Goal: Transaction & Acquisition: Book appointment/travel/reservation

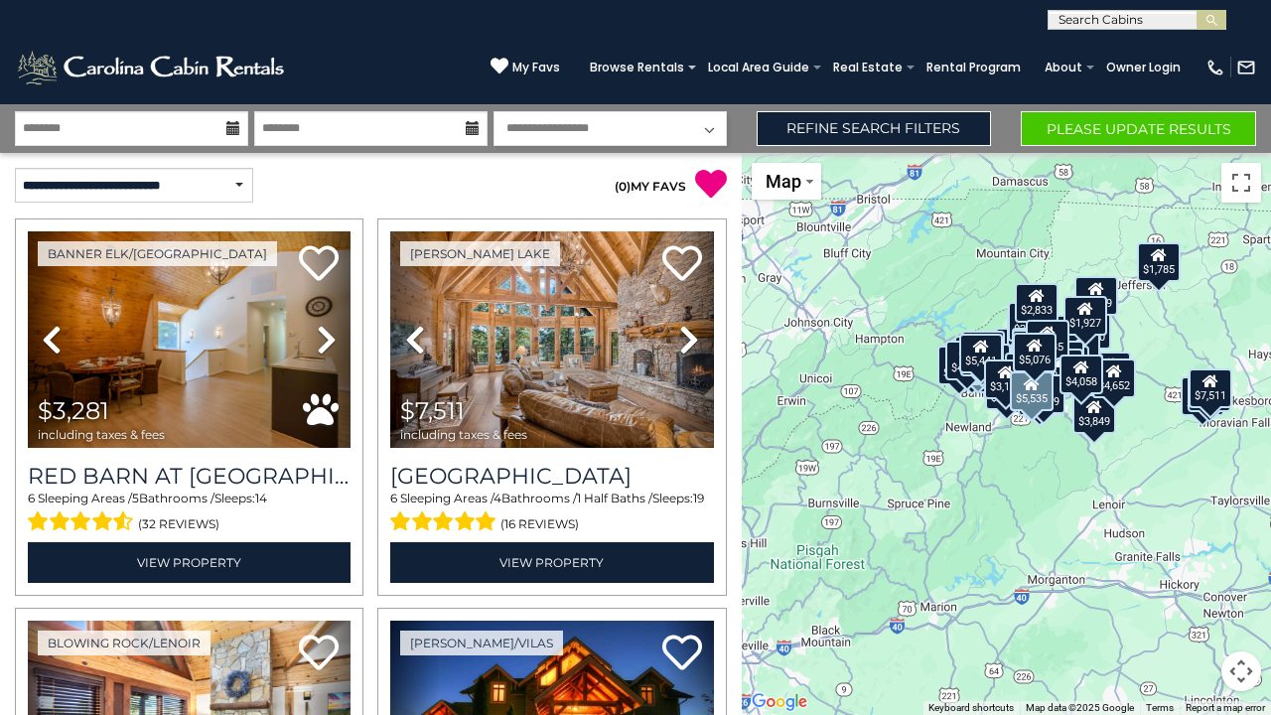
select select "*"
select select "**********"
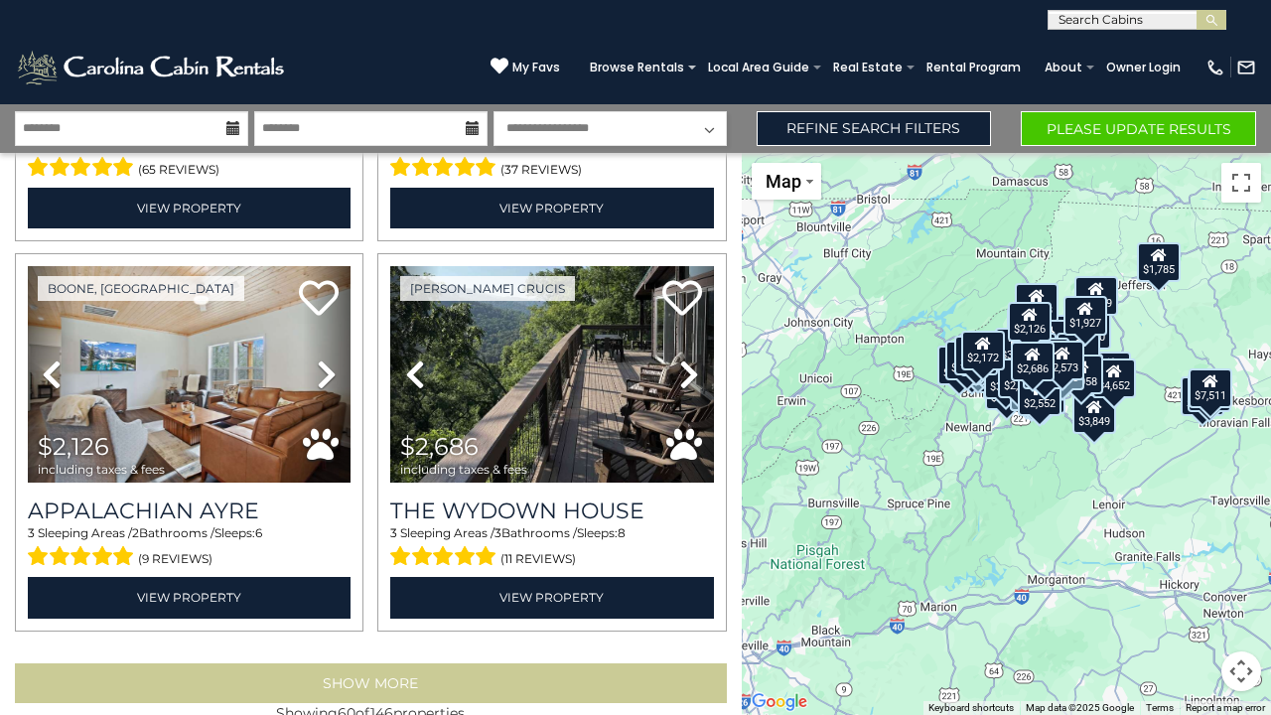
click at [312, 663] on button "Show More" at bounding box center [371, 683] width 712 height 40
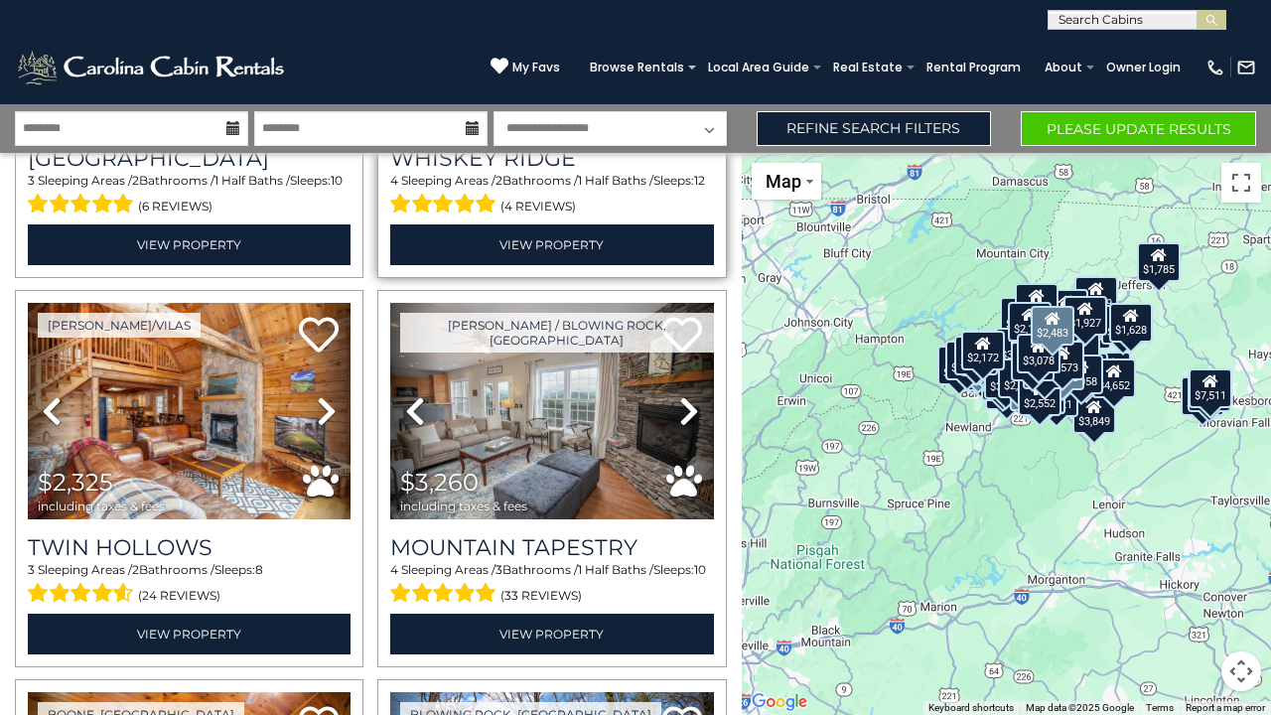
scroll to position [12415, 0]
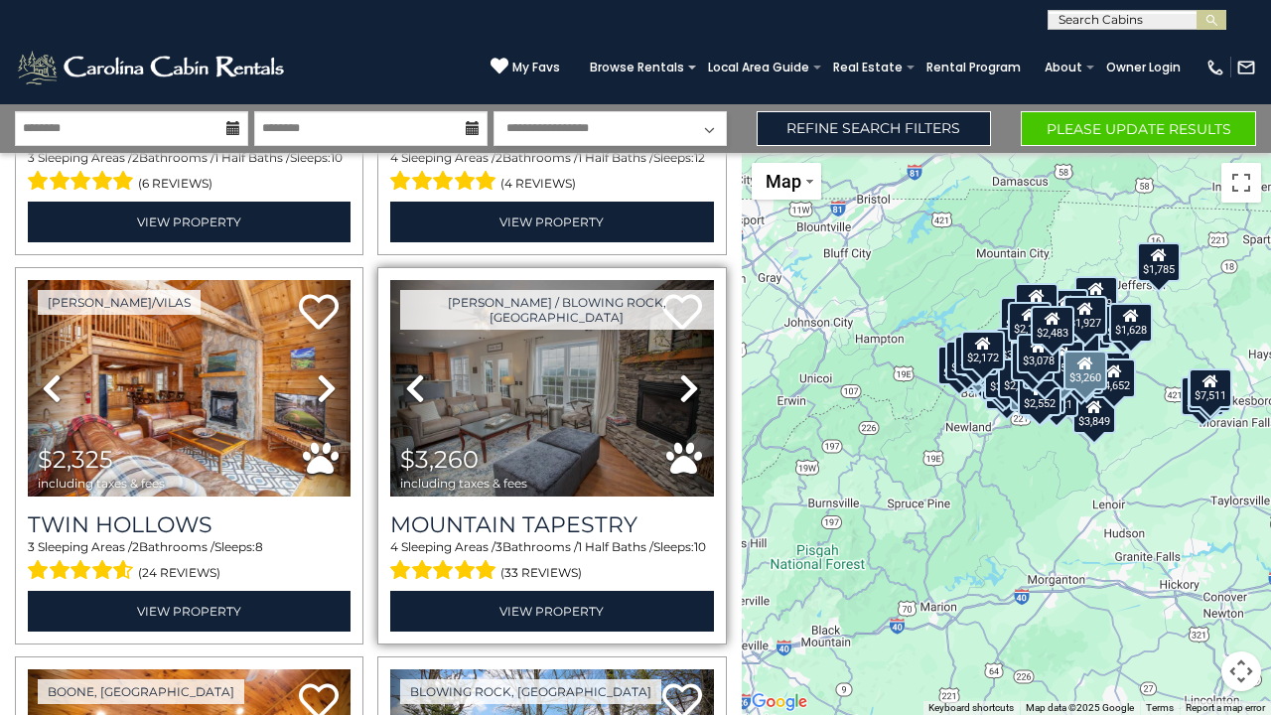
click at [582, 363] on img at bounding box center [551, 388] width 323 height 216
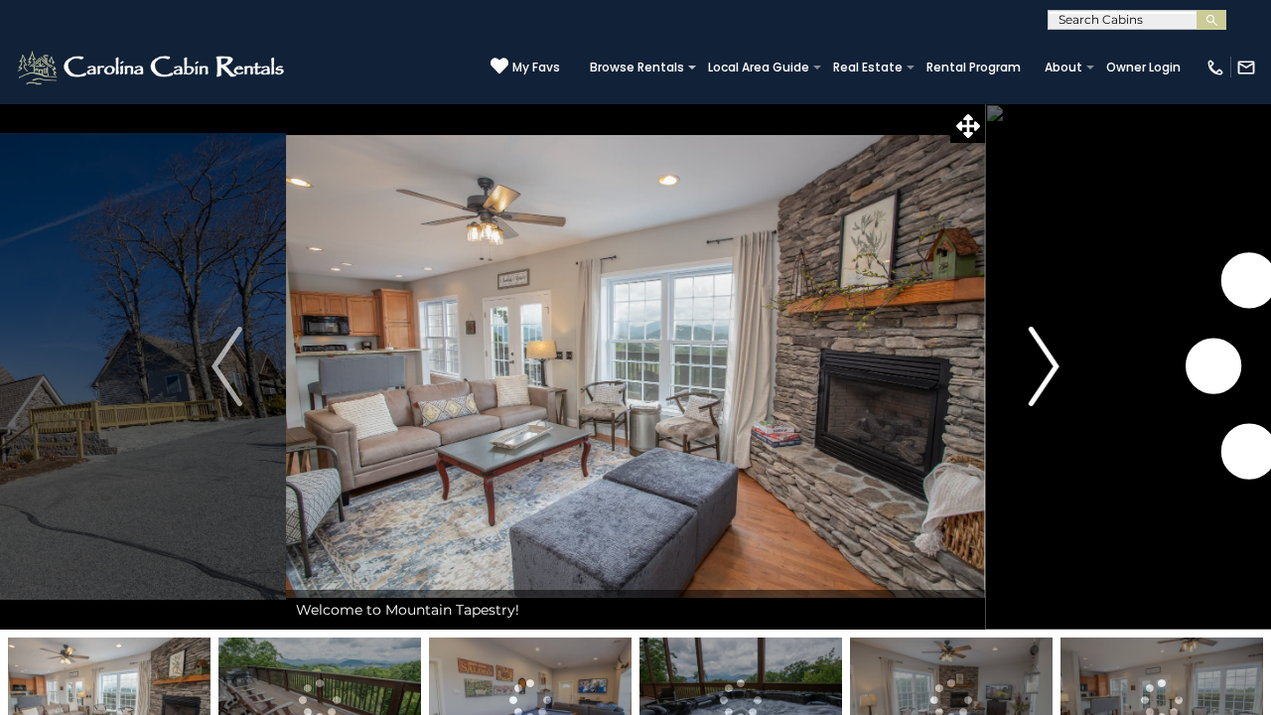
click at [1048, 352] on img "Next" at bounding box center [1044, 366] width 30 height 79
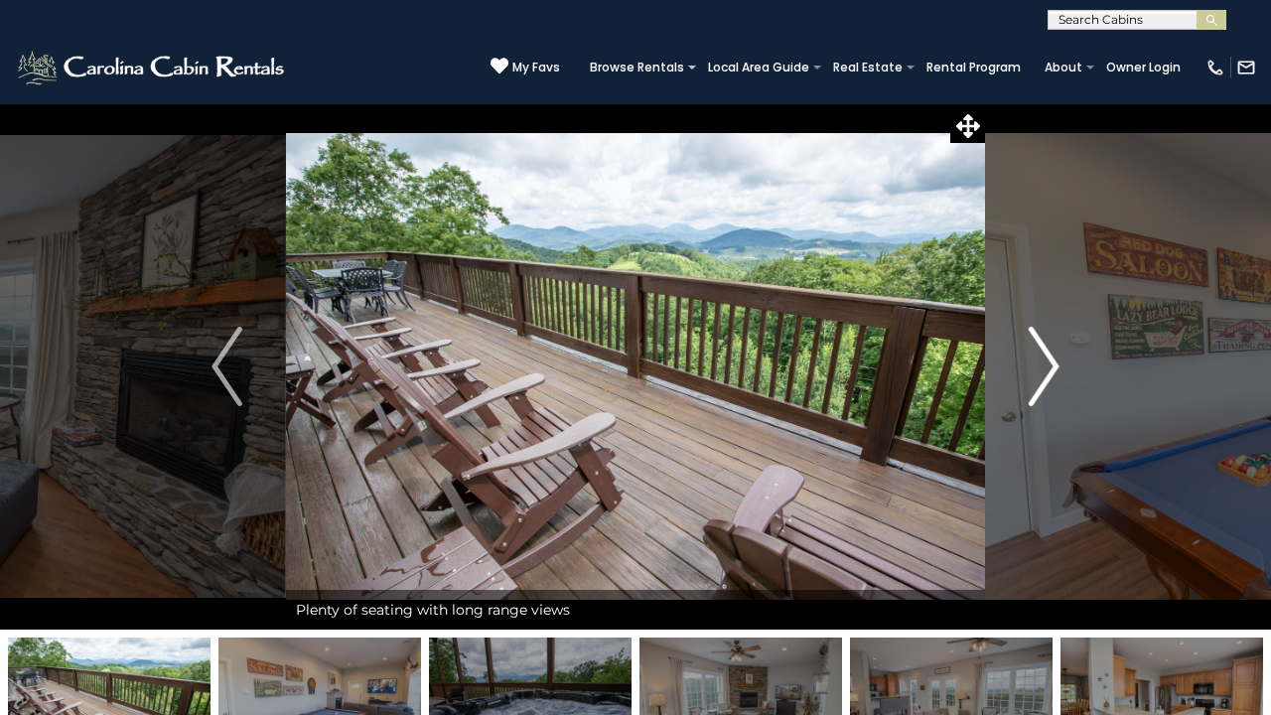
click at [1049, 357] on img "Next" at bounding box center [1044, 366] width 30 height 79
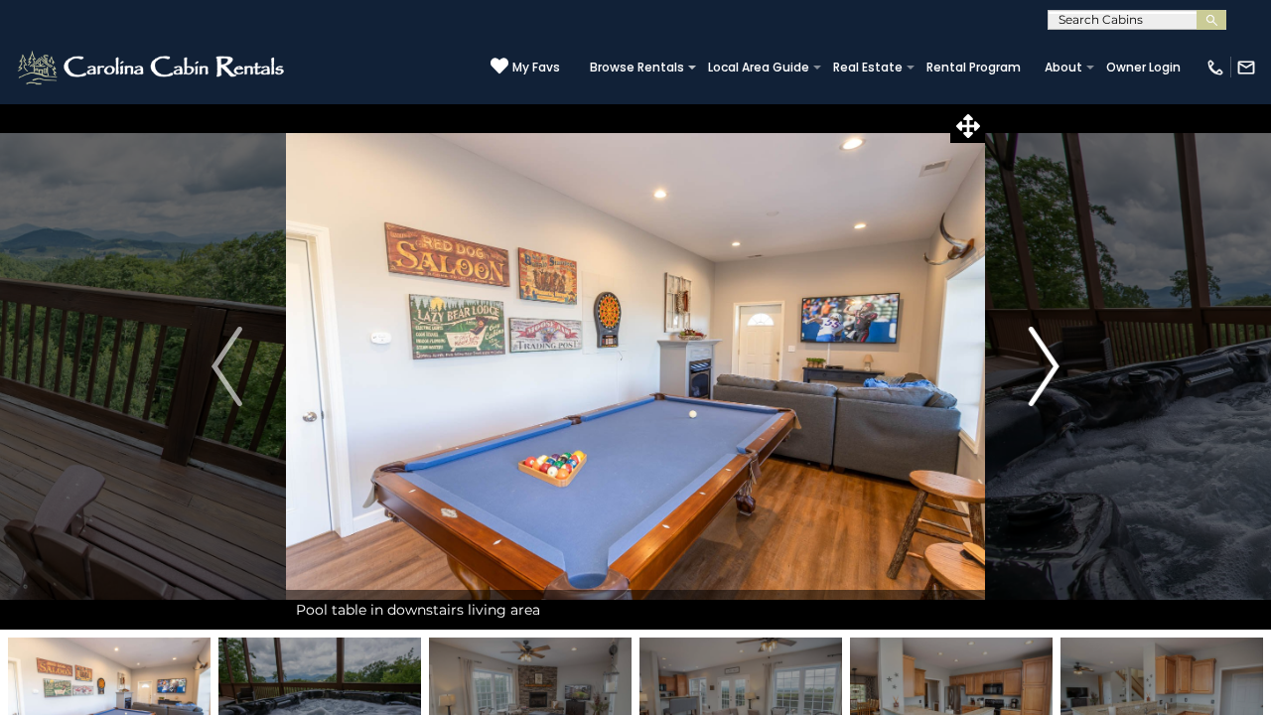
click at [1049, 357] on img "Next" at bounding box center [1044, 366] width 30 height 79
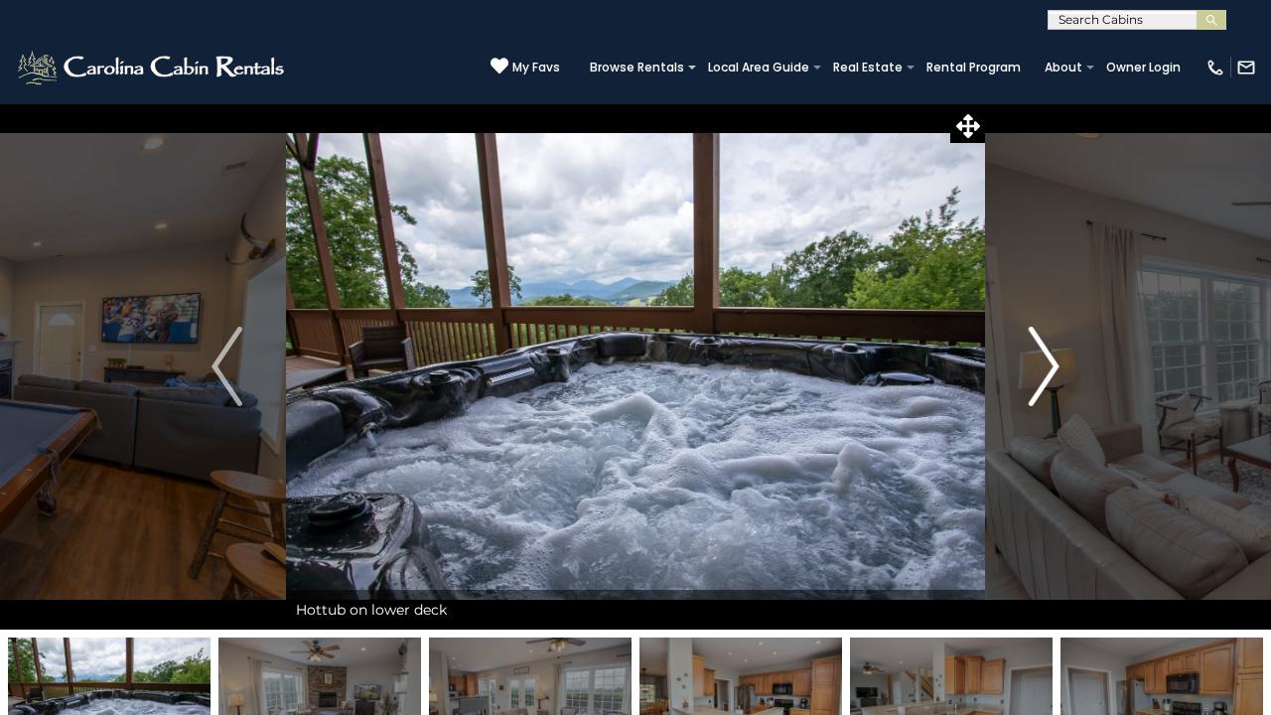
click at [1049, 357] on img "Next" at bounding box center [1044, 366] width 30 height 79
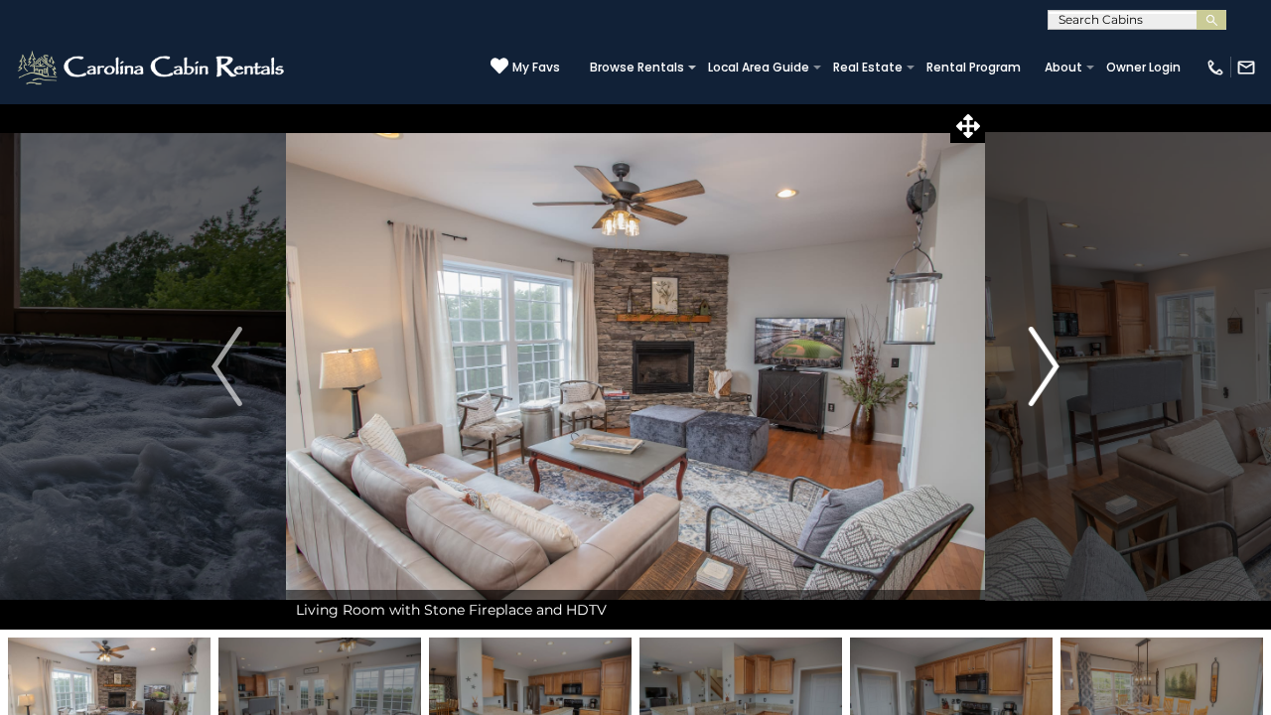
click at [1049, 360] on img "Next" at bounding box center [1044, 366] width 30 height 79
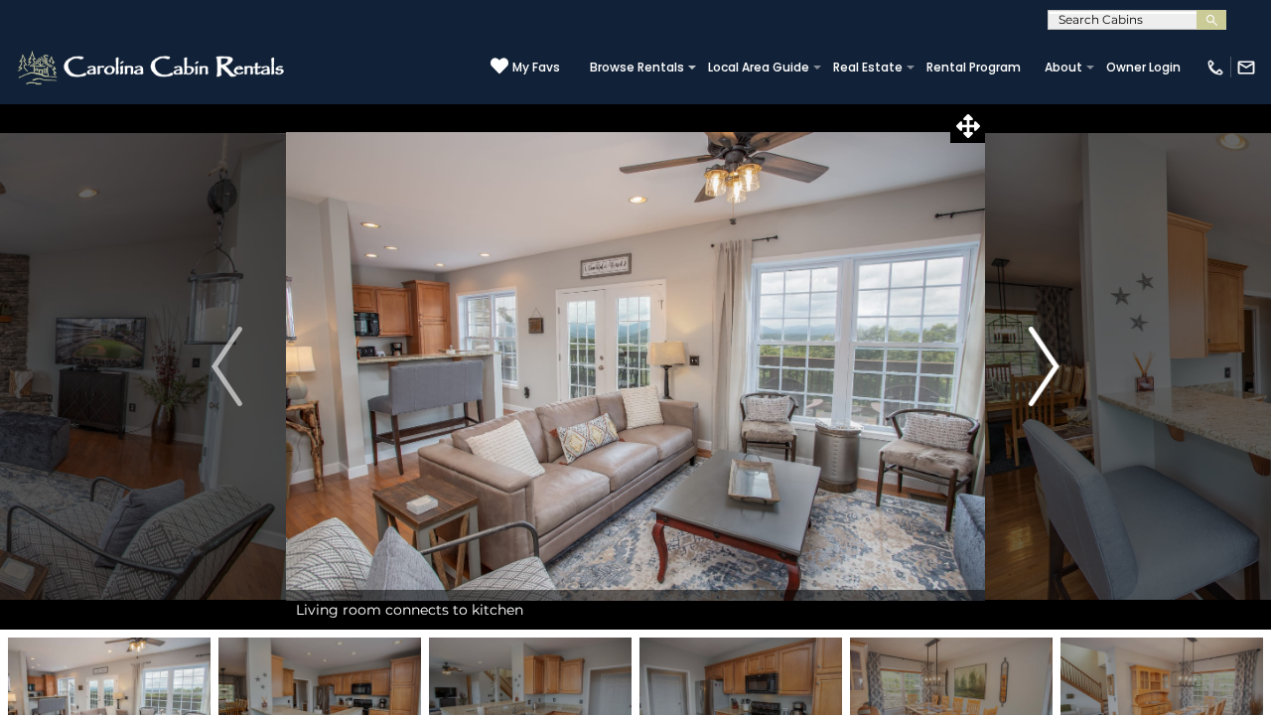
click at [1049, 360] on img "Next" at bounding box center [1044, 366] width 30 height 79
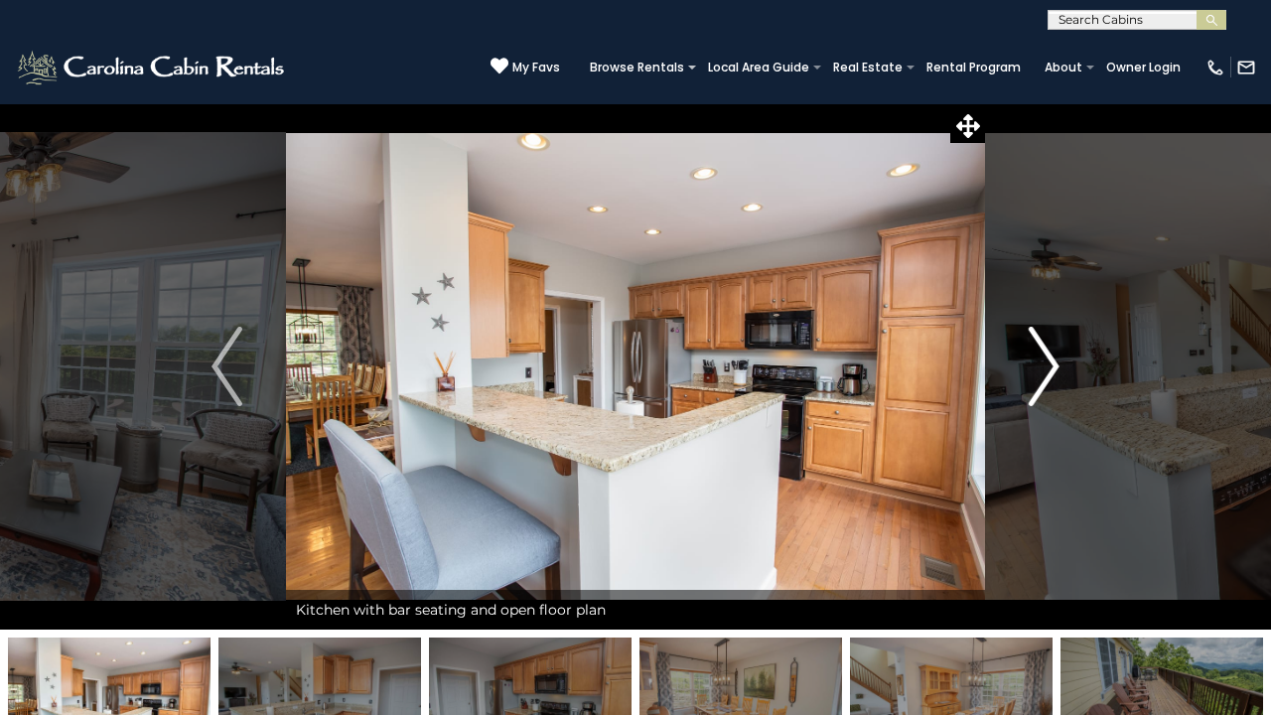
click at [1049, 360] on img "Next" at bounding box center [1044, 366] width 30 height 79
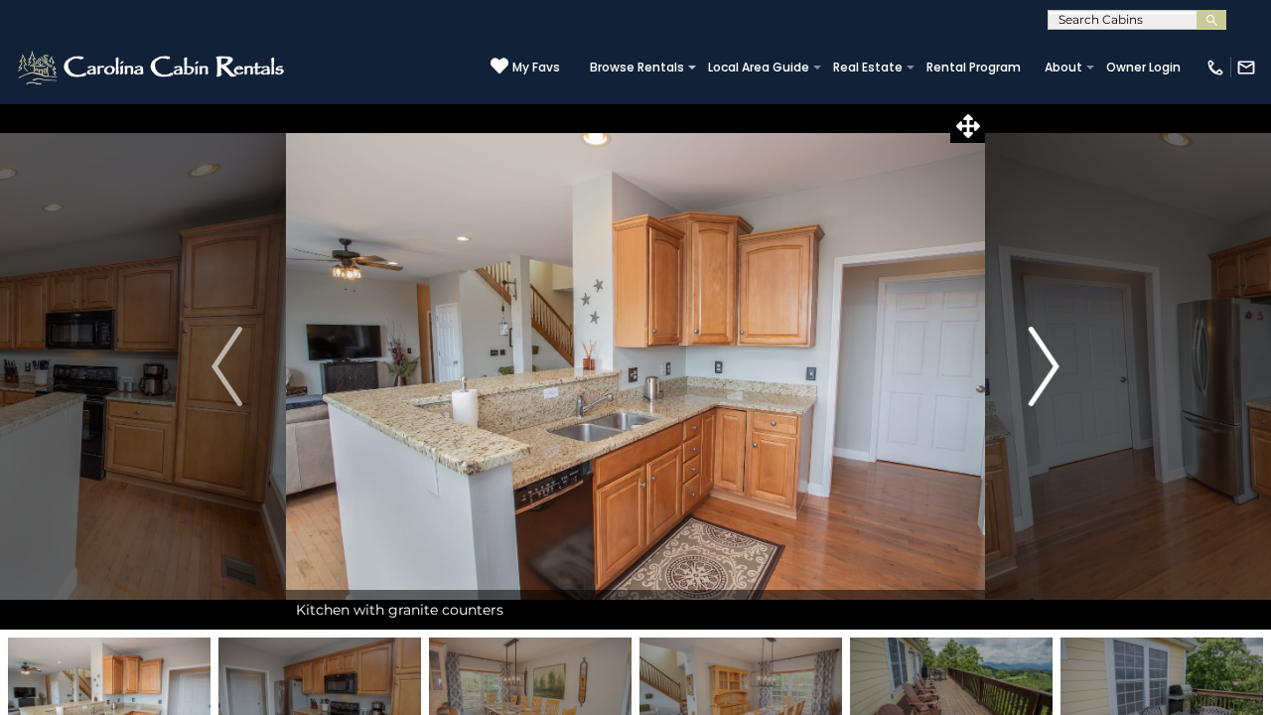
click at [1049, 360] on img "Next" at bounding box center [1044, 366] width 30 height 79
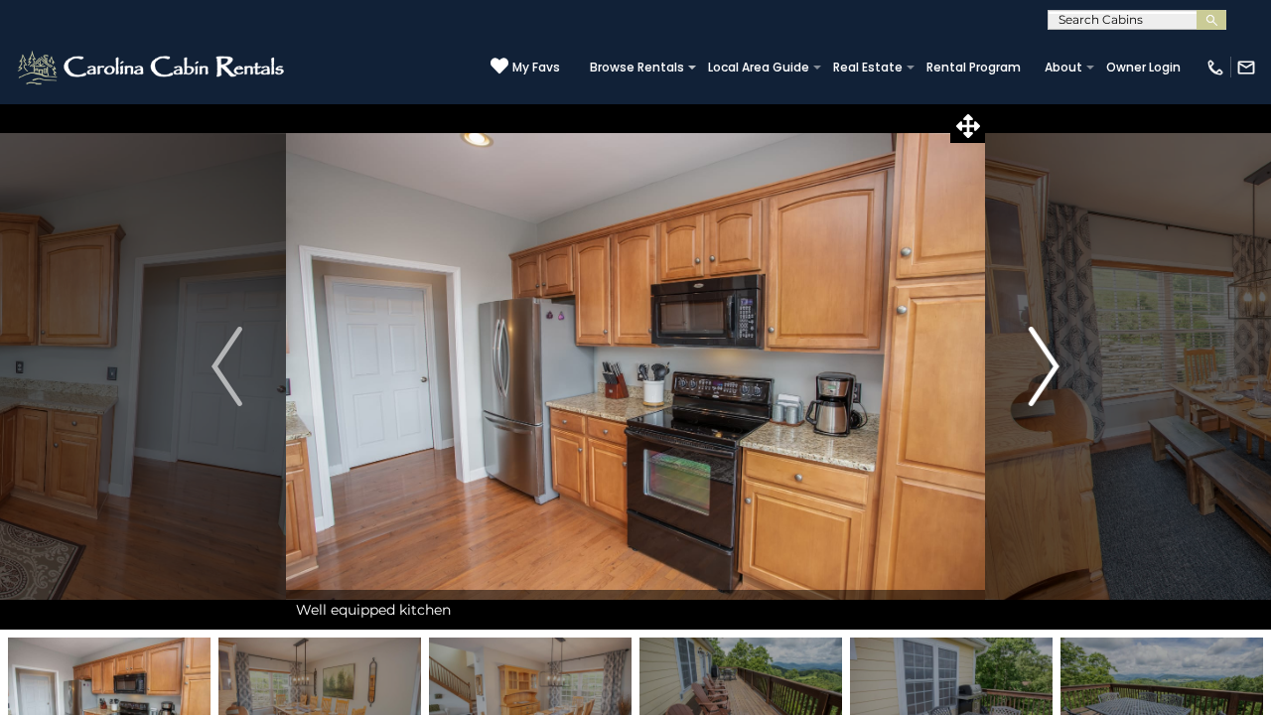
click at [1049, 360] on img "Next" at bounding box center [1044, 366] width 30 height 79
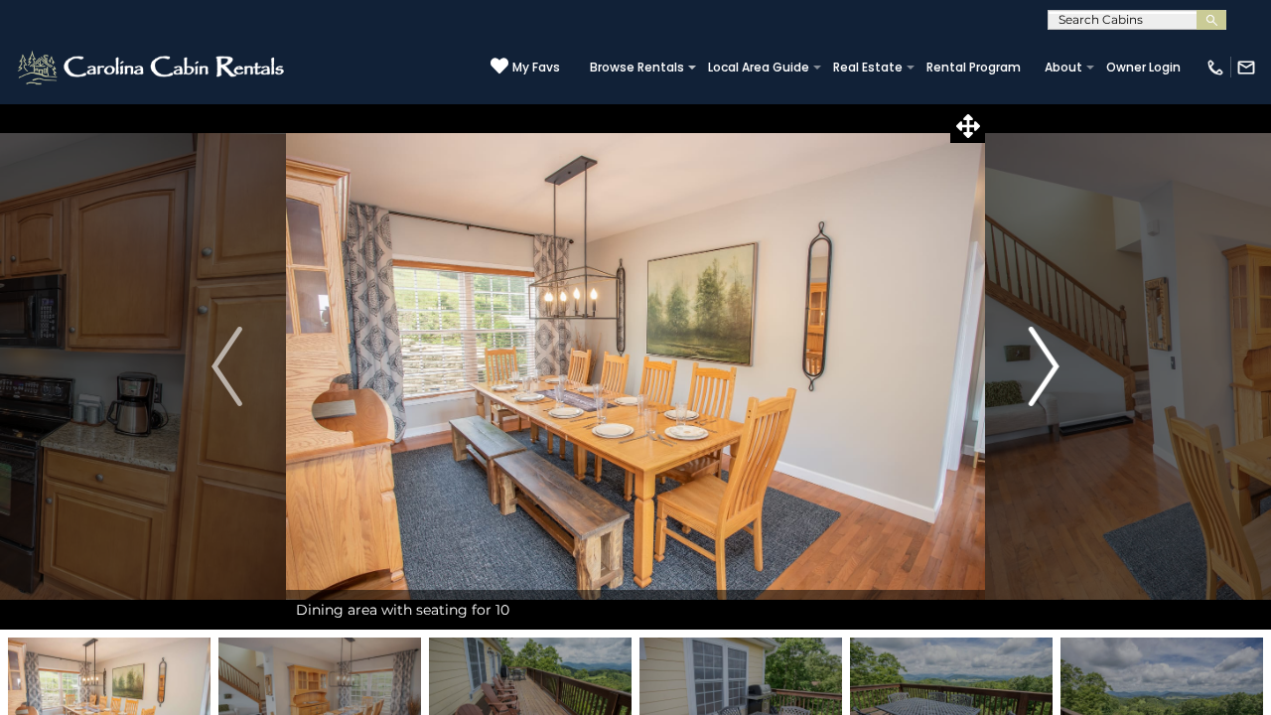
click at [1049, 360] on img "Next" at bounding box center [1044, 366] width 30 height 79
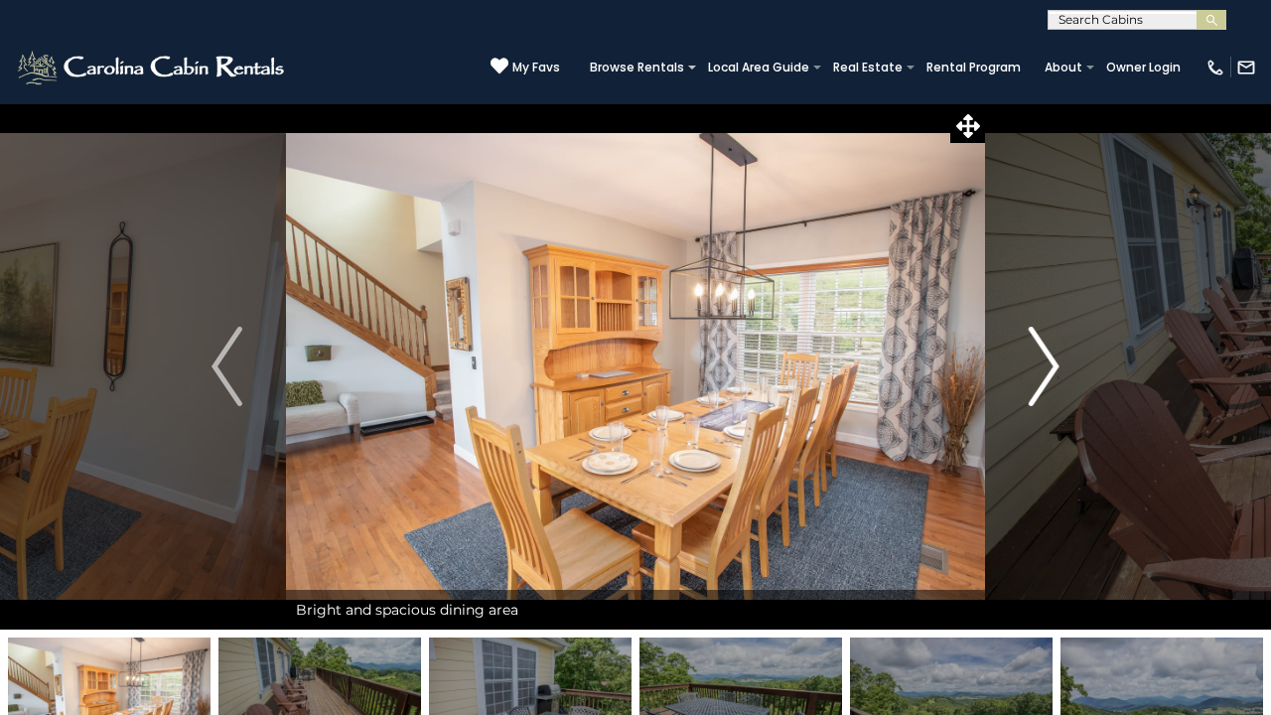
click at [1049, 361] on img "Next" at bounding box center [1044, 366] width 30 height 79
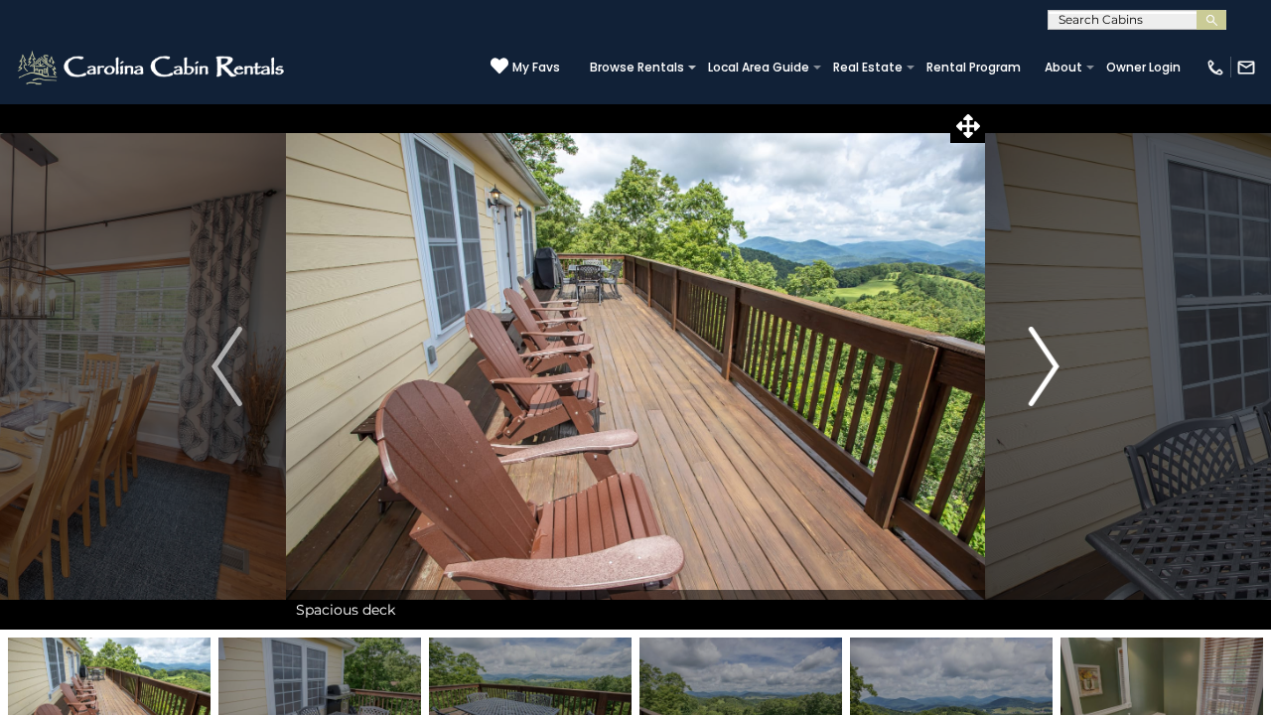
click at [1049, 361] on img "Next" at bounding box center [1044, 366] width 30 height 79
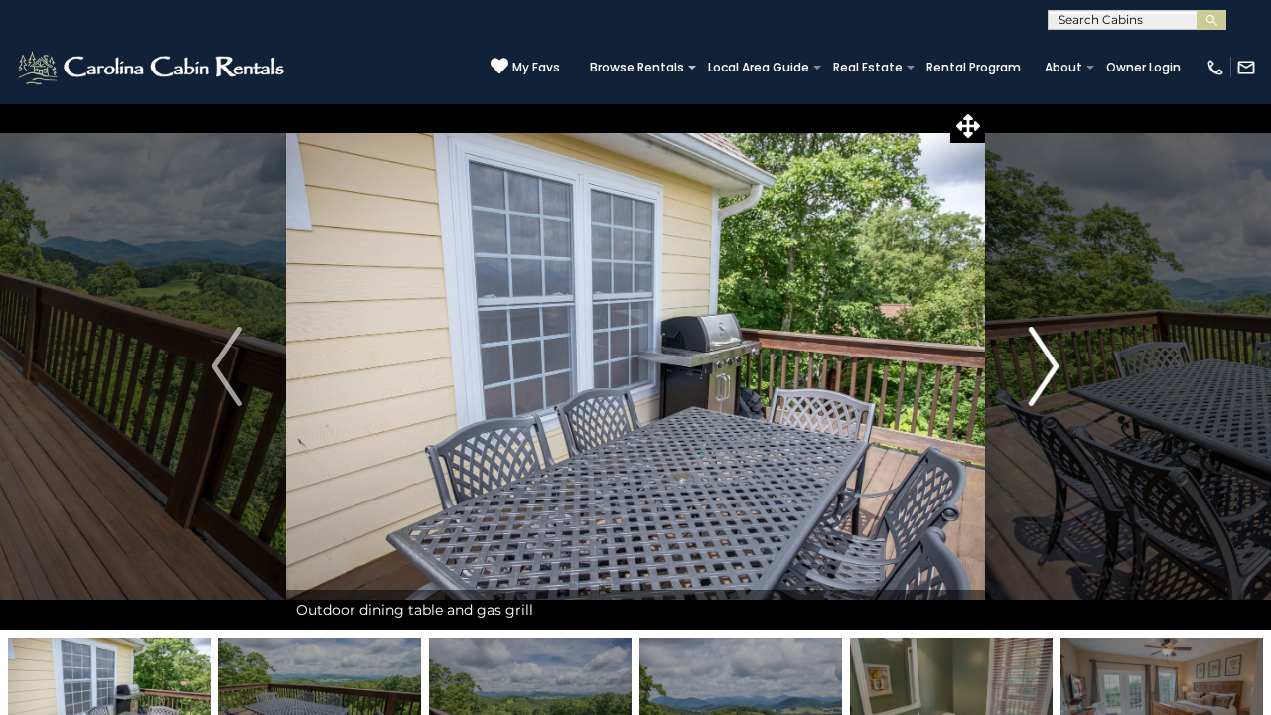
click at [1049, 361] on img "Next" at bounding box center [1044, 366] width 30 height 79
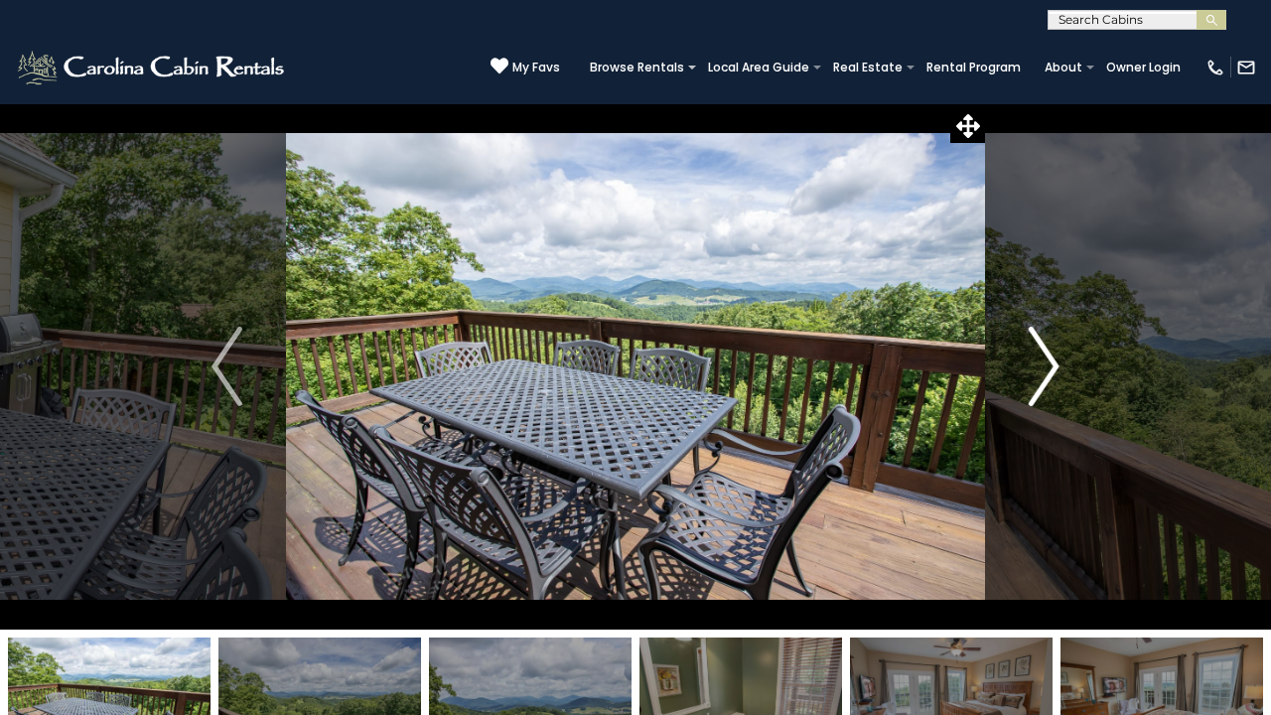
click at [1049, 361] on img "Next" at bounding box center [1044, 366] width 30 height 79
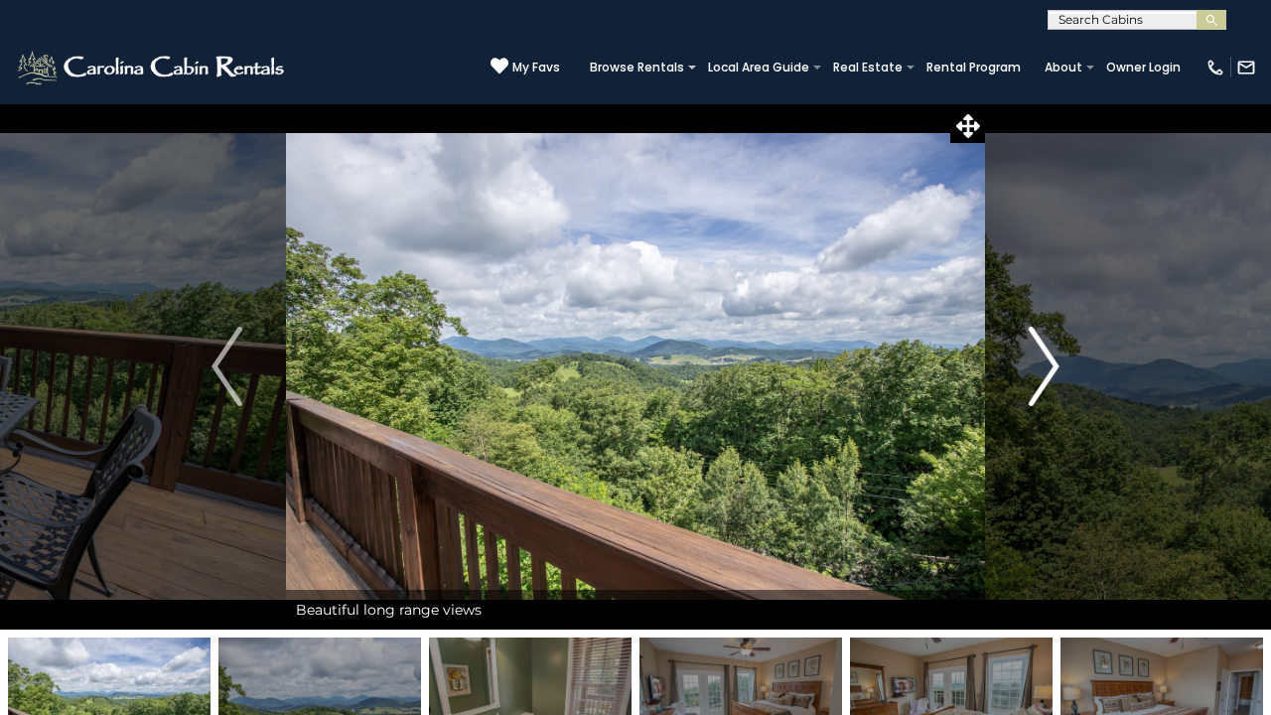
click at [1049, 361] on img "Next" at bounding box center [1044, 366] width 30 height 79
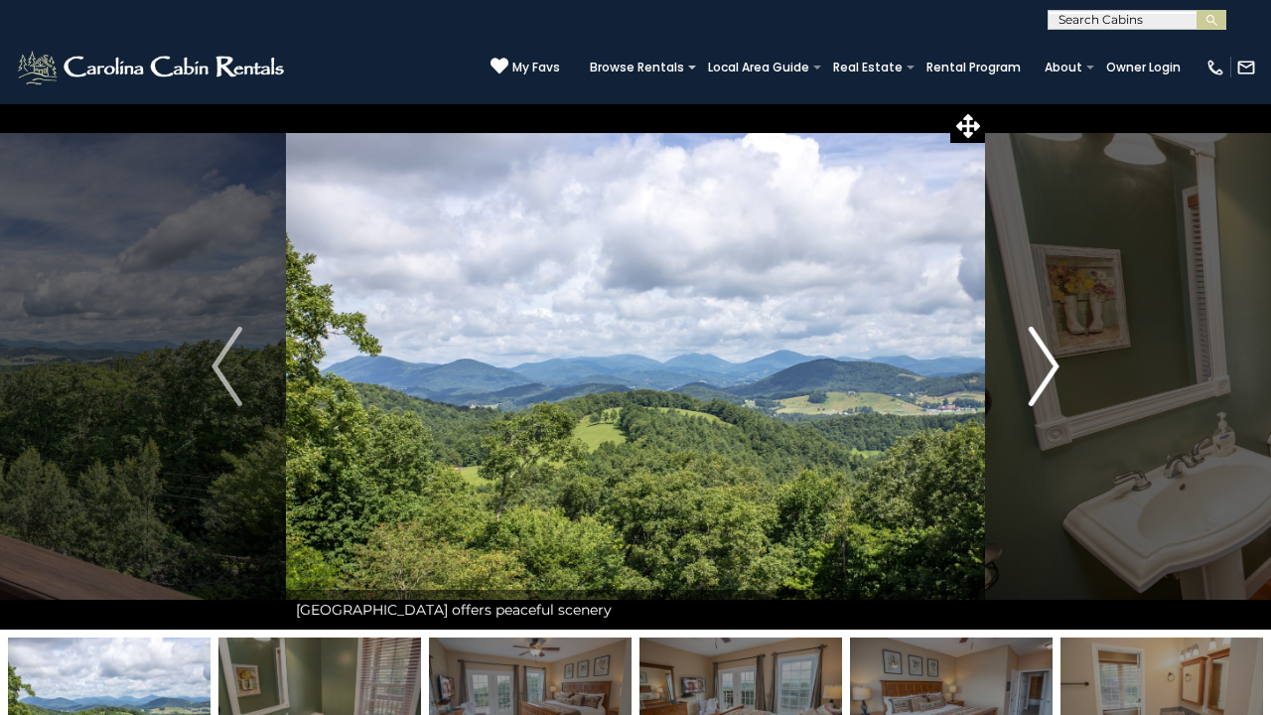
click at [1049, 361] on img "Next" at bounding box center [1044, 366] width 30 height 79
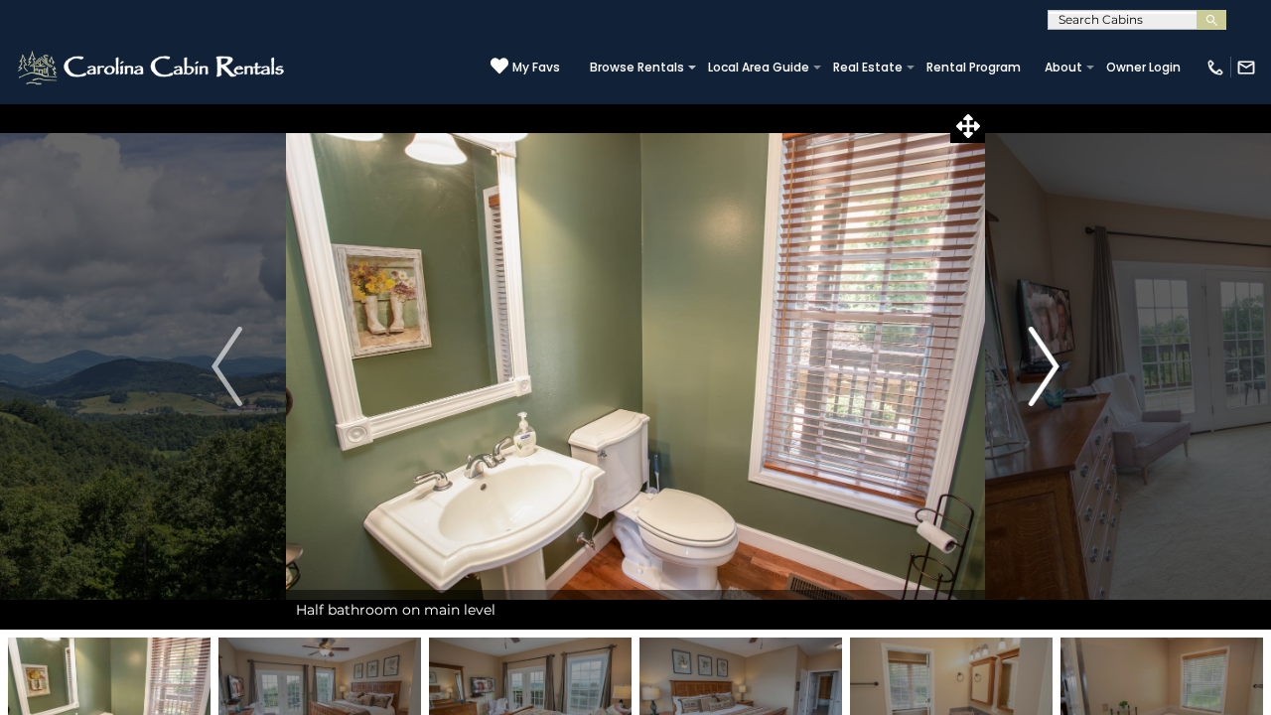
click at [1049, 361] on img "Next" at bounding box center [1044, 366] width 30 height 79
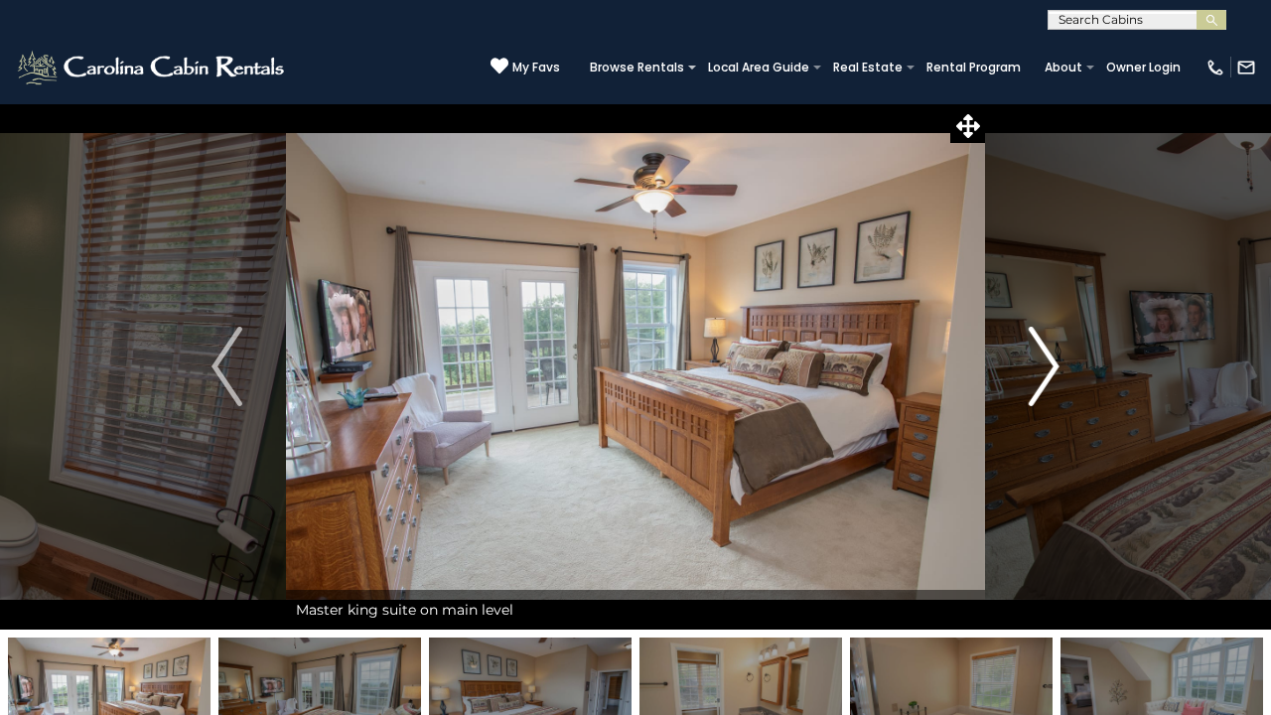
click at [1049, 361] on img "Next" at bounding box center [1044, 366] width 30 height 79
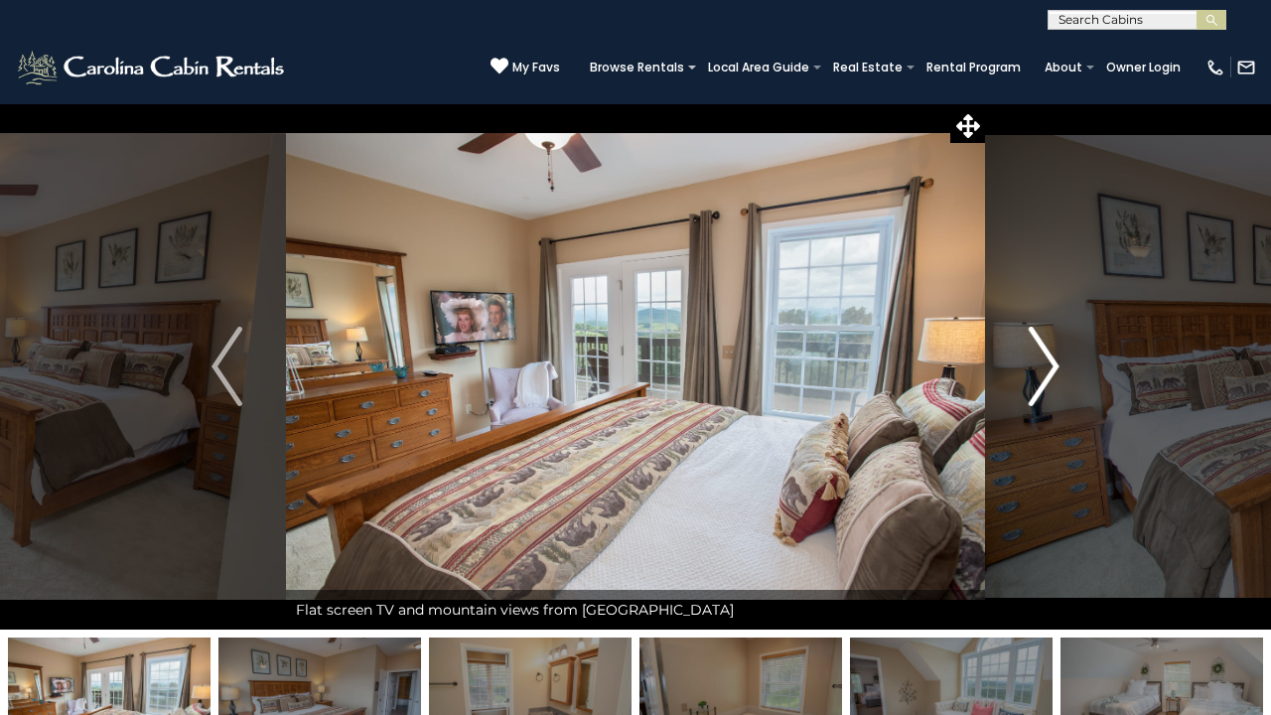
click at [1049, 361] on img "Next" at bounding box center [1044, 366] width 30 height 79
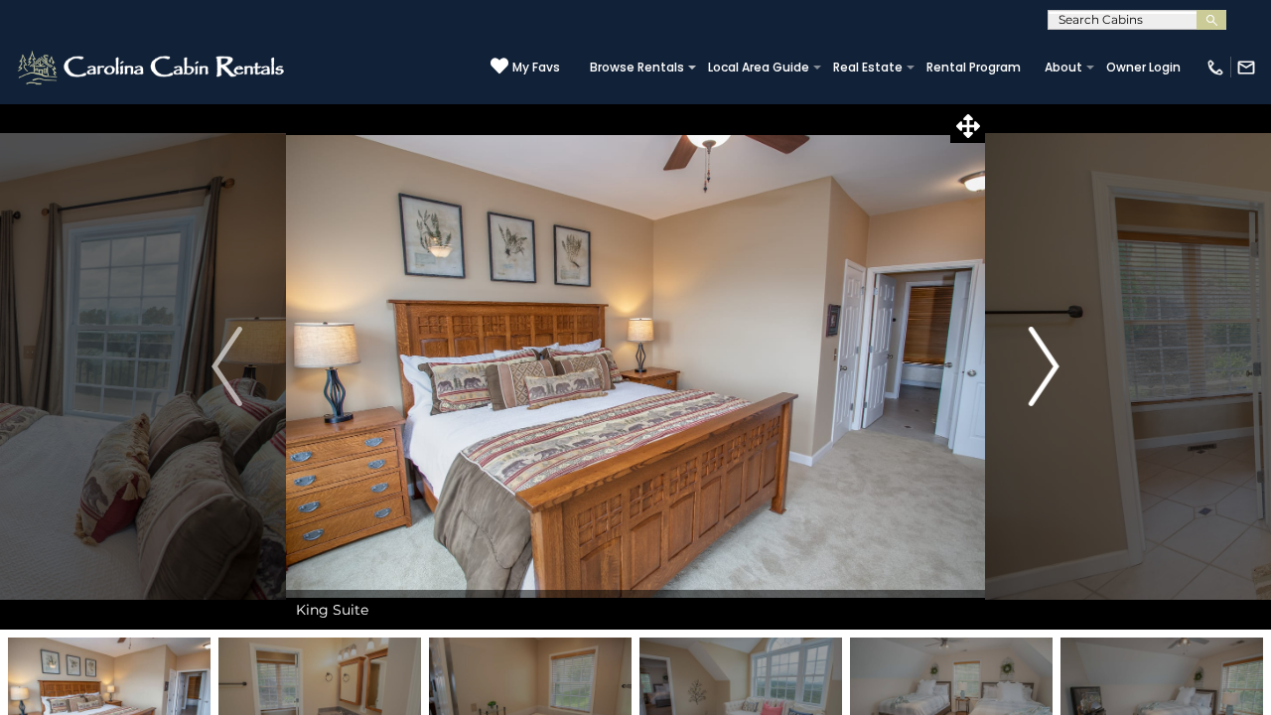
click at [1049, 360] on img "Next" at bounding box center [1044, 366] width 30 height 79
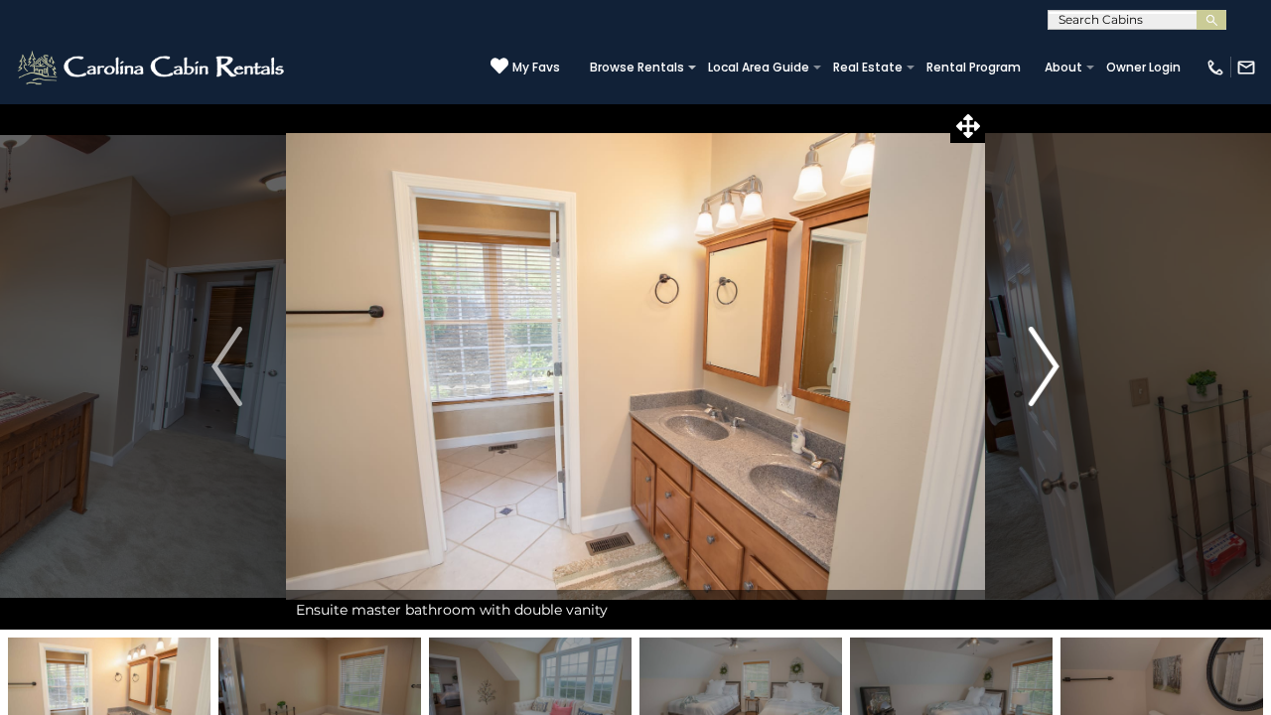
click at [1049, 360] on img "Next" at bounding box center [1044, 366] width 30 height 79
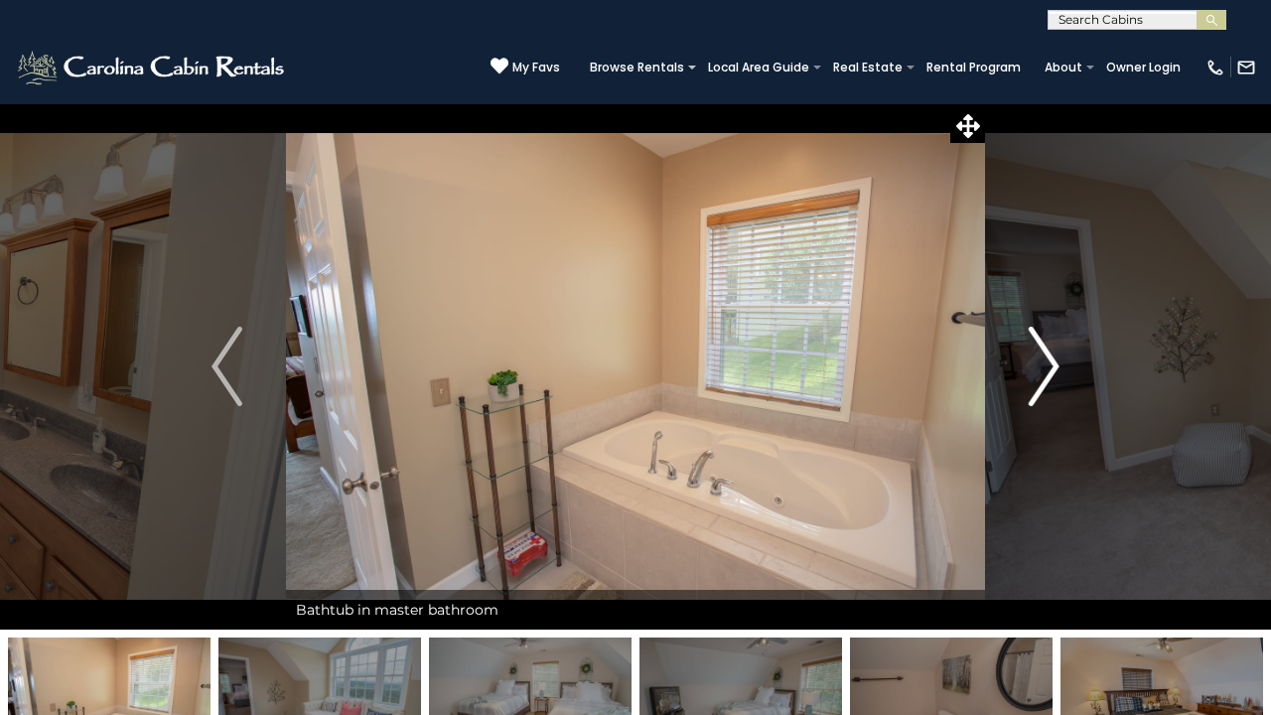
click at [1049, 360] on img "Next" at bounding box center [1044, 366] width 30 height 79
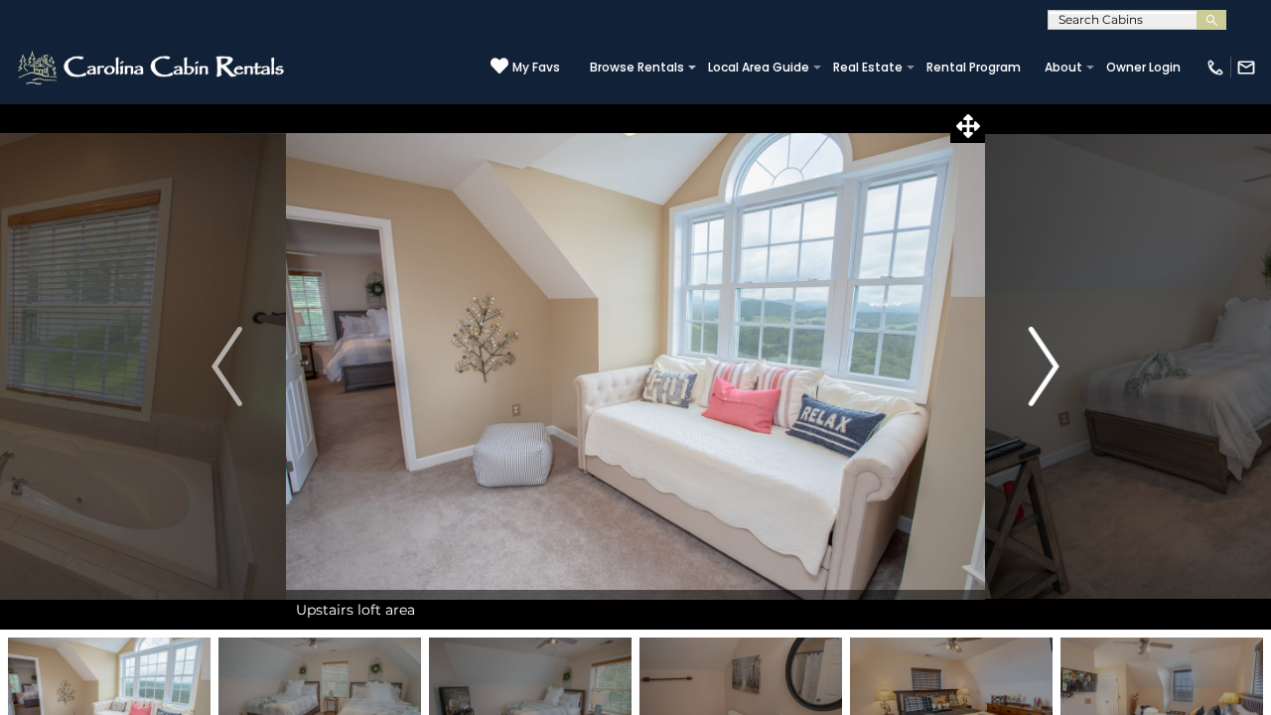
click at [1049, 360] on img "Next" at bounding box center [1044, 366] width 30 height 79
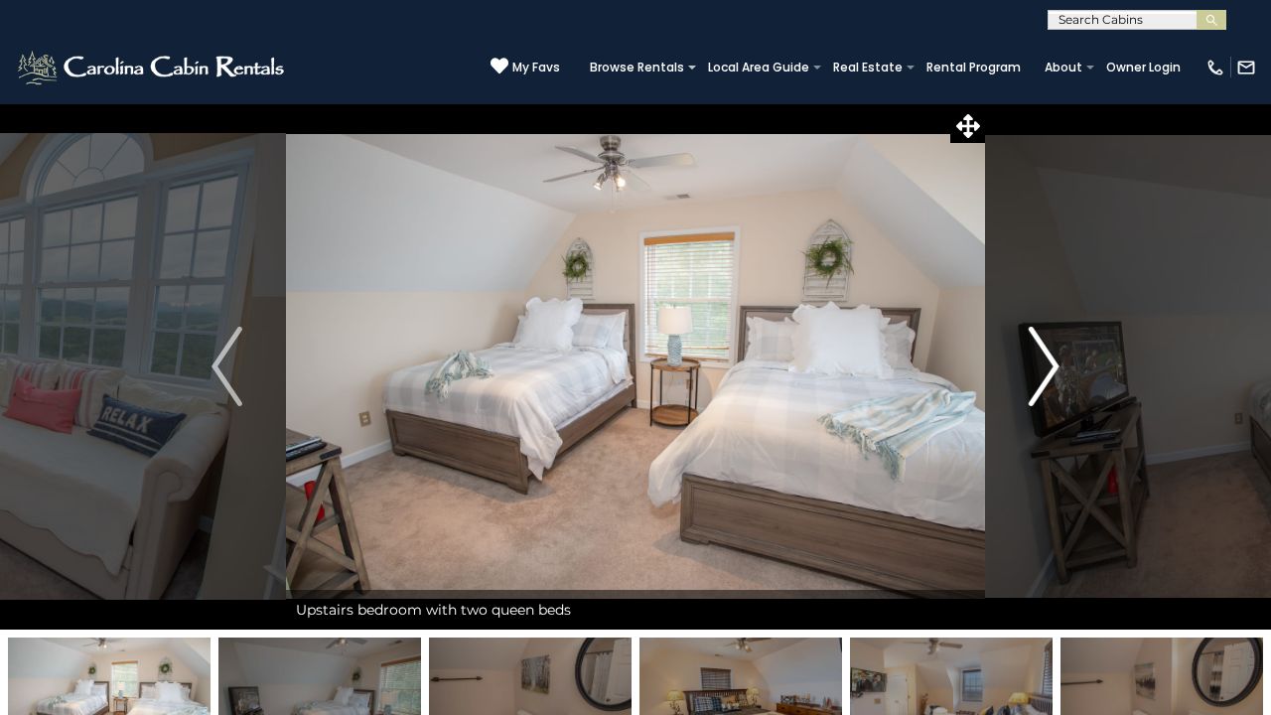
click at [1049, 363] on img "Next" at bounding box center [1044, 366] width 30 height 79
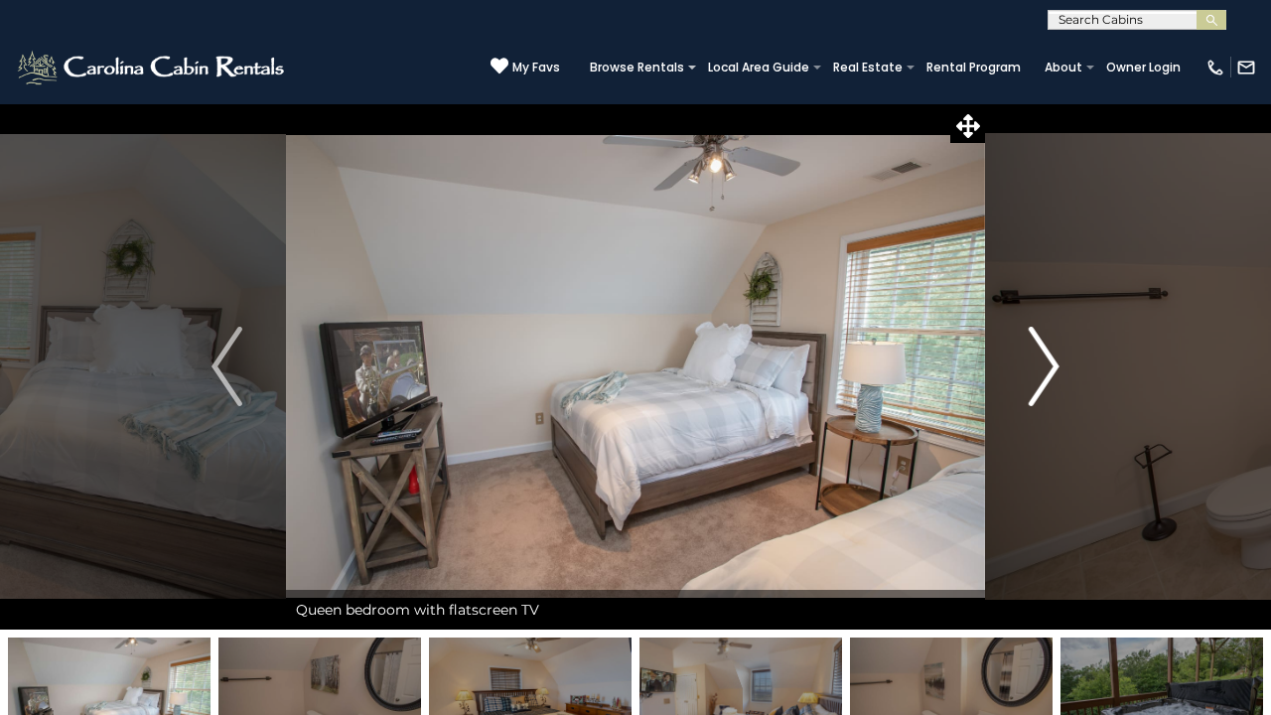
click at [1049, 363] on img "Next" at bounding box center [1044, 366] width 30 height 79
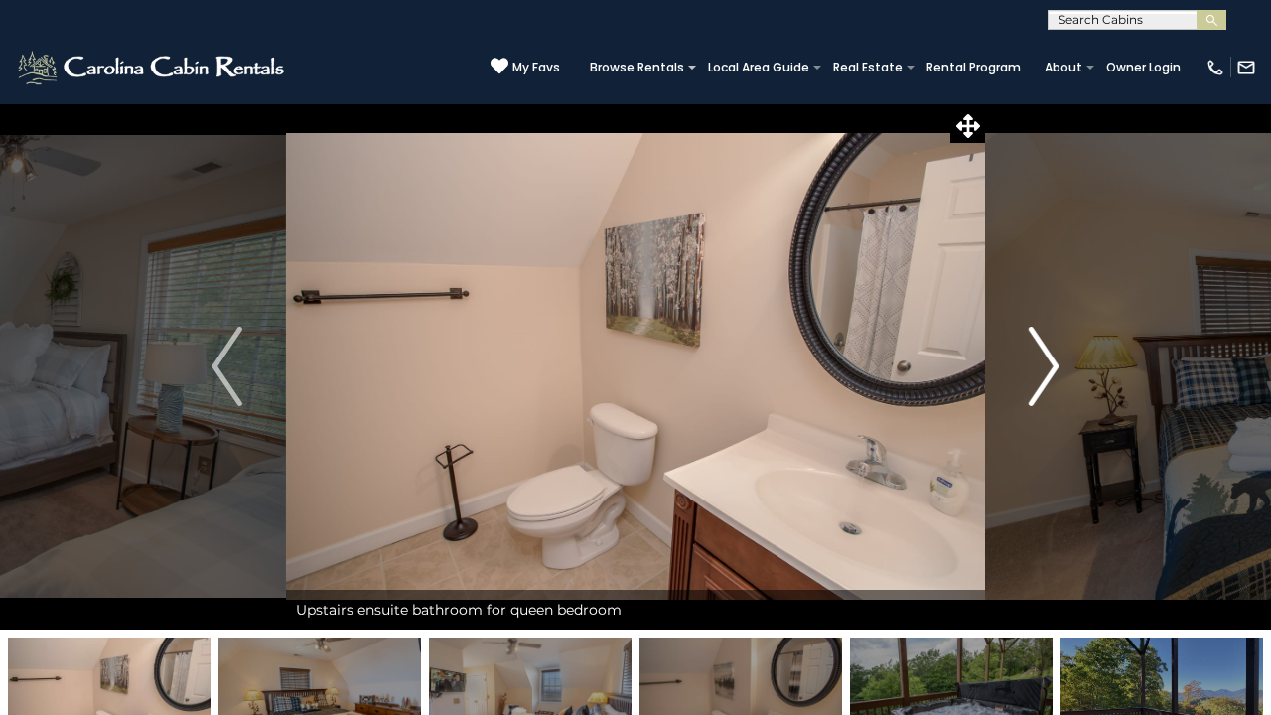
click at [1049, 363] on img "Next" at bounding box center [1044, 366] width 30 height 79
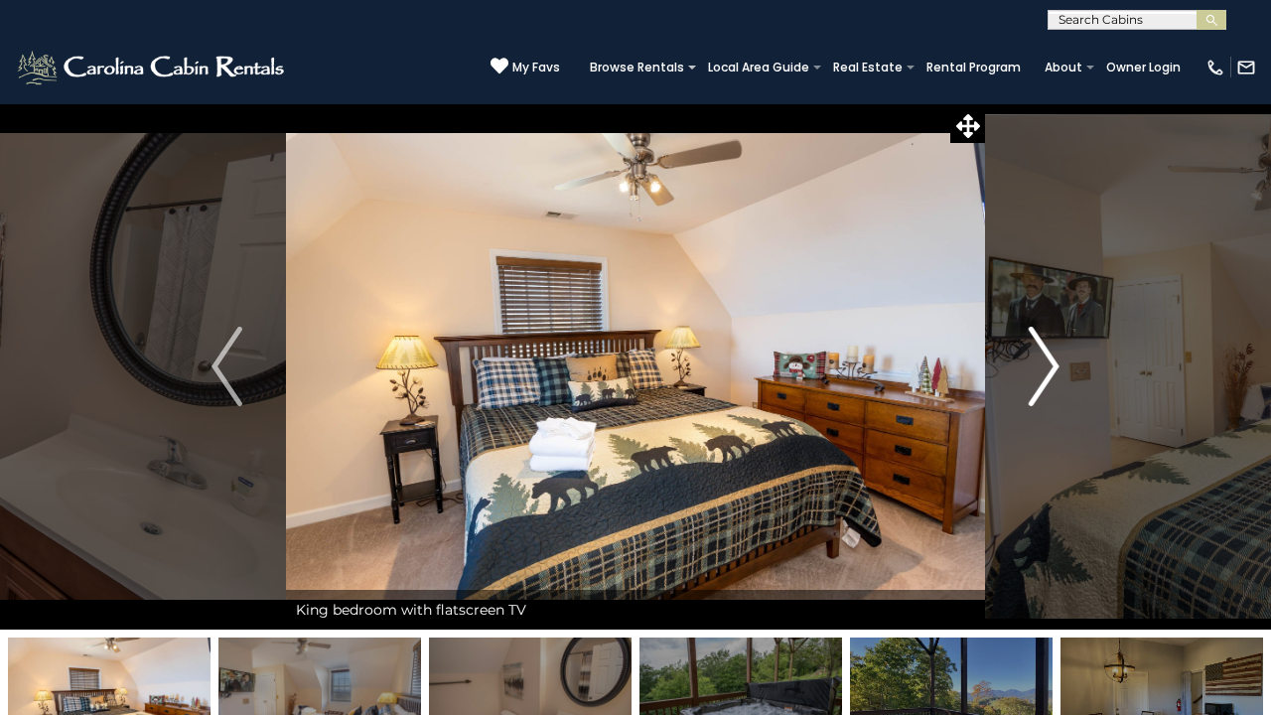
click at [1049, 363] on img "Next" at bounding box center [1044, 366] width 30 height 79
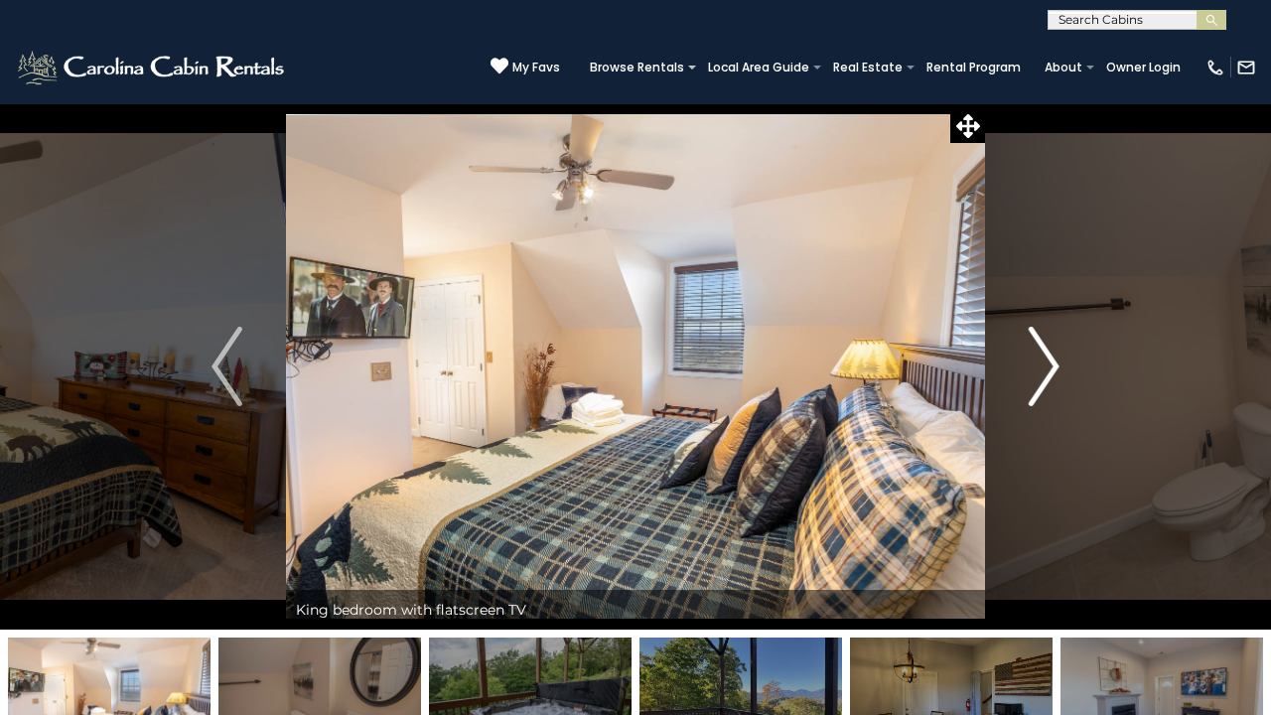
click at [1049, 363] on img "Next" at bounding box center [1044, 366] width 30 height 79
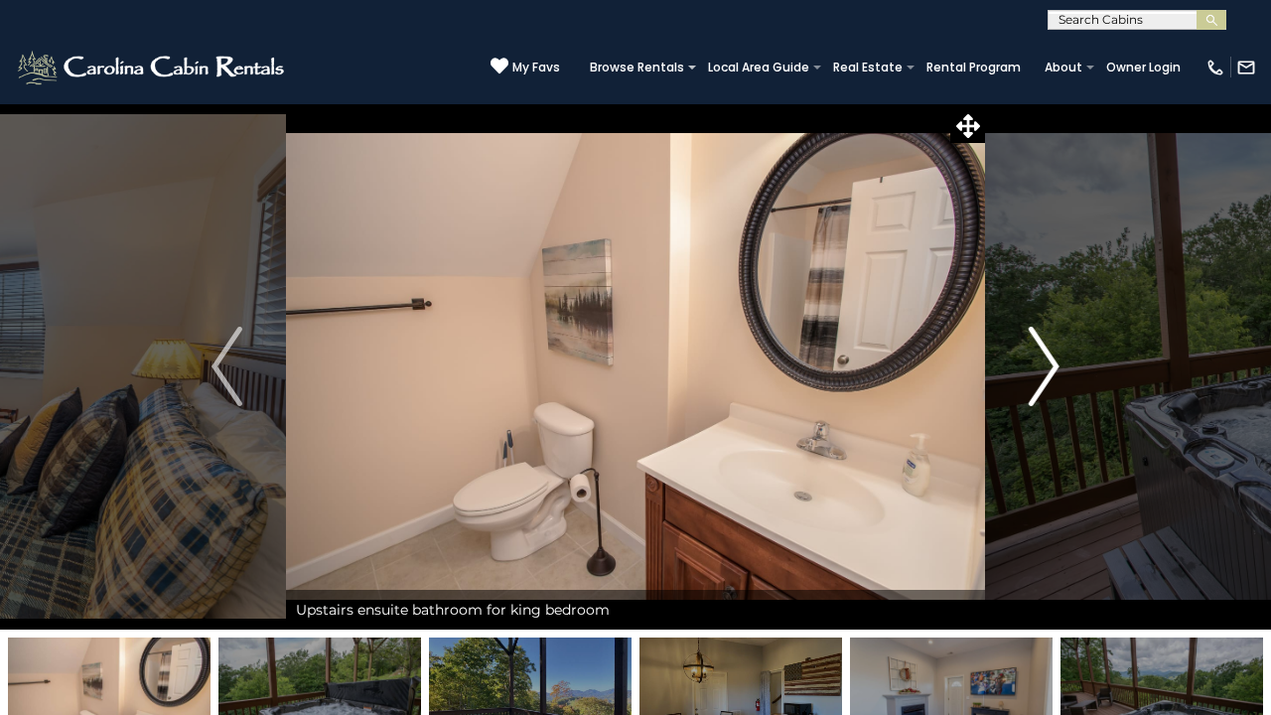
click at [1049, 363] on img "Next" at bounding box center [1044, 366] width 30 height 79
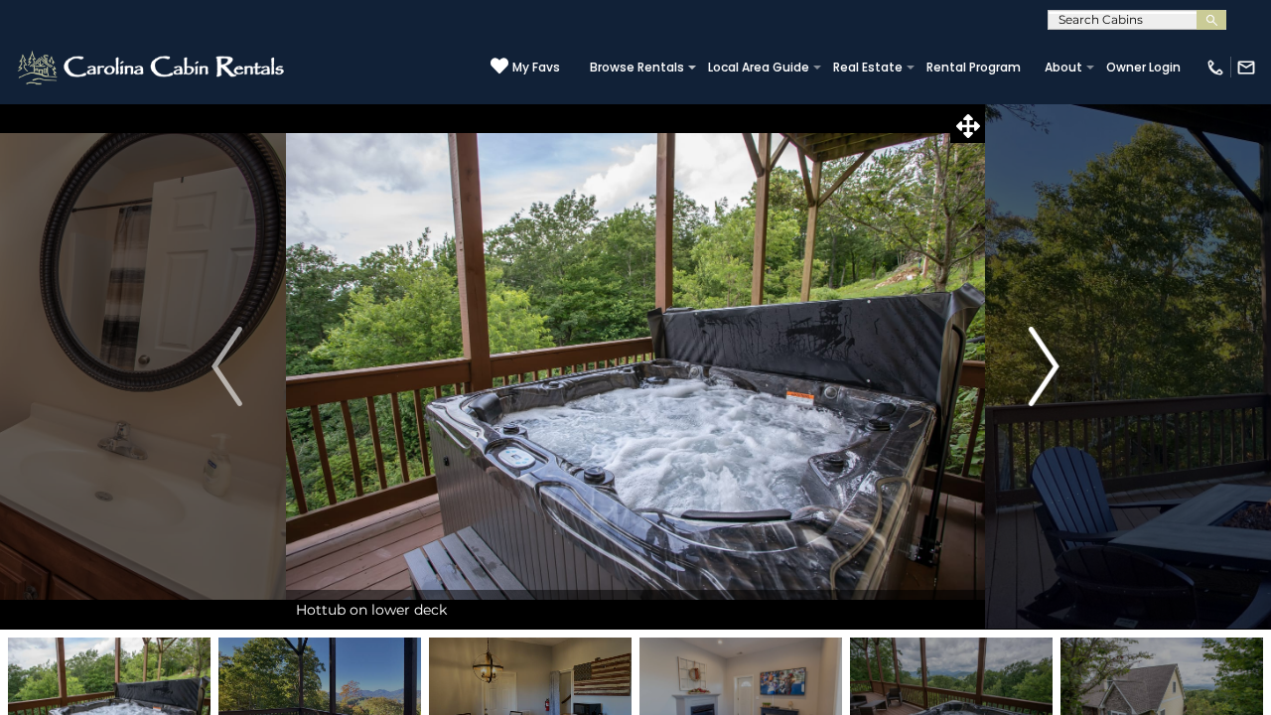
click at [1049, 363] on img "Next" at bounding box center [1044, 366] width 30 height 79
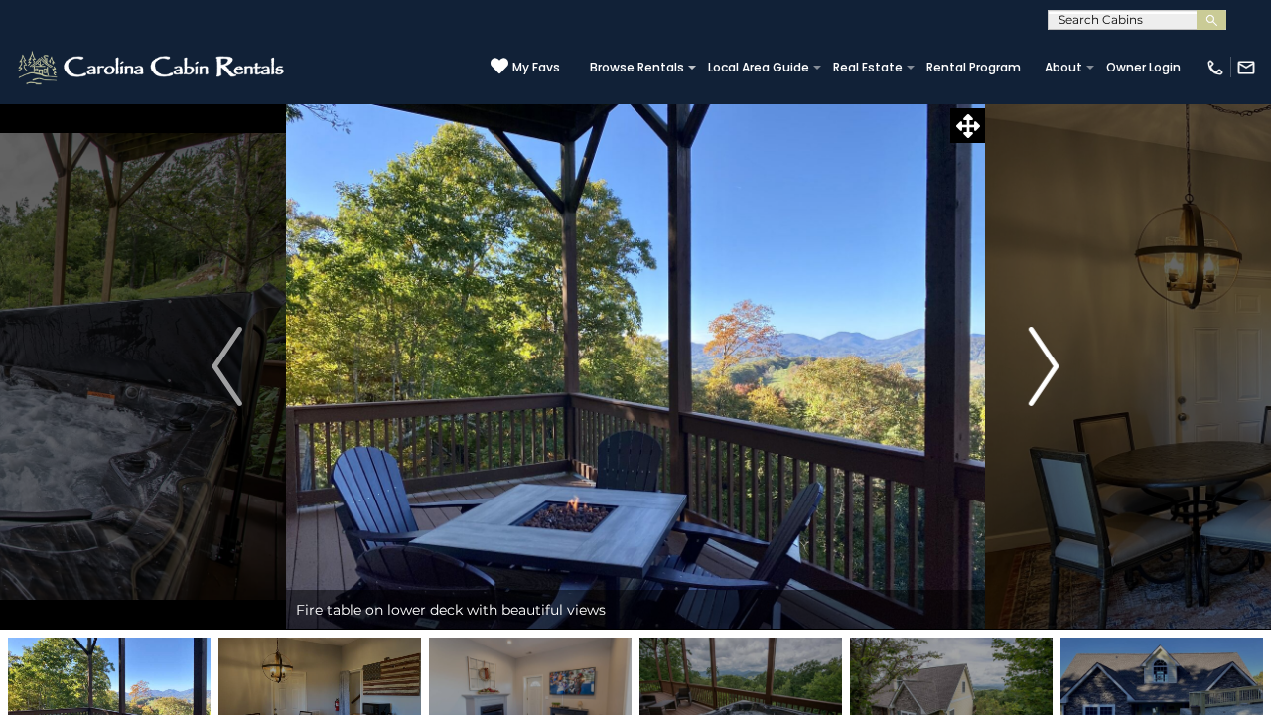
click at [1049, 363] on img "Next" at bounding box center [1044, 366] width 30 height 79
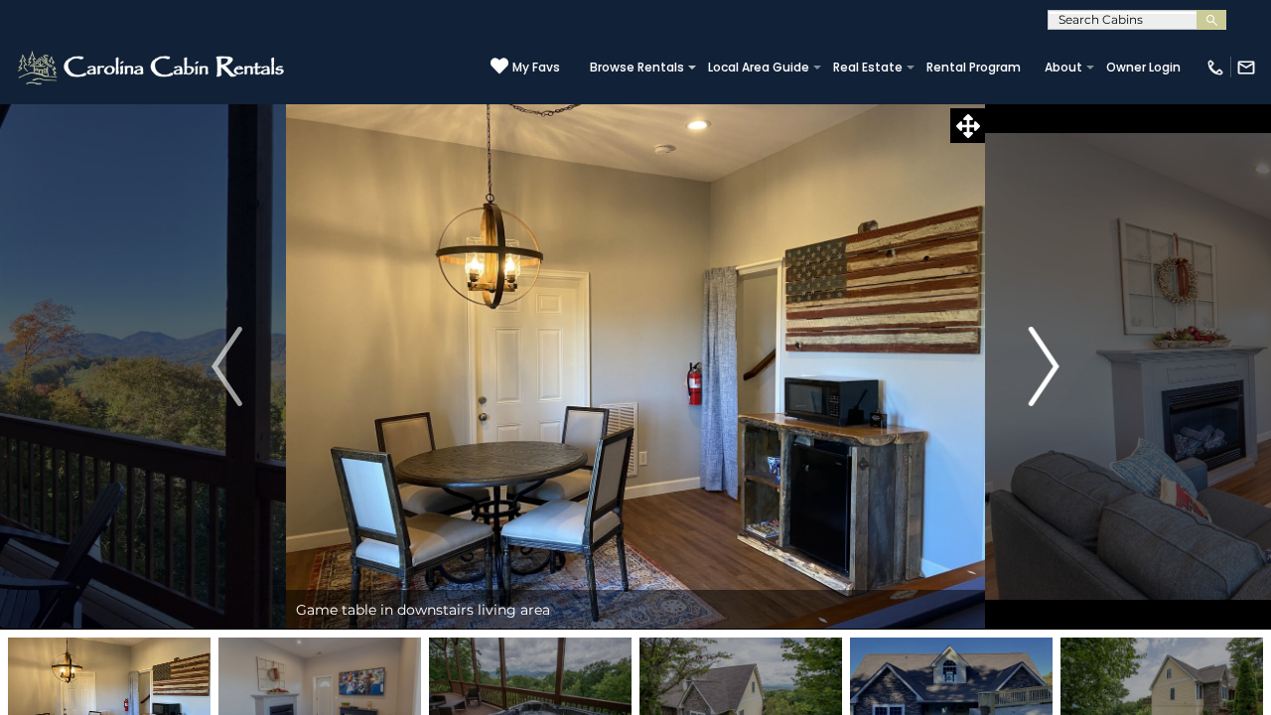
click at [1049, 363] on img "Next" at bounding box center [1044, 366] width 30 height 79
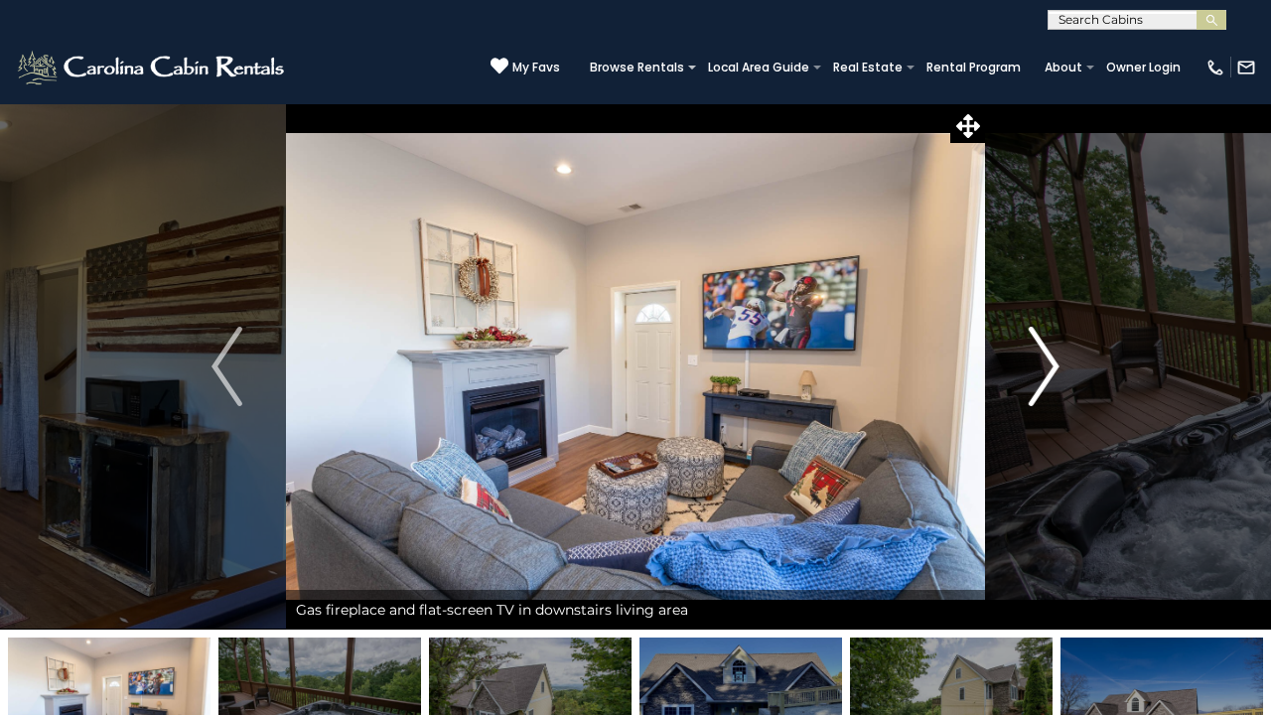
click at [1049, 363] on img "Next" at bounding box center [1044, 366] width 30 height 79
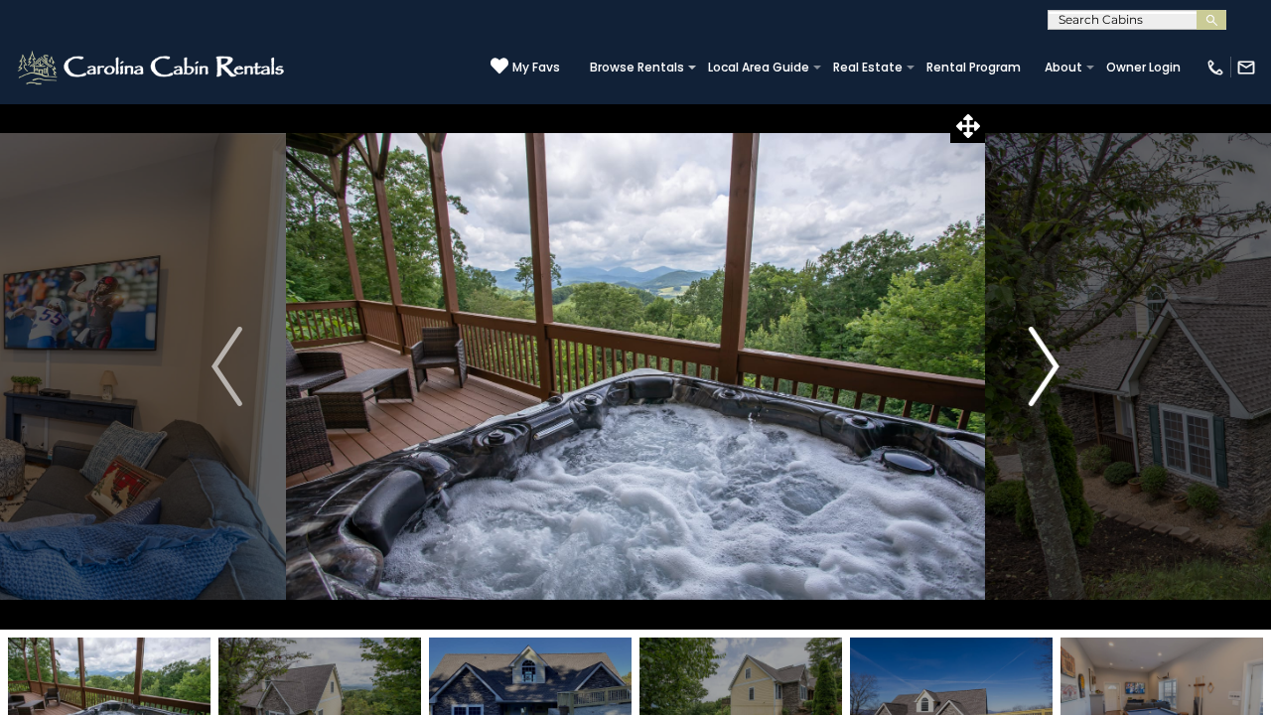
click at [1049, 363] on img "Next" at bounding box center [1044, 366] width 30 height 79
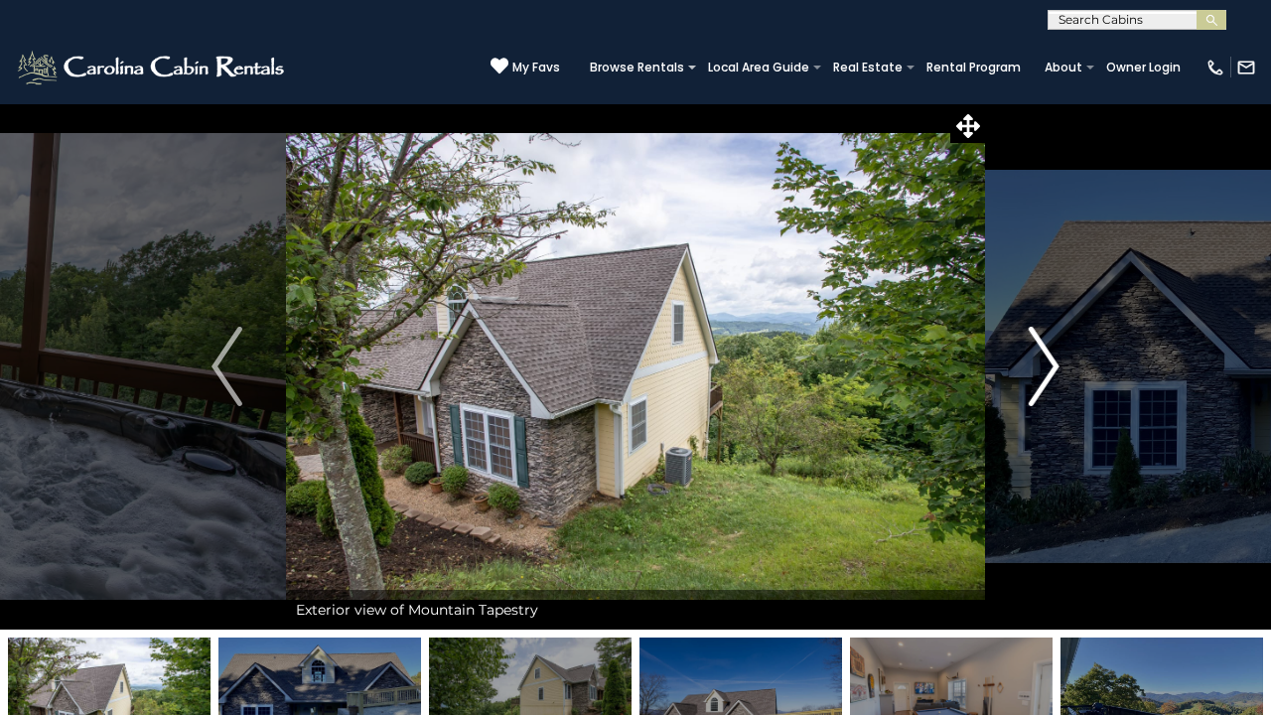
click at [1049, 363] on img "Next" at bounding box center [1044, 366] width 30 height 79
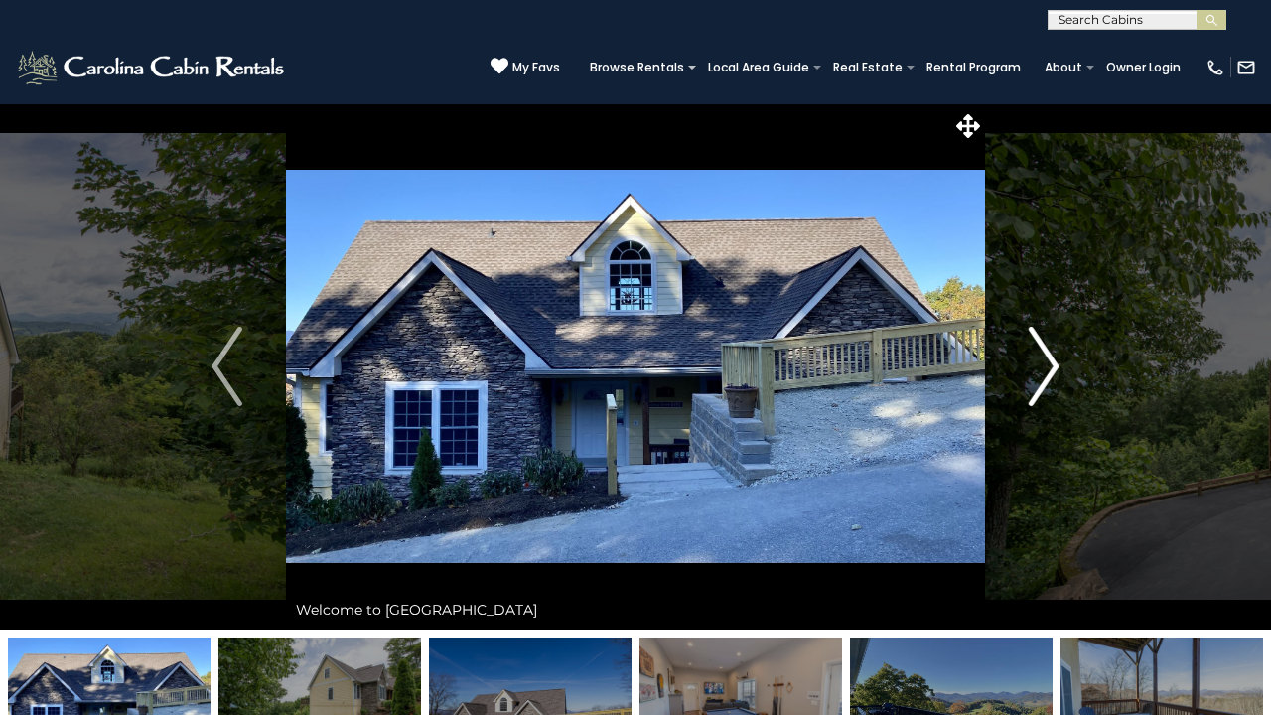
click at [1049, 363] on img "Next" at bounding box center [1044, 366] width 30 height 79
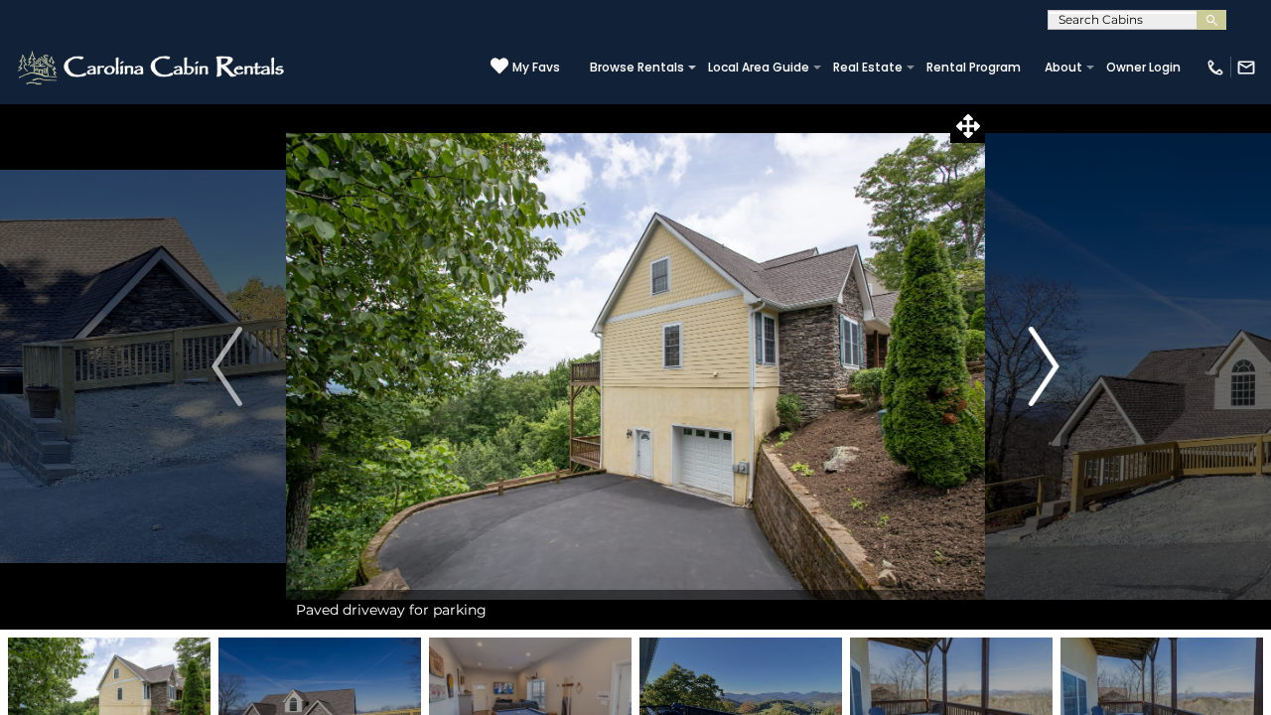
click at [1049, 363] on img "Next" at bounding box center [1044, 366] width 30 height 79
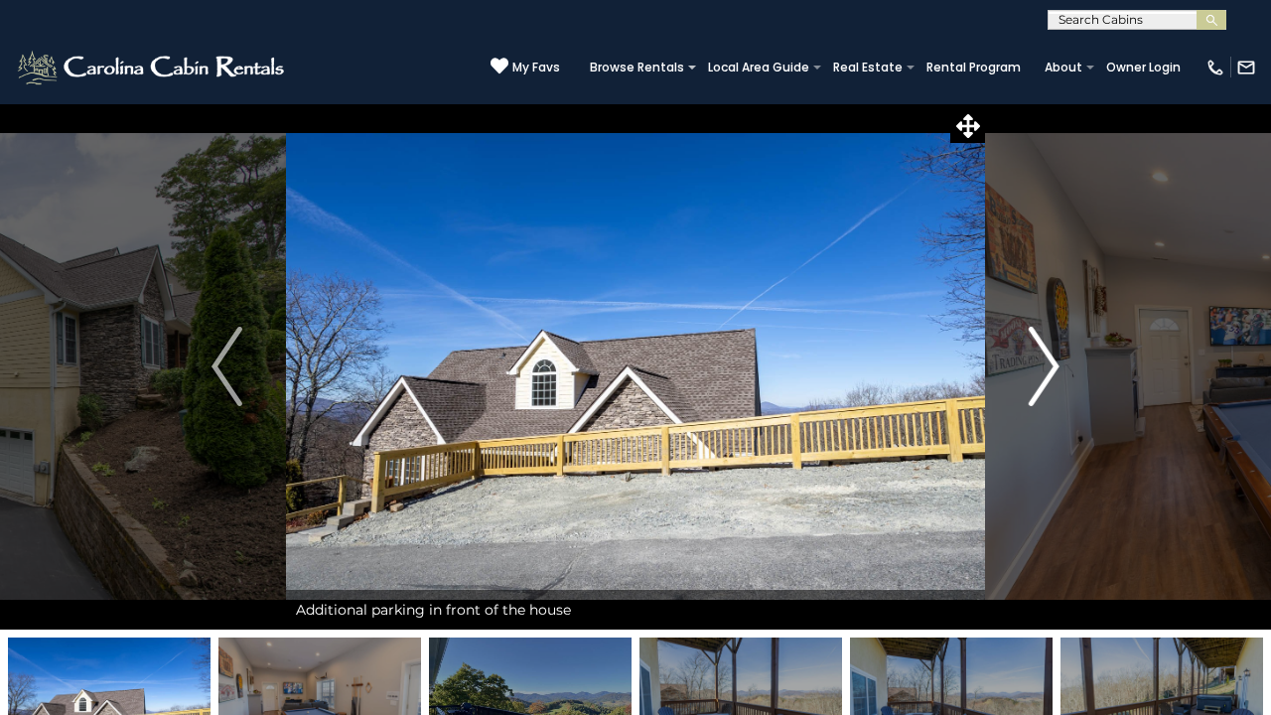
click at [1049, 363] on img "Next" at bounding box center [1044, 366] width 30 height 79
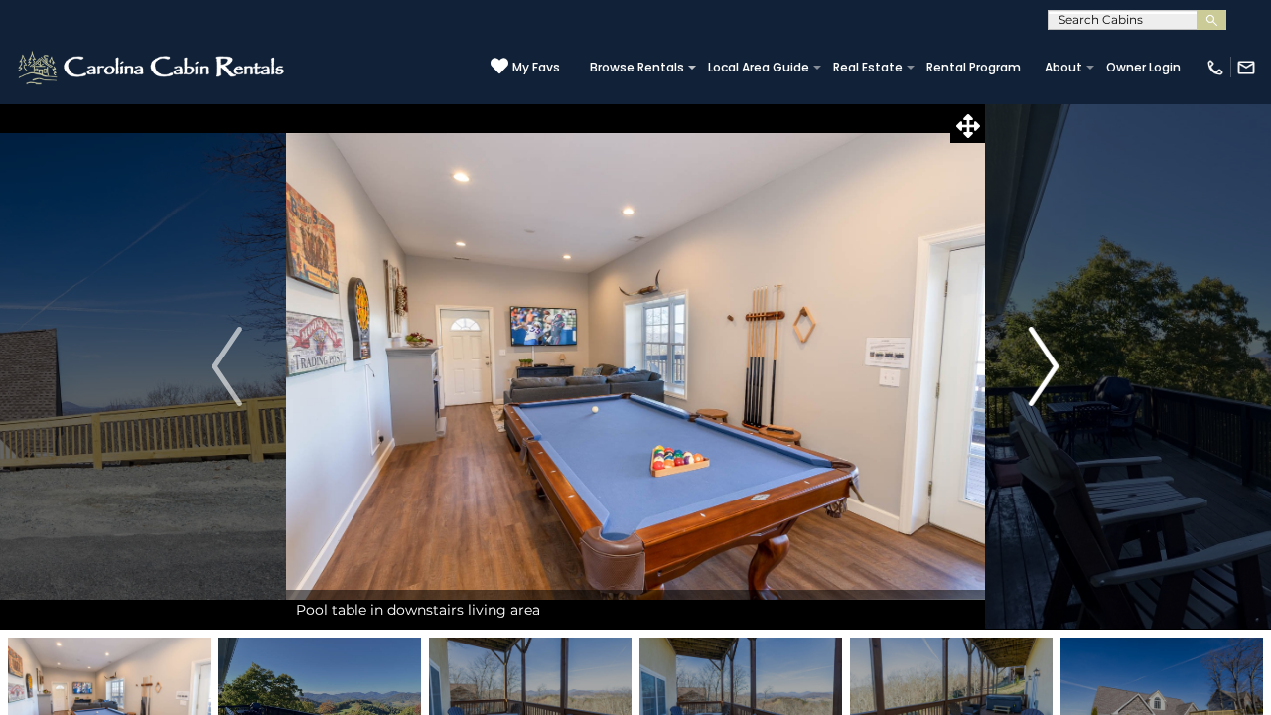
click at [1049, 363] on img "Next" at bounding box center [1044, 366] width 30 height 79
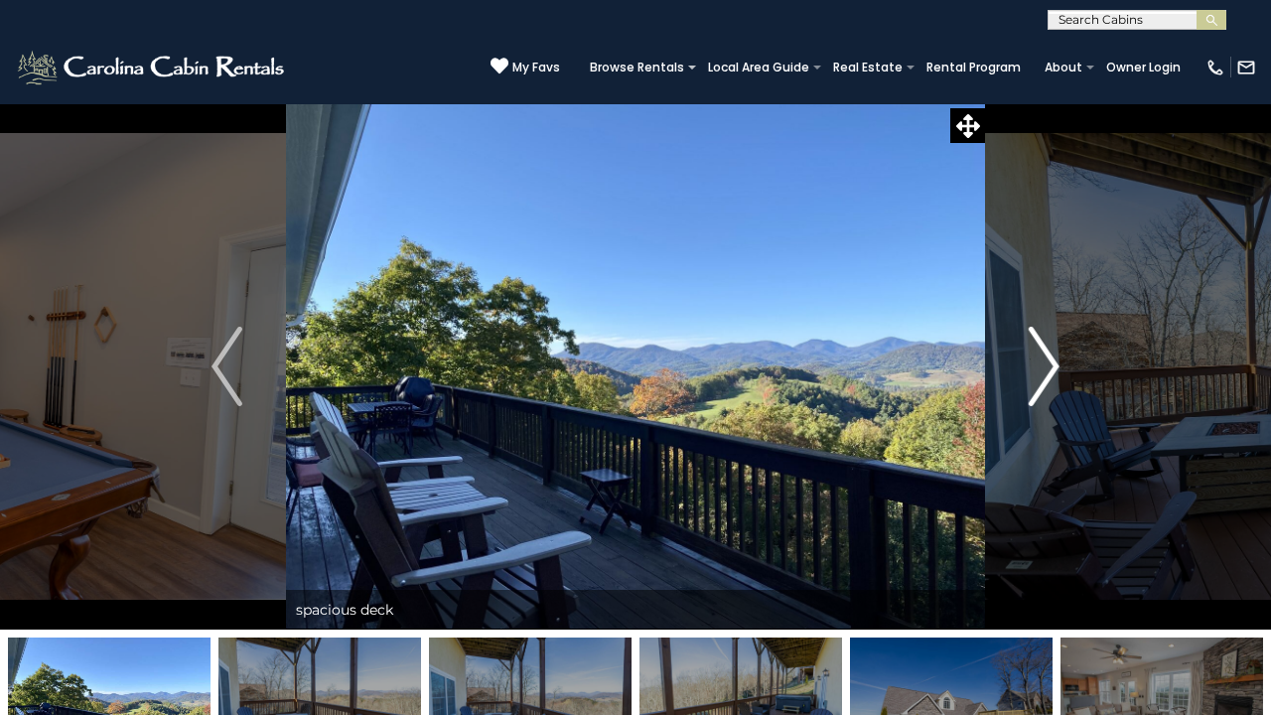
click at [1049, 363] on img "Next" at bounding box center [1044, 366] width 30 height 79
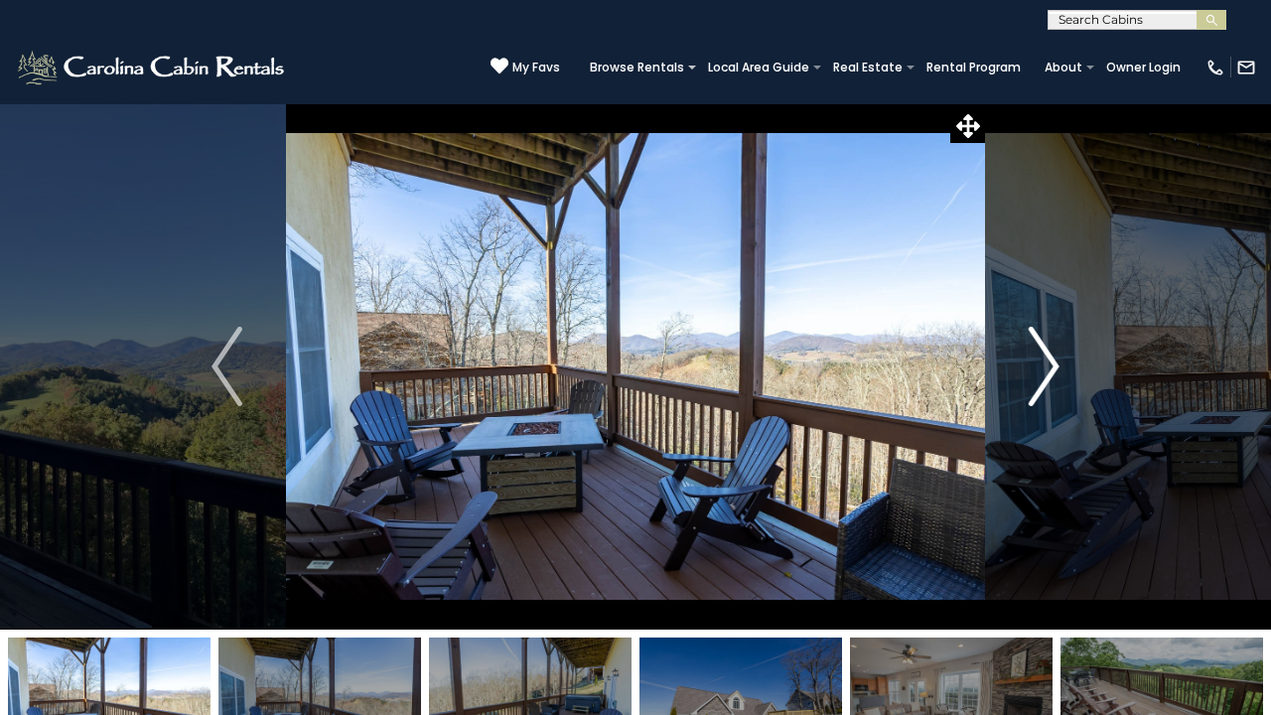
click at [1049, 363] on img "Next" at bounding box center [1044, 366] width 30 height 79
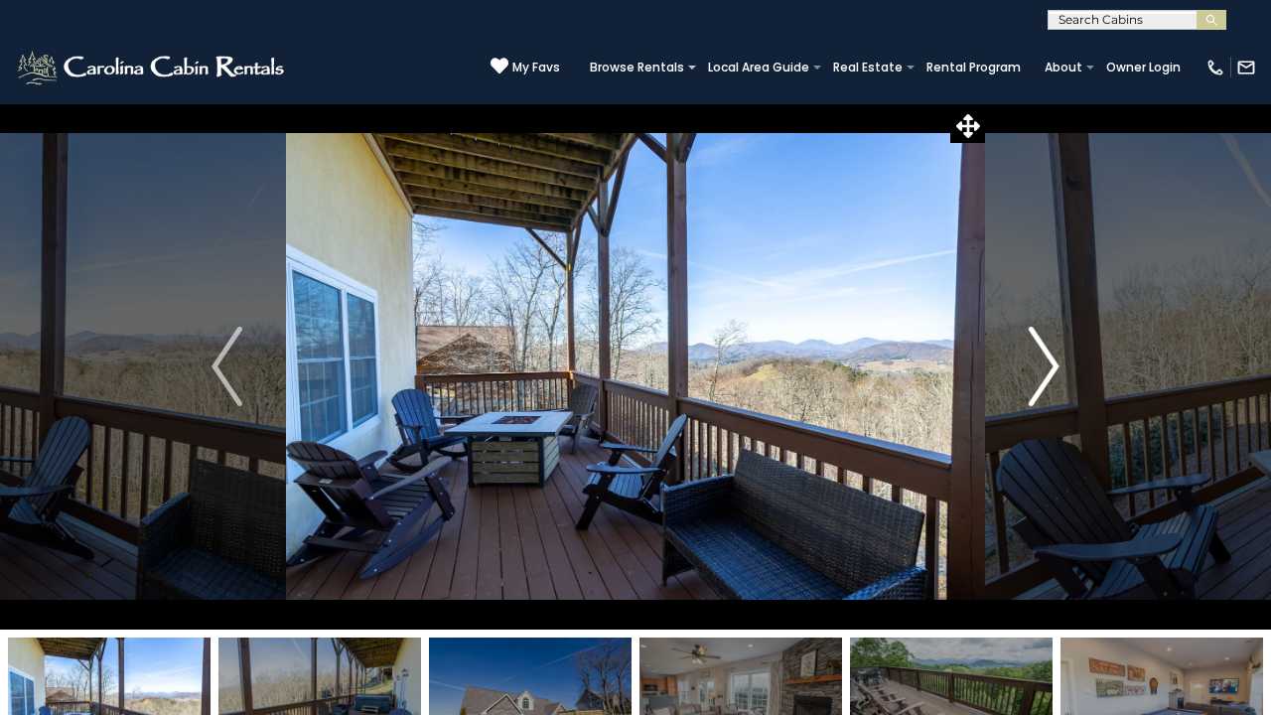
click at [1049, 363] on img "Next" at bounding box center [1044, 366] width 30 height 79
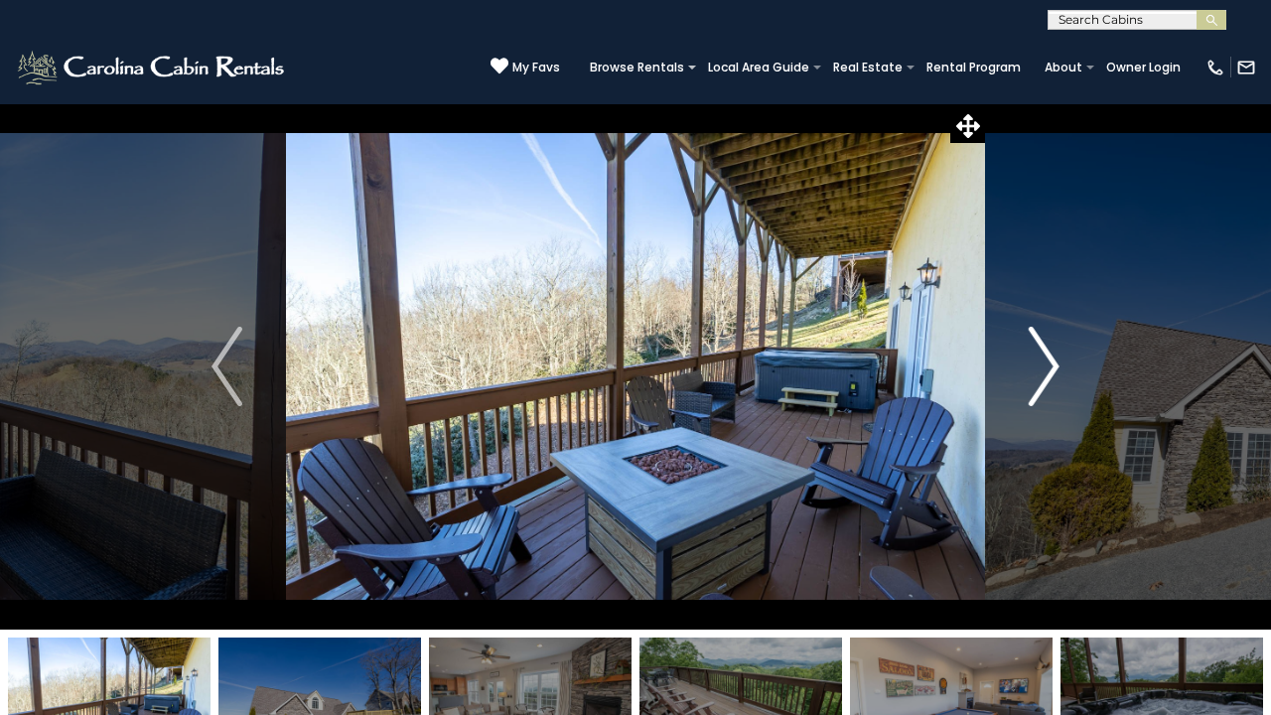
click at [1049, 363] on img "Next" at bounding box center [1044, 366] width 30 height 79
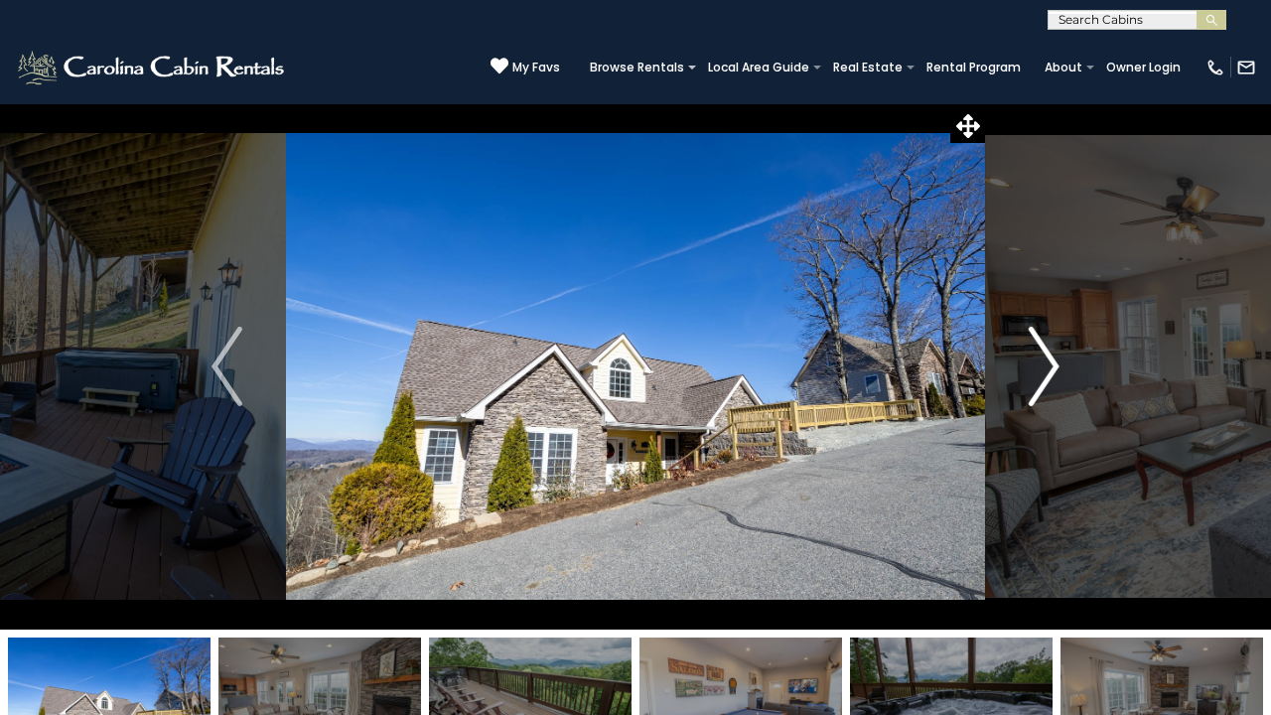
click at [1049, 363] on img "Next" at bounding box center [1044, 366] width 30 height 79
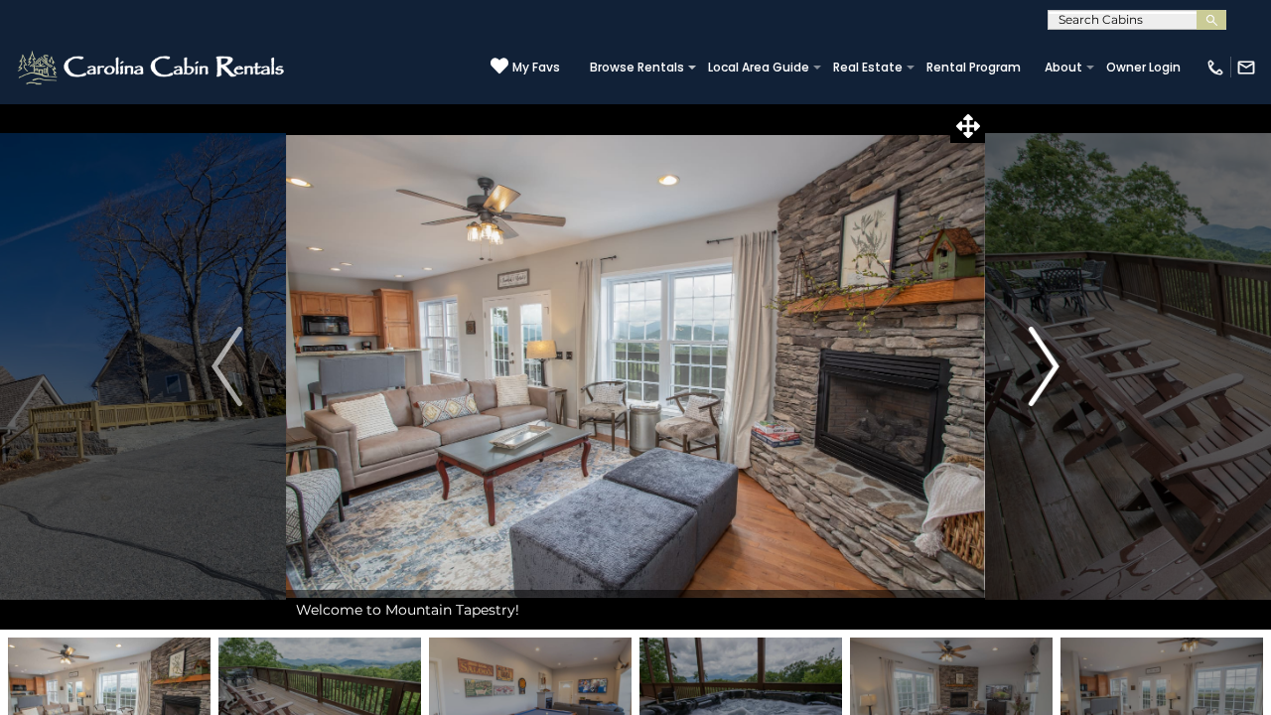
click at [1049, 363] on img "Next" at bounding box center [1044, 366] width 30 height 79
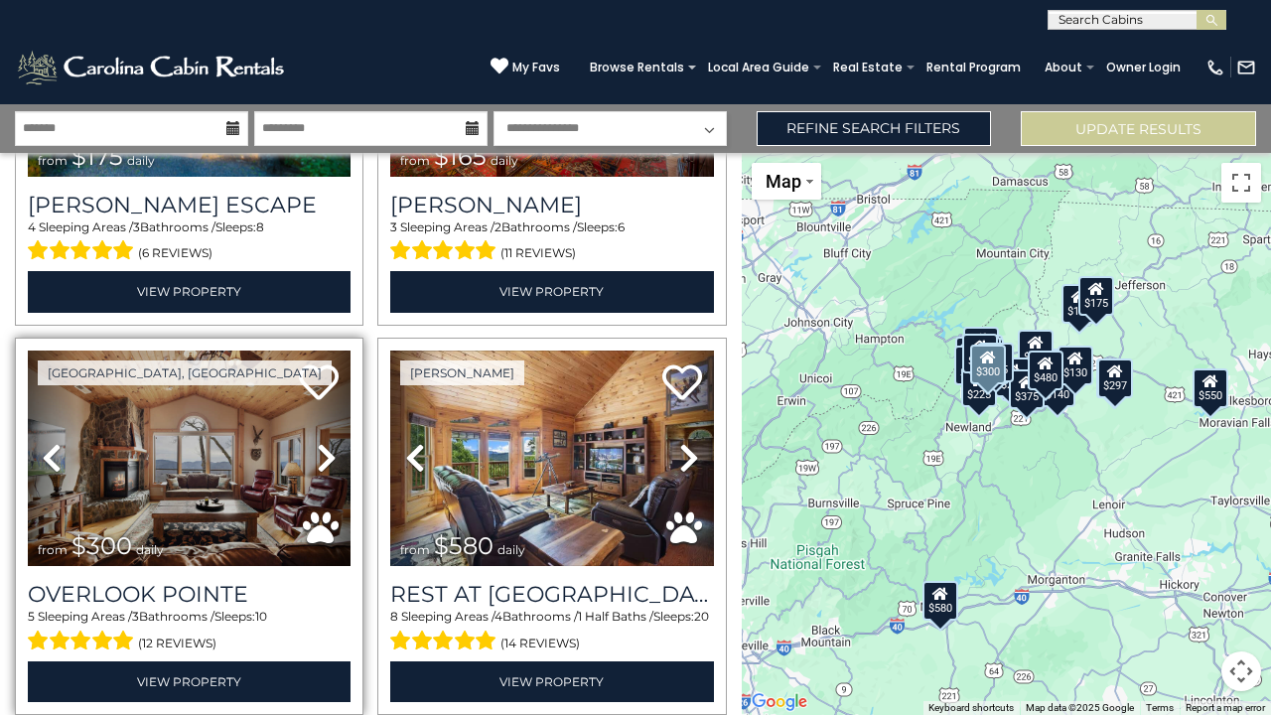
scroll to position [664, 0]
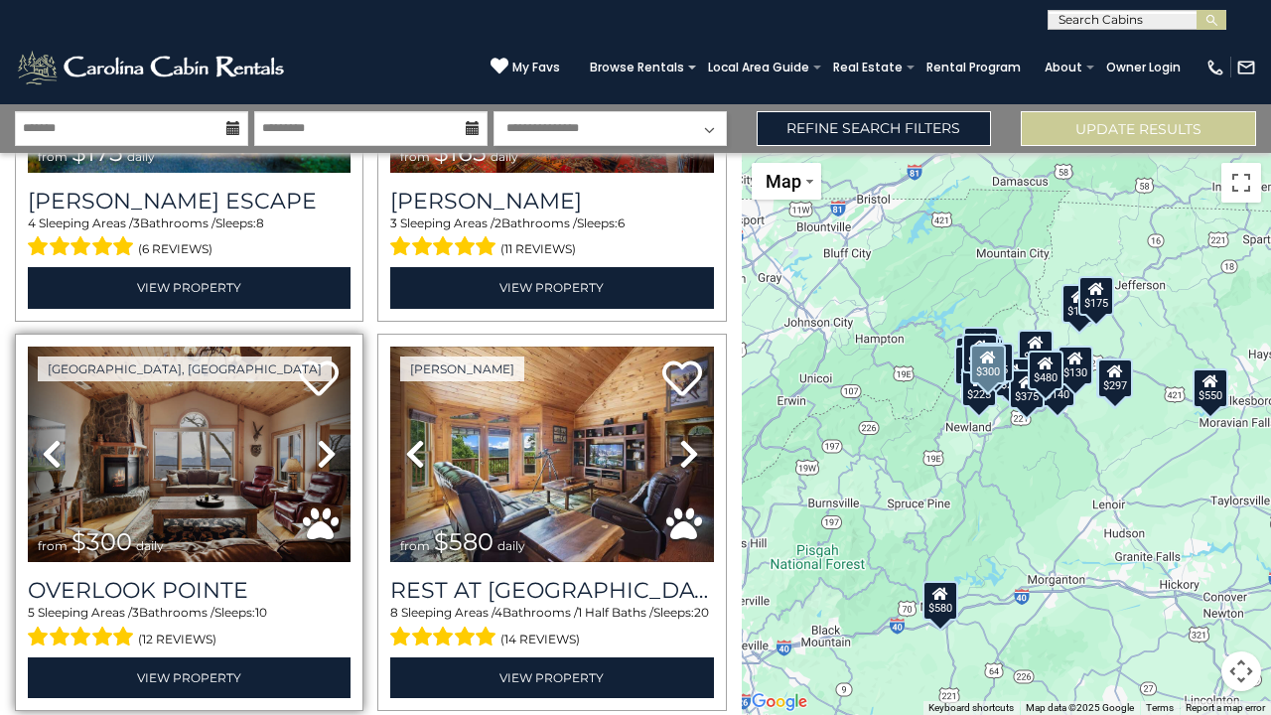
click at [260, 437] on img at bounding box center [189, 455] width 323 height 216
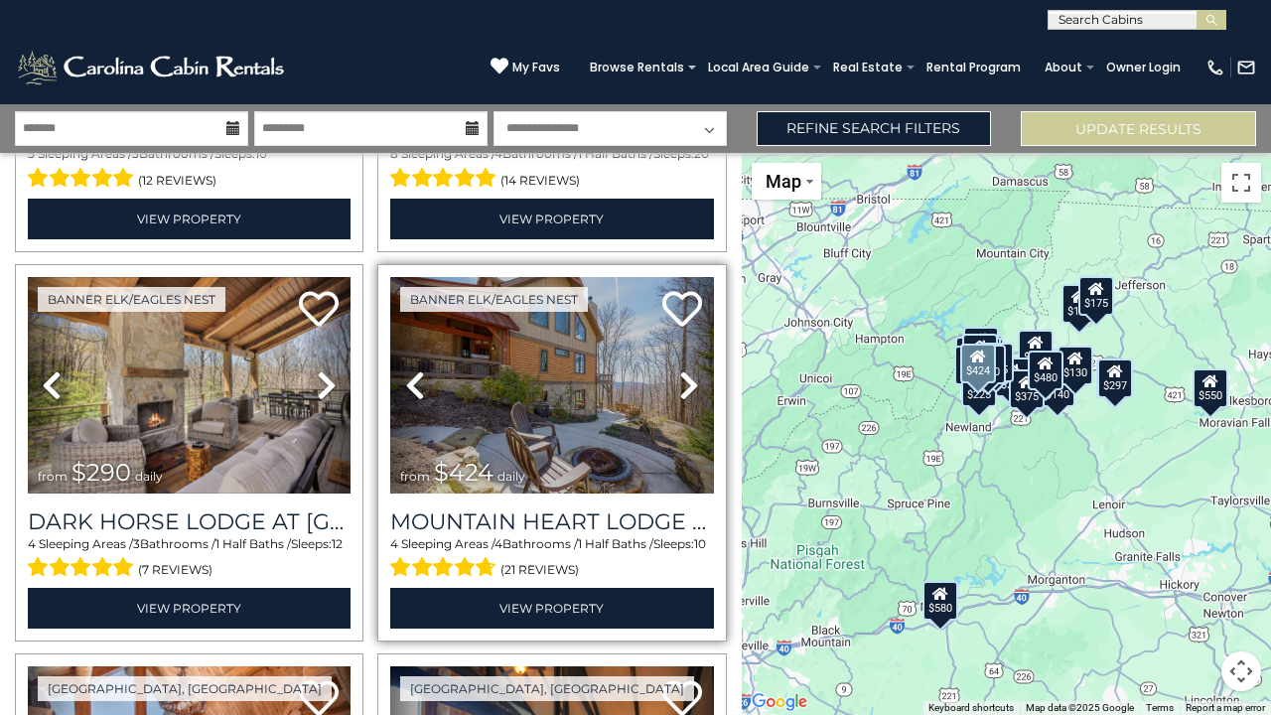
scroll to position [1131, 0]
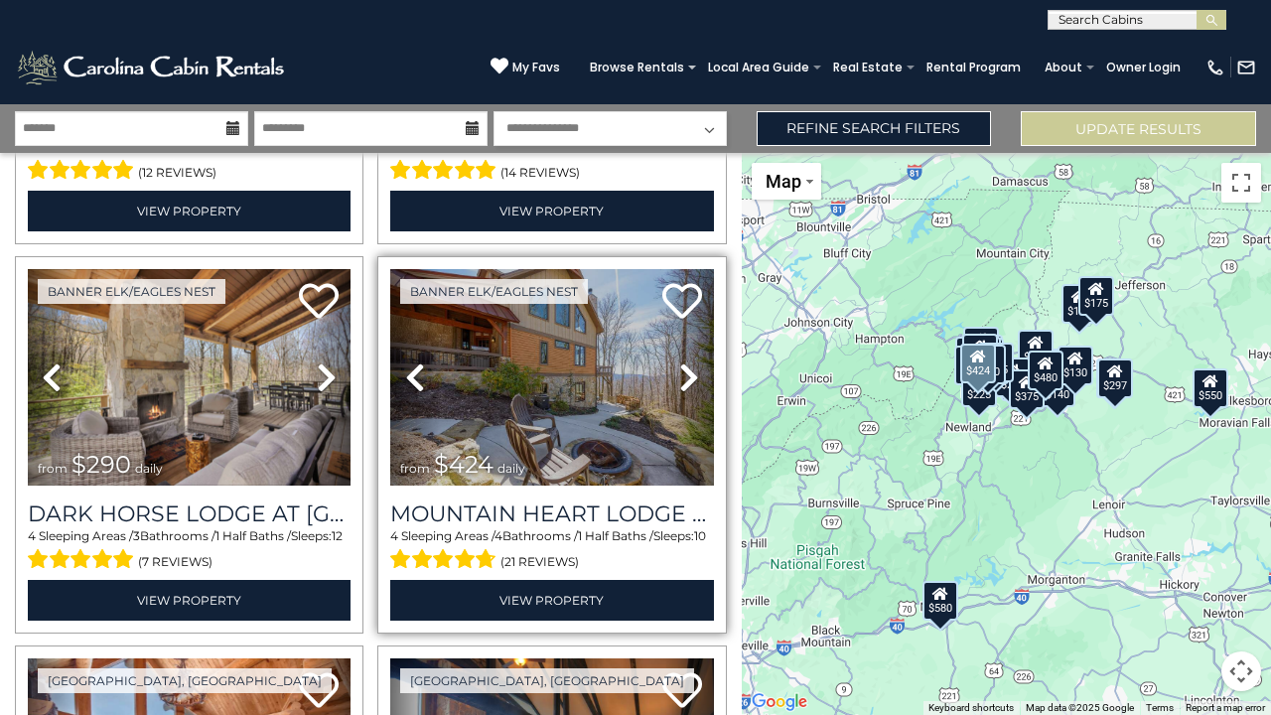
click at [606, 393] on img at bounding box center [551, 377] width 323 height 216
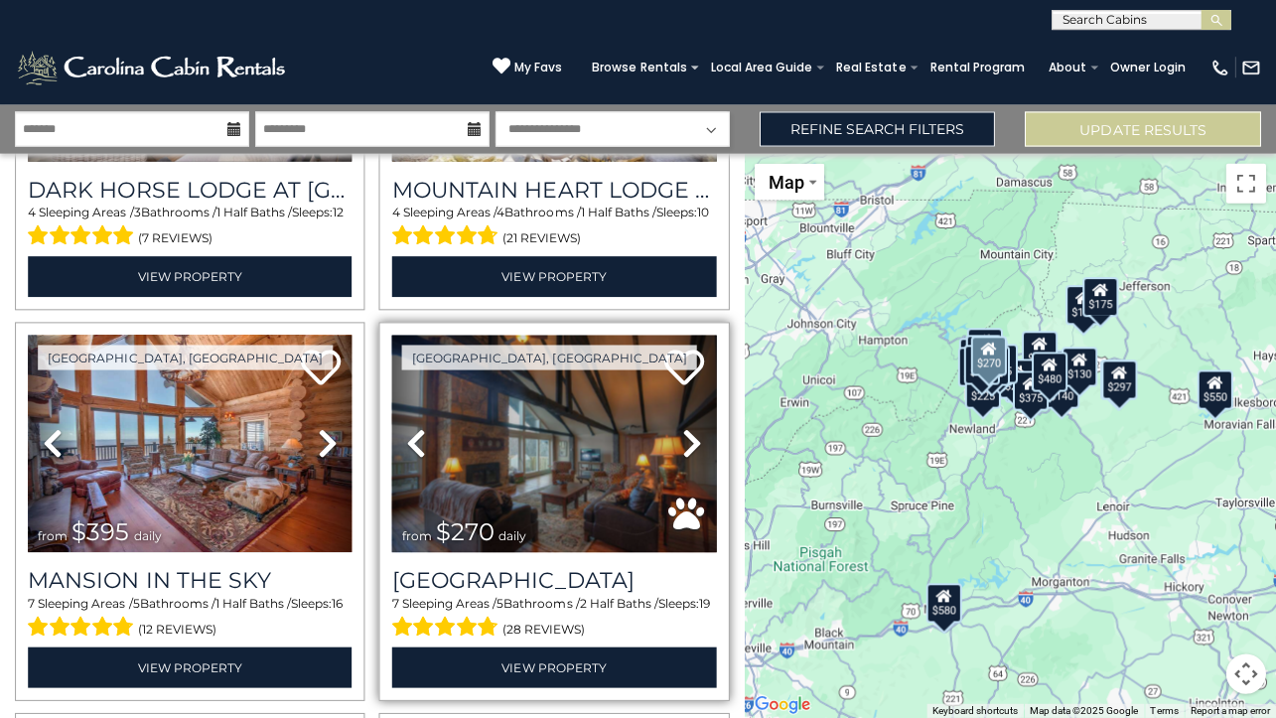
scroll to position [1460, 0]
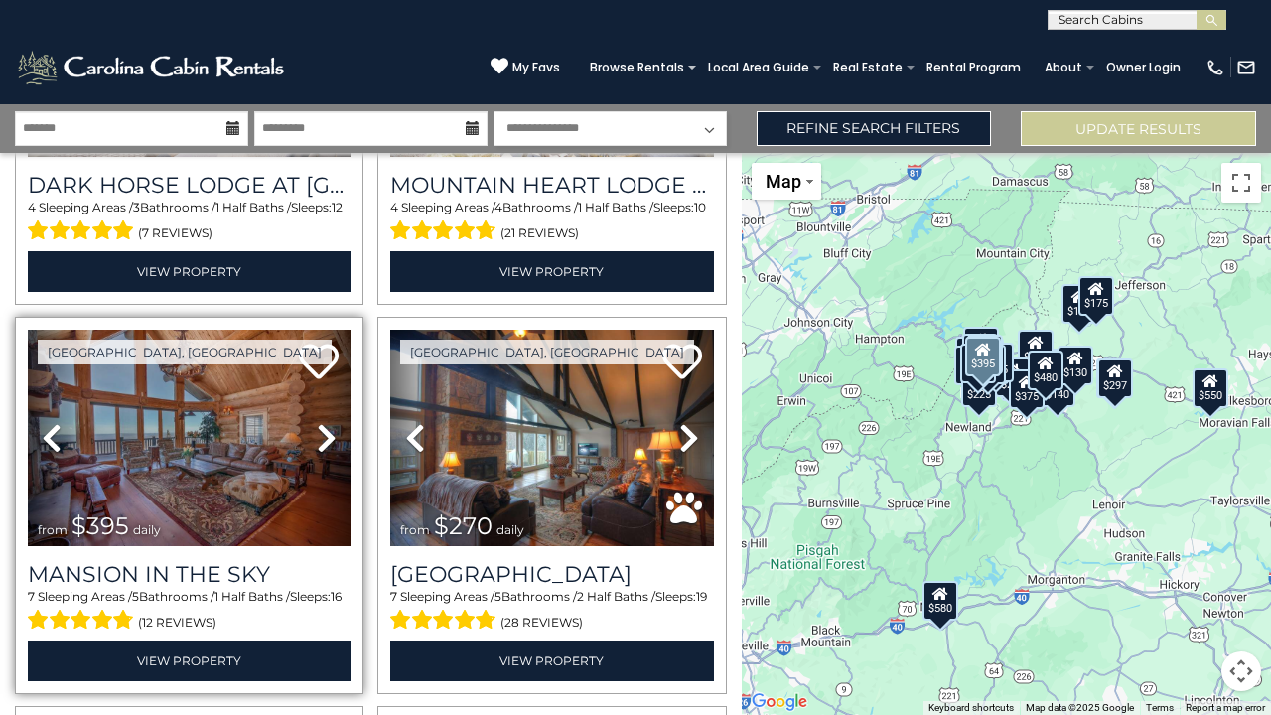
click at [258, 452] on img at bounding box center [189, 438] width 323 height 216
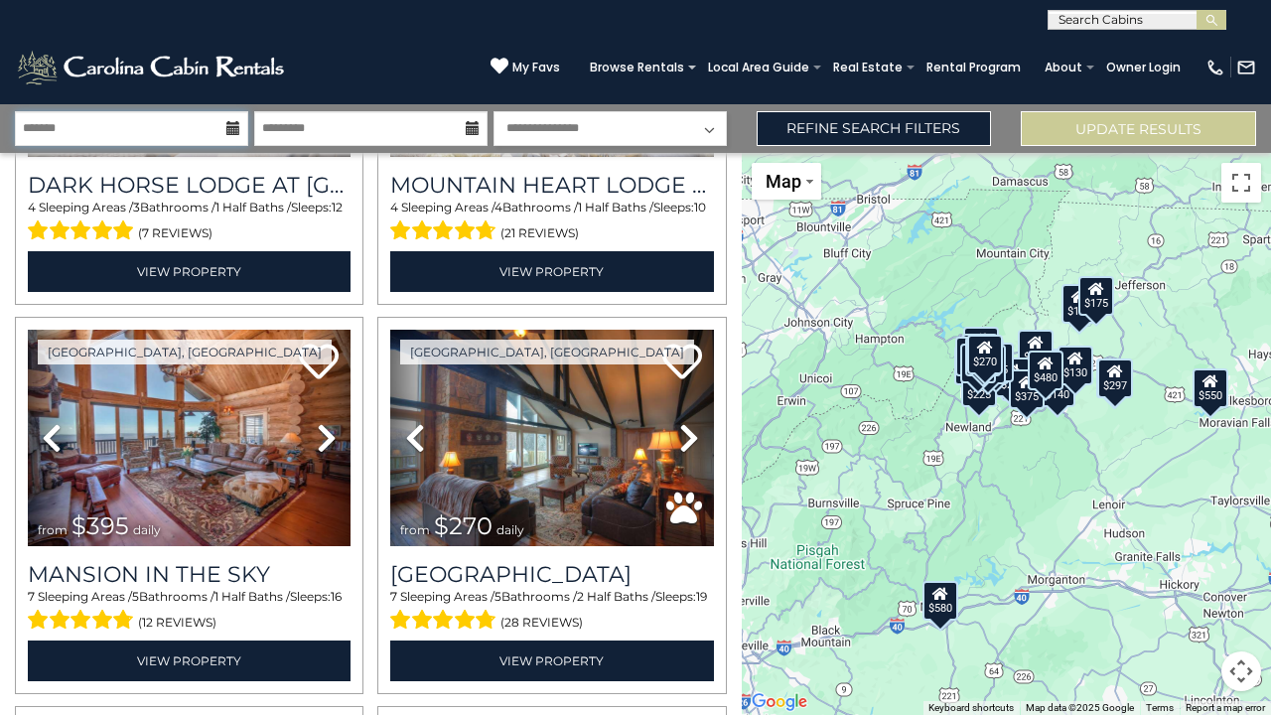
click at [130, 128] on input "text" at bounding box center [131, 128] width 233 height 35
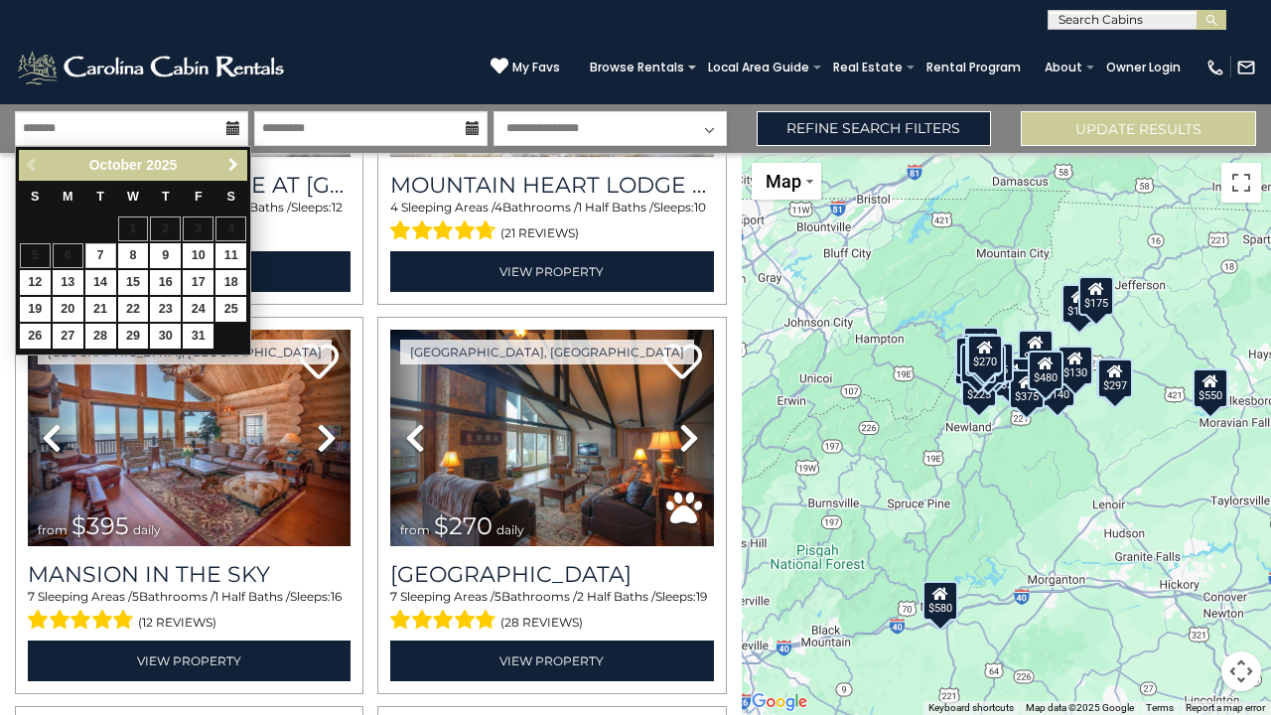
click at [233, 161] on span "Next" at bounding box center [233, 165] width 16 height 16
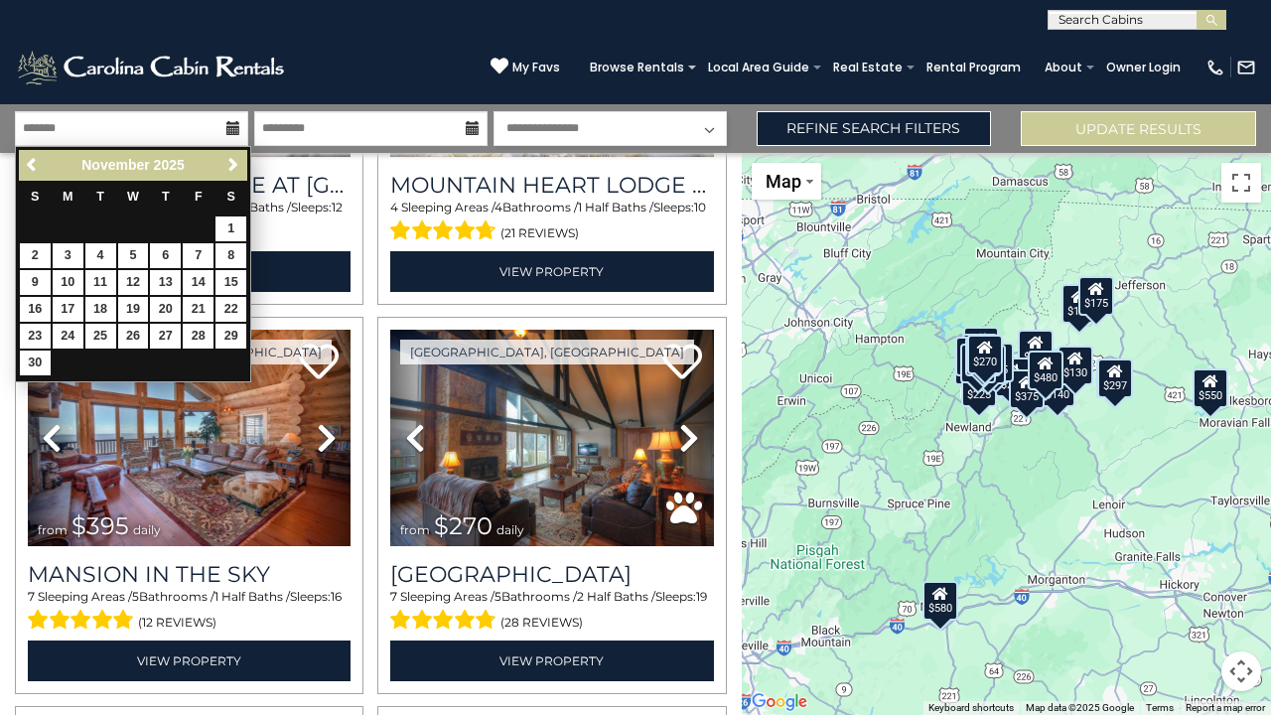
click at [233, 161] on span "Next" at bounding box center [233, 165] width 16 height 16
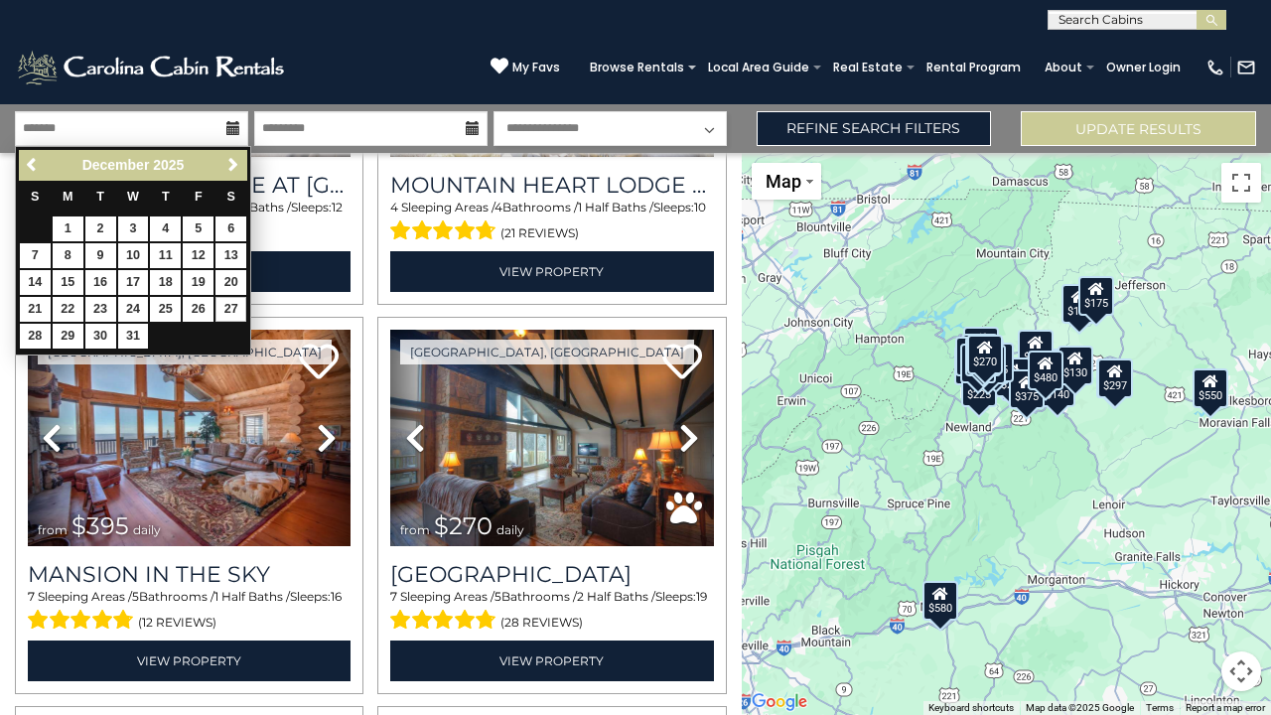
click at [230, 303] on link "27" at bounding box center [230, 309] width 31 height 25
type input "********"
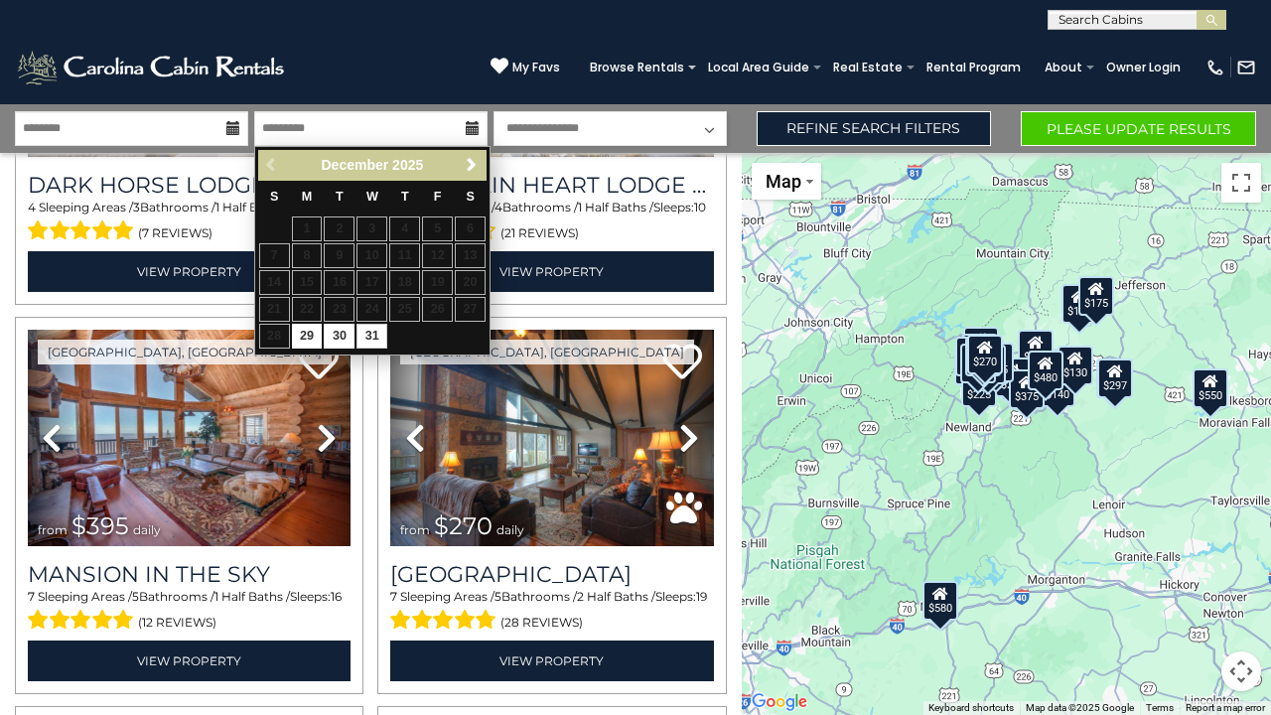
click at [372, 331] on link "31" at bounding box center [371, 336] width 31 height 25
type input "********"
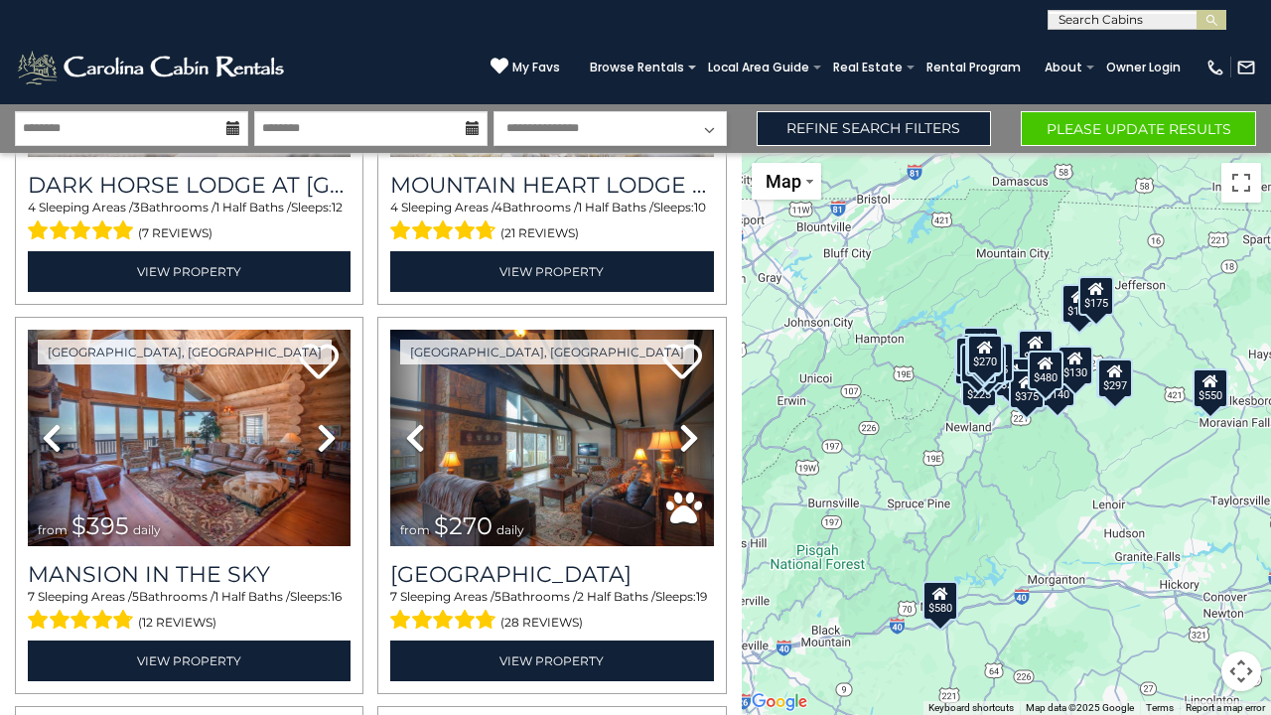
select select "*"
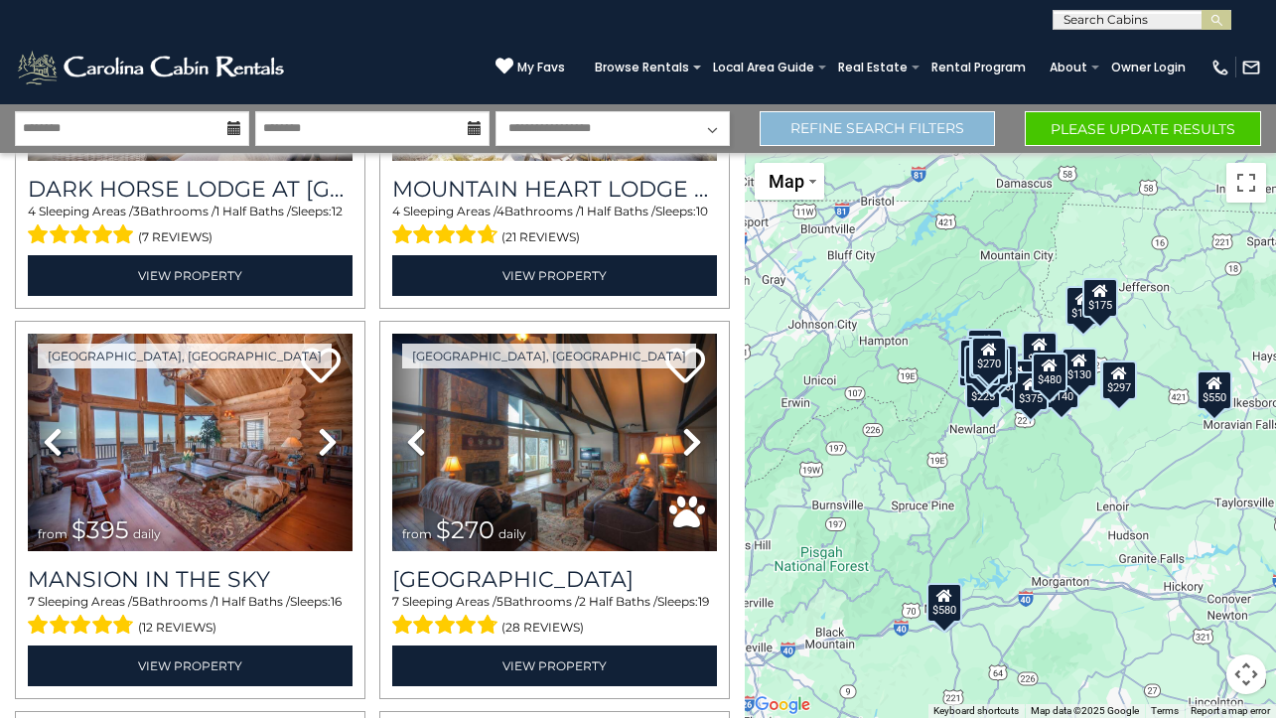
click at [951, 115] on link "Refine Search Filters" at bounding box center [878, 128] width 236 height 35
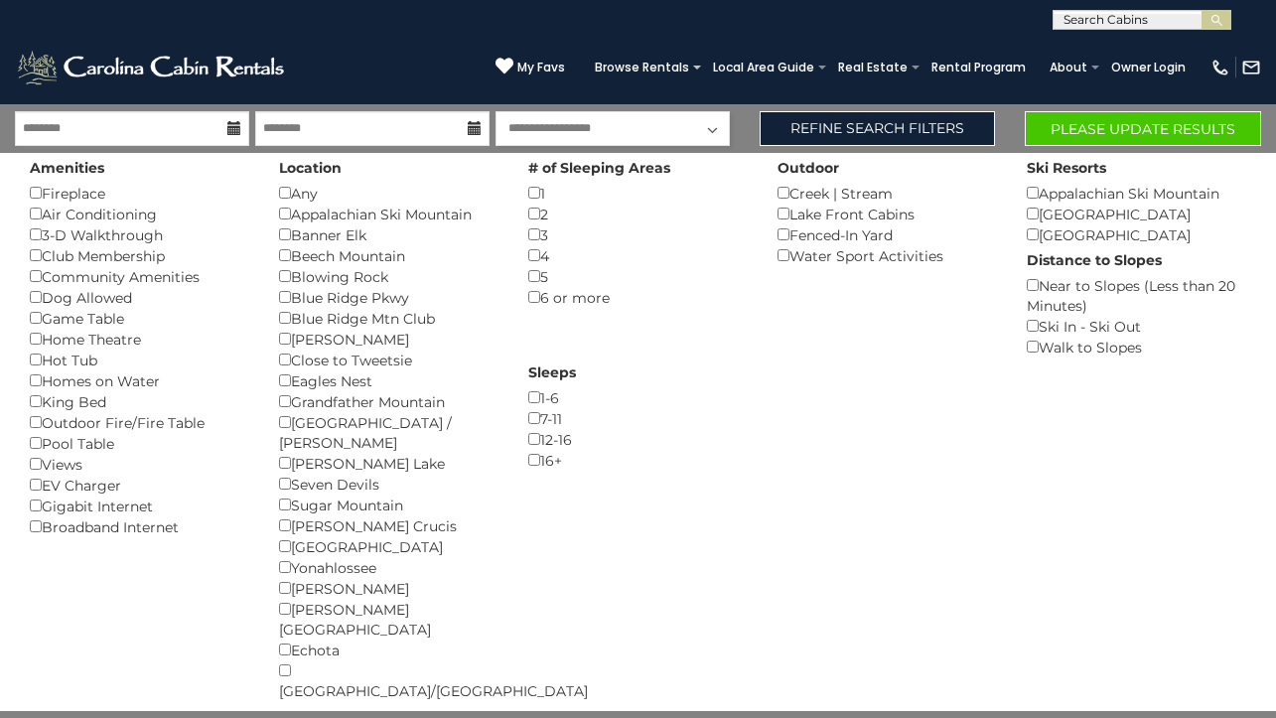
click at [527, 431] on div "Sleeps 1-6 () 7-11 () 12-16 () 16+ ()" at bounding box center [637, 413] width 249 height 113
click at [283, 391] on div "Grandfather Mountain ()" at bounding box center [388, 401] width 219 height 21
click at [1097, 123] on button "Please Update Results" at bounding box center [1143, 128] width 236 height 35
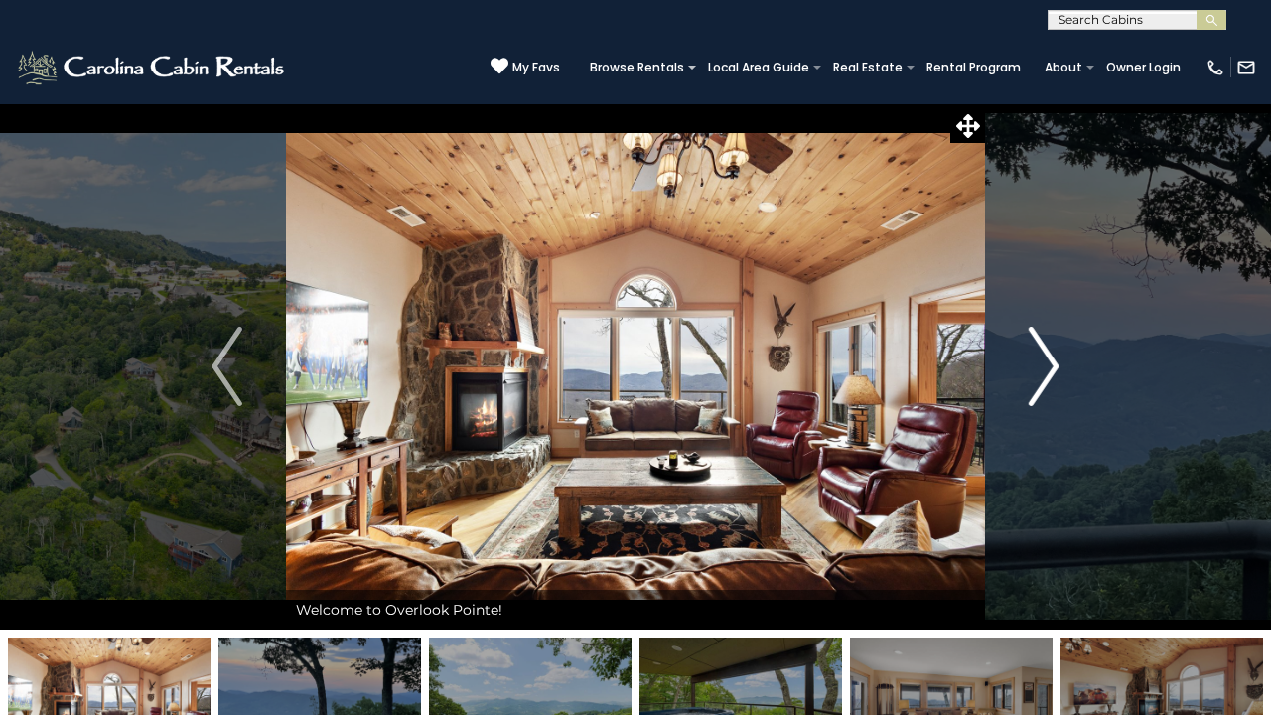
click at [1040, 361] on img "Next" at bounding box center [1044, 366] width 30 height 79
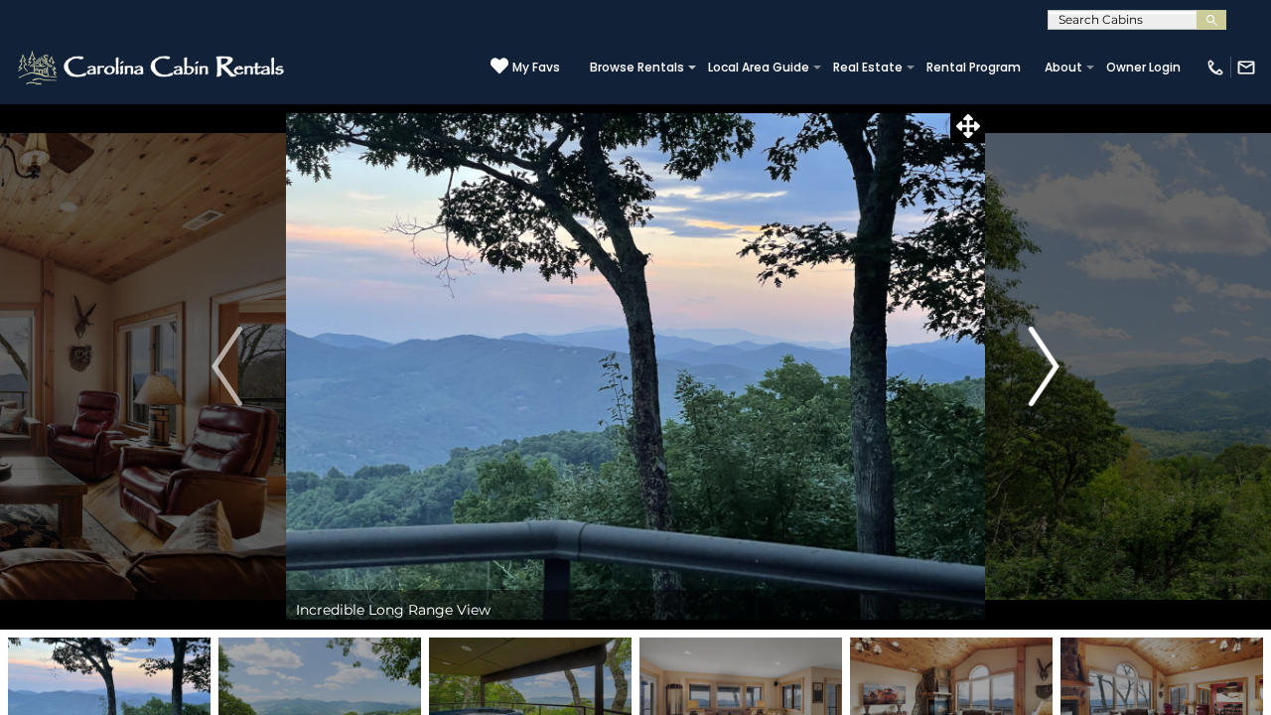
click at [1040, 361] on img "Next" at bounding box center [1044, 366] width 30 height 79
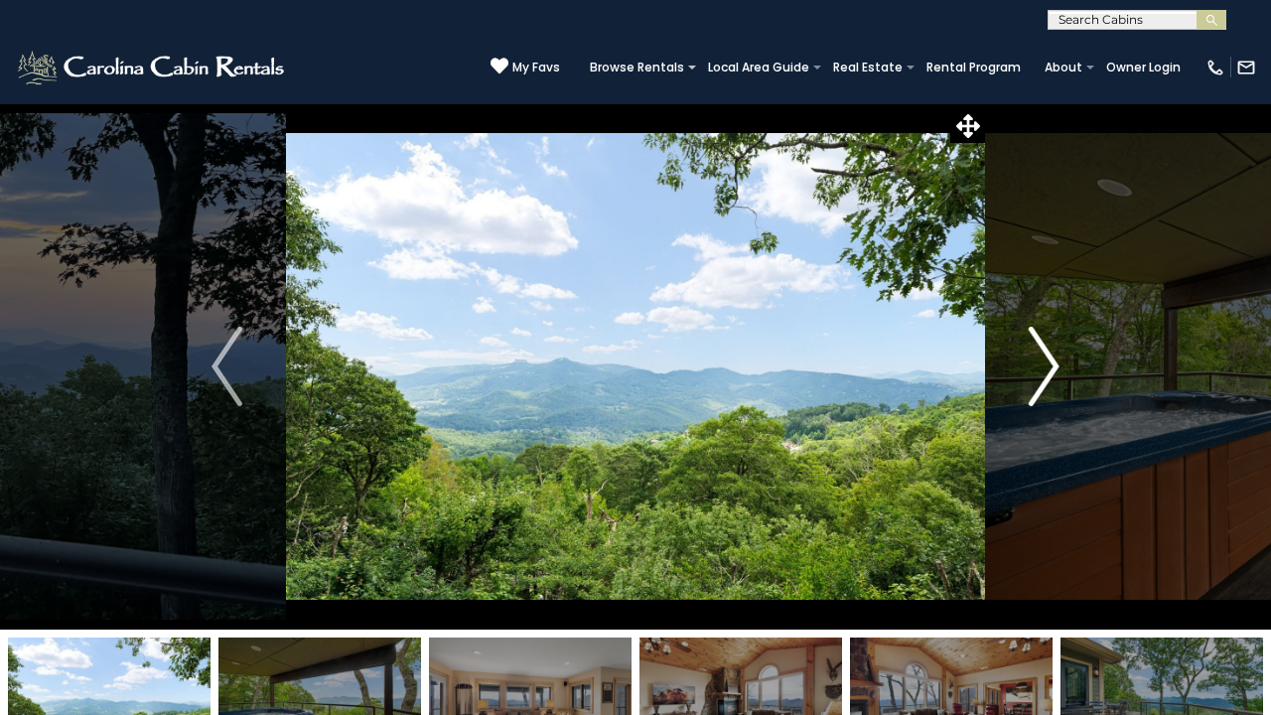
click at [1040, 361] on img "Next" at bounding box center [1044, 366] width 30 height 79
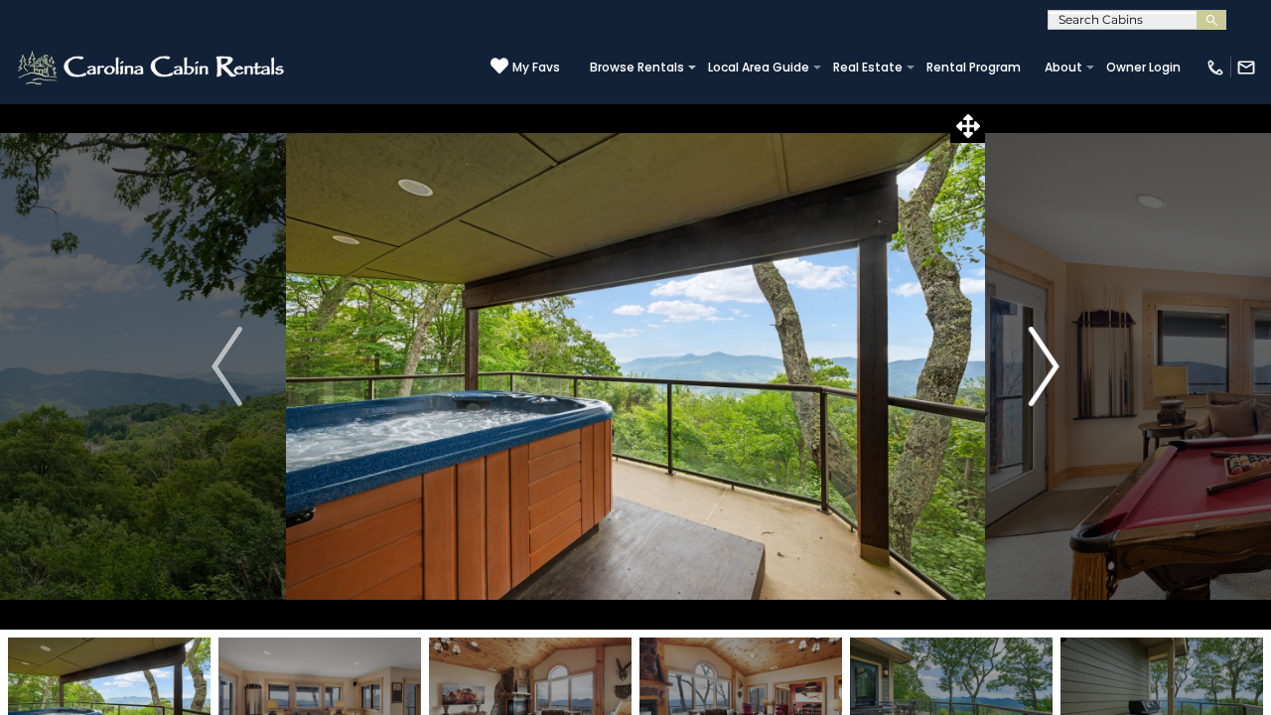
click at [1040, 361] on img "Next" at bounding box center [1044, 366] width 30 height 79
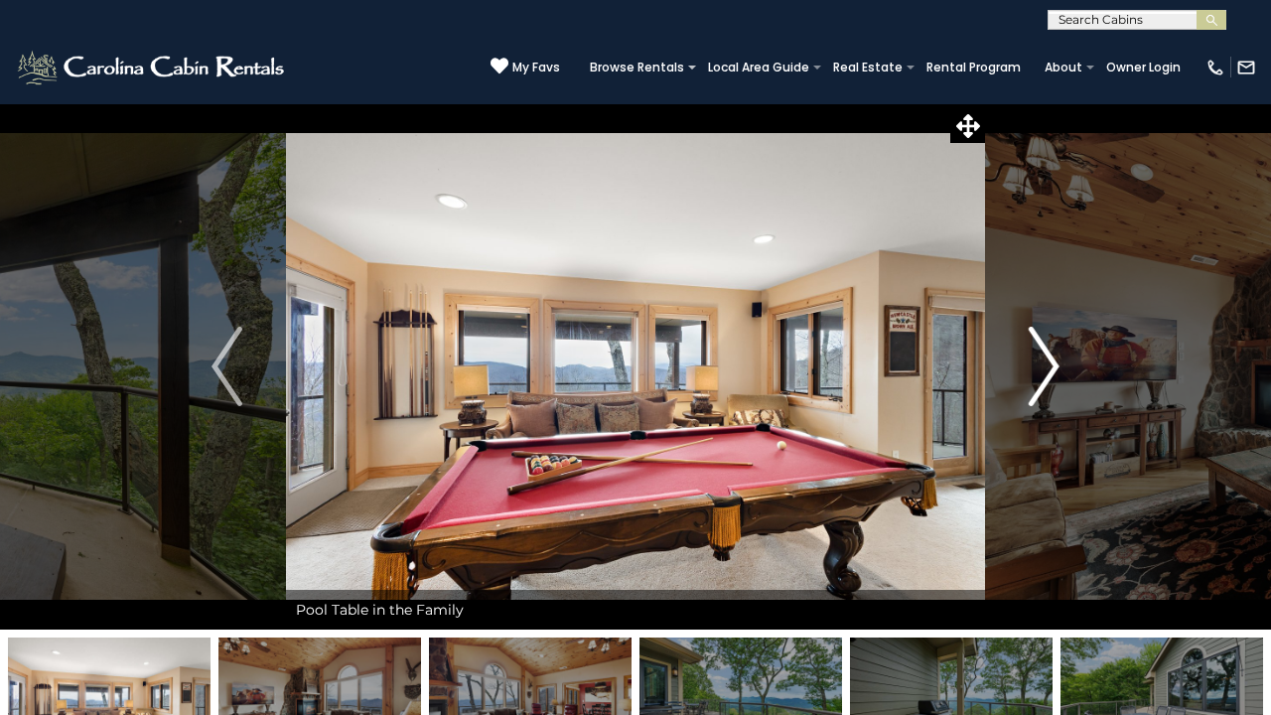
click at [1040, 361] on img "Next" at bounding box center [1044, 366] width 30 height 79
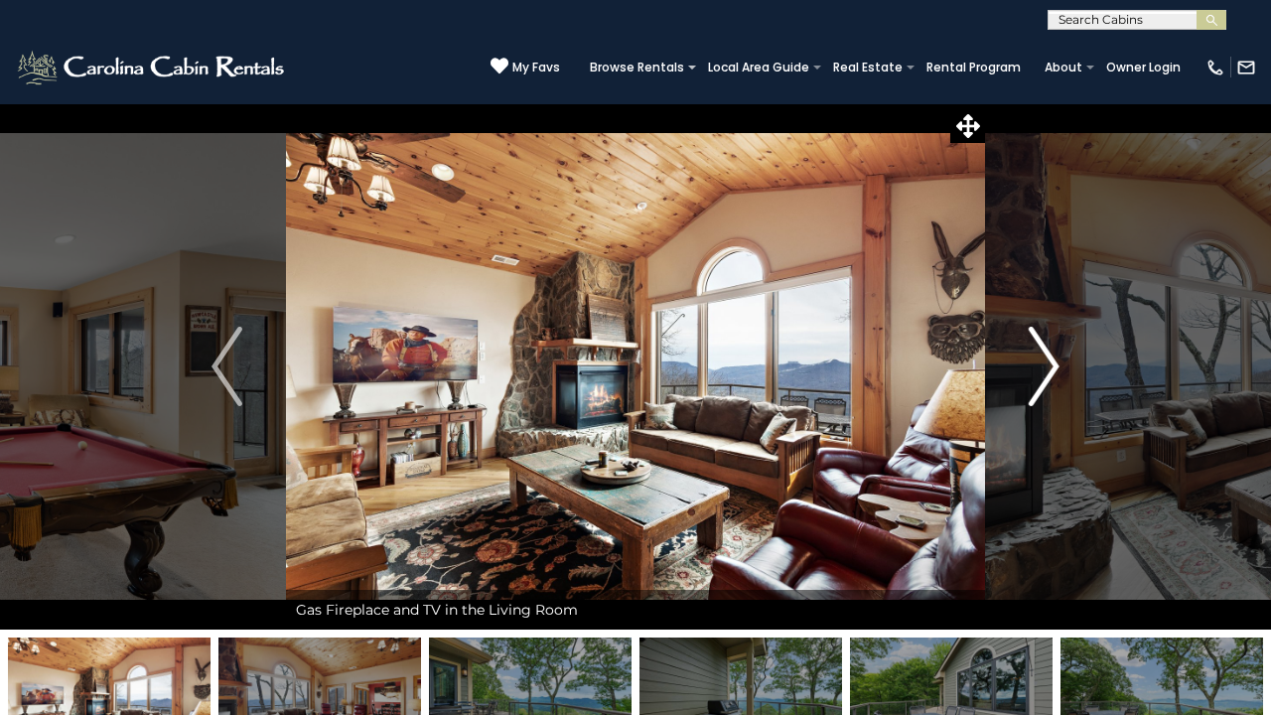
click at [1040, 361] on img "Next" at bounding box center [1044, 366] width 30 height 79
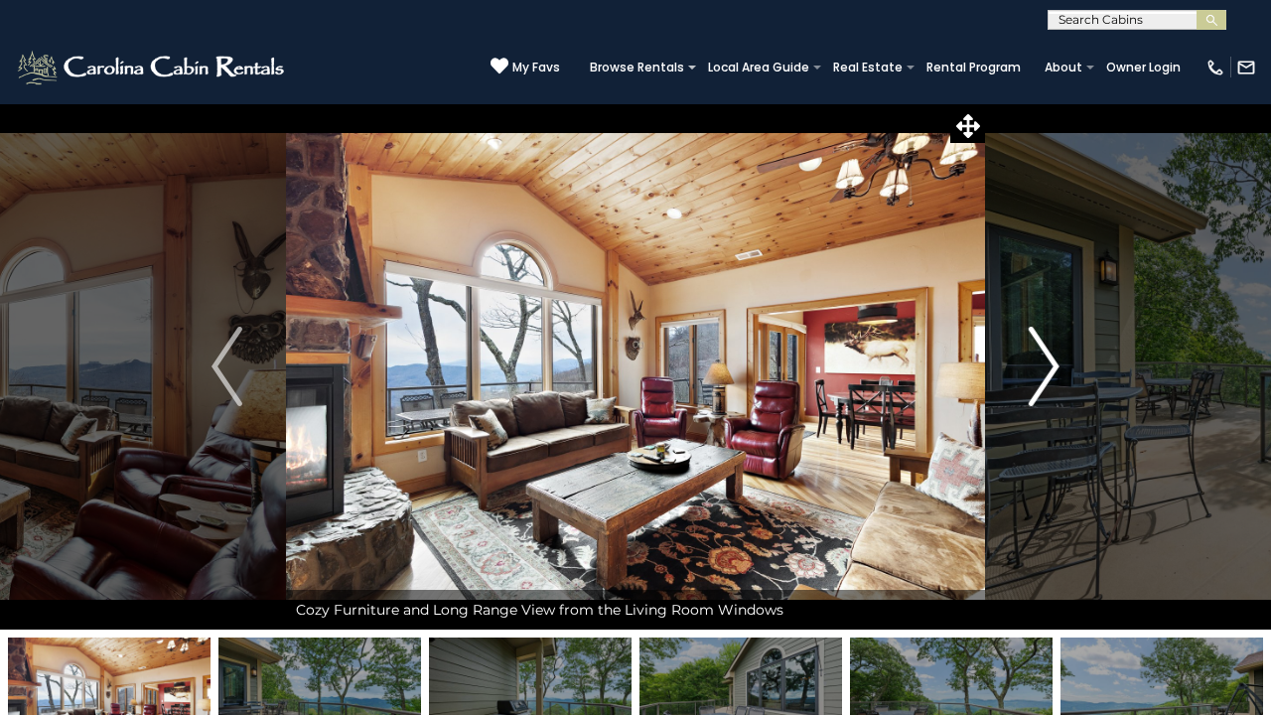
click at [1040, 361] on img "Next" at bounding box center [1044, 366] width 30 height 79
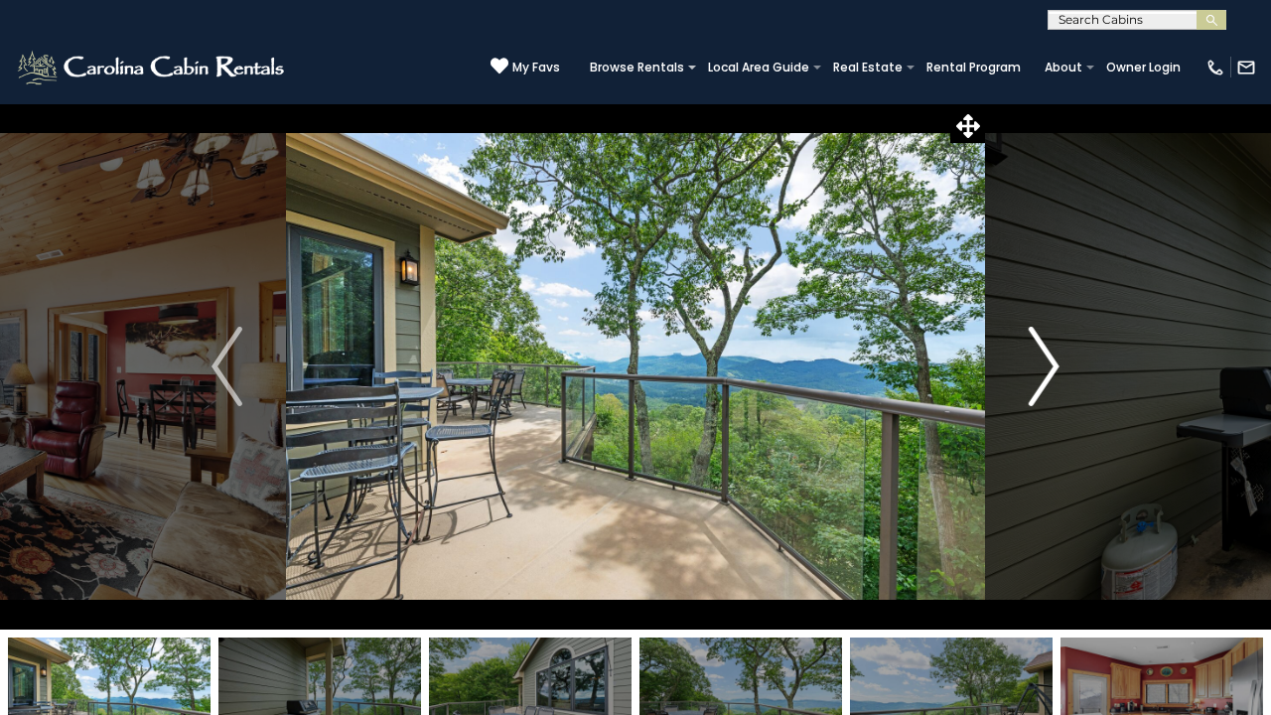
click at [1040, 361] on img "Next" at bounding box center [1044, 366] width 30 height 79
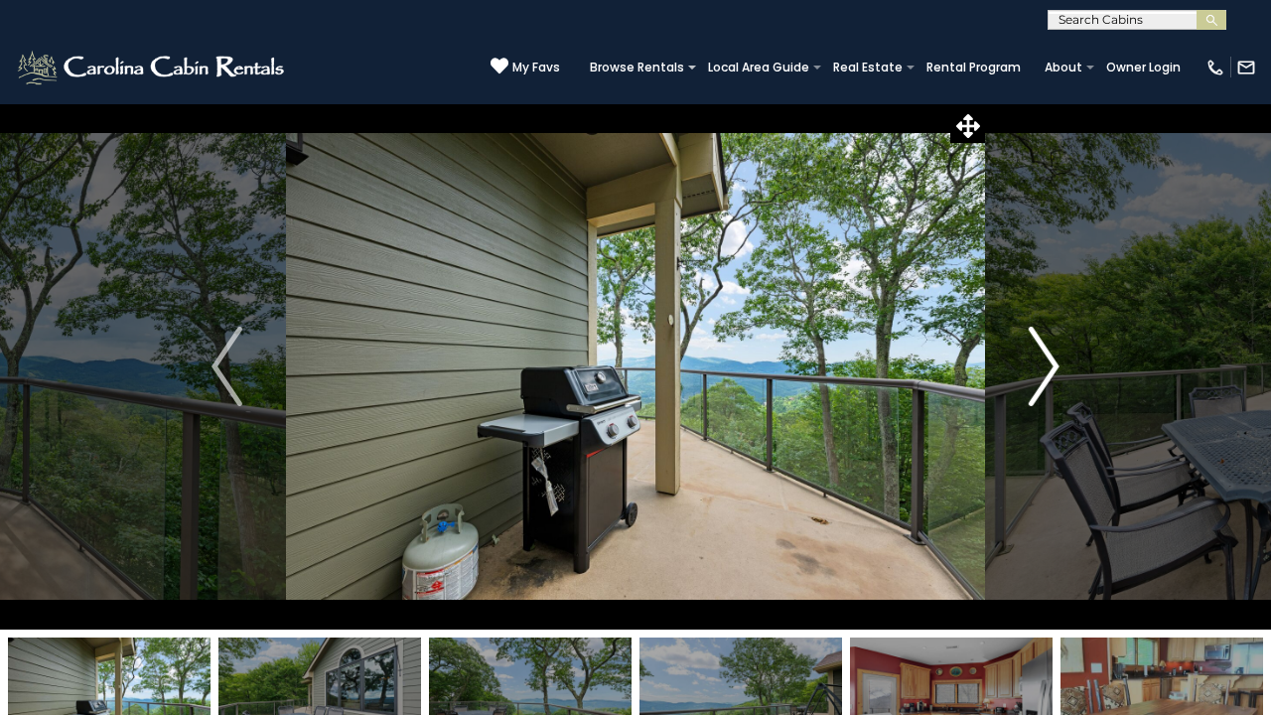
click at [1040, 361] on img "Next" at bounding box center [1044, 366] width 30 height 79
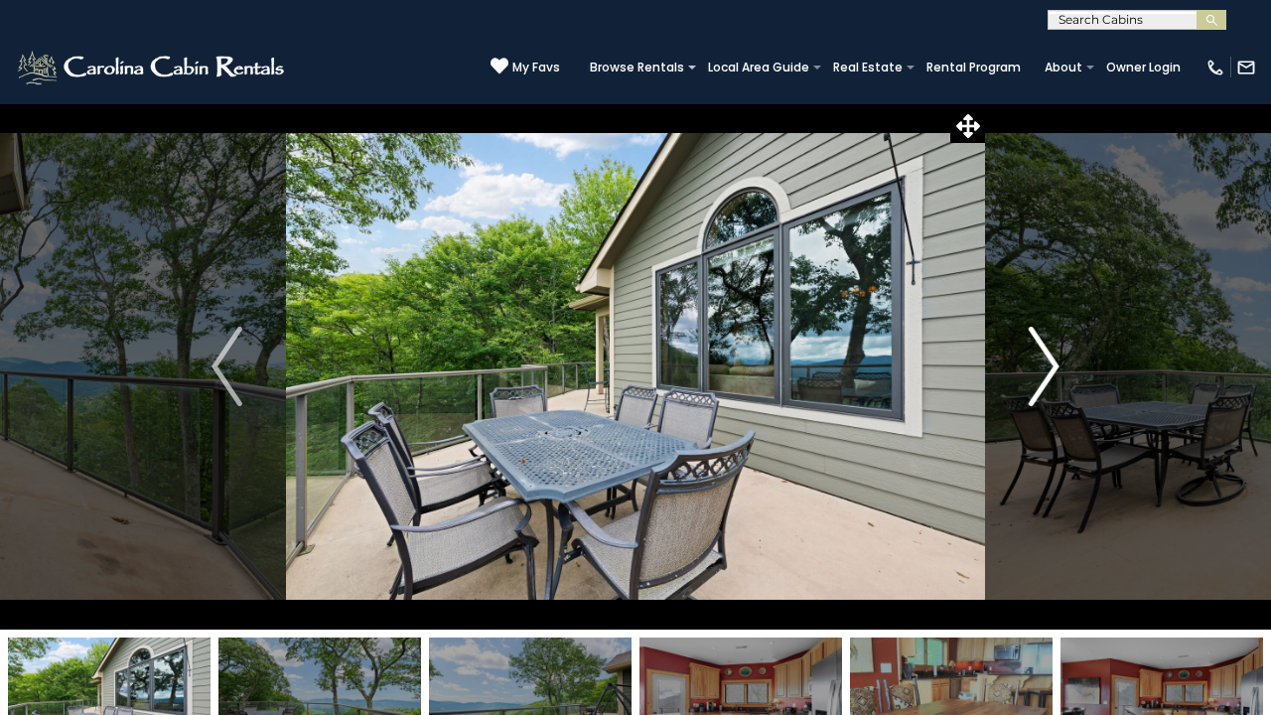
click at [1040, 361] on img "Next" at bounding box center [1044, 366] width 30 height 79
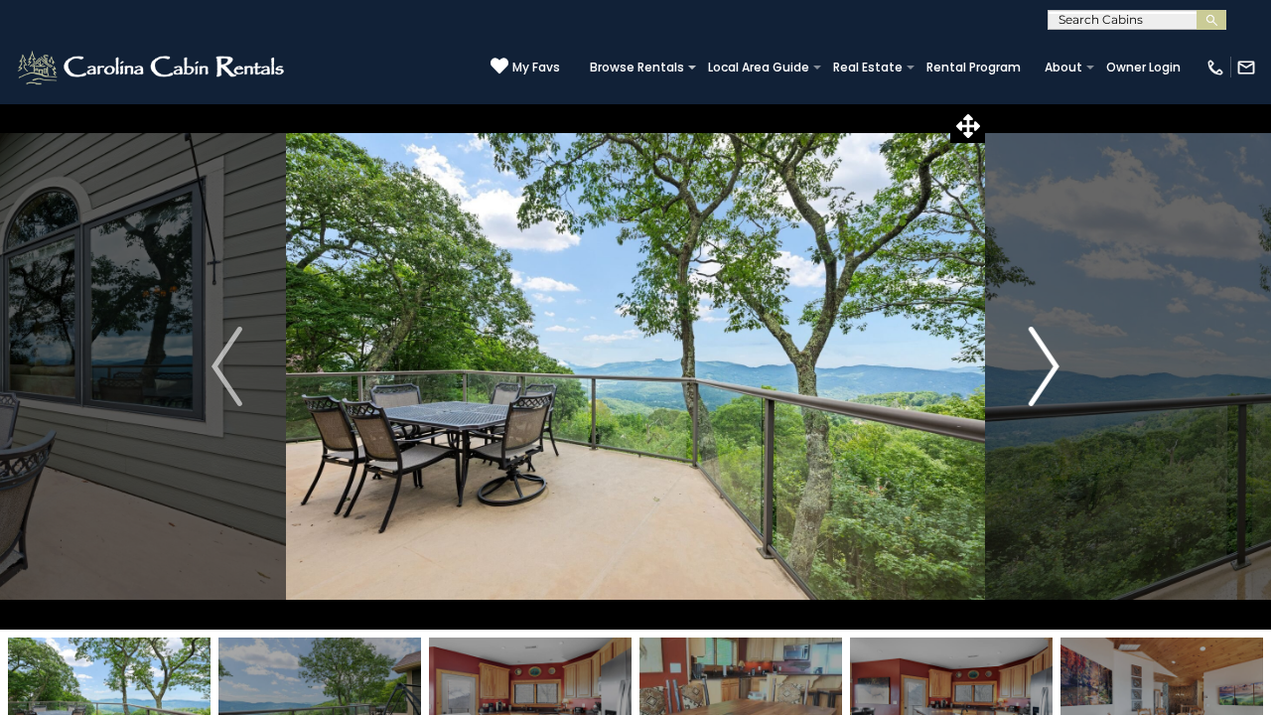
click at [1040, 361] on img "Next" at bounding box center [1044, 366] width 30 height 79
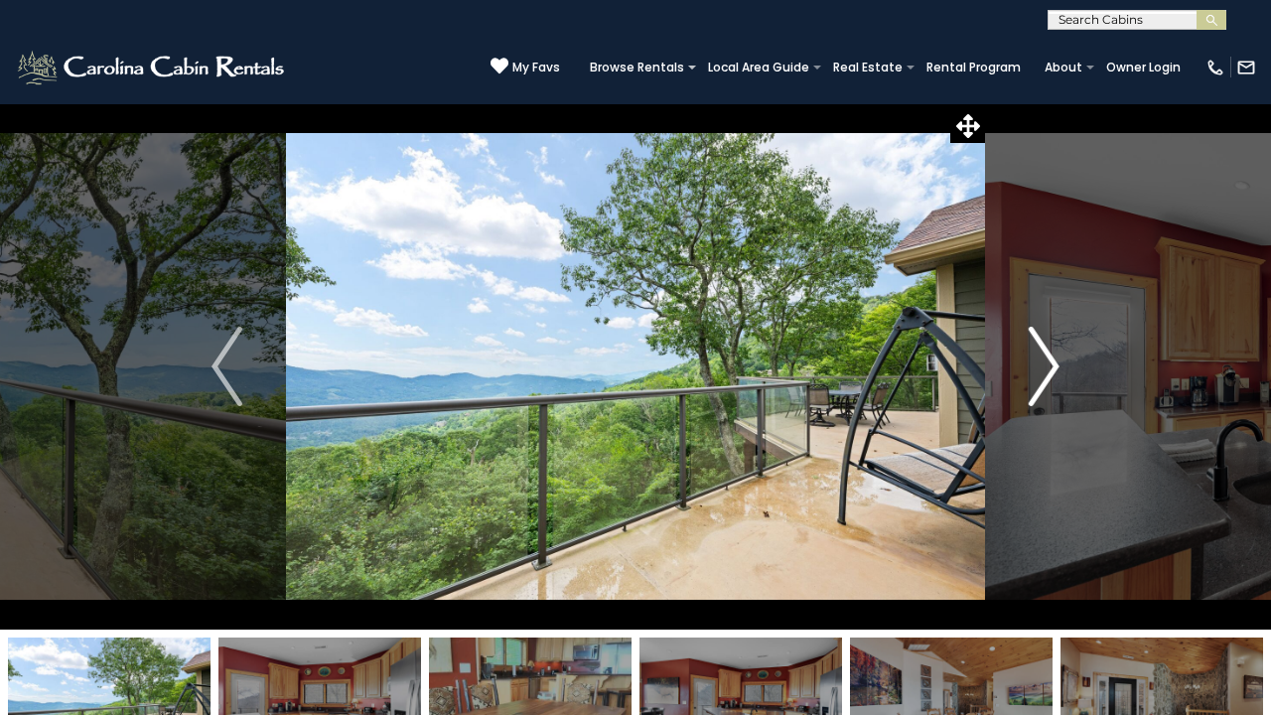
click at [1040, 361] on img "Next" at bounding box center [1044, 366] width 30 height 79
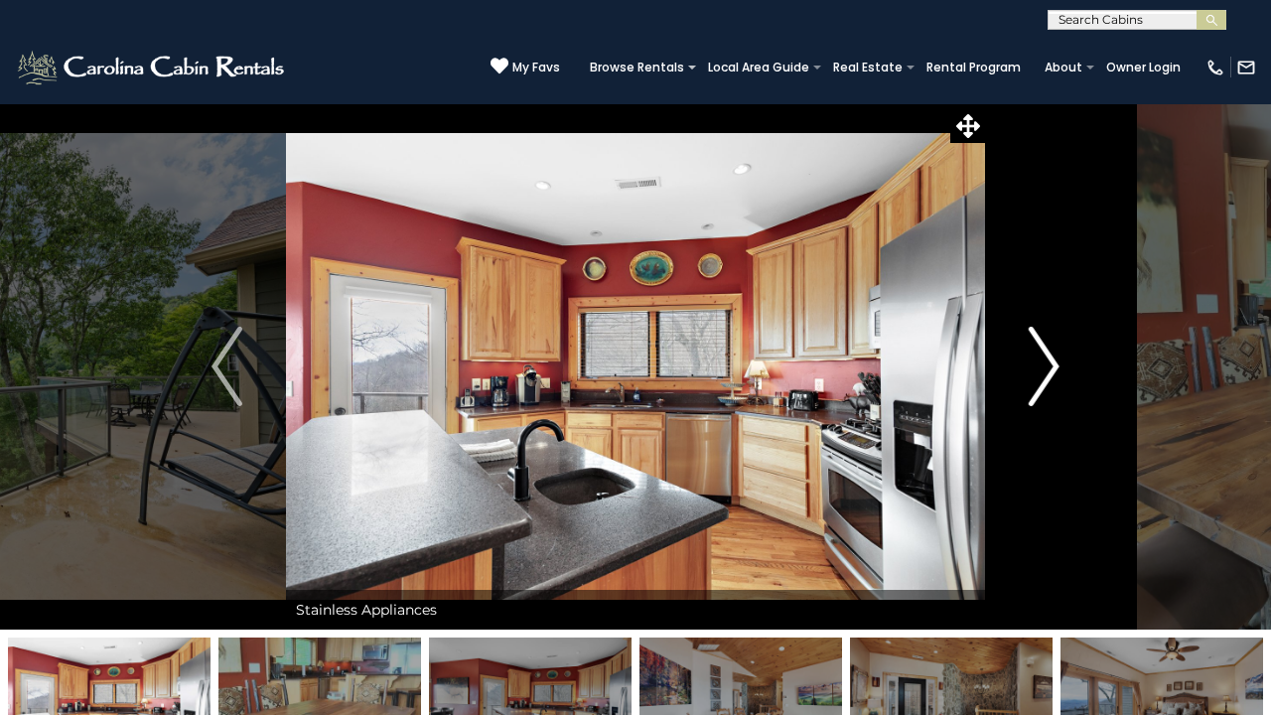
click at [1040, 361] on img "Next" at bounding box center [1044, 366] width 30 height 79
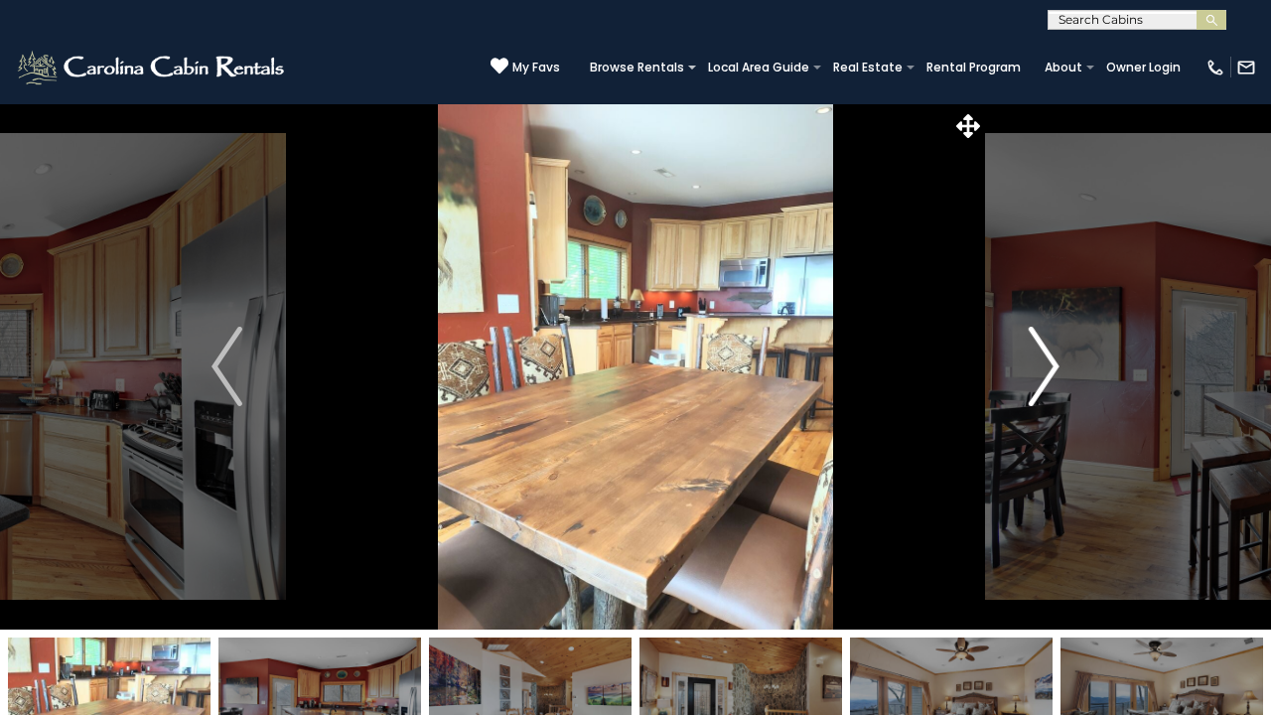
click at [1040, 361] on img "Next" at bounding box center [1044, 366] width 30 height 79
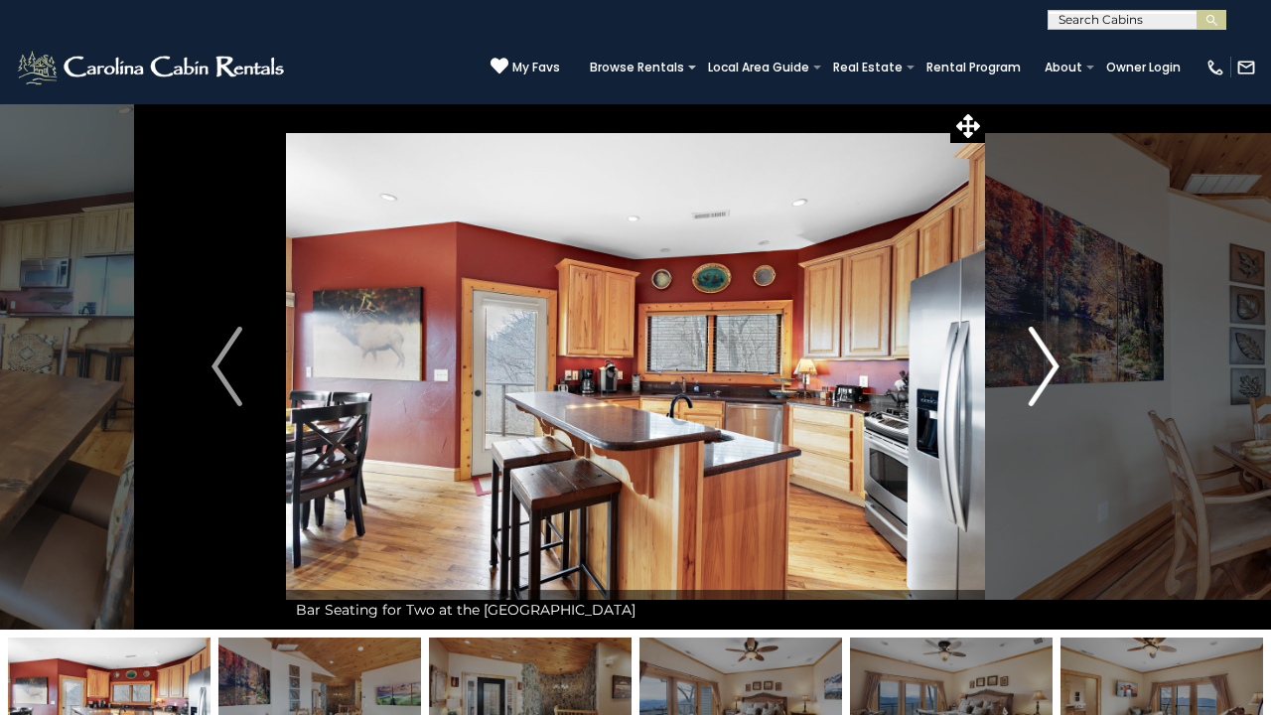
click at [1040, 361] on img "Next" at bounding box center [1044, 366] width 30 height 79
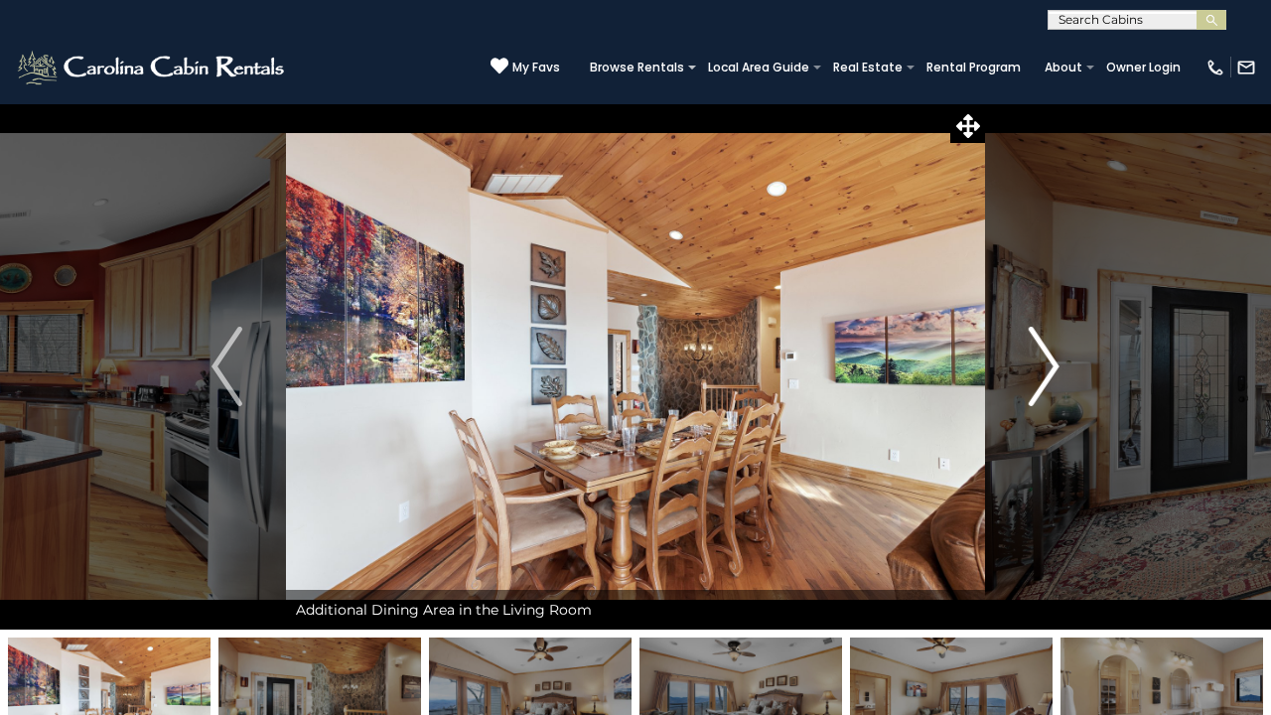
click at [1040, 361] on img "Next" at bounding box center [1044, 366] width 30 height 79
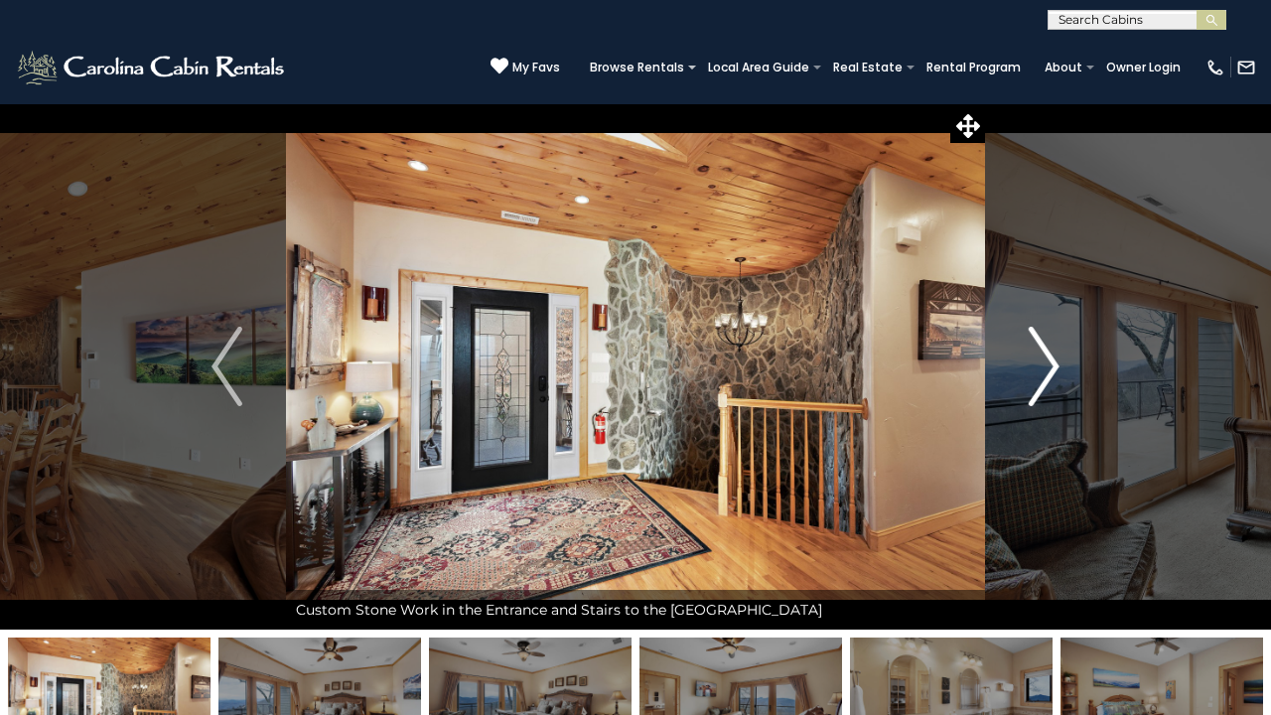
click at [1040, 361] on img "Next" at bounding box center [1044, 366] width 30 height 79
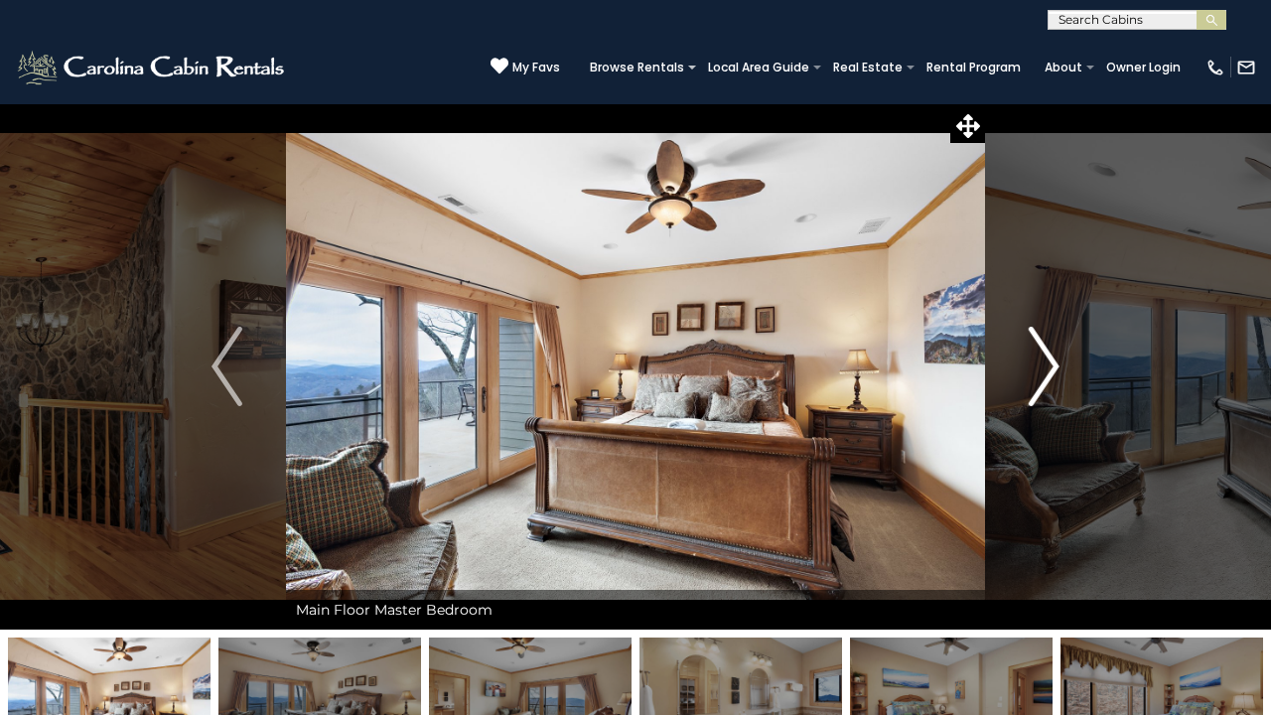
click at [1040, 361] on img "Next" at bounding box center [1044, 366] width 30 height 79
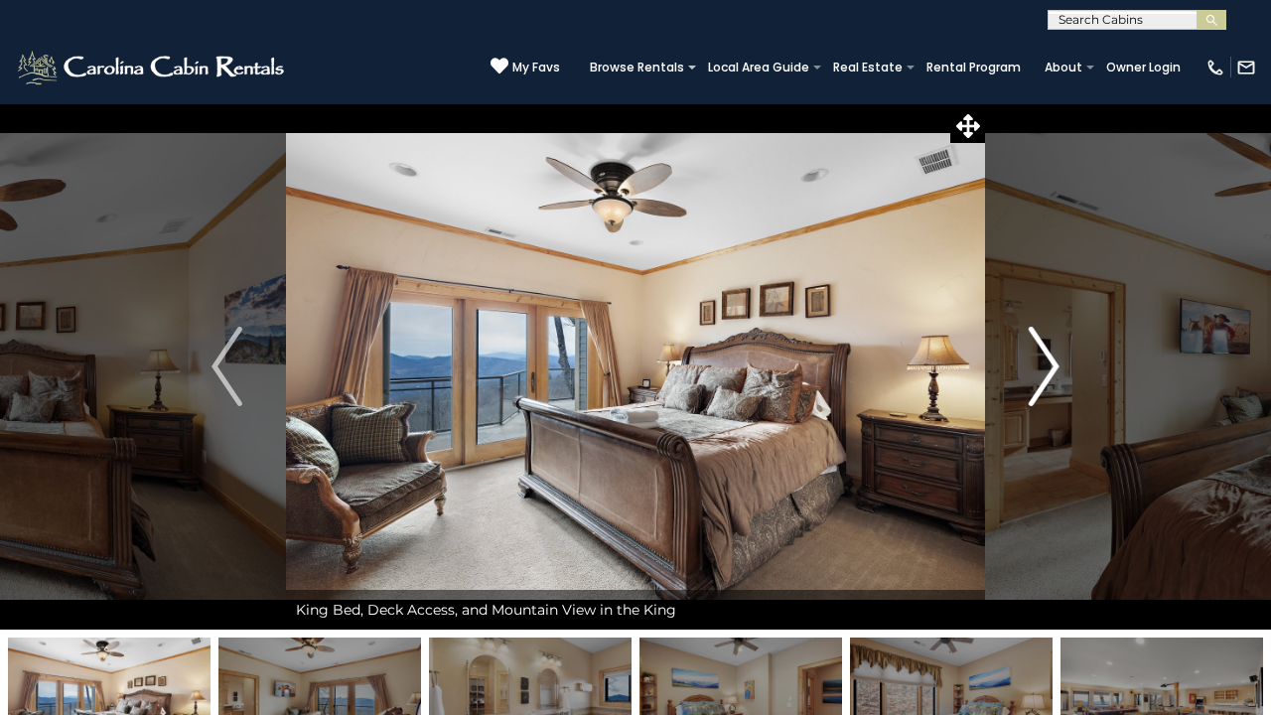
click at [1040, 361] on img "Next" at bounding box center [1044, 366] width 30 height 79
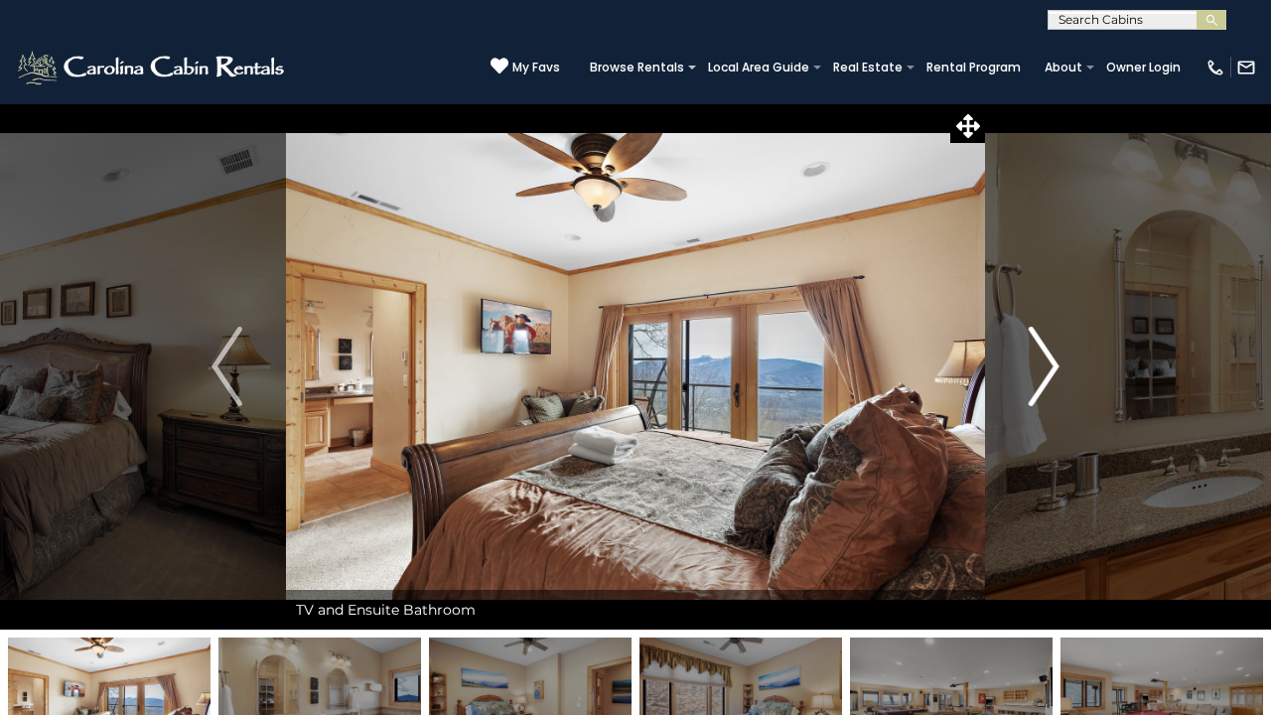
click at [1040, 361] on img "Next" at bounding box center [1044, 366] width 30 height 79
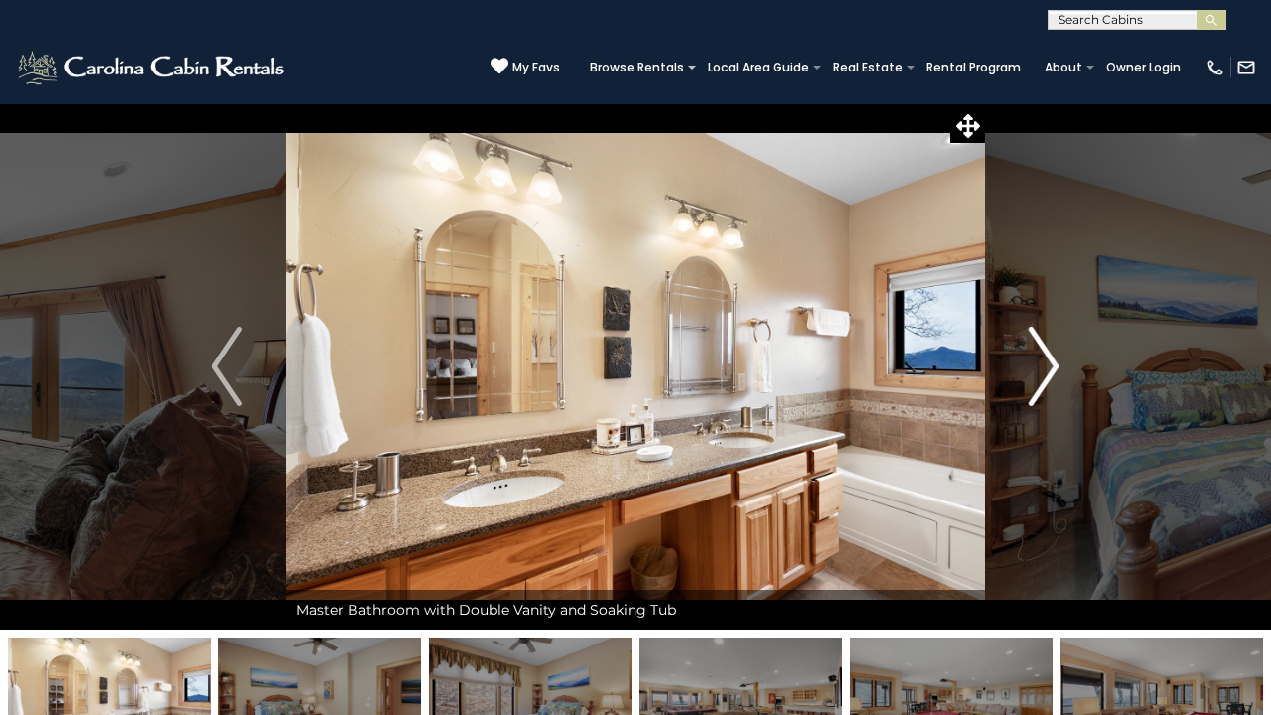
click at [1040, 361] on img "Next" at bounding box center [1044, 366] width 30 height 79
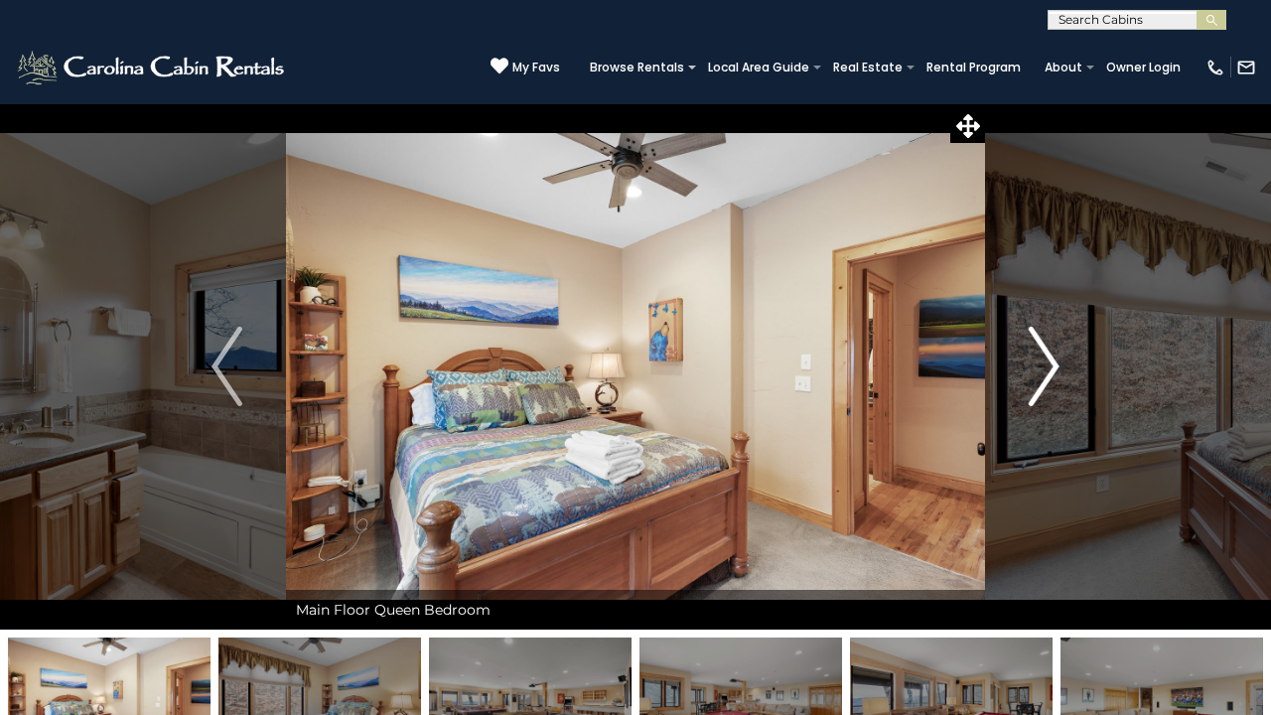
click at [1040, 361] on img "Next" at bounding box center [1044, 366] width 30 height 79
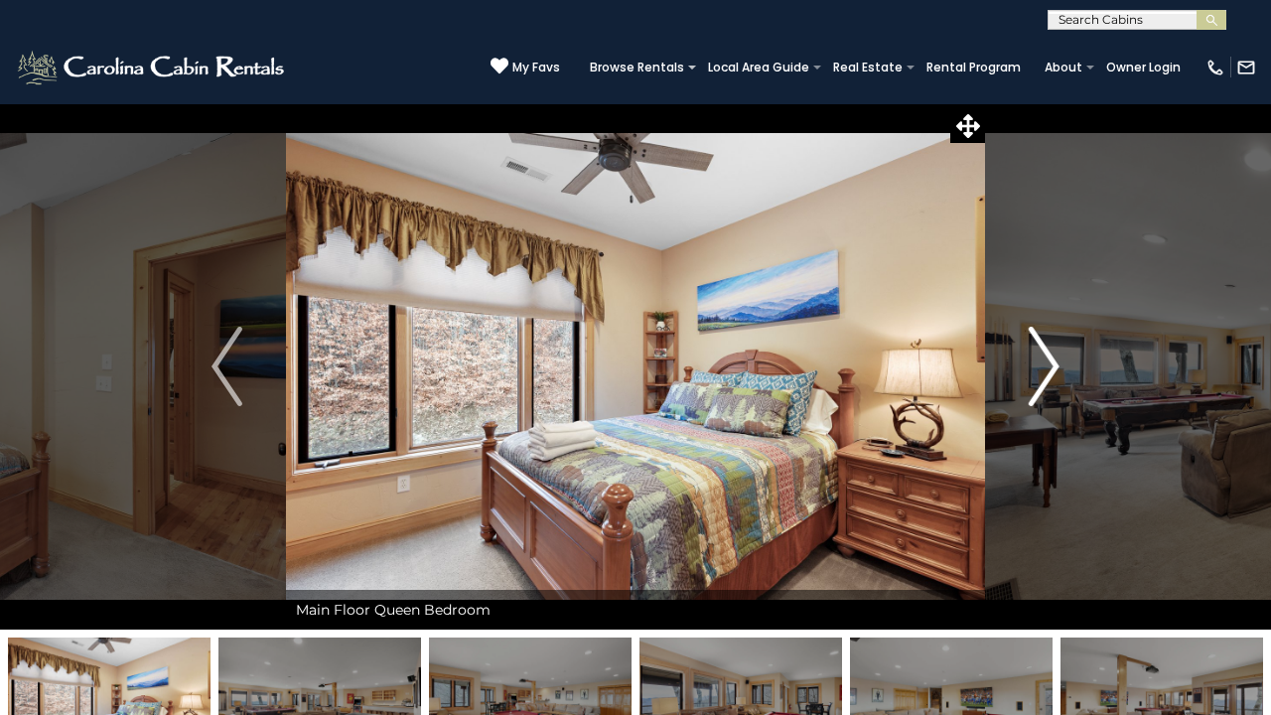
click at [1040, 361] on img "Next" at bounding box center [1044, 366] width 30 height 79
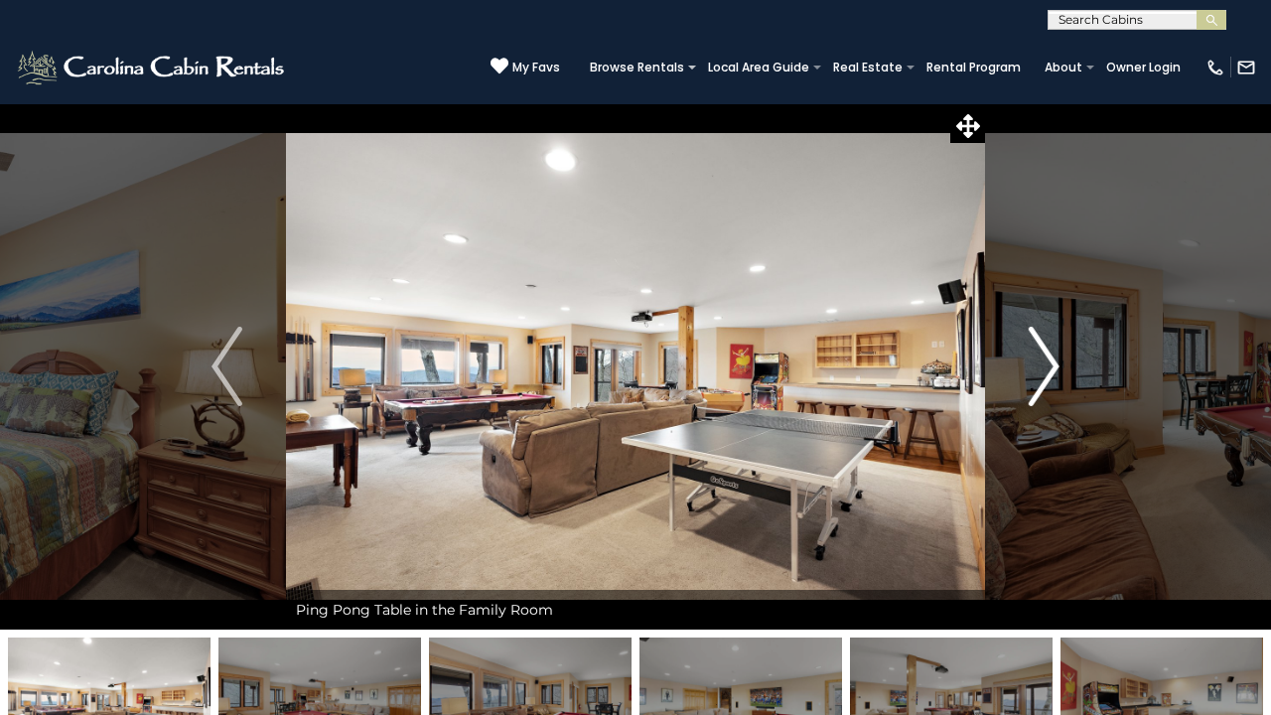
click at [1040, 361] on img "Next" at bounding box center [1044, 366] width 30 height 79
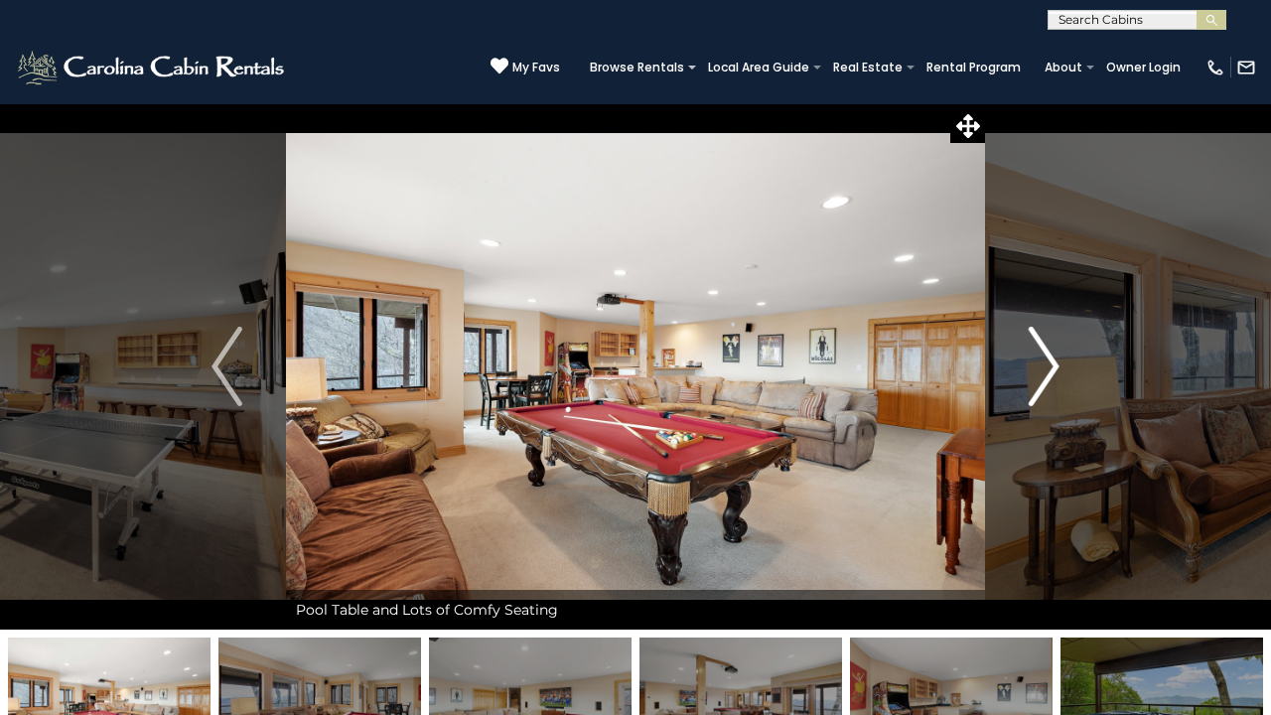
click at [1040, 361] on img "Next" at bounding box center [1044, 366] width 30 height 79
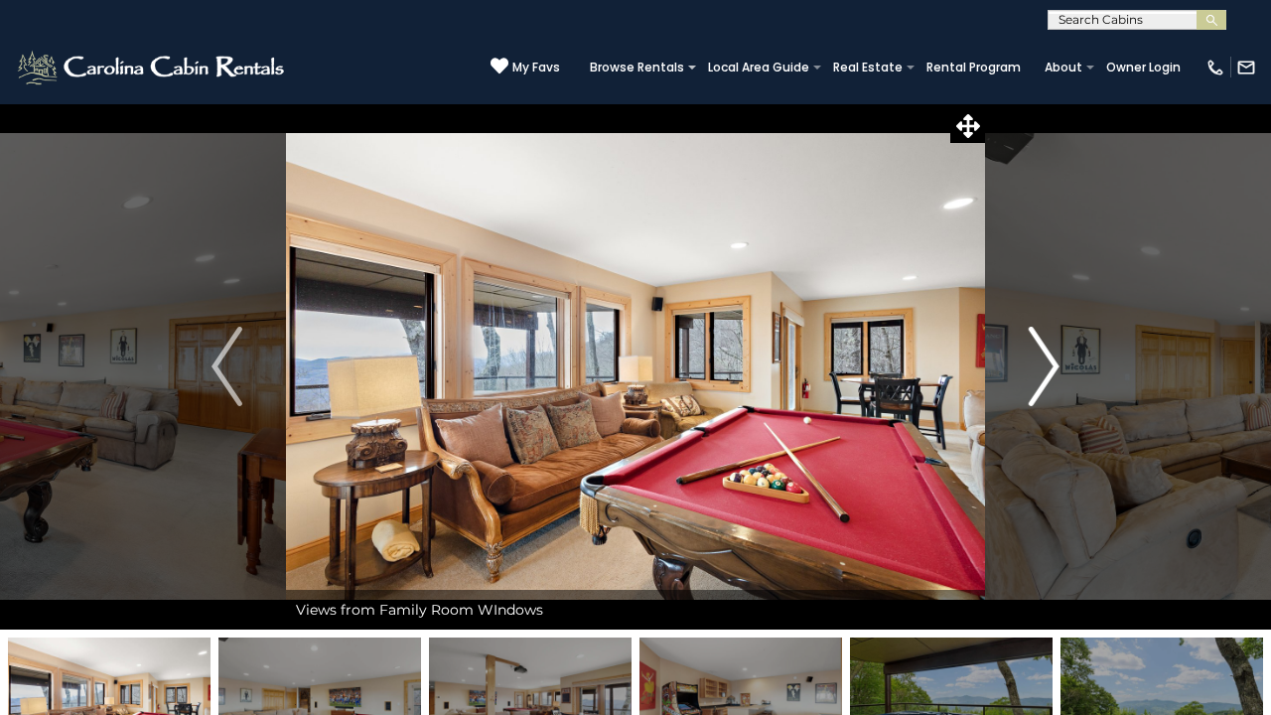
click at [1040, 361] on img "Next" at bounding box center [1044, 366] width 30 height 79
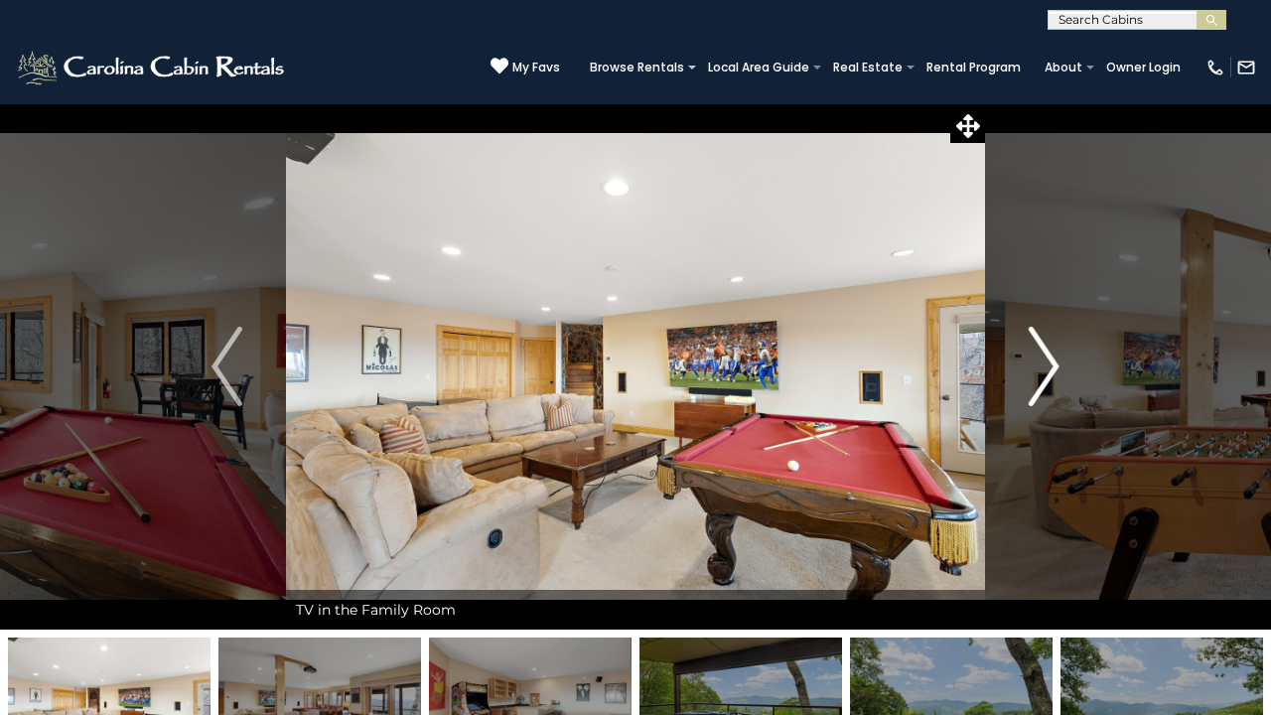
click at [1040, 361] on img "Next" at bounding box center [1044, 366] width 30 height 79
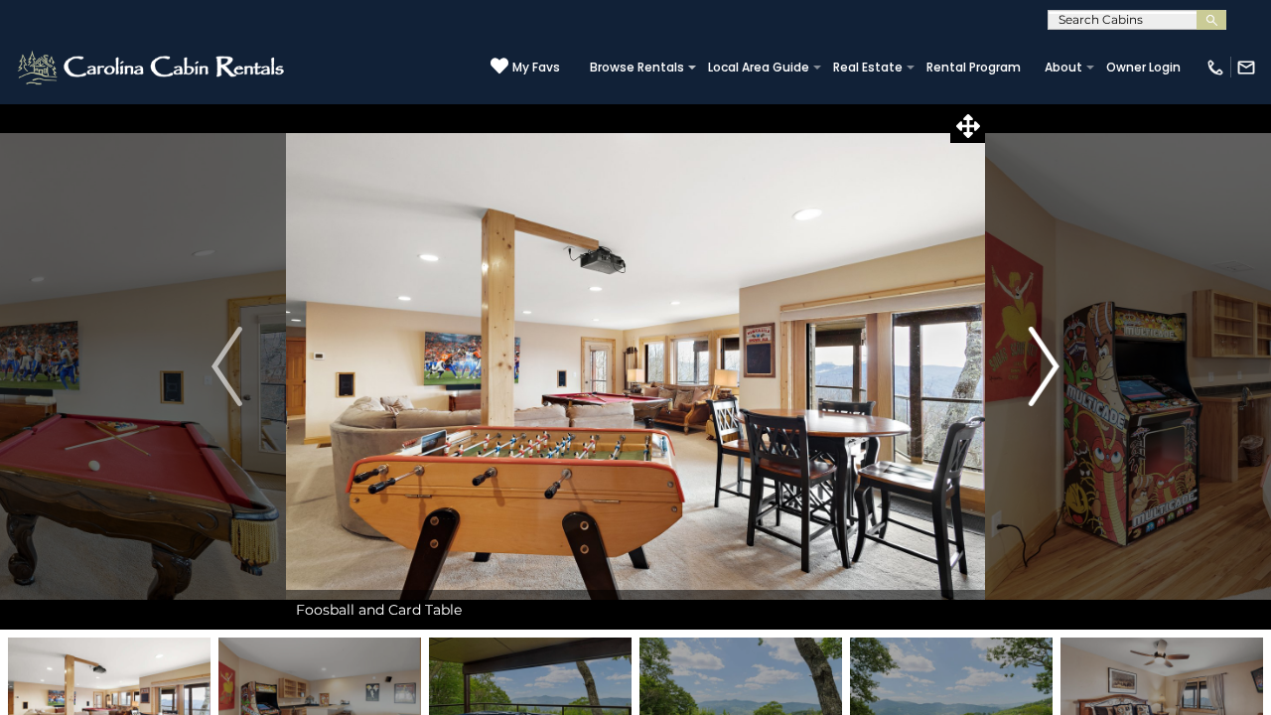
click at [1040, 361] on img "Next" at bounding box center [1044, 366] width 30 height 79
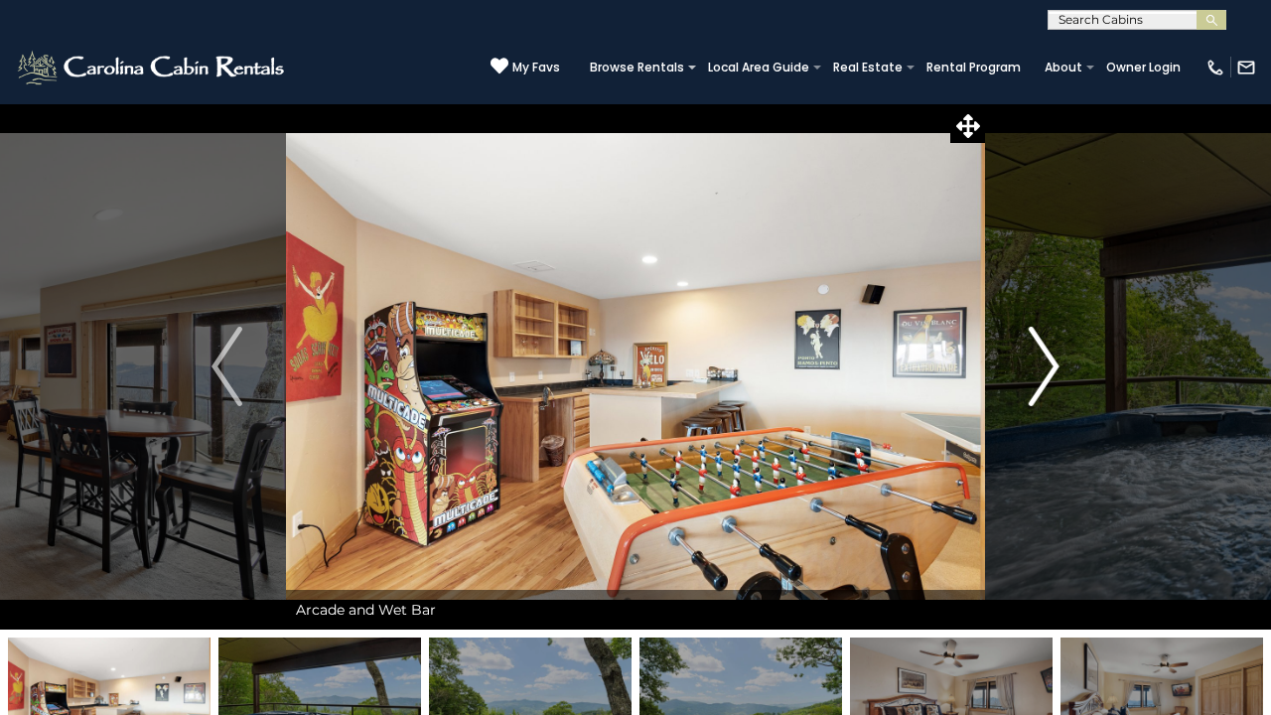
click at [1040, 361] on img "Next" at bounding box center [1044, 366] width 30 height 79
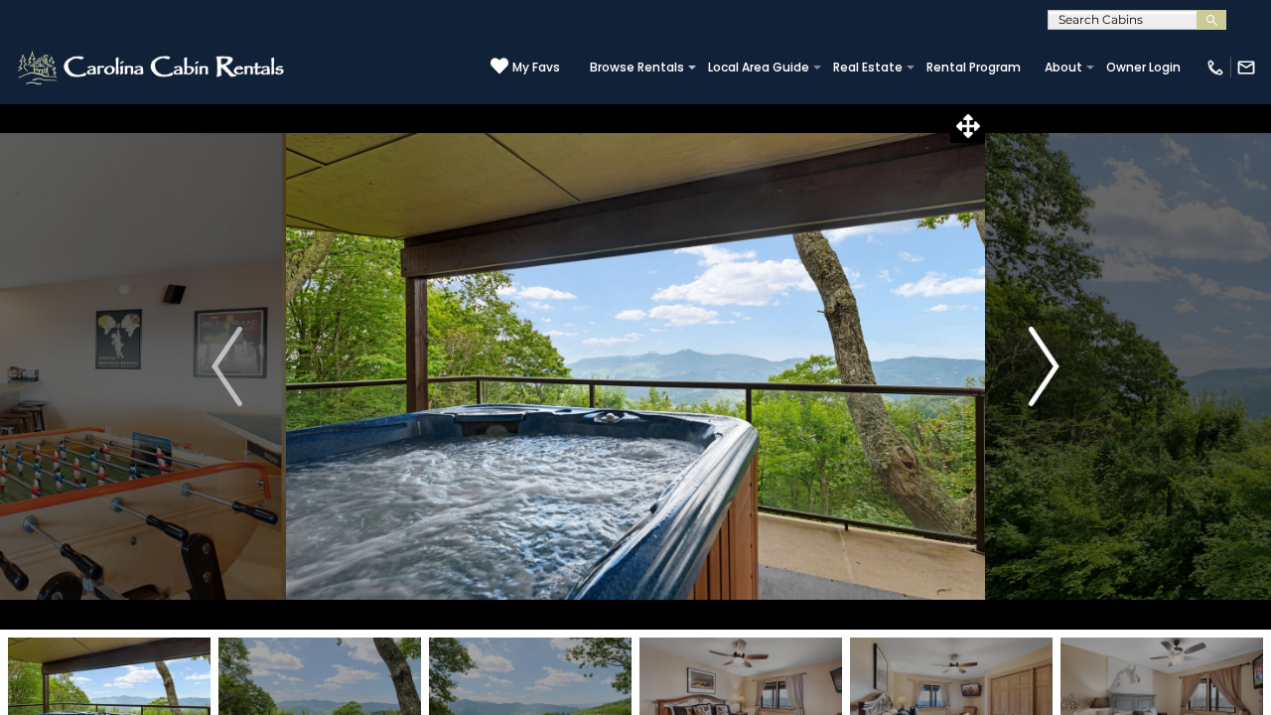
click at [1040, 361] on img "Next" at bounding box center [1044, 366] width 30 height 79
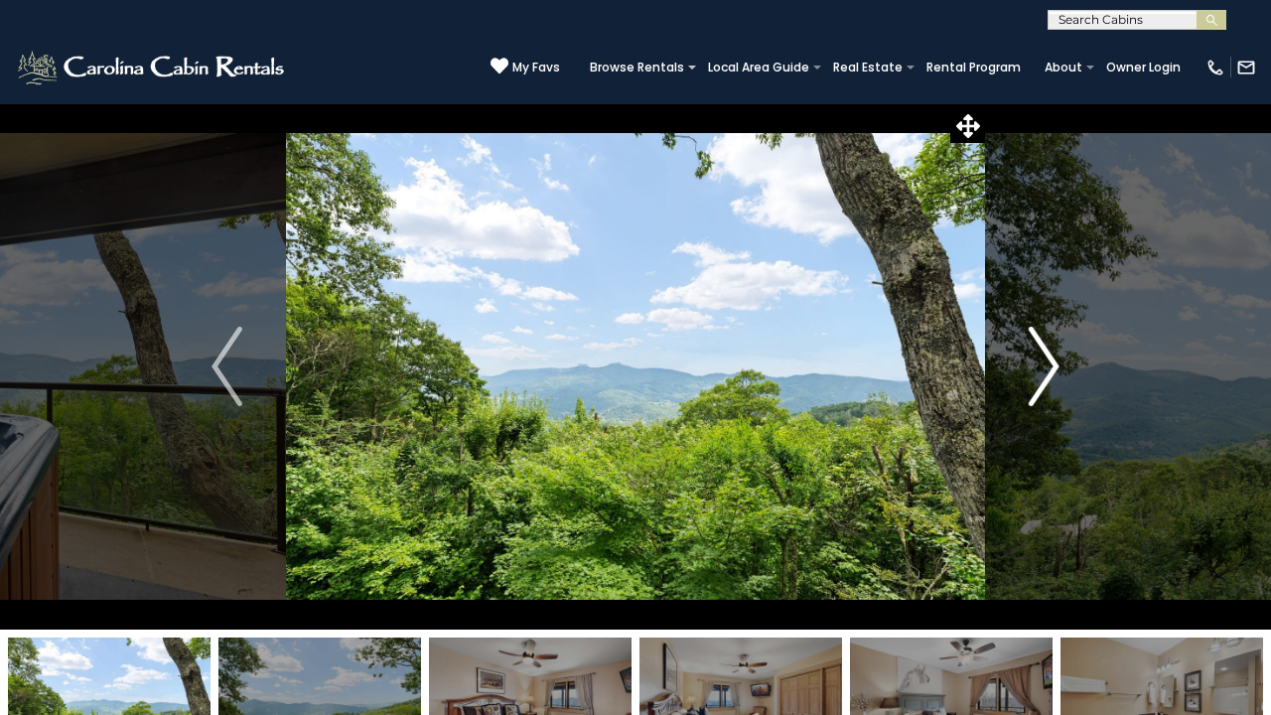
click at [1040, 361] on img "Next" at bounding box center [1044, 366] width 30 height 79
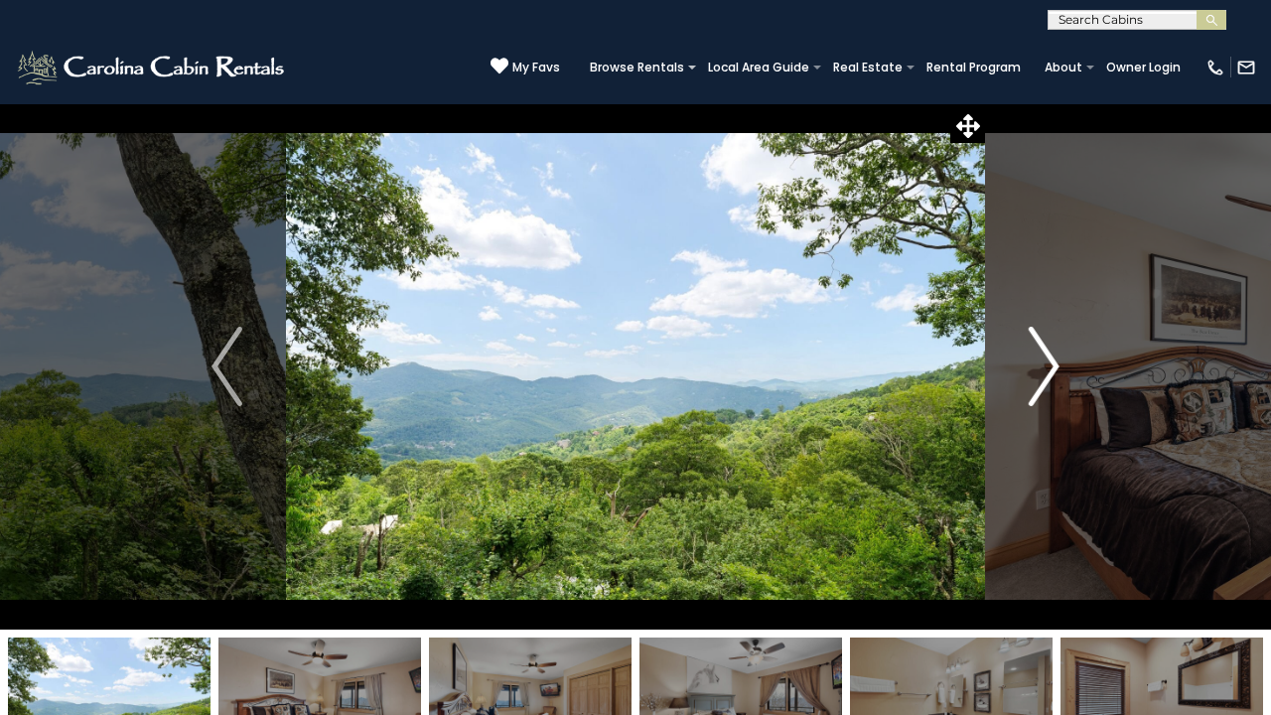
click at [1040, 361] on img "Next" at bounding box center [1044, 366] width 30 height 79
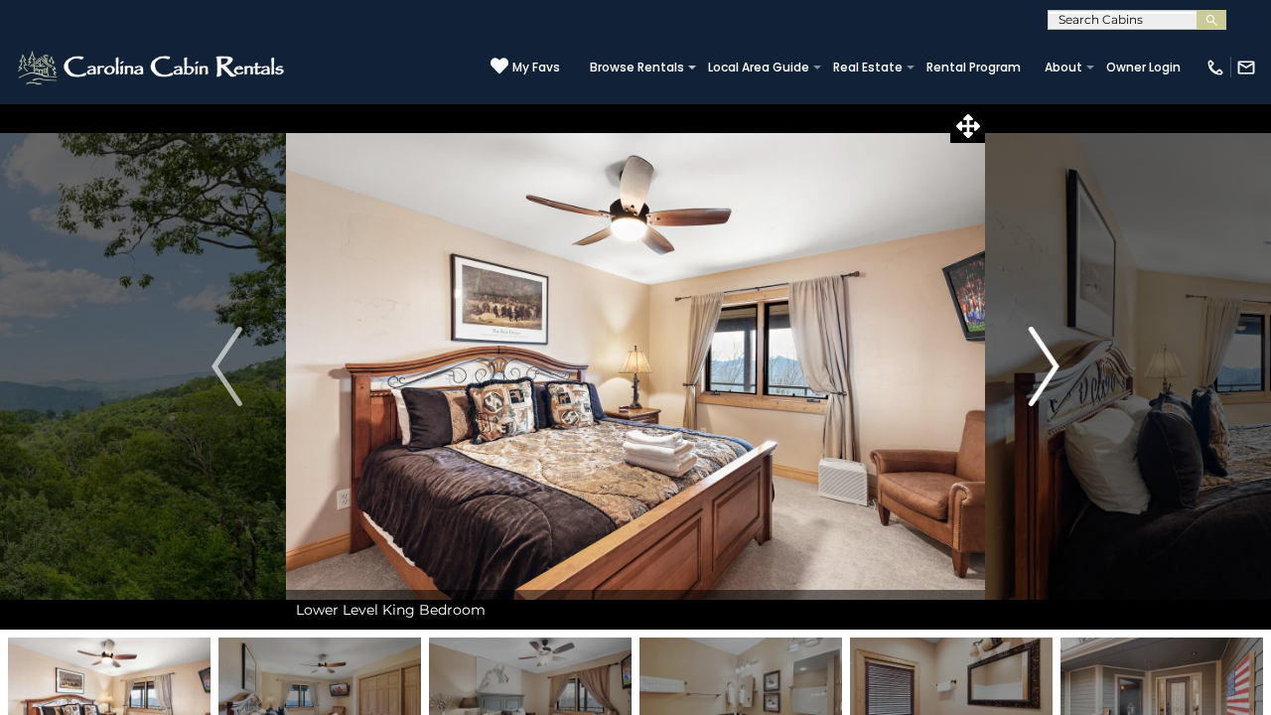
click at [1040, 361] on img "Next" at bounding box center [1044, 366] width 30 height 79
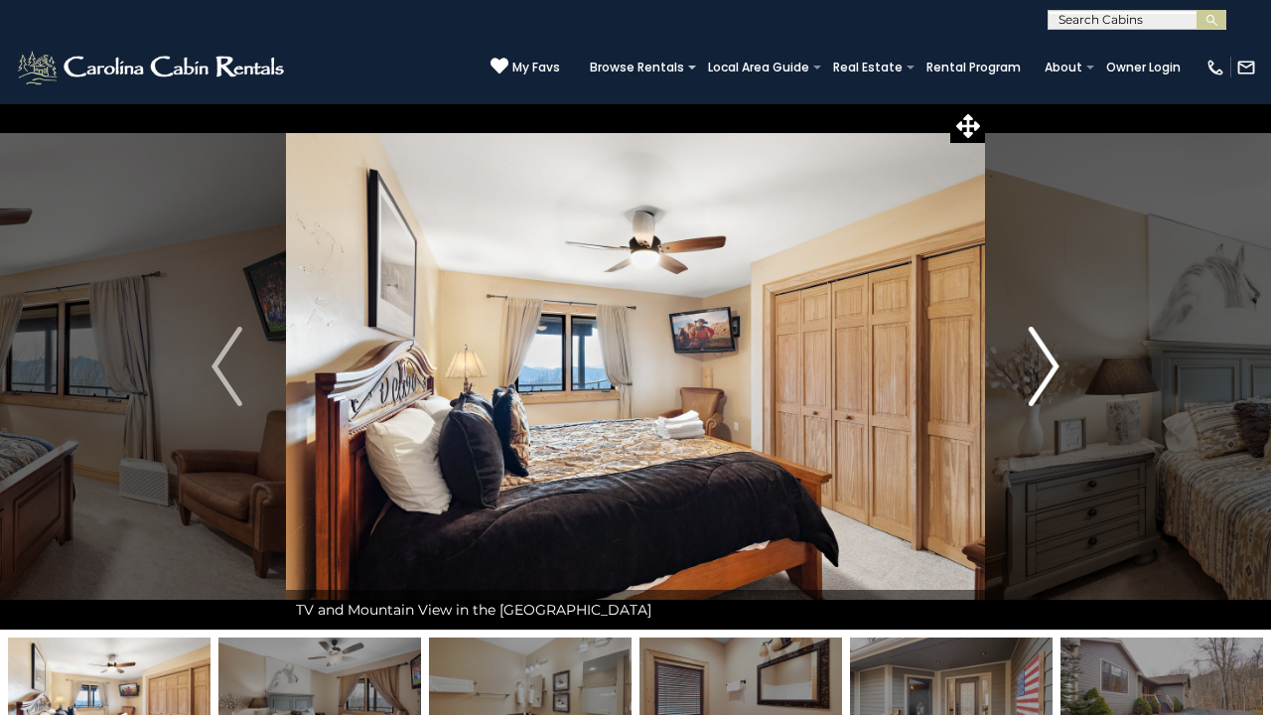
click at [1040, 361] on img "Next" at bounding box center [1044, 366] width 30 height 79
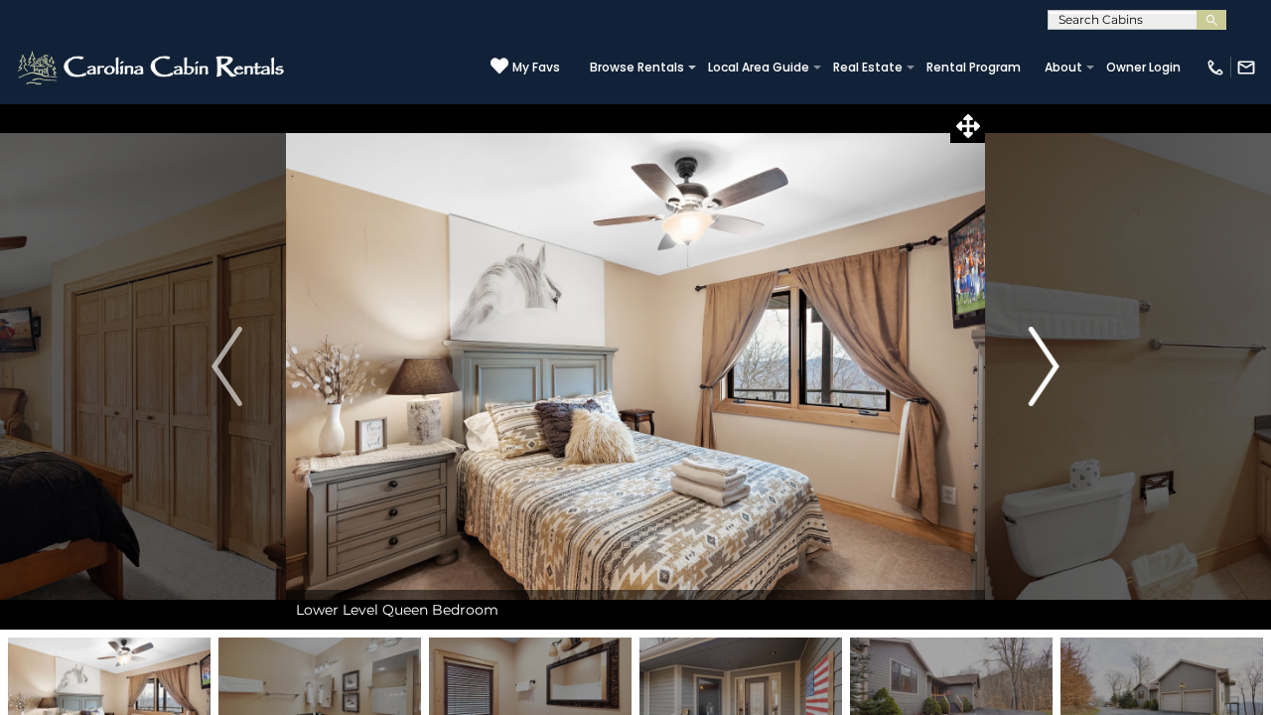
click at [1040, 361] on img "Next" at bounding box center [1044, 366] width 30 height 79
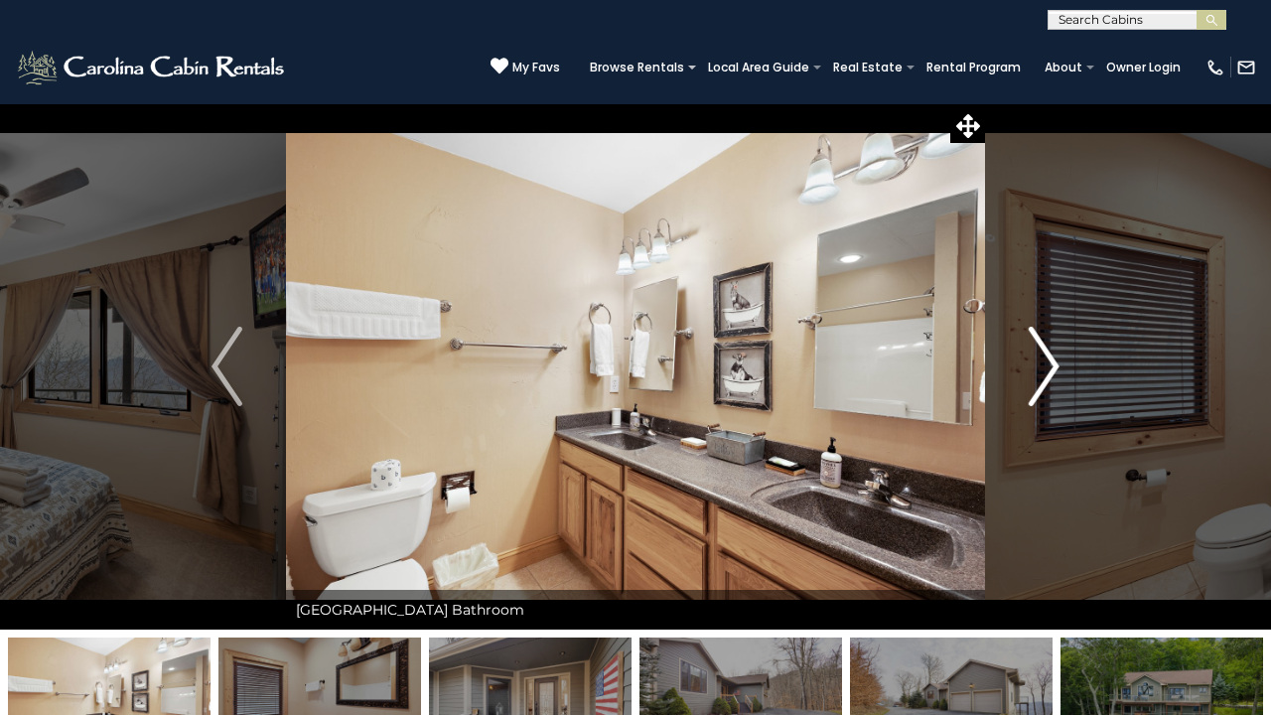
click at [1040, 361] on img "Next" at bounding box center [1044, 366] width 30 height 79
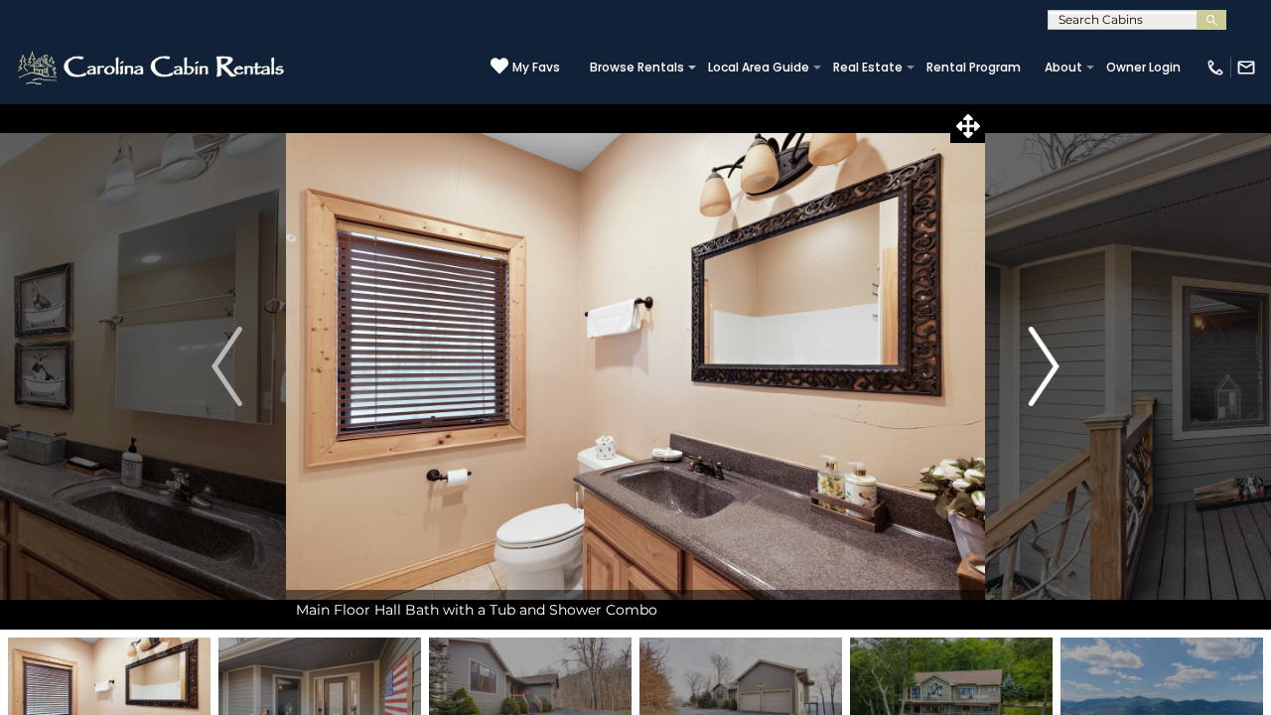
click at [1040, 361] on img "Next" at bounding box center [1044, 366] width 30 height 79
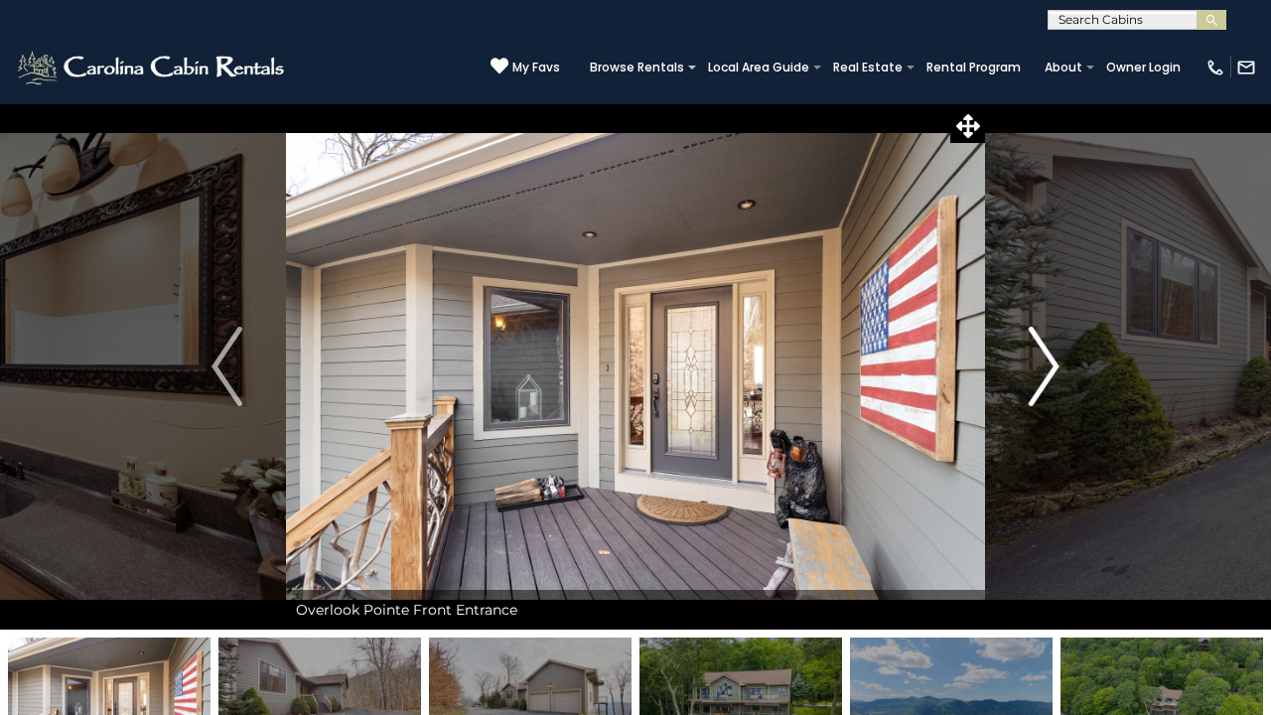
click at [1040, 361] on img "Next" at bounding box center [1044, 366] width 30 height 79
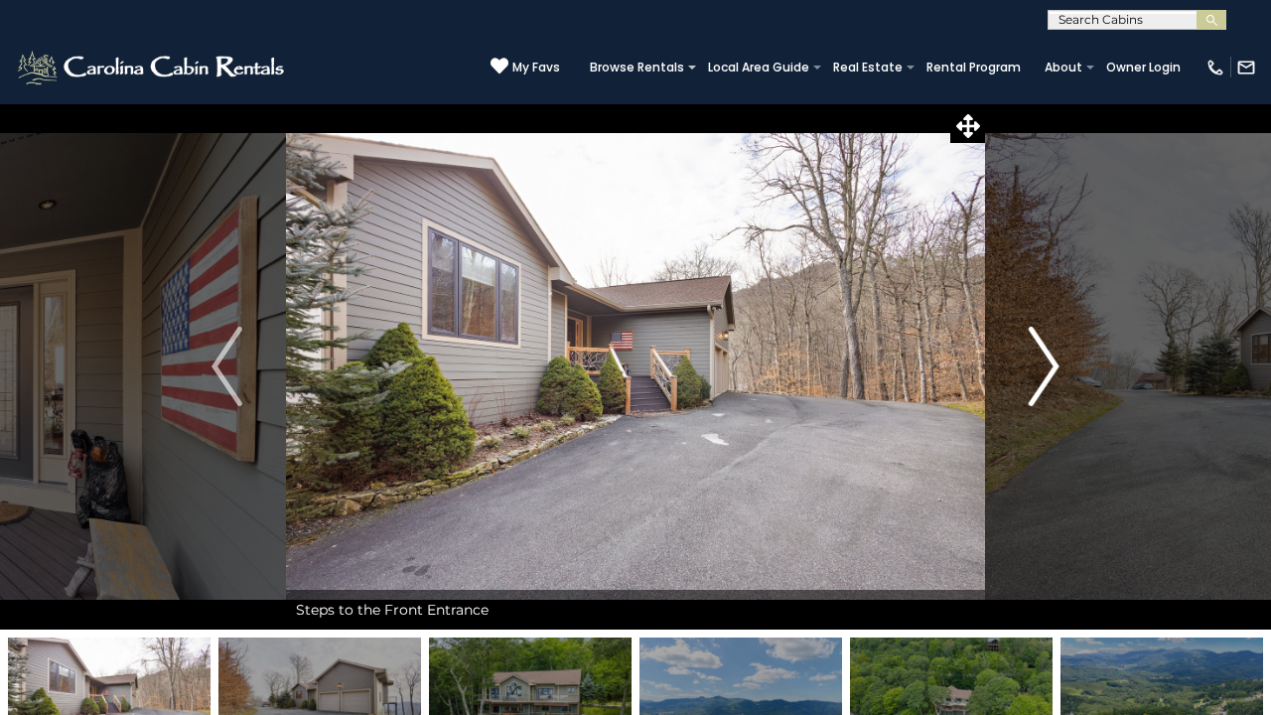
click at [1040, 361] on img "Next" at bounding box center [1044, 366] width 30 height 79
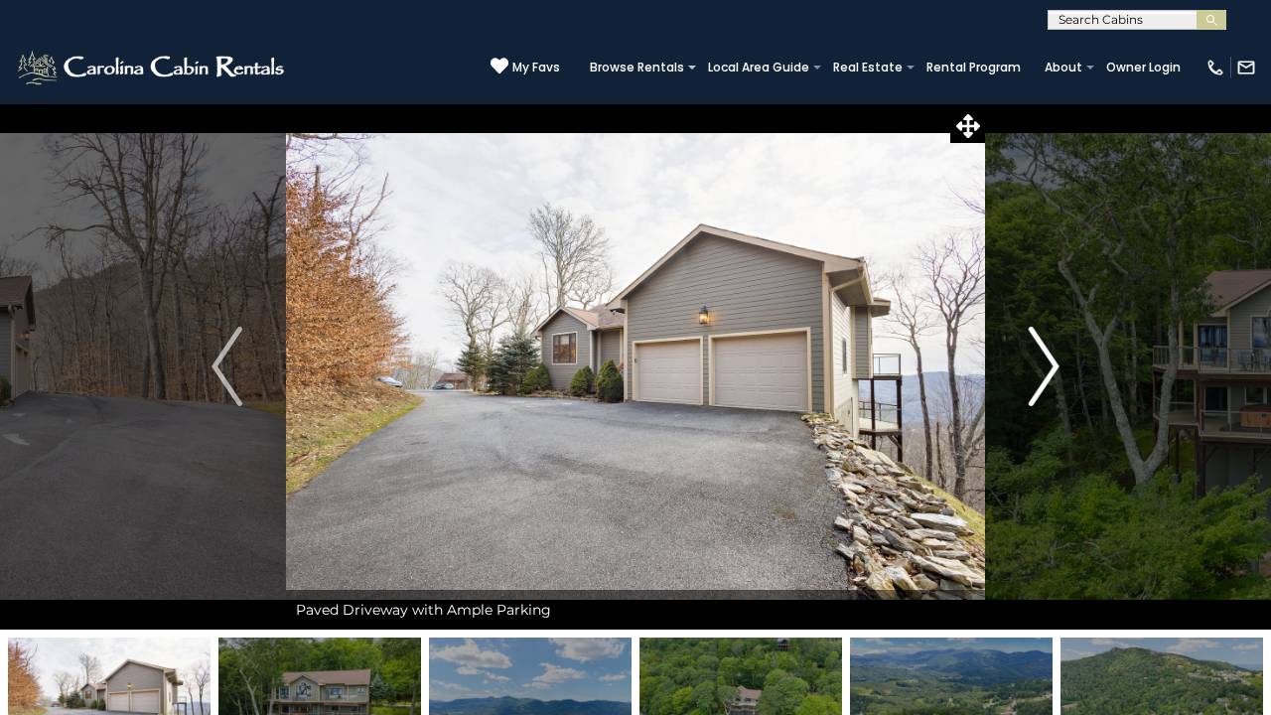
click at [1040, 361] on img "Next" at bounding box center [1044, 366] width 30 height 79
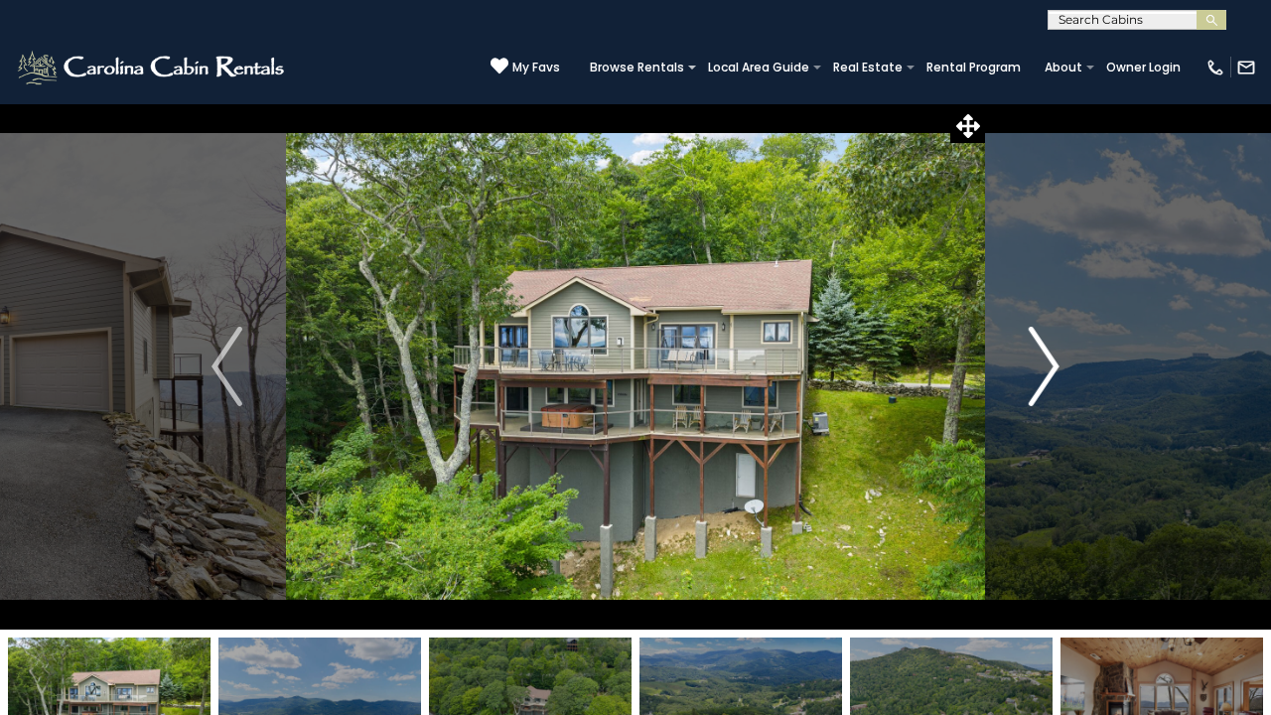
click at [1040, 361] on img "Next" at bounding box center [1044, 366] width 30 height 79
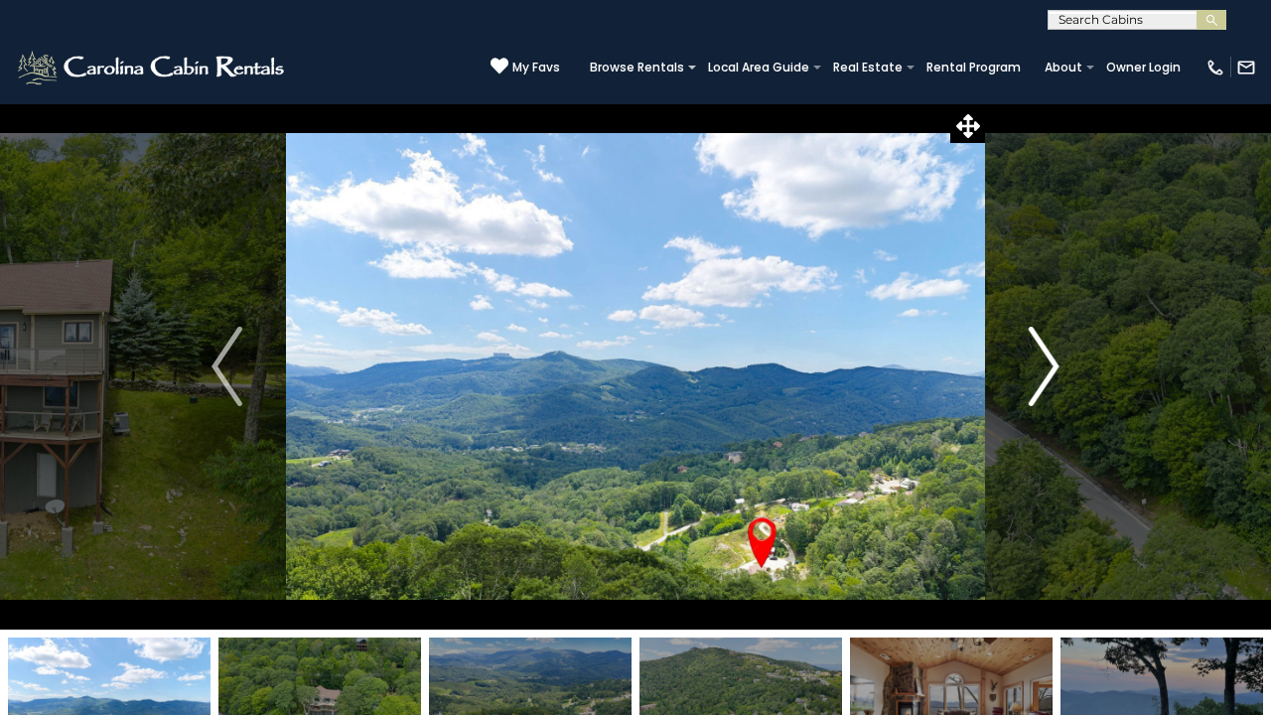
click at [1040, 361] on img "Next" at bounding box center [1044, 366] width 30 height 79
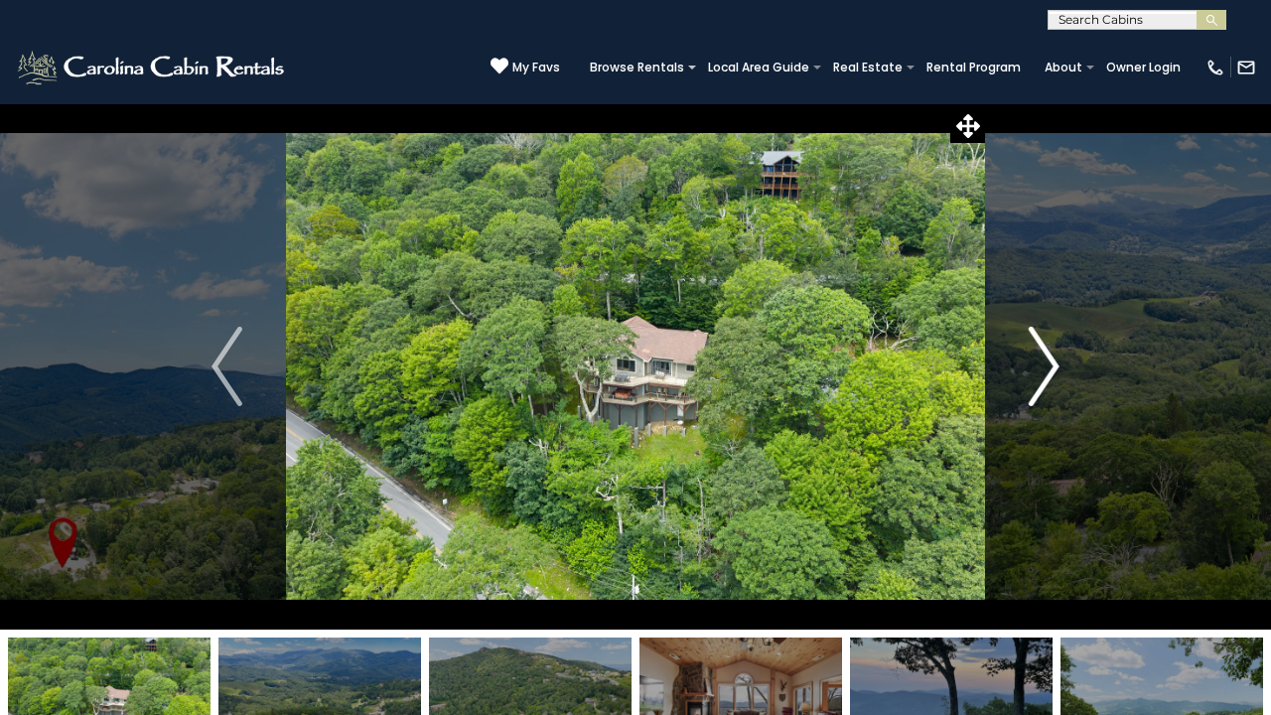
click at [1040, 361] on img "Next" at bounding box center [1044, 366] width 30 height 79
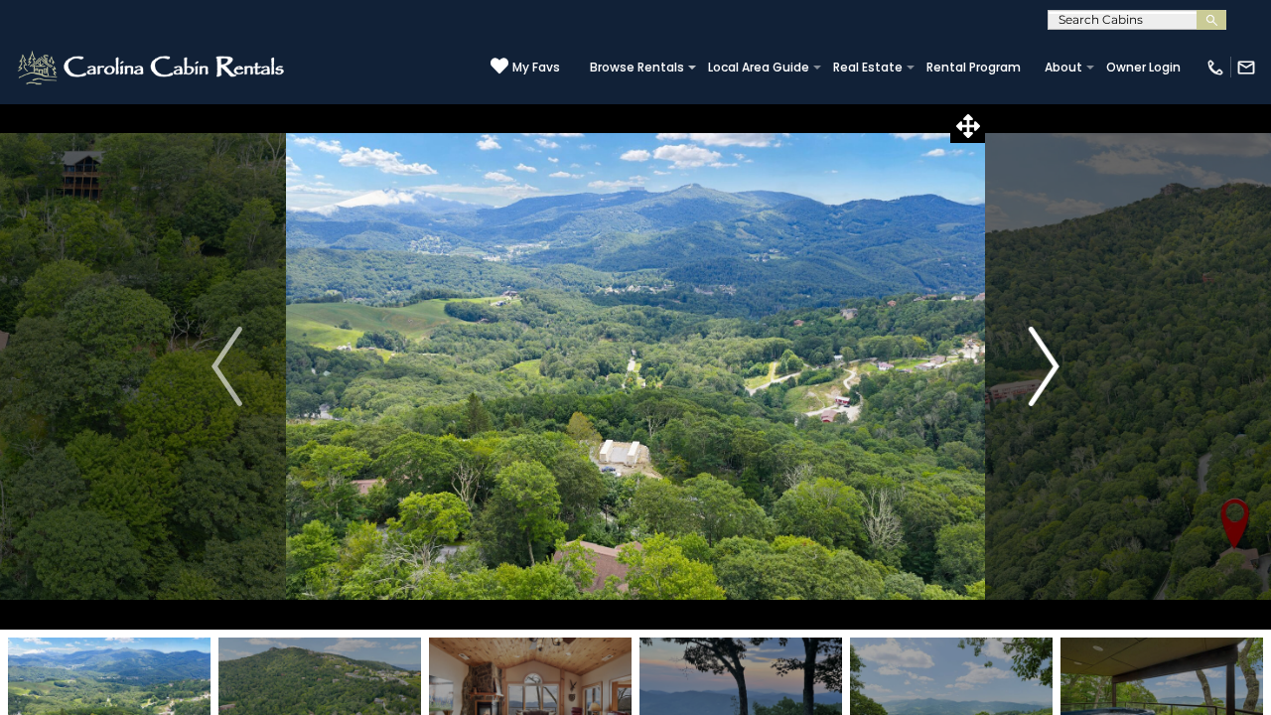
click at [1040, 361] on img "Next" at bounding box center [1044, 366] width 30 height 79
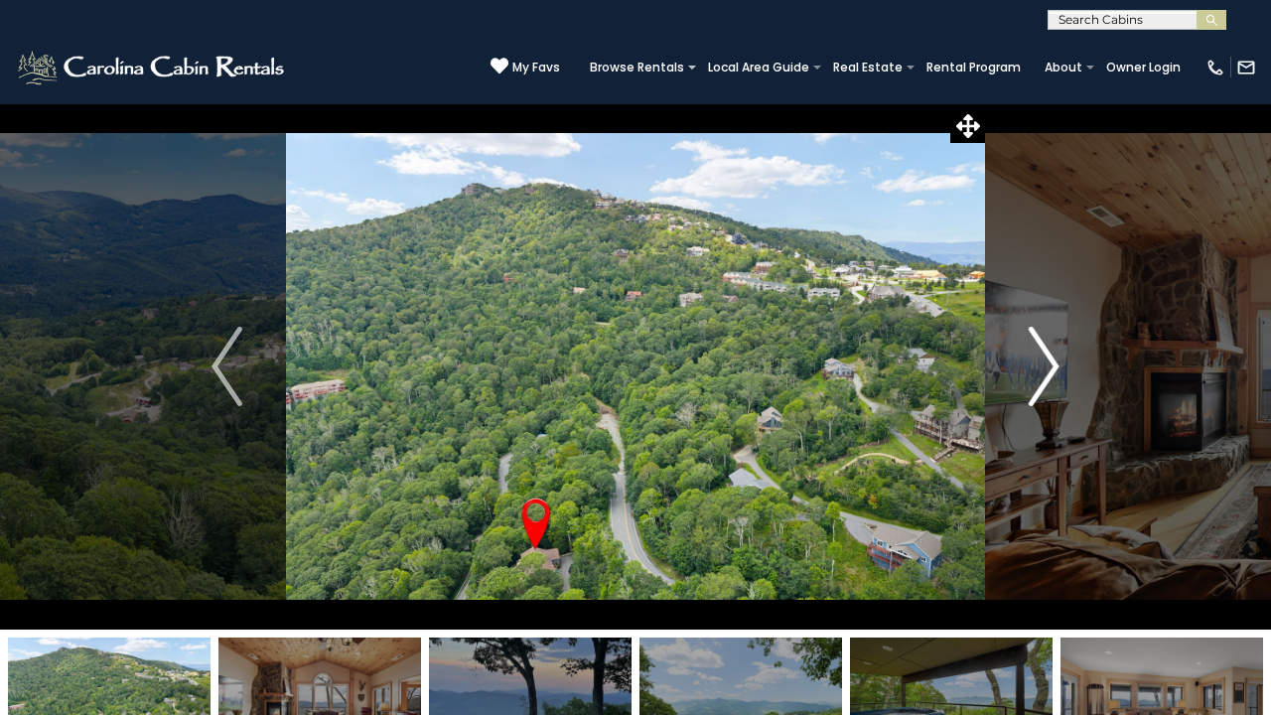
click at [1040, 361] on img "Next" at bounding box center [1044, 366] width 30 height 79
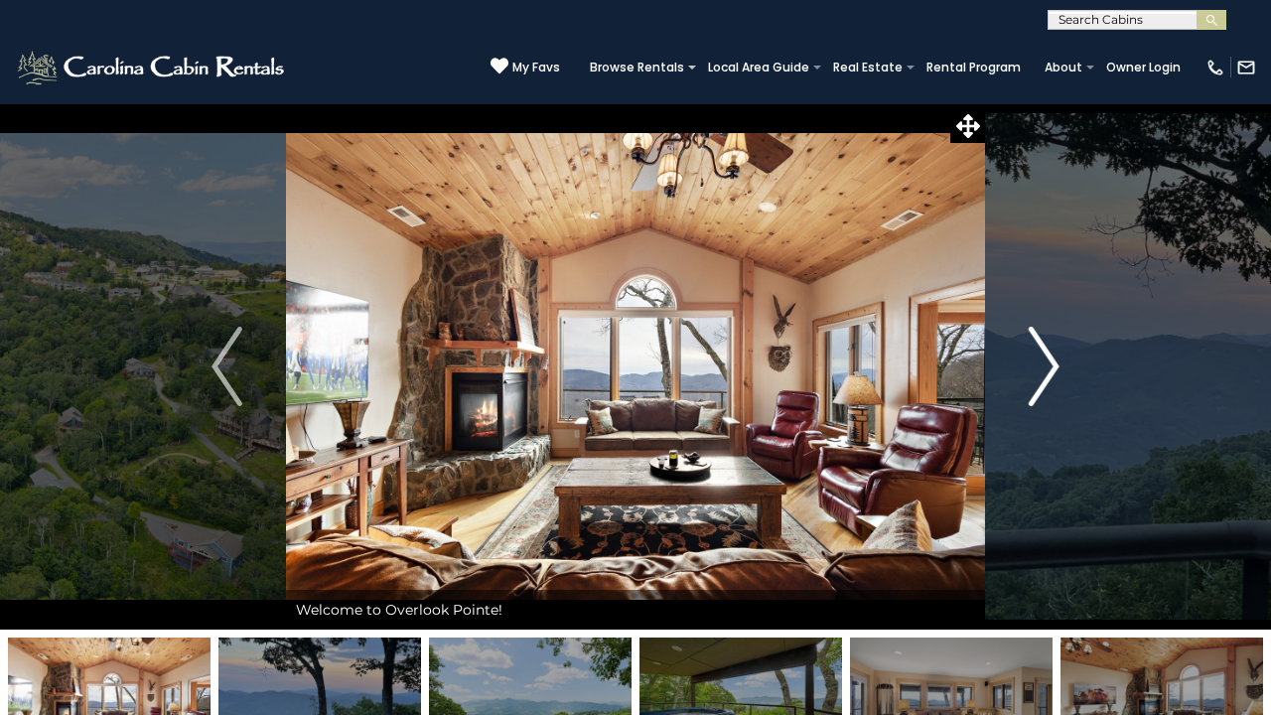
click at [1040, 361] on img "Next" at bounding box center [1044, 366] width 30 height 79
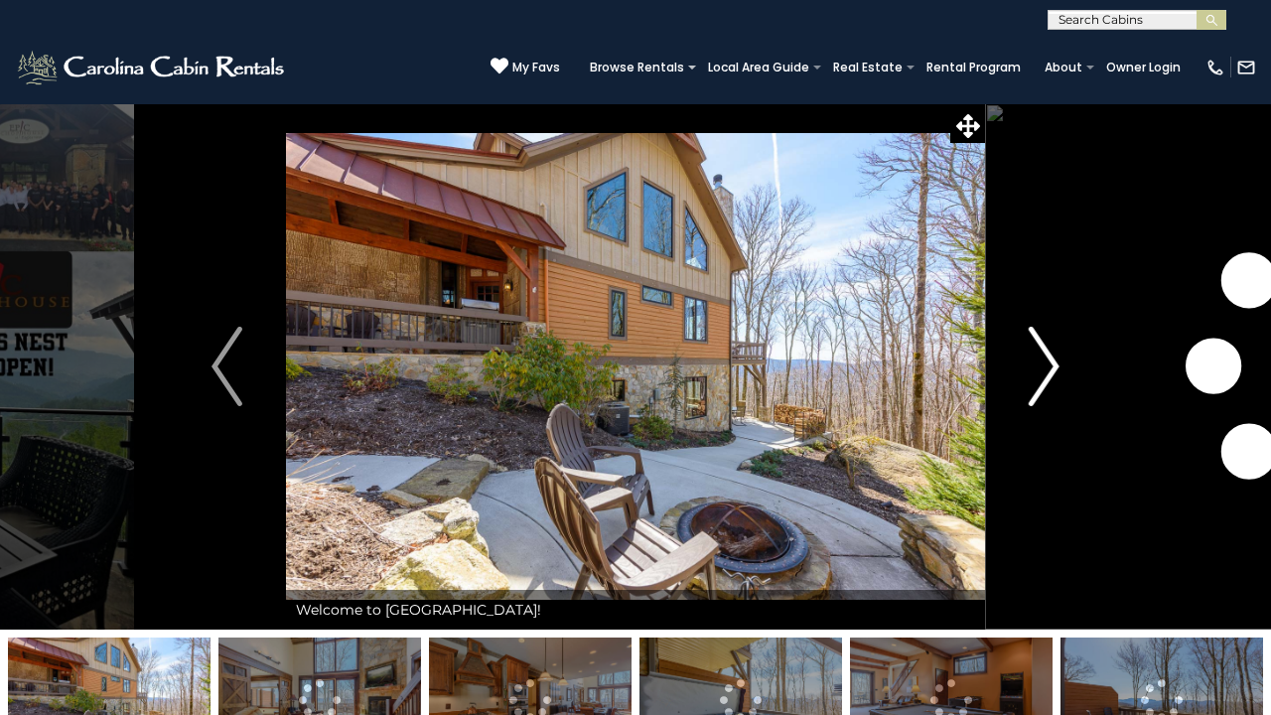
click at [1045, 356] on img "Next" at bounding box center [1044, 366] width 30 height 79
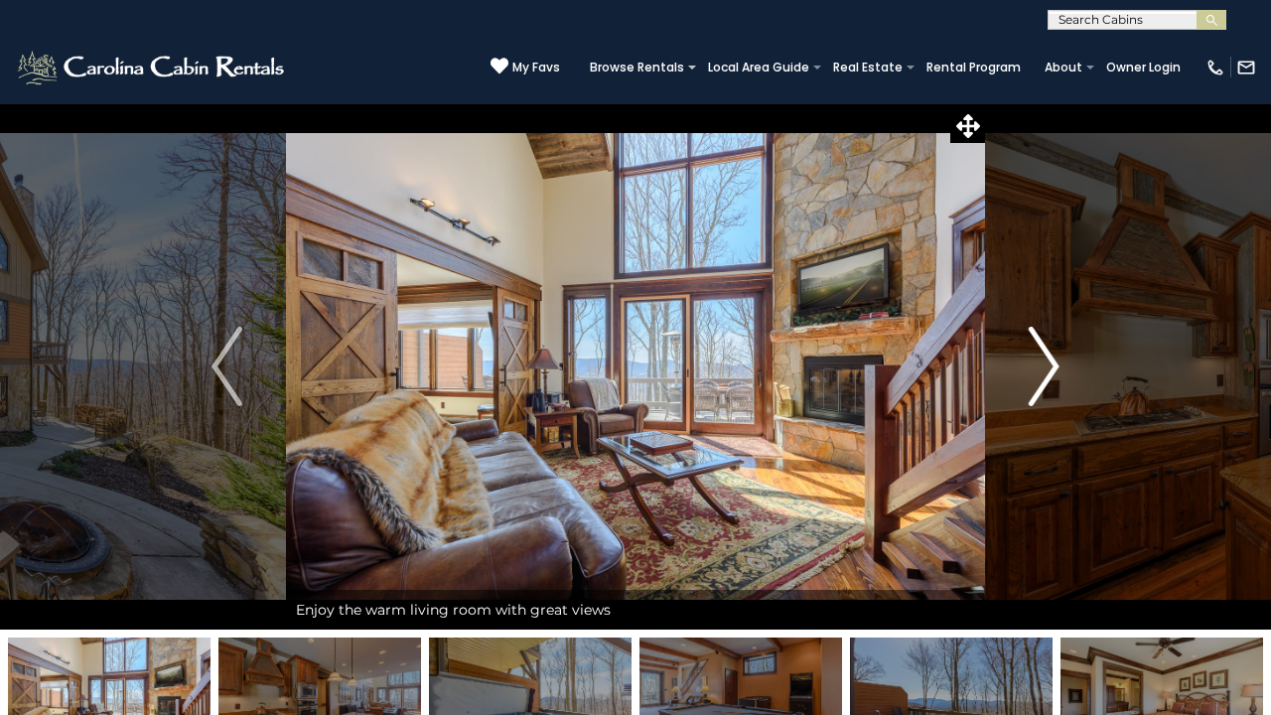
click at [1045, 357] on img "Next" at bounding box center [1044, 366] width 30 height 79
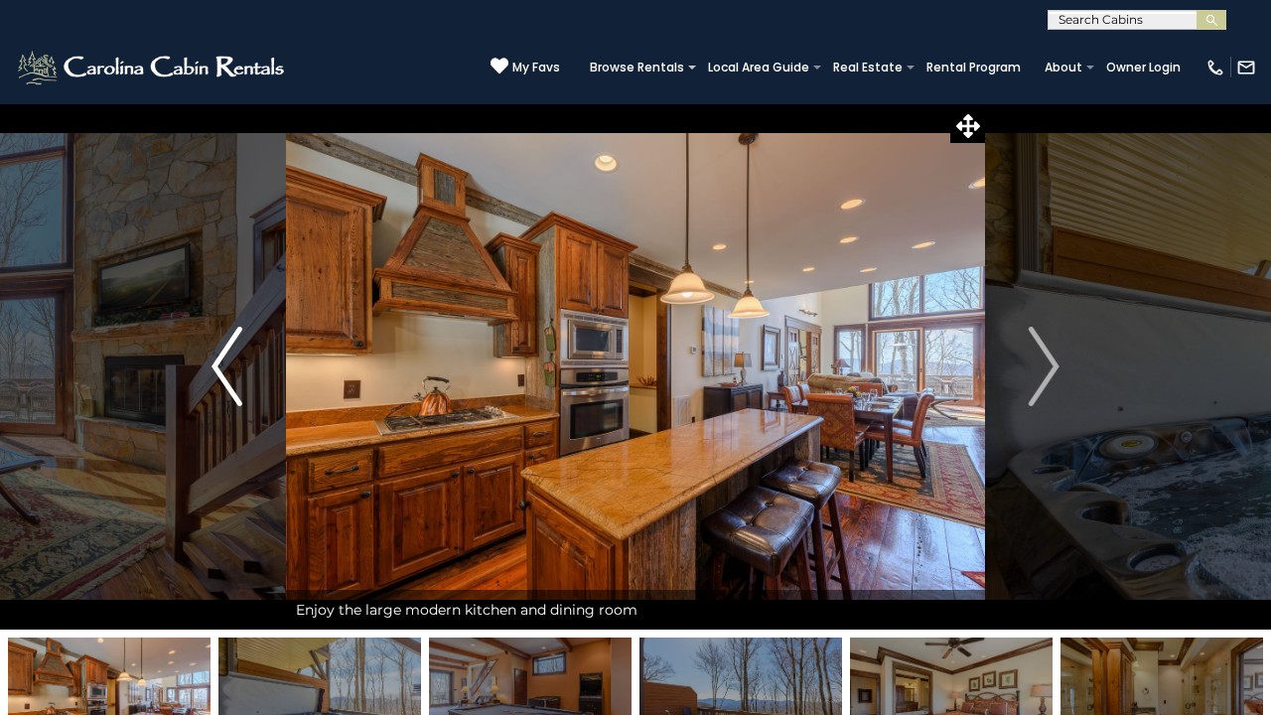
click at [222, 346] on img "Previous" at bounding box center [226, 366] width 30 height 79
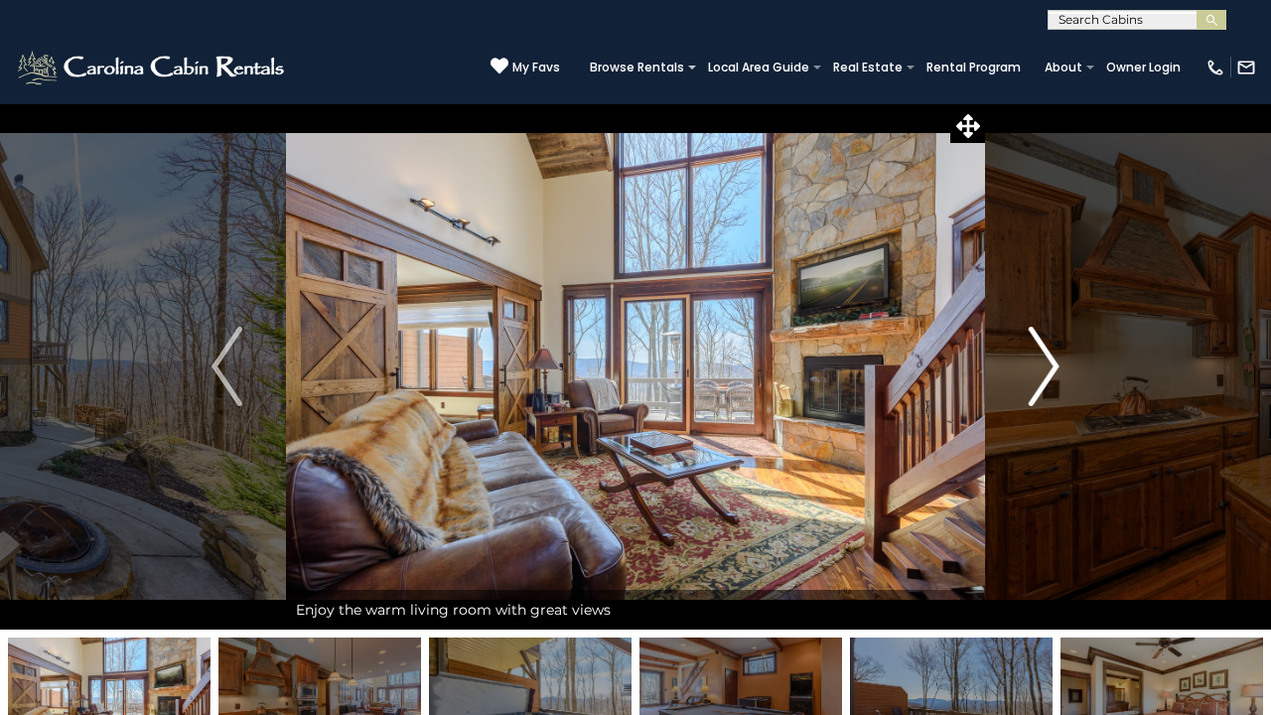
click at [1051, 360] on img "Next" at bounding box center [1044, 366] width 30 height 79
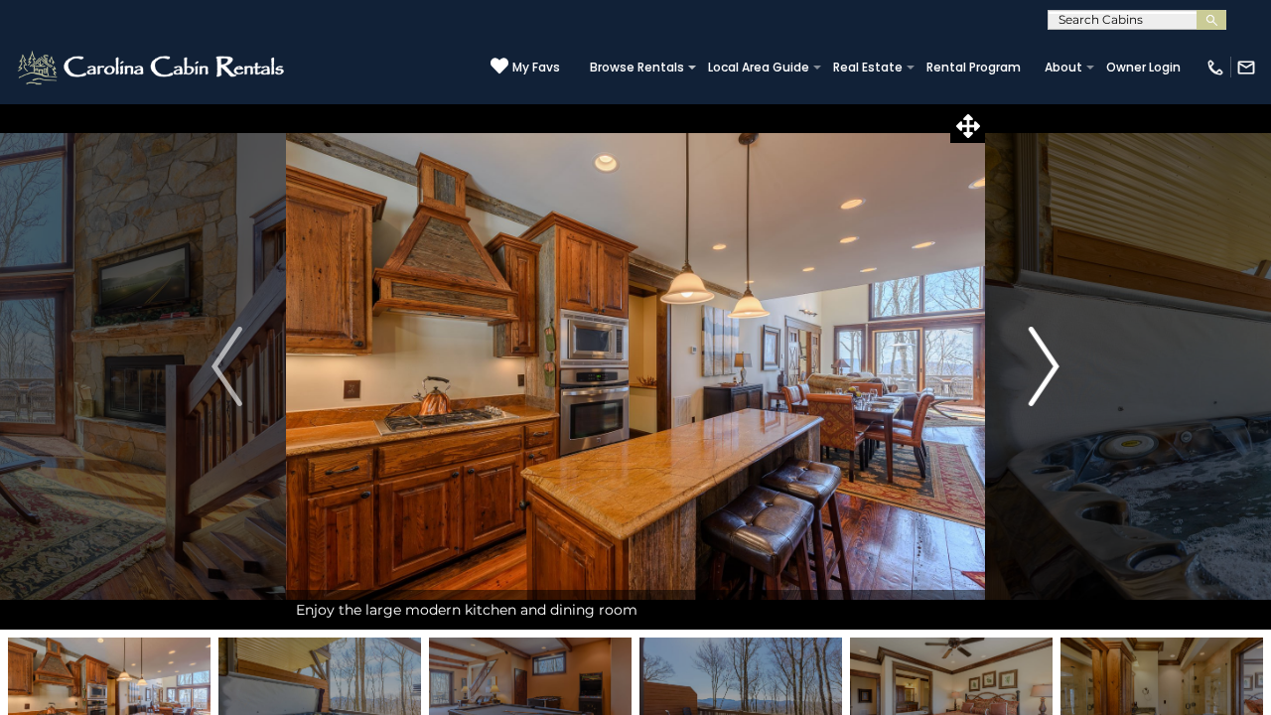
click at [1051, 359] on img "Next" at bounding box center [1044, 366] width 30 height 79
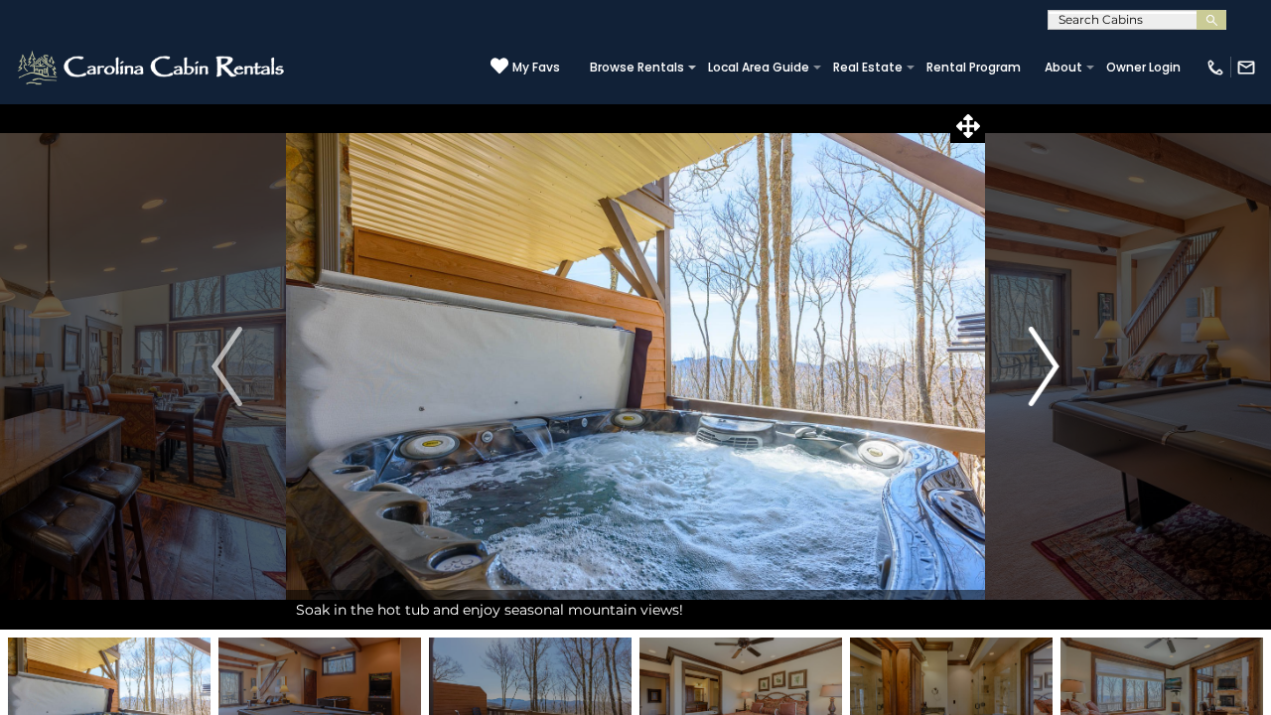
click at [1051, 359] on img "Next" at bounding box center [1044, 366] width 30 height 79
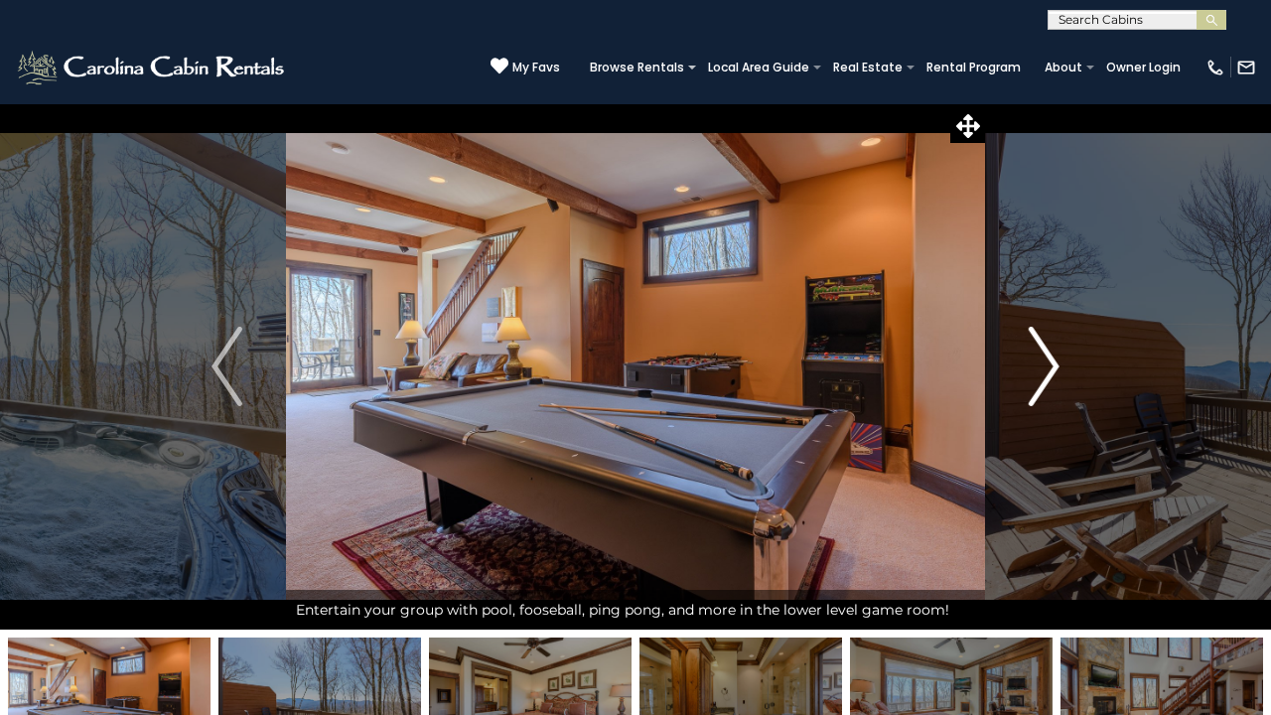
click at [1051, 359] on img "Next" at bounding box center [1044, 366] width 30 height 79
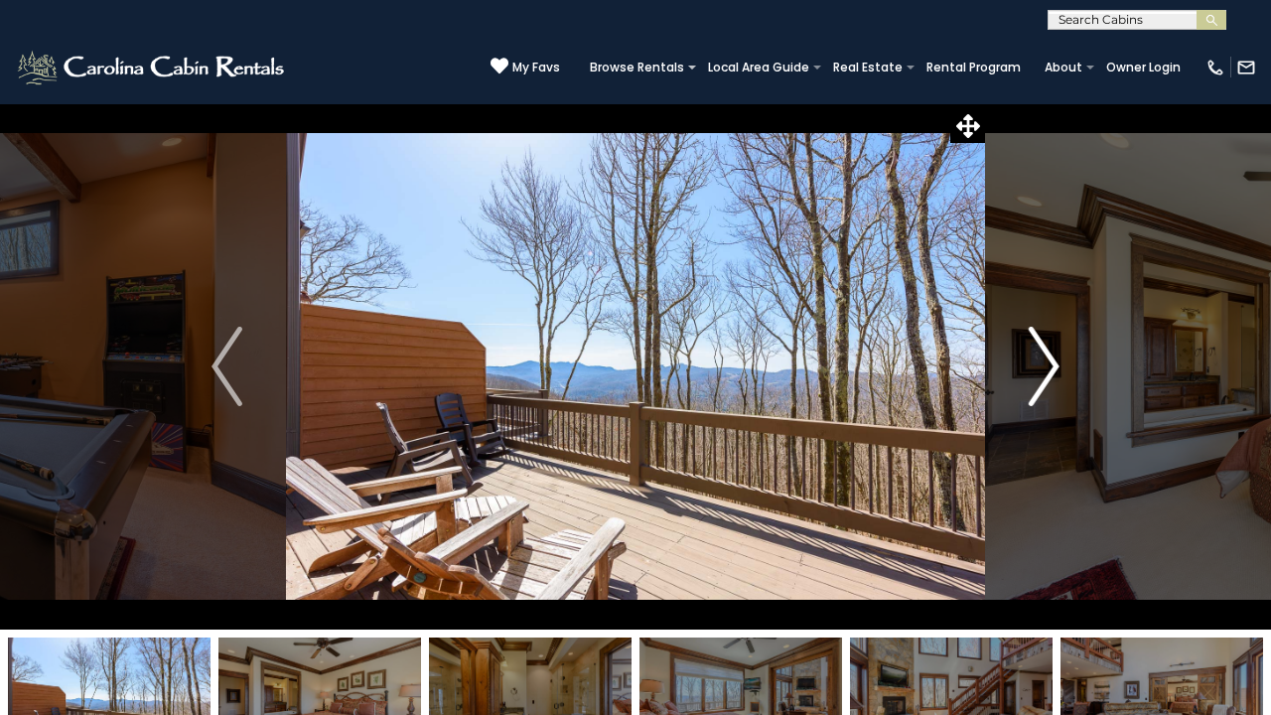
click at [1051, 359] on img "Next" at bounding box center [1044, 366] width 30 height 79
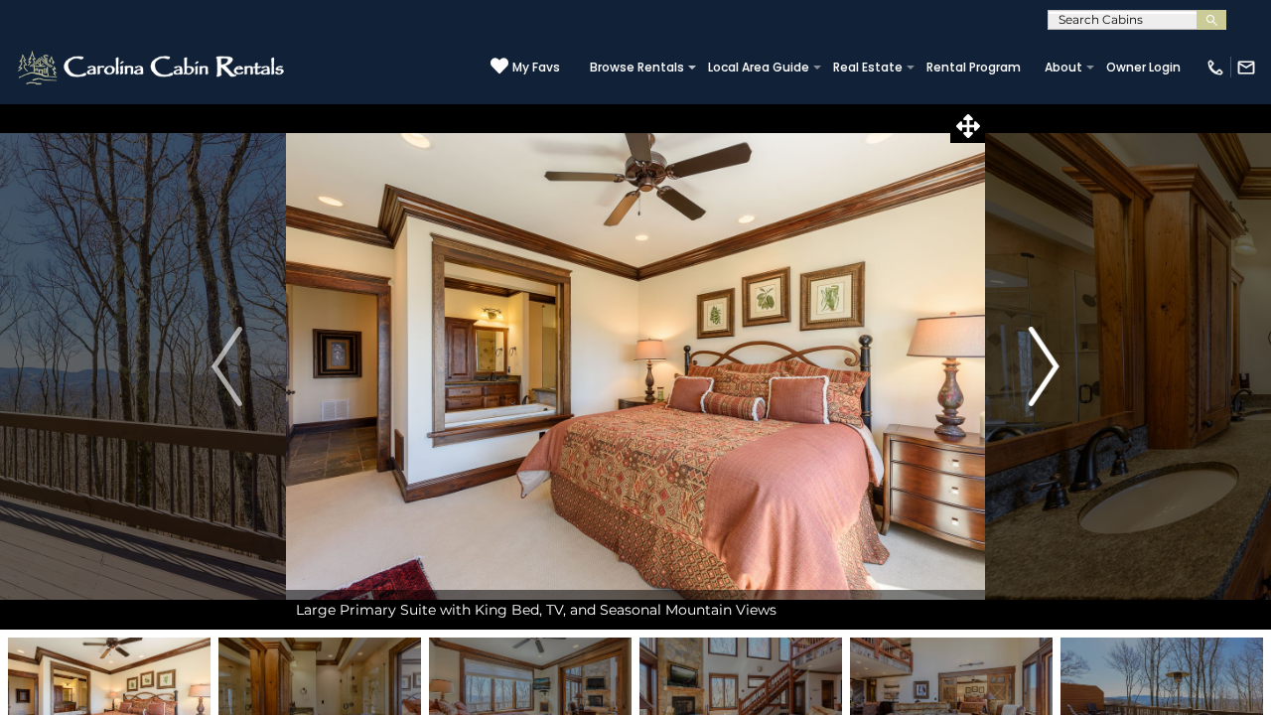
click at [1051, 359] on img "Next" at bounding box center [1044, 366] width 30 height 79
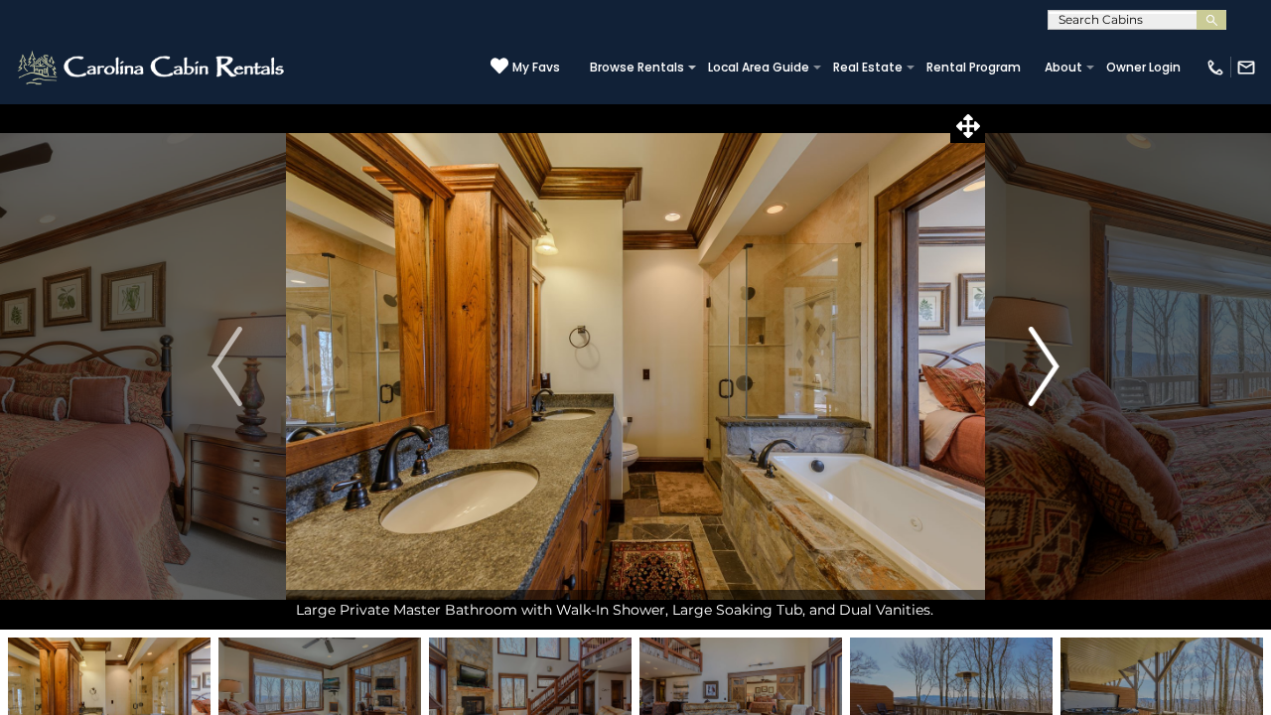
click at [1051, 359] on img "Next" at bounding box center [1044, 366] width 30 height 79
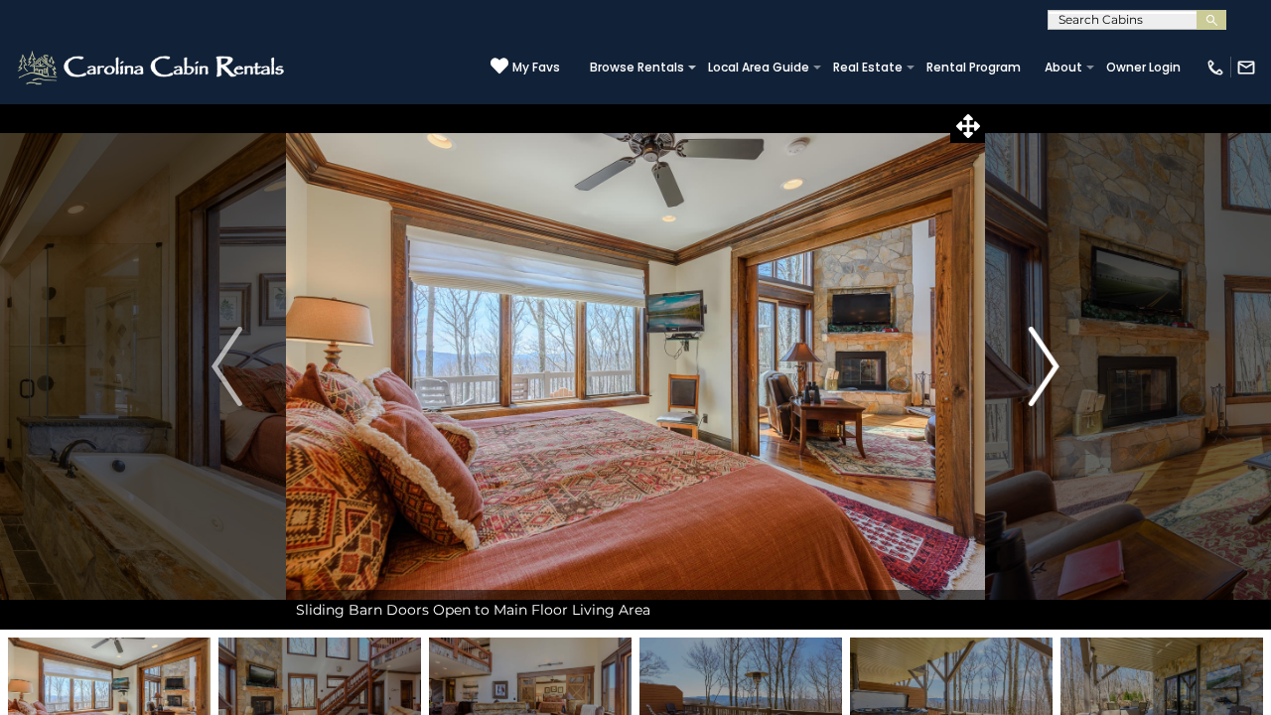
click at [1051, 359] on img "Next" at bounding box center [1044, 366] width 30 height 79
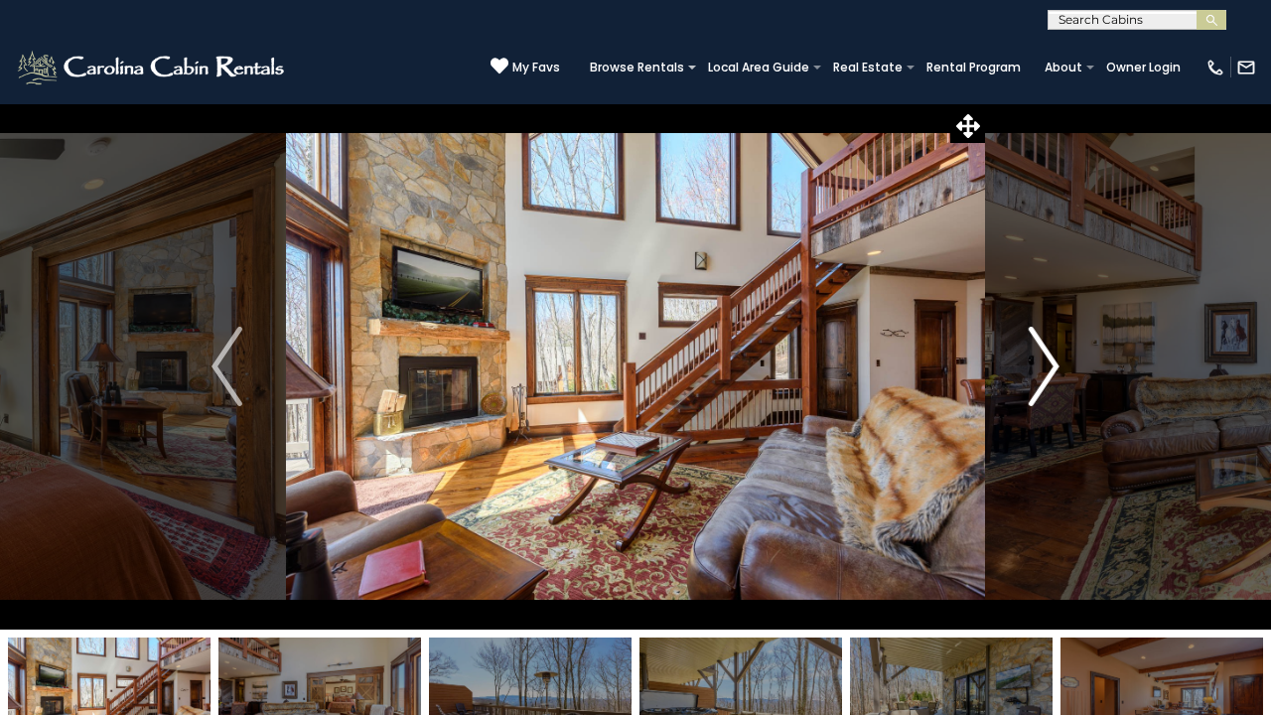
click at [1051, 361] on img "Next" at bounding box center [1044, 366] width 30 height 79
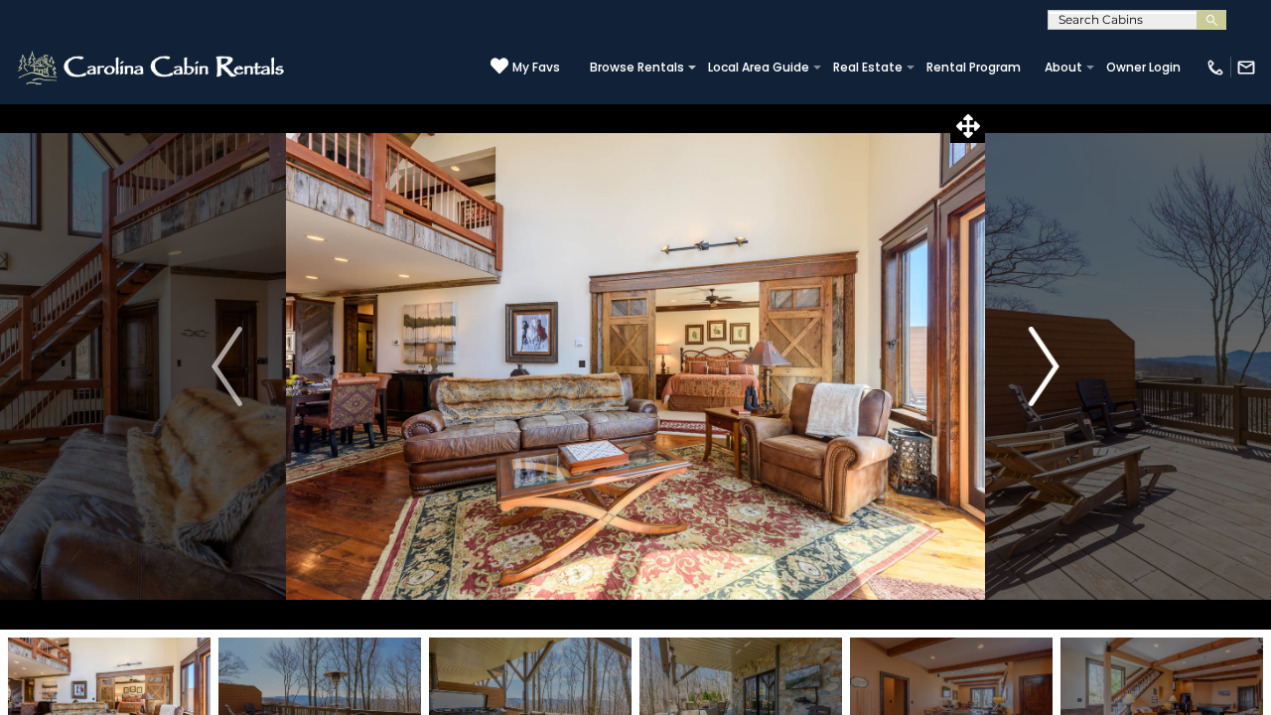
click at [1051, 361] on img "Next" at bounding box center [1044, 366] width 30 height 79
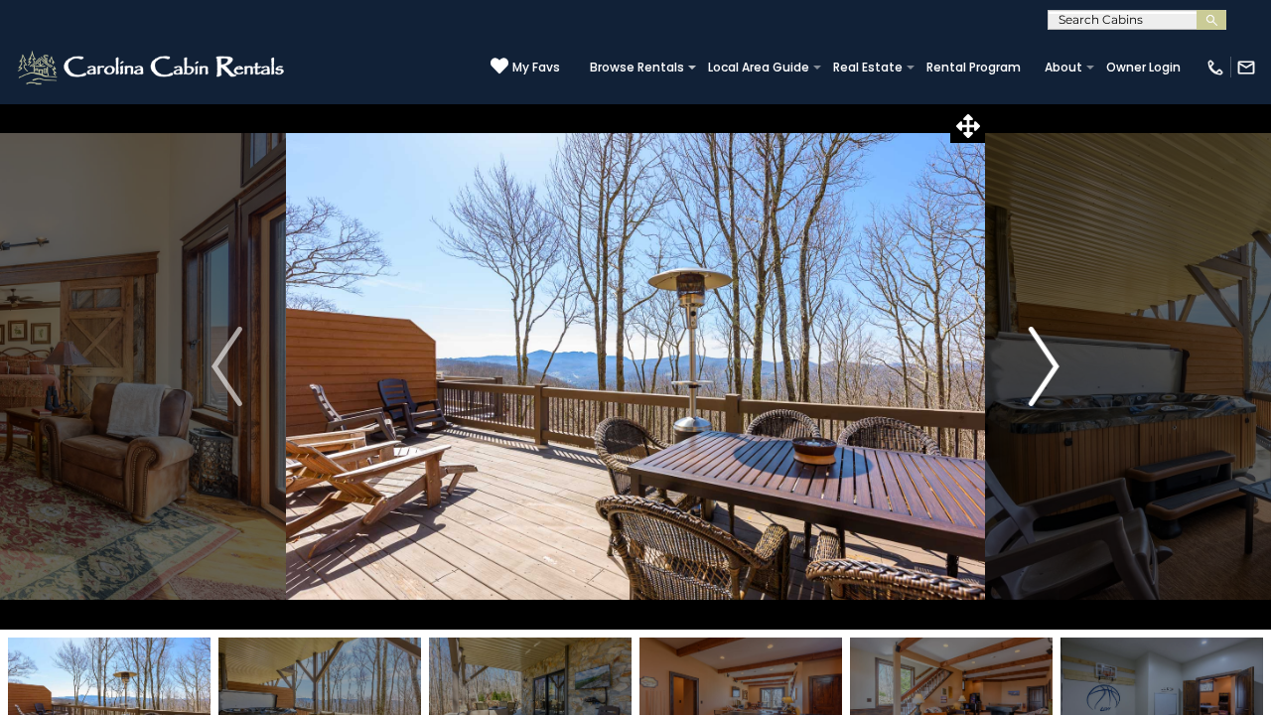
click at [1051, 361] on img "Next" at bounding box center [1044, 366] width 30 height 79
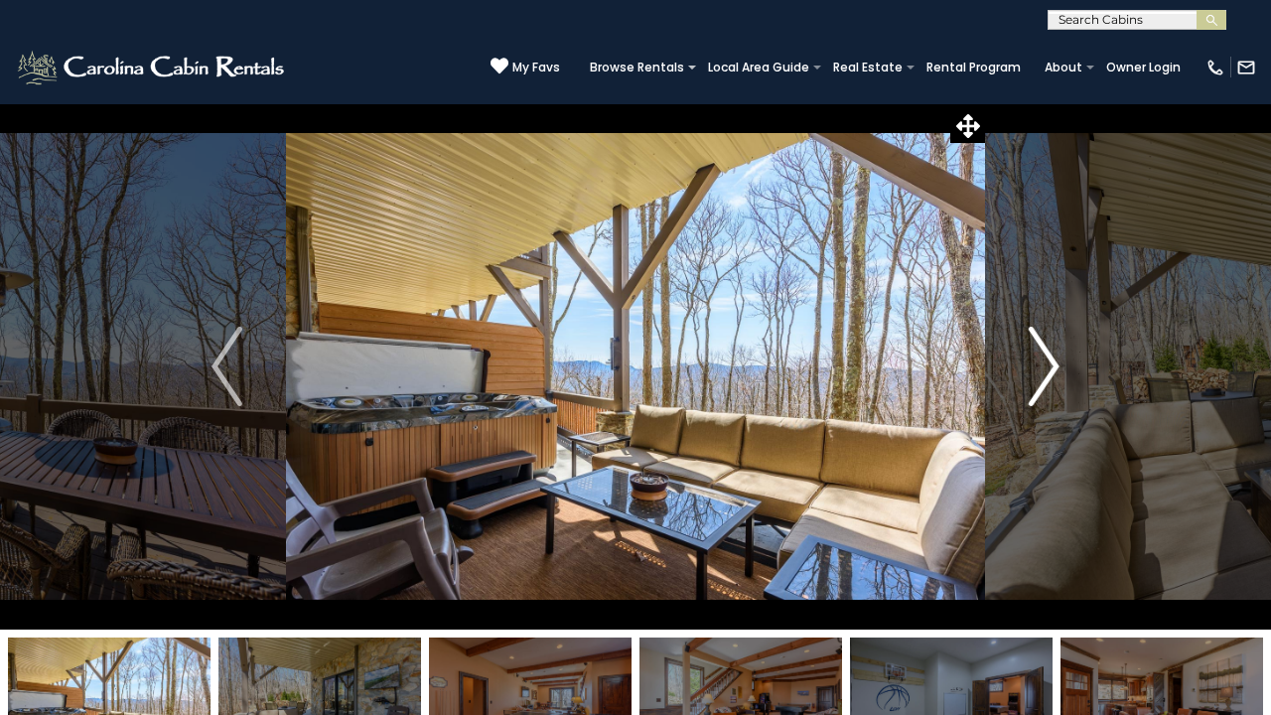
click at [1051, 361] on img "Next" at bounding box center [1044, 366] width 30 height 79
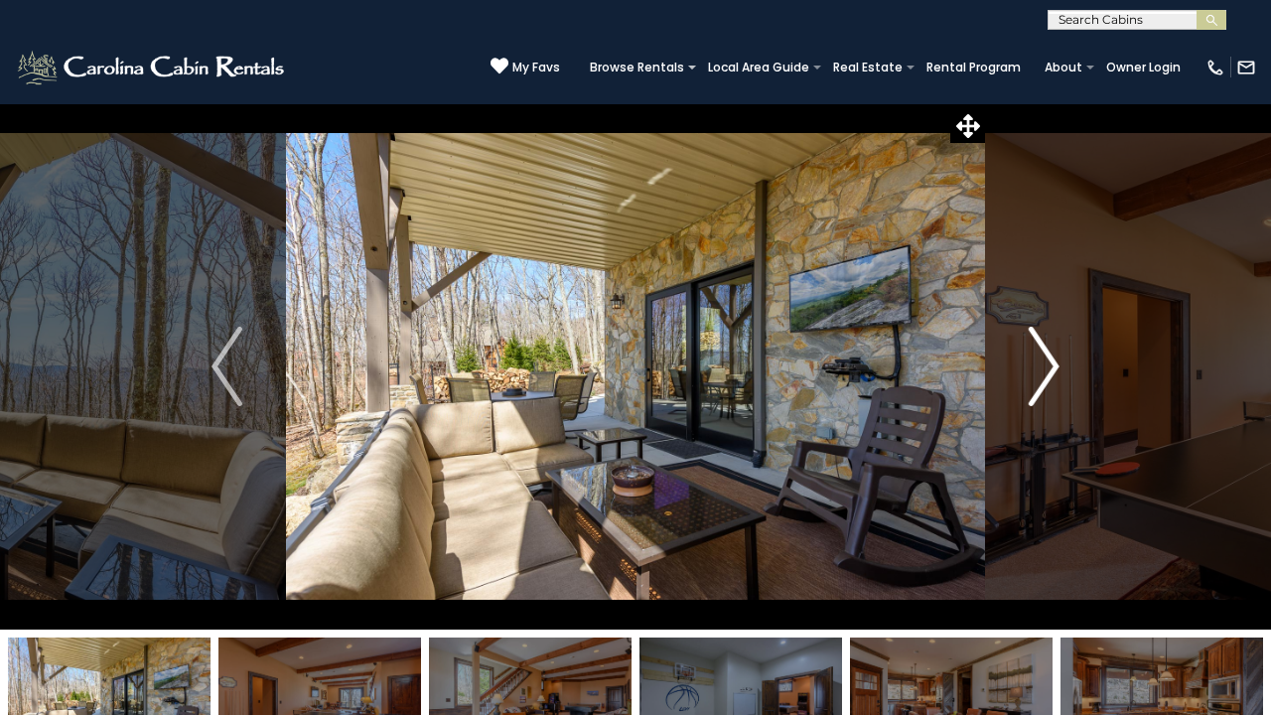
click at [1051, 361] on img "Next" at bounding box center [1044, 366] width 30 height 79
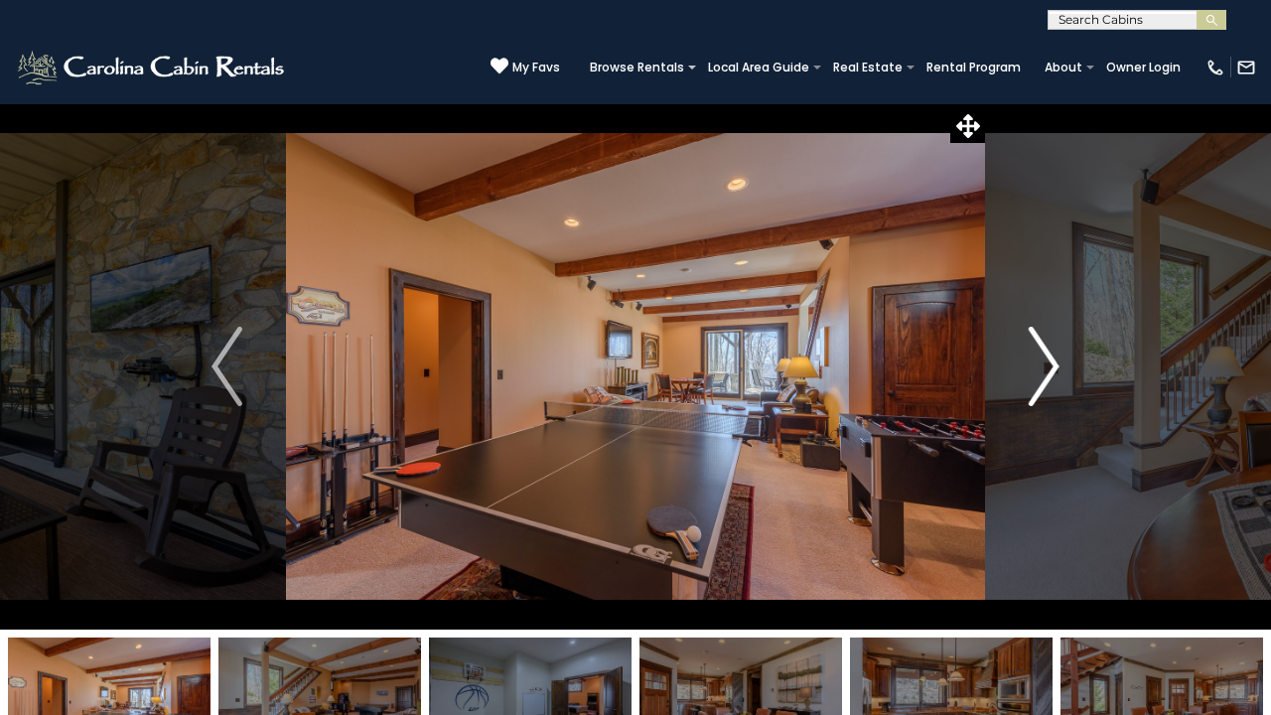
click at [1051, 361] on img "Next" at bounding box center [1044, 366] width 30 height 79
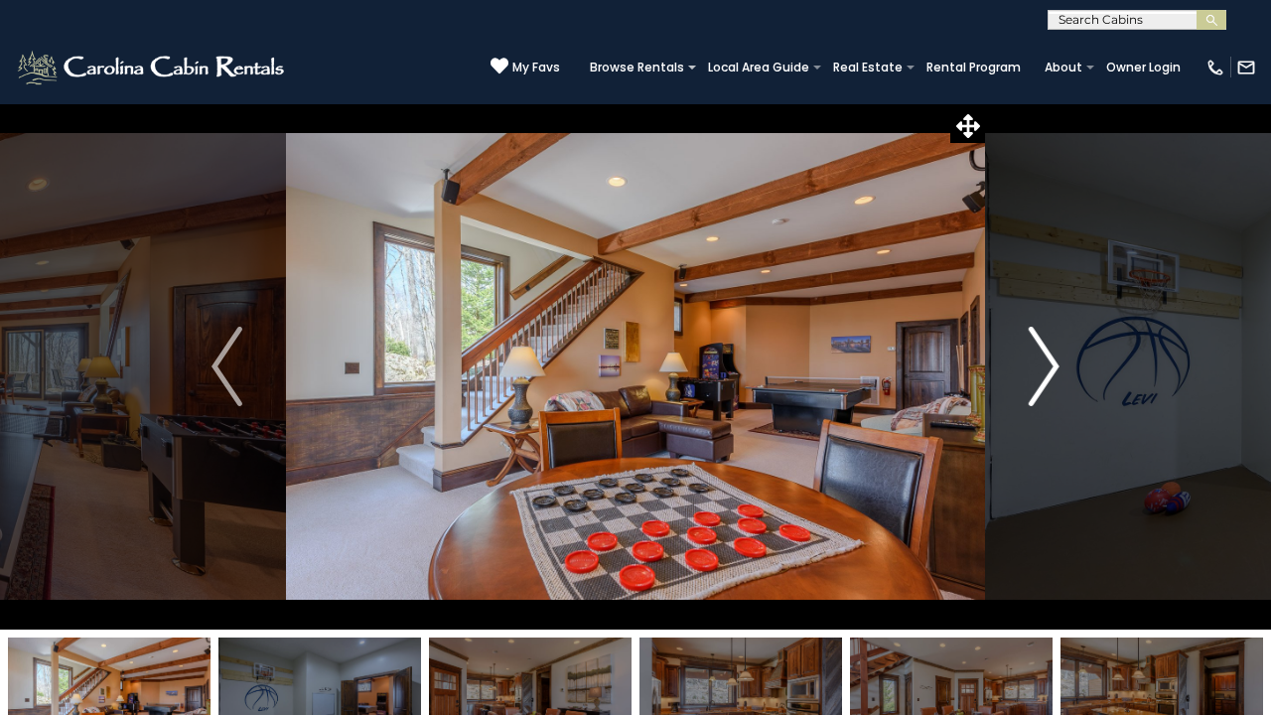
click at [1051, 361] on img "Next" at bounding box center [1044, 366] width 30 height 79
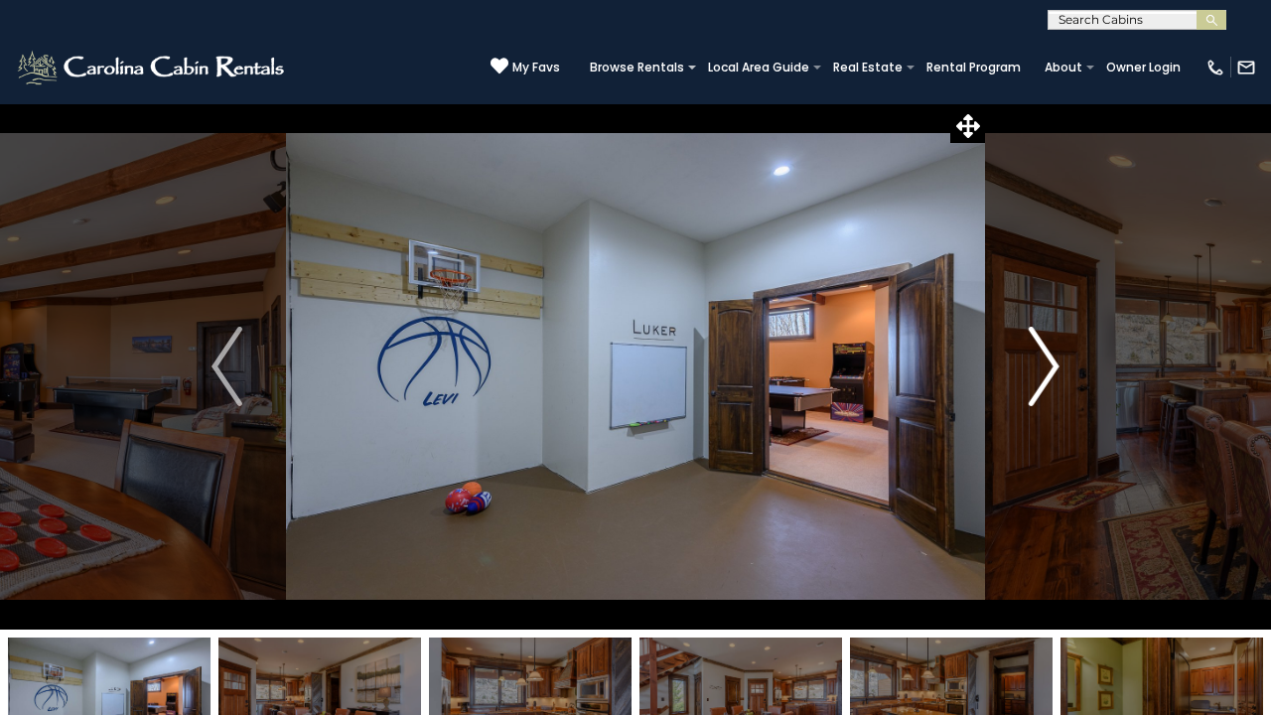
click at [1051, 361] on img "Next" at bounding box center [1044, 366] width 30 height 79
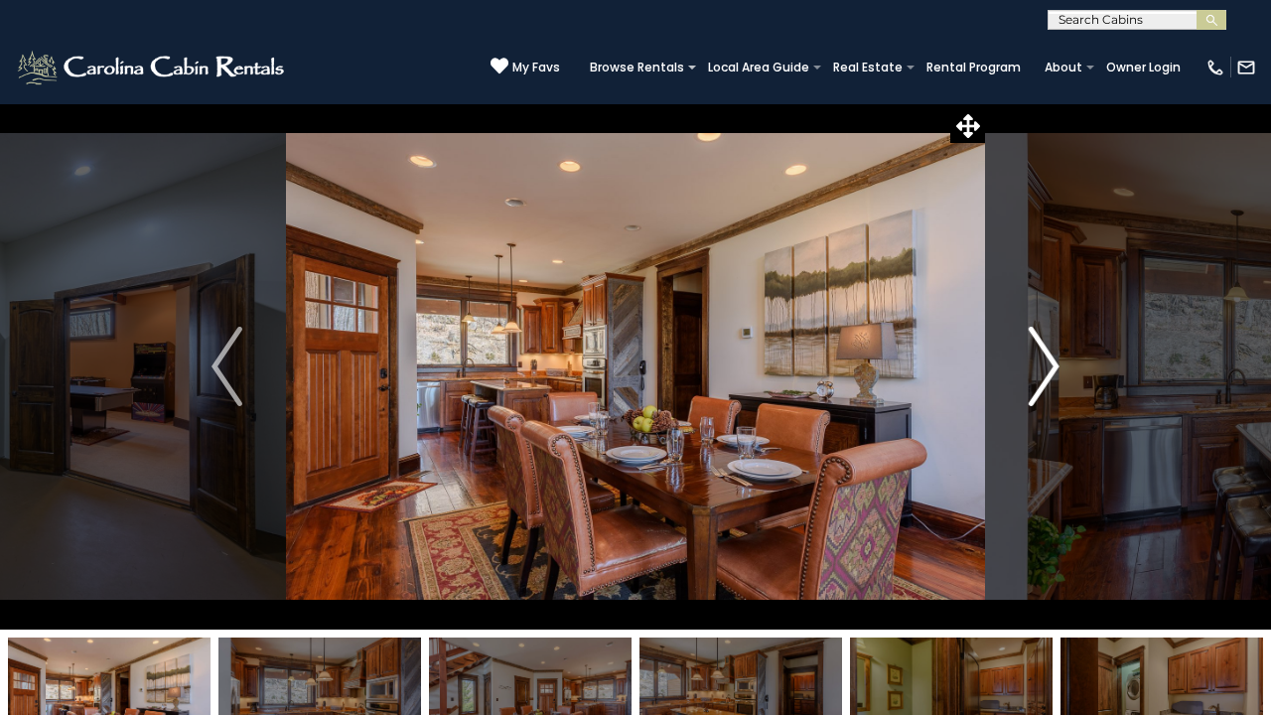
click at [1051, 361] on img "Next" at bounding box center [1044, 366] width 30 height 79
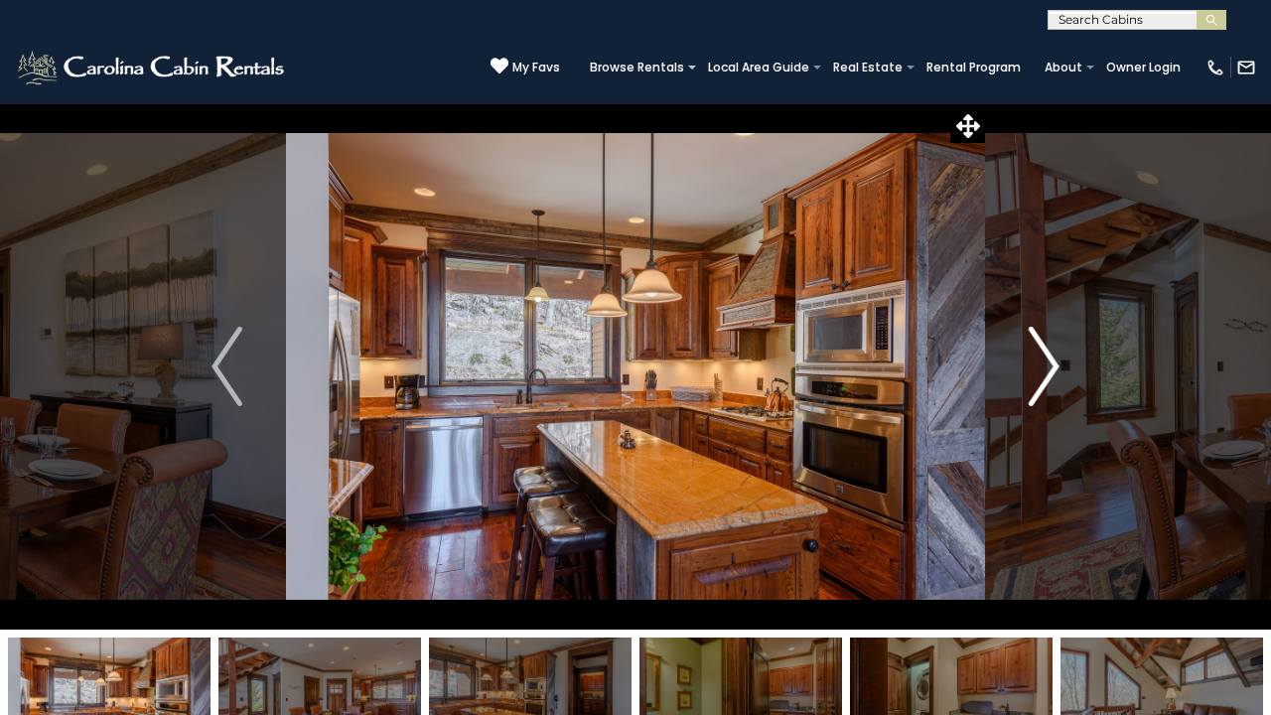
click at [1051, 361] on img "Next" at bounding box center [1044, 366] width 30 height 79
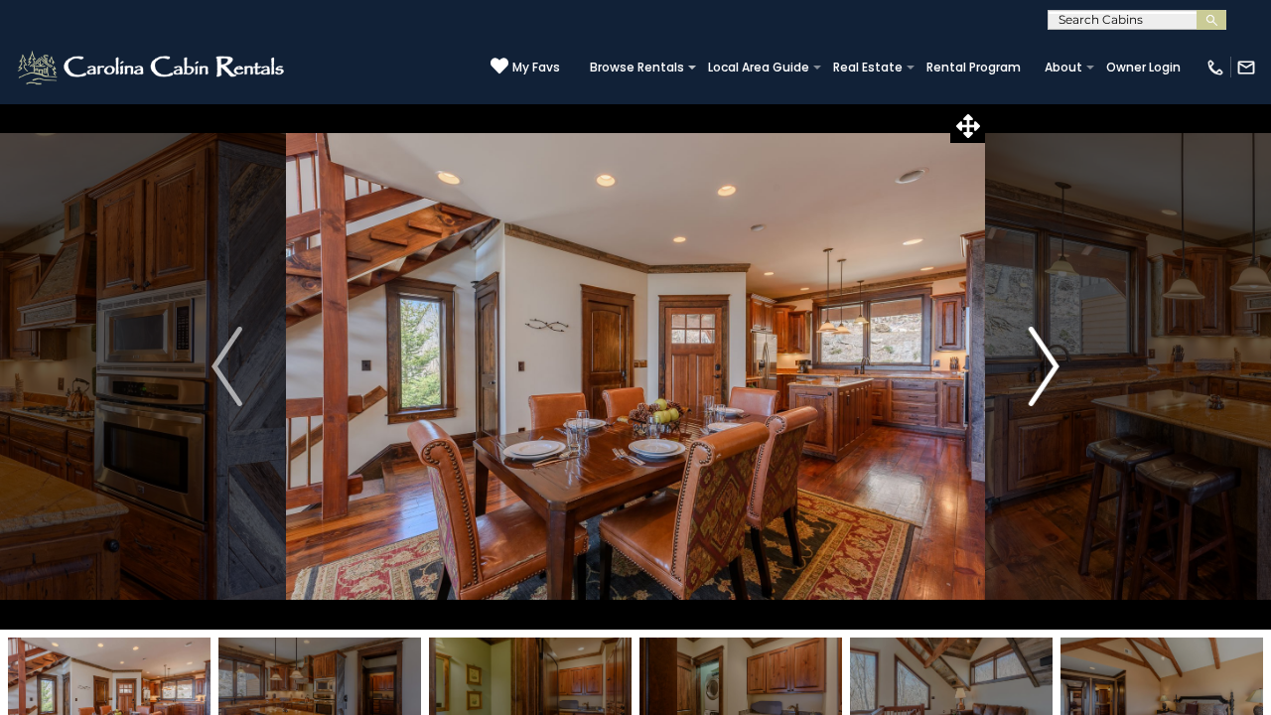
click at [1051, 361] on img "Next" at bounding box center [1044, 366] width 30 height 79
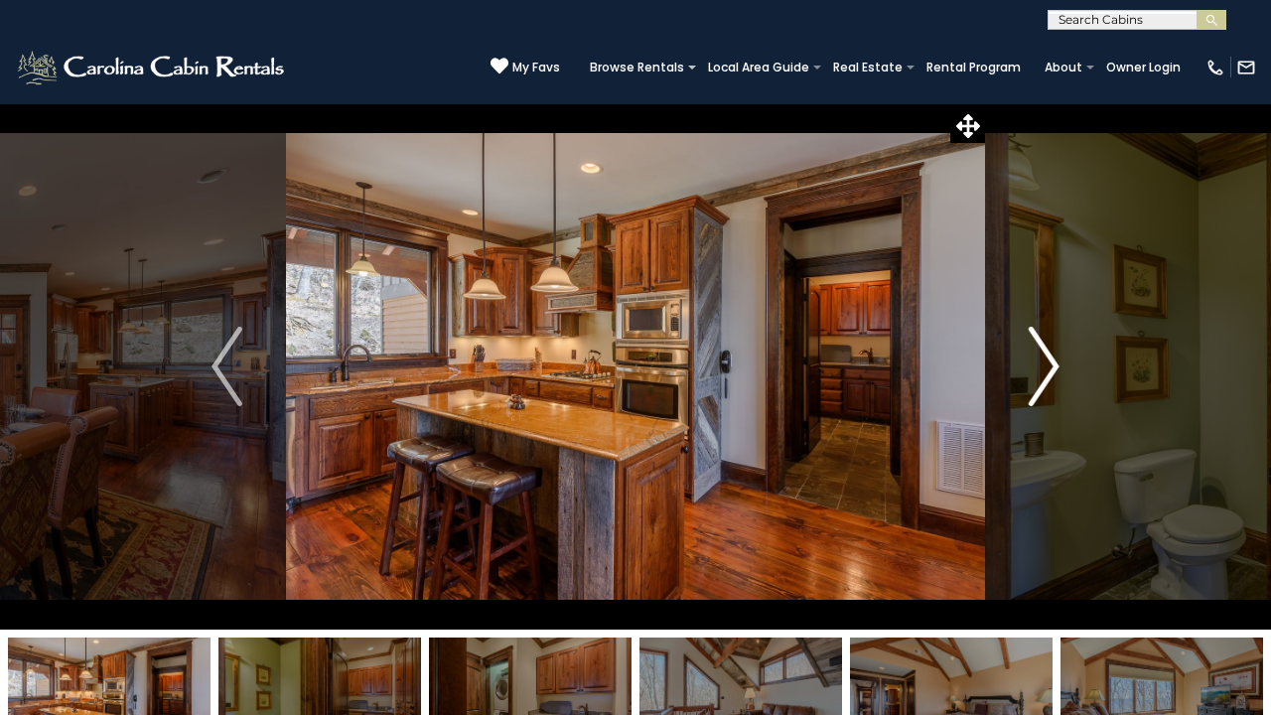
click at [1051, 361] on img "Next" at bounding box center [1044, 366] width 30 height 79
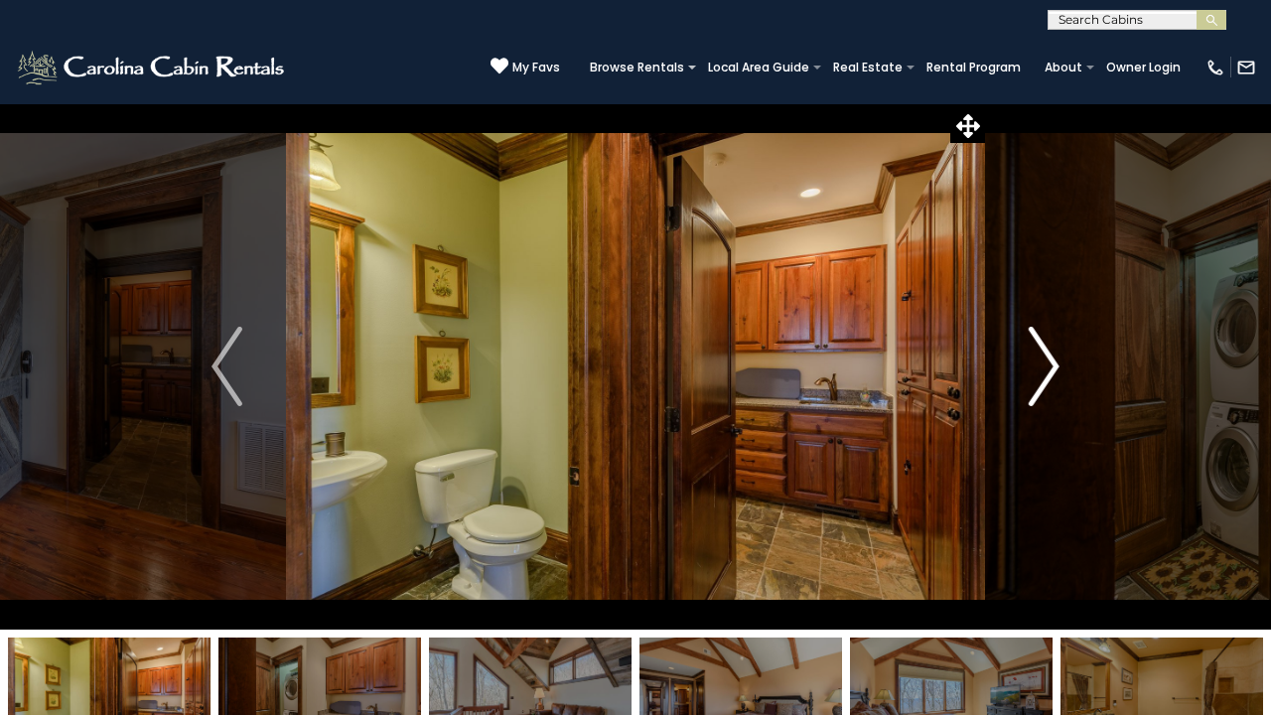
click at [1051, 361] on img "Next" at bounding box center [1044, 366] width 30 height 79
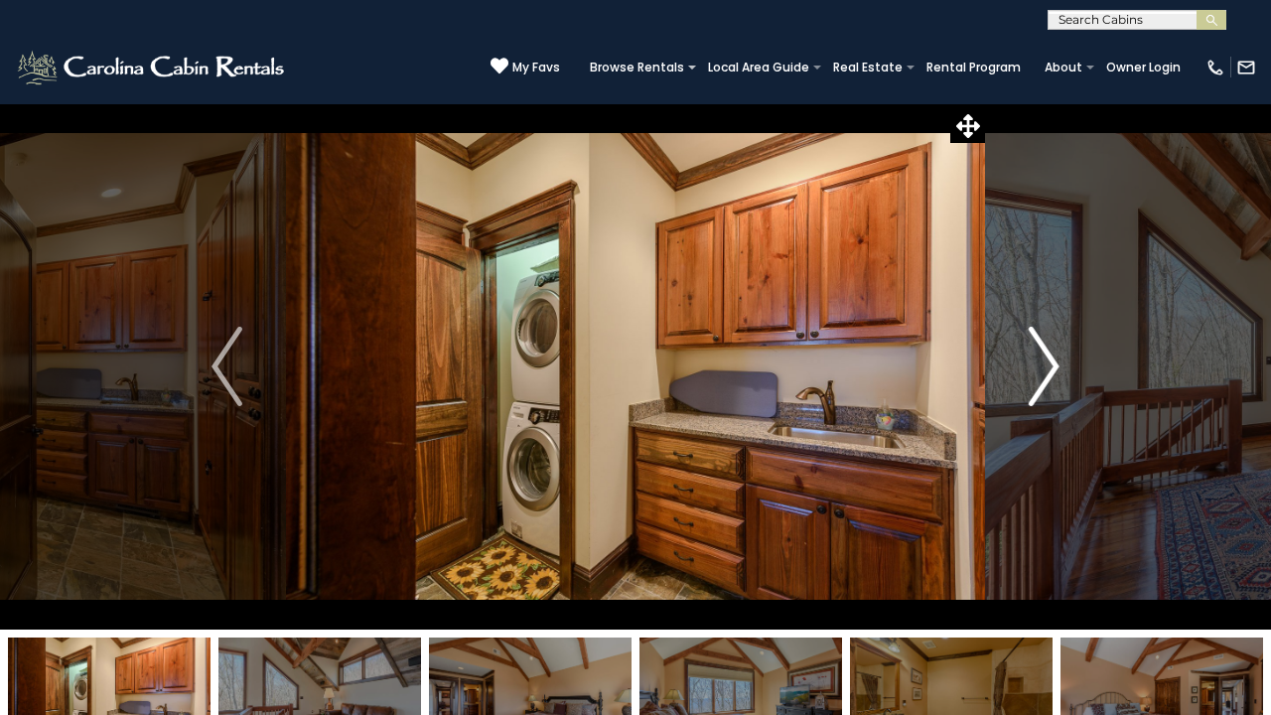
click at [1051, 361] on img "Next" at bounding box center [1044, 366] width 30 height 79
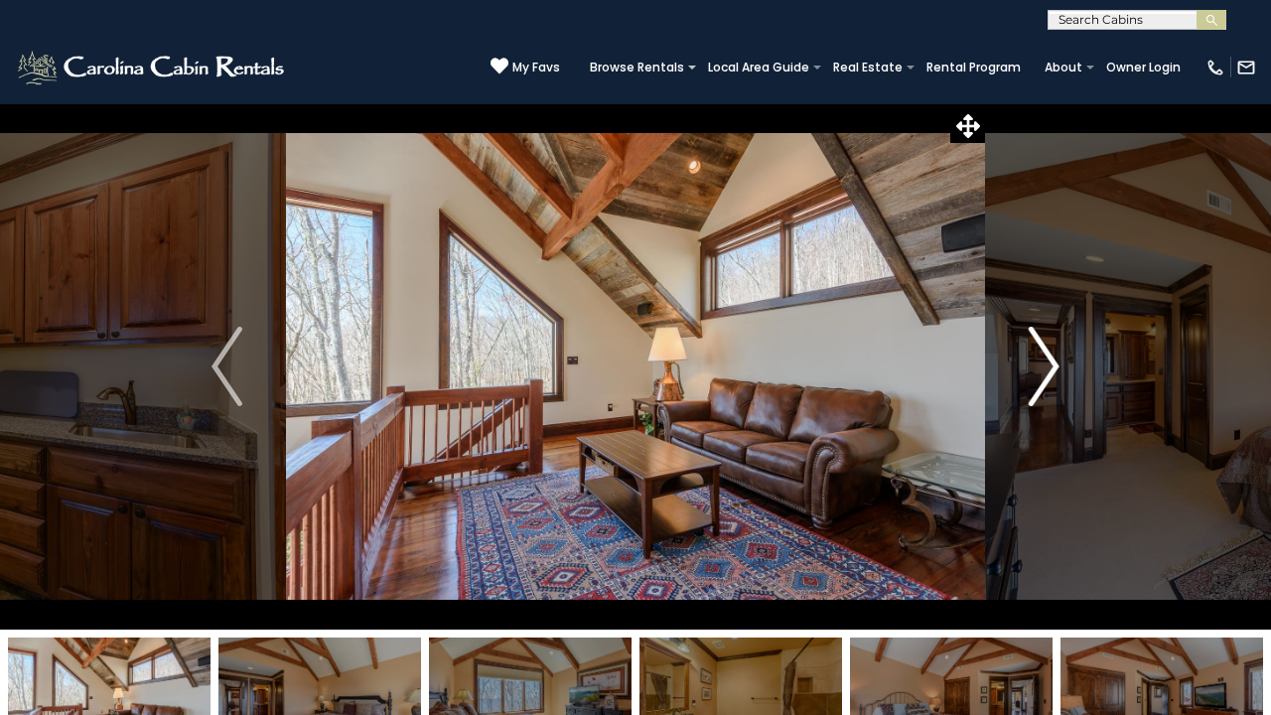
click at [1051, 361] on img "Next" at bounding box center [1044, 366] width 30 height 79
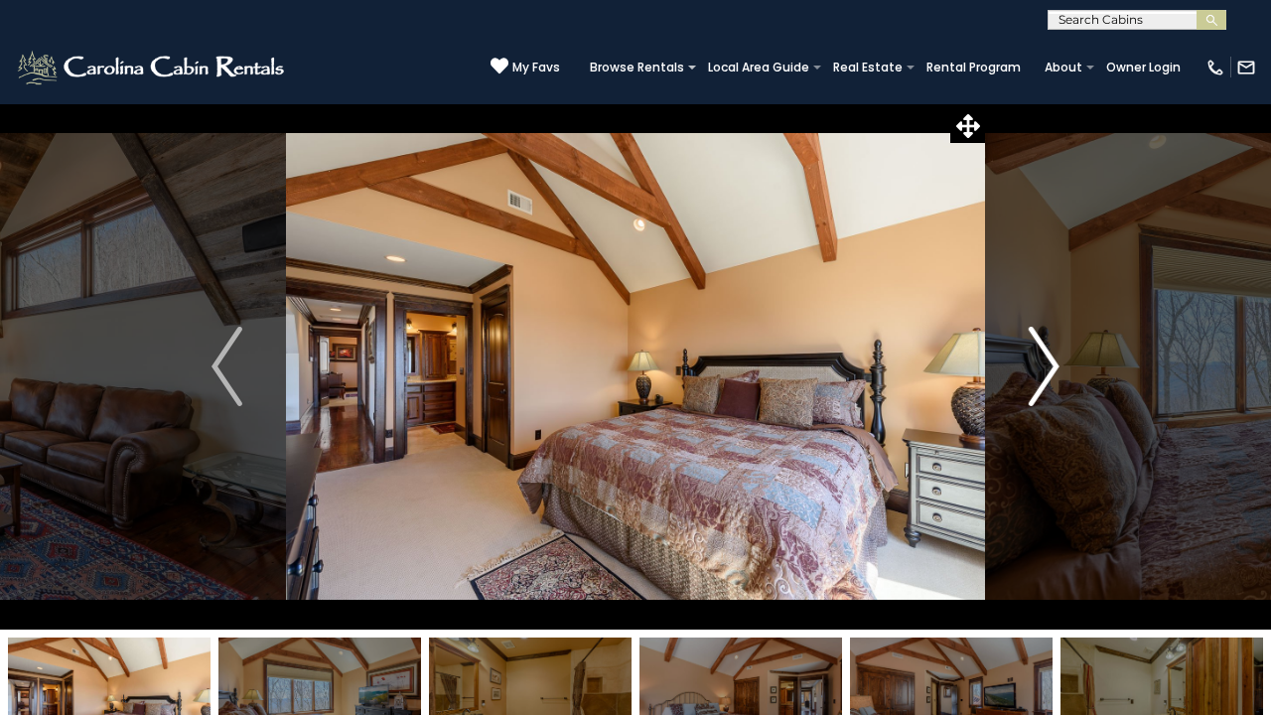
click at [1051, 361] on img "Next" at bounding box center [1044, 366] width 30 height 79
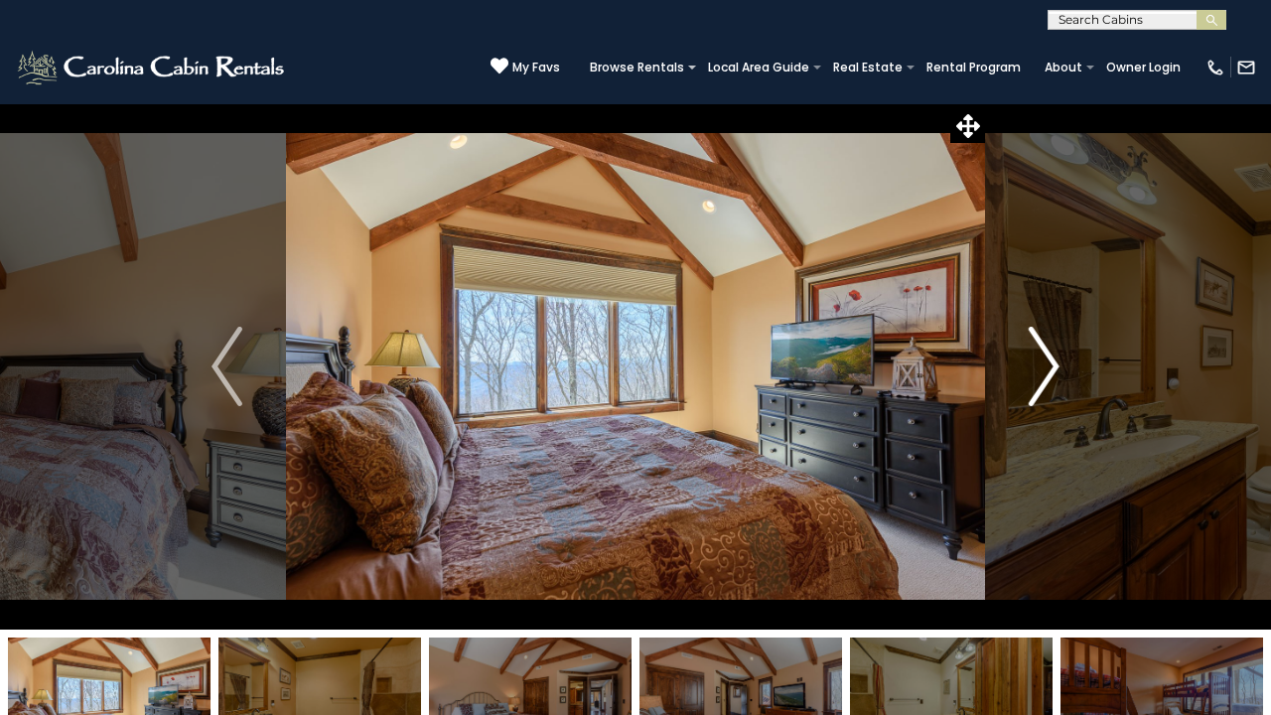
click at [1051, 361] on img "Next" at bounding box center [1044, 366] width 30 height 79
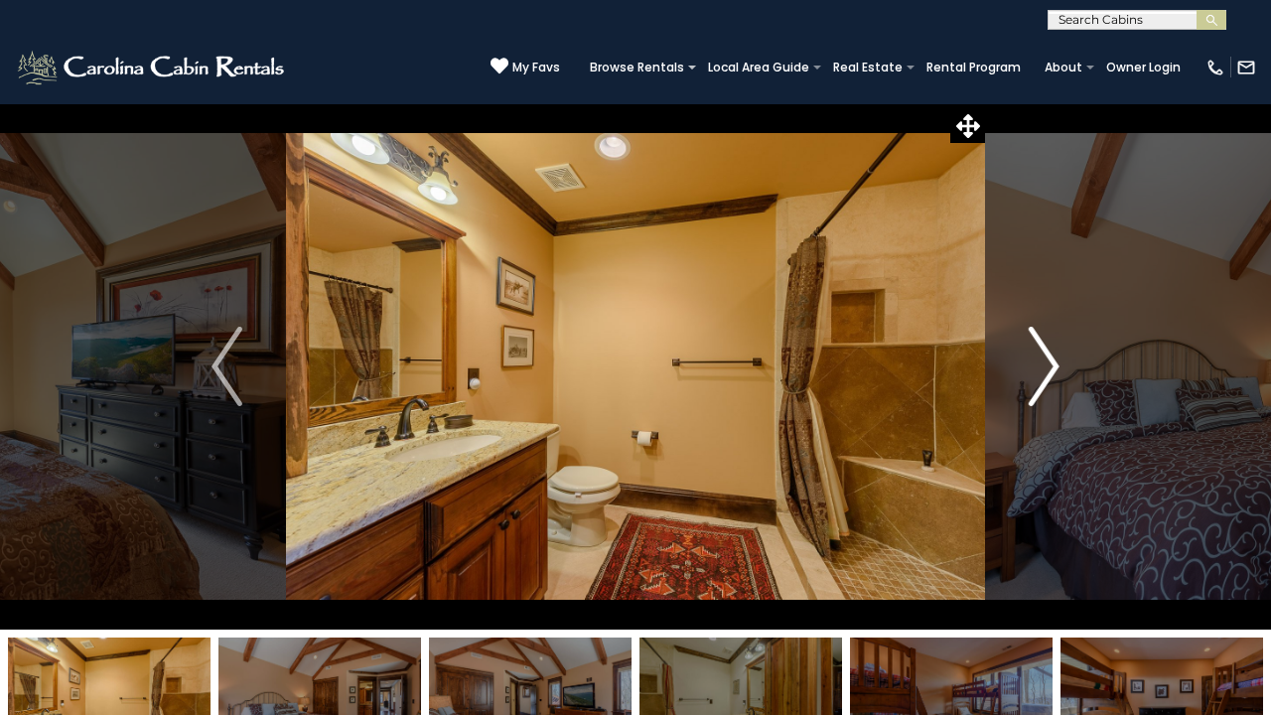
click at [1051, 361] on img "Next" at bounding box center [1044, 366] width 30 height 79
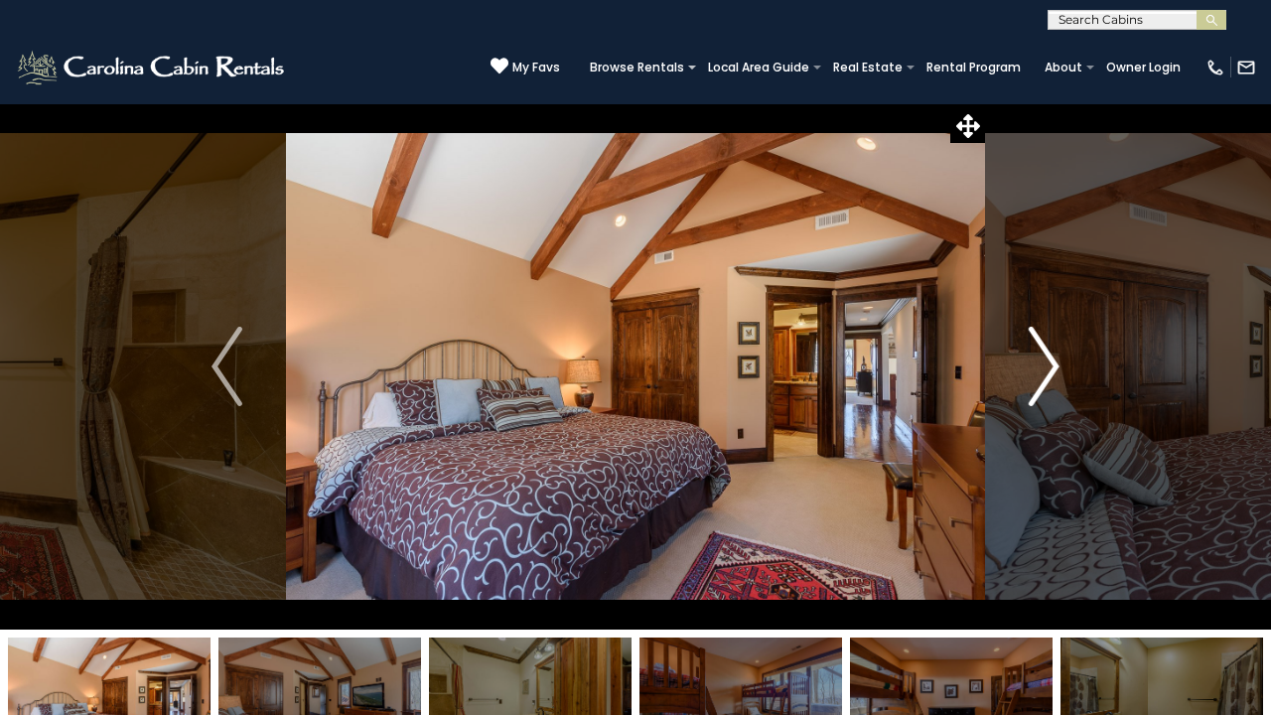
click at [1051, 361] on img "Next" at bounding box center [1044, 366] width 30 height 79
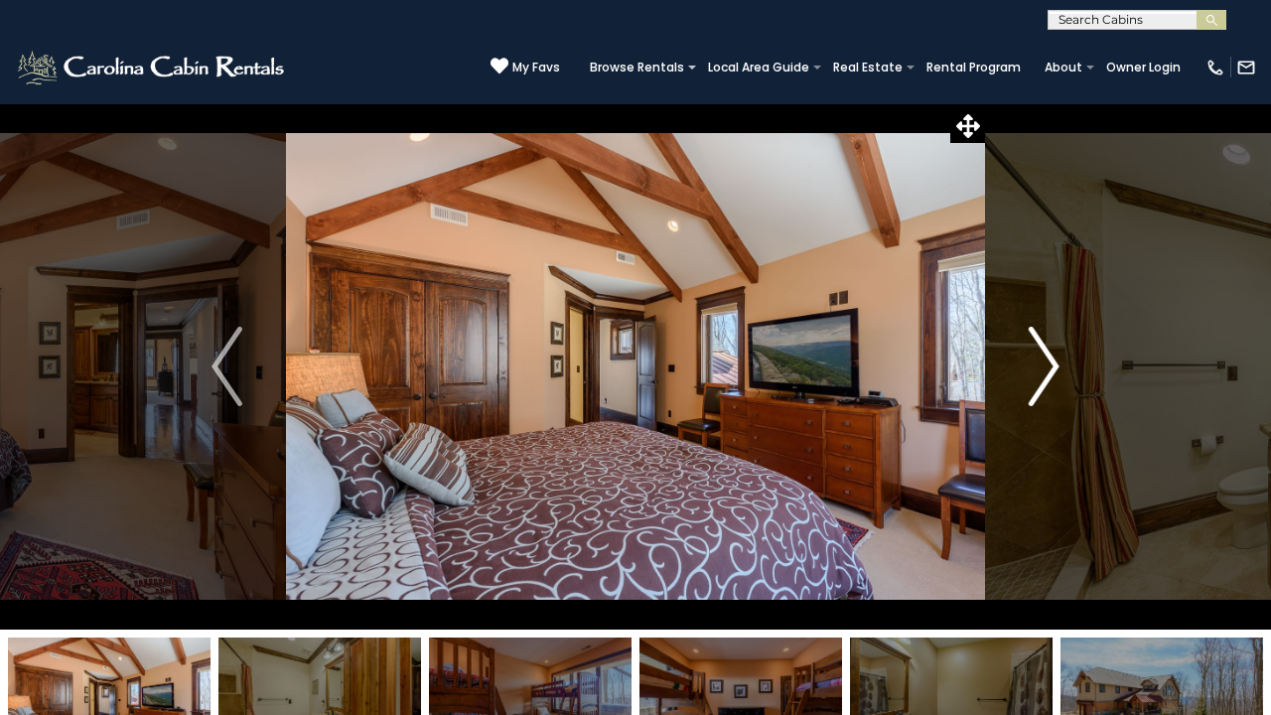
click at [1051, 361] on img "Next" at bounding box center [1044, 366] width 30 height 79
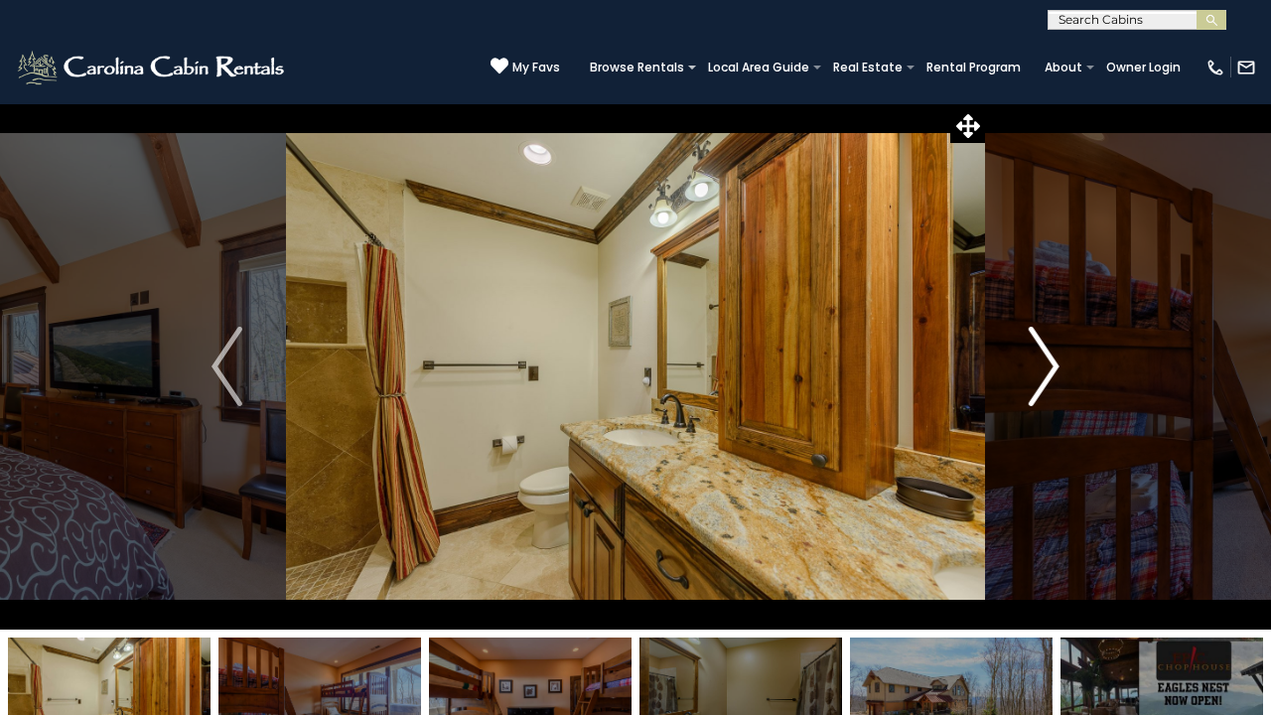
click at [1051, 361] on img "Next" at bounding box center [1044, 366] width 30 height 79
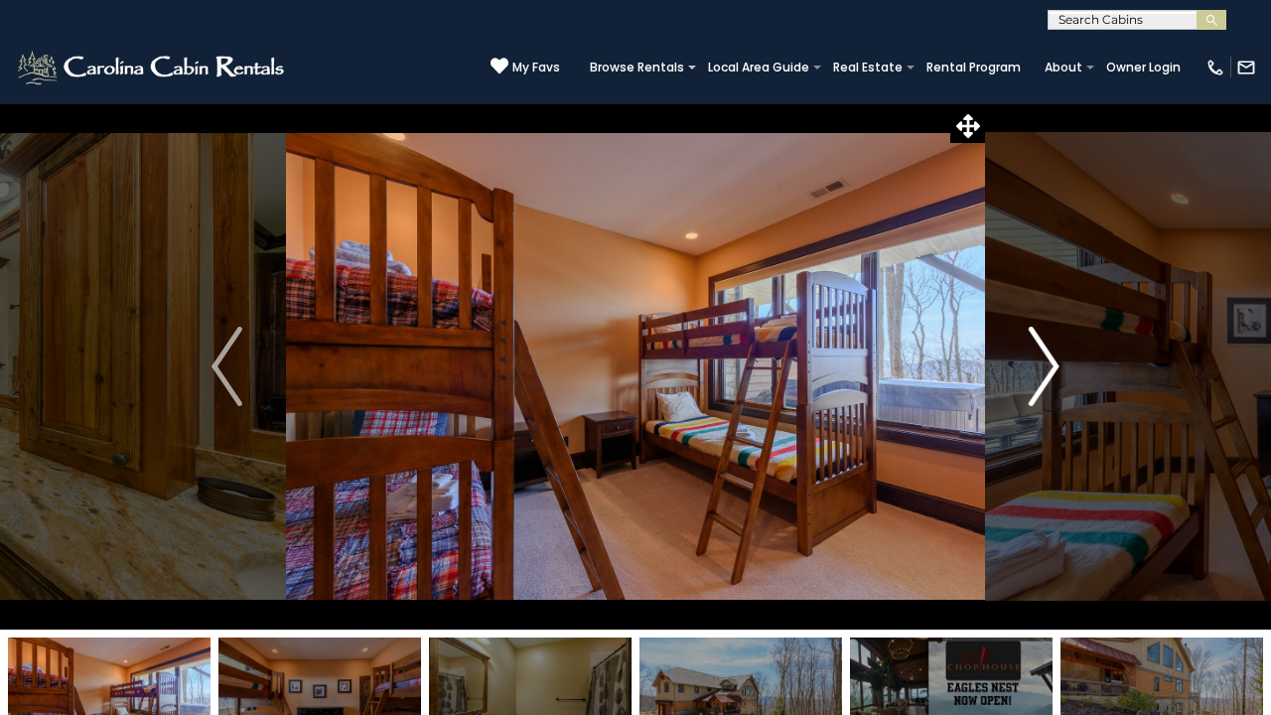
click at [1051, 361] on img "Next" at bounding box center [1044, 366] width 30 height 79
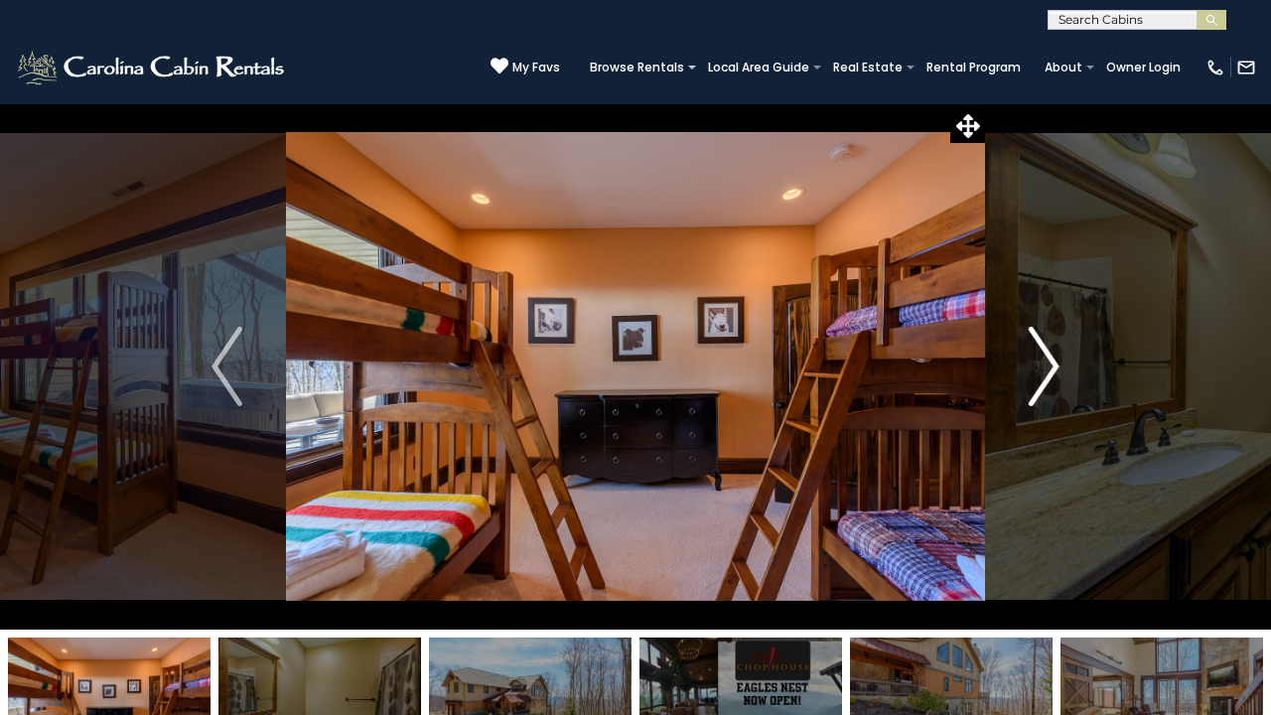
click at [1051, 361] on img "Next" at bounding box center [1044, 366] width 30 height 79
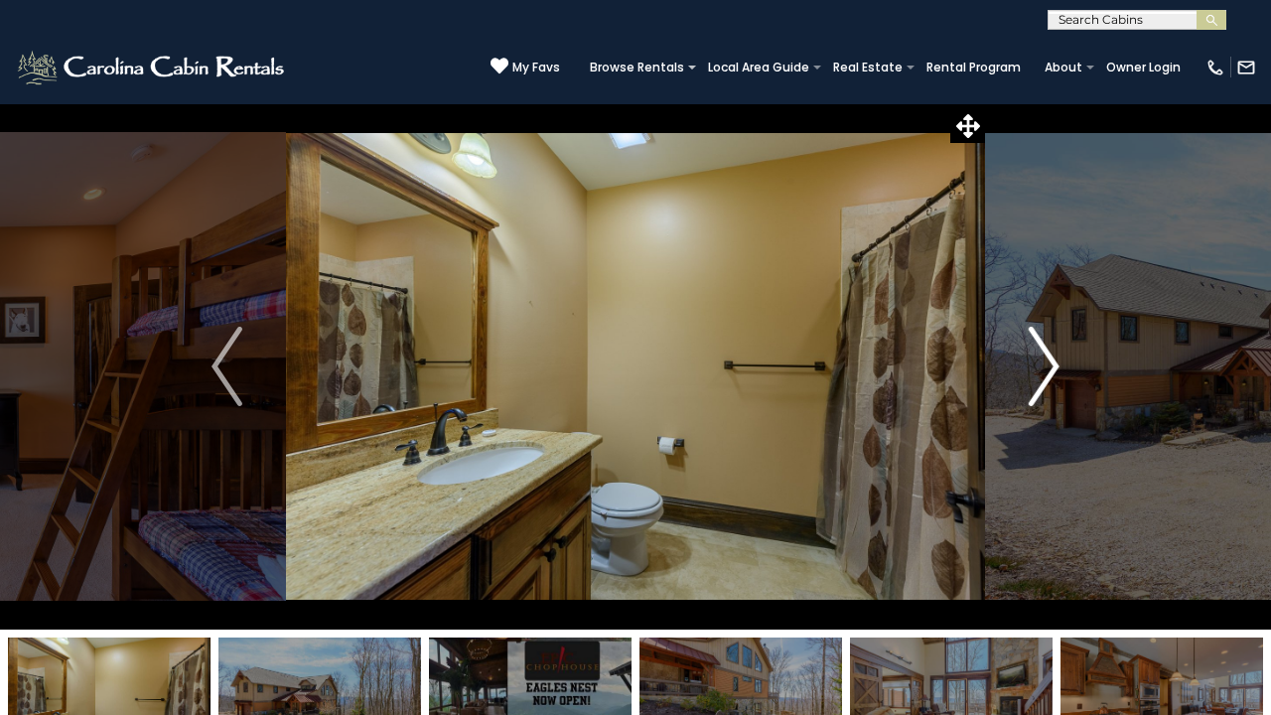
click at [1051, 361] on img "Next" at bounding box center [1044, 366] width 30 height 79
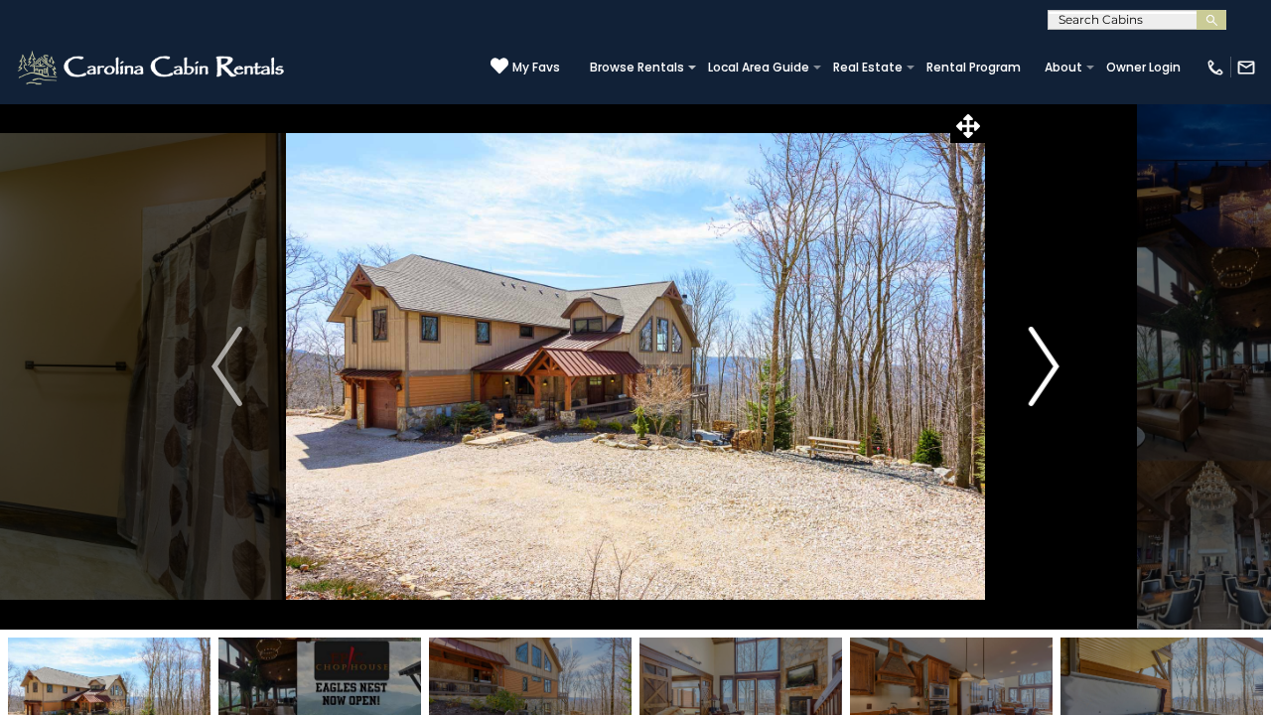
click at [1051, 361] on img "Next" at bounding box center [1044, 366] width 30 height 79
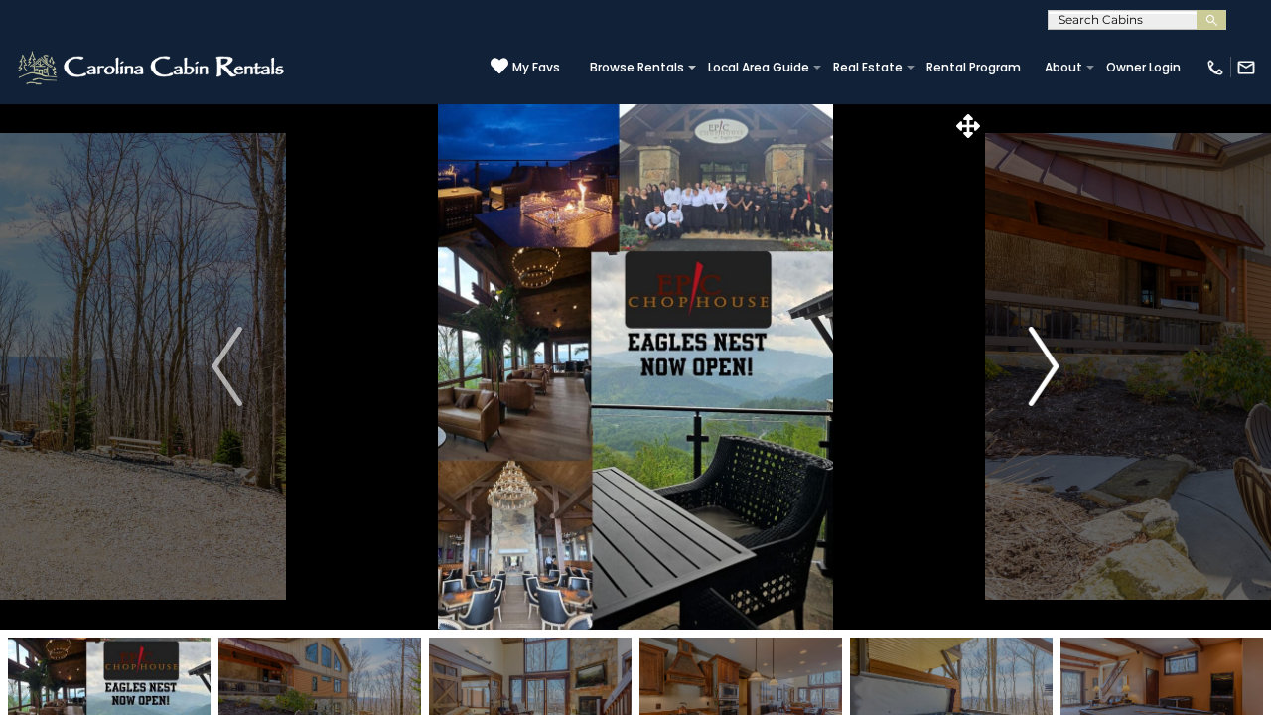
click at [1051, 361] on img "Next" at bounding box center [1044, 366] width 30 height 79
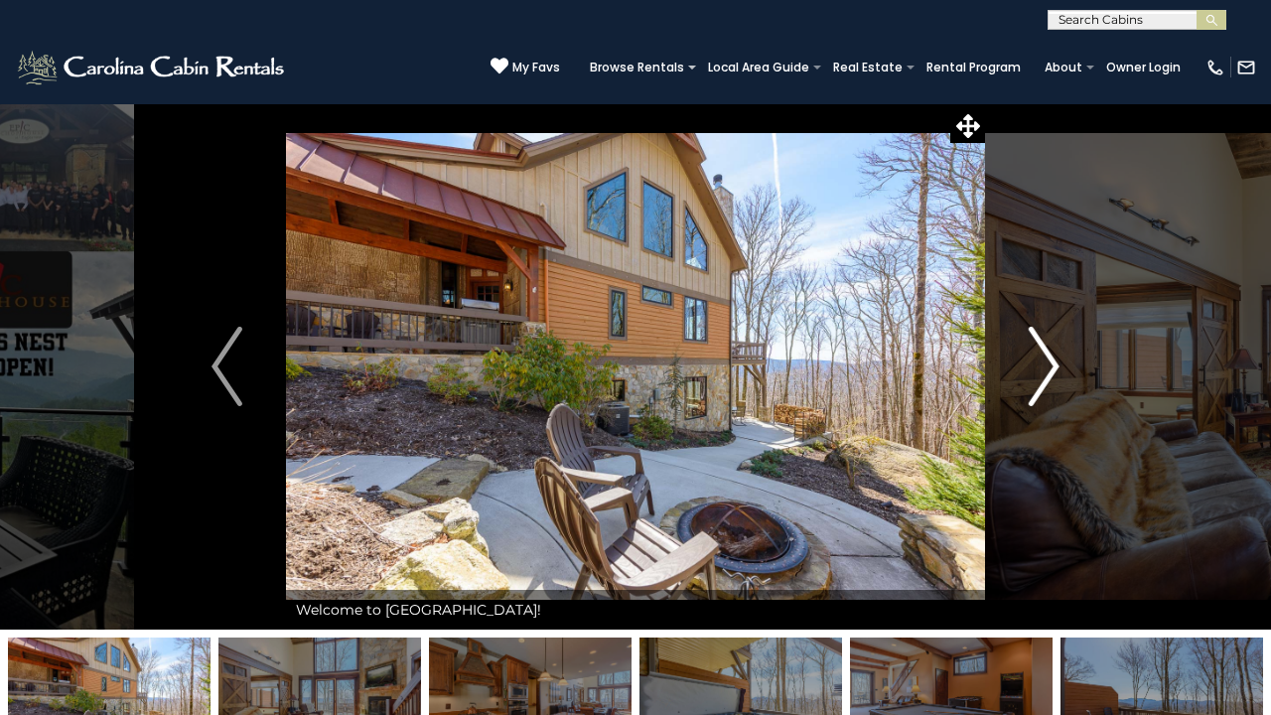
click at [1051, 362] on img "Next" at bounding box center [1044, 366] width 30 height 79
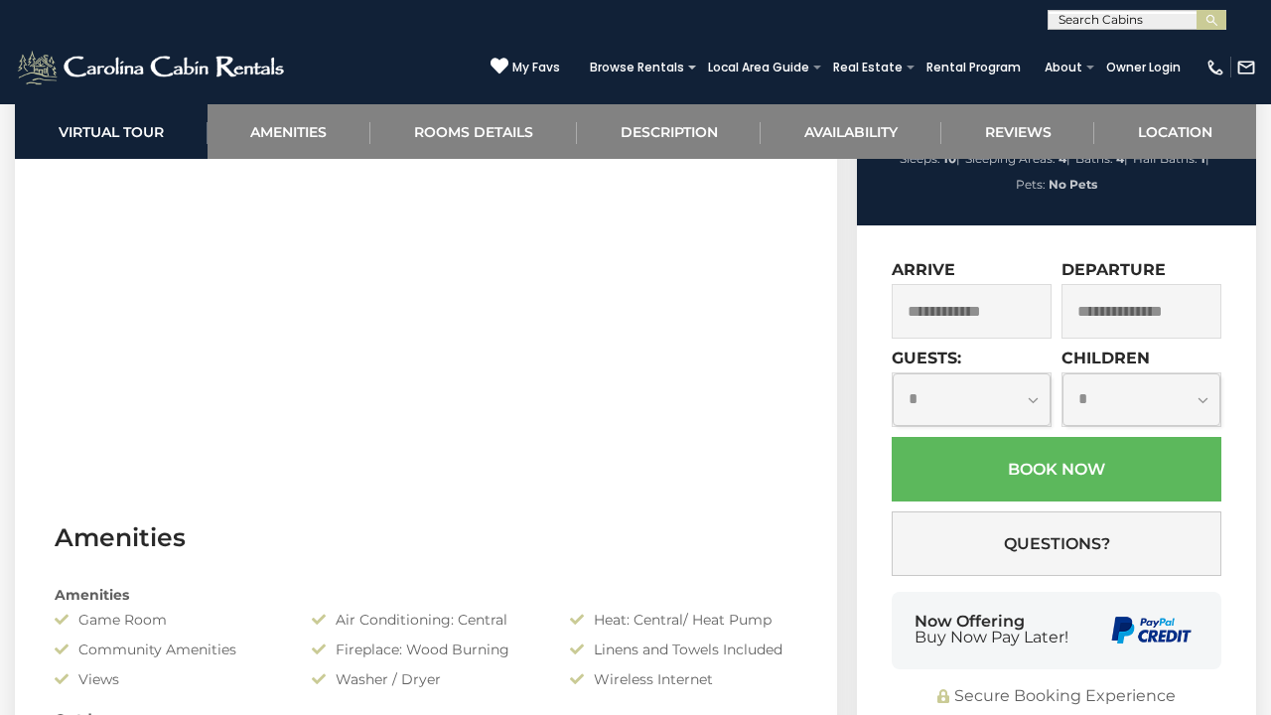
scroll to position [1113, 0]
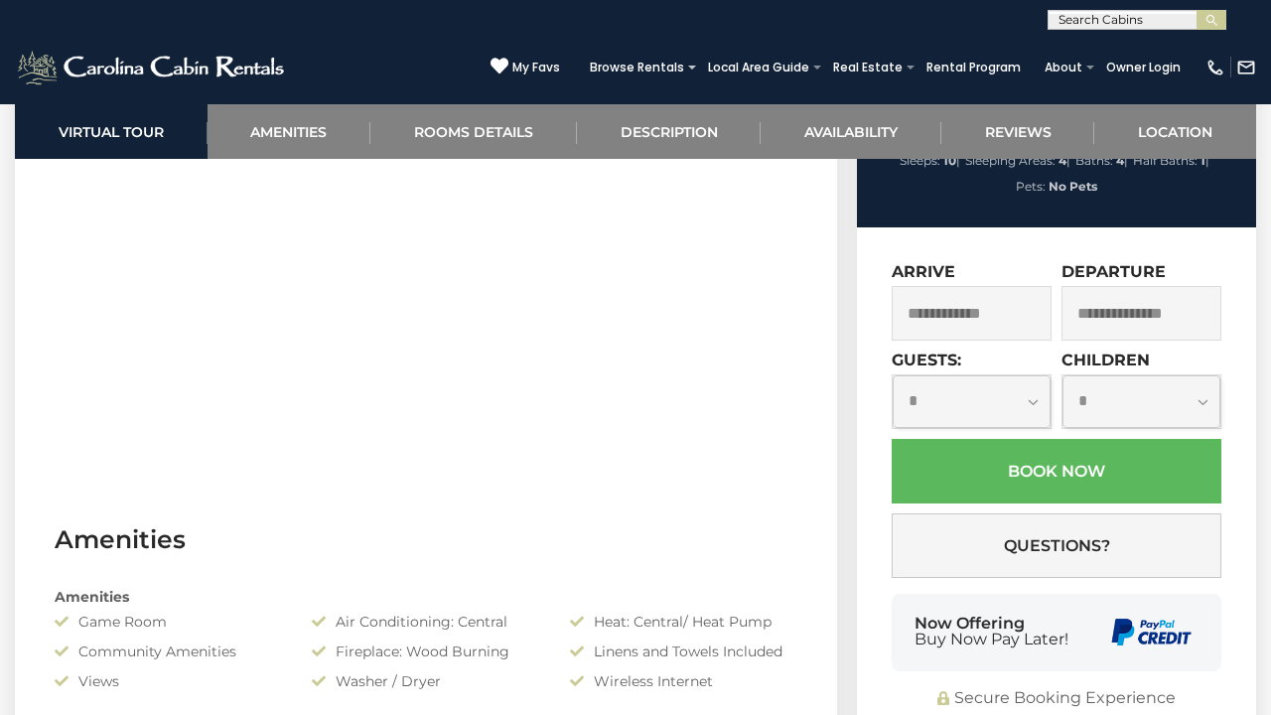
click at [972, 341] on input "text" at bounding box center [972, 313] width 160 height 55
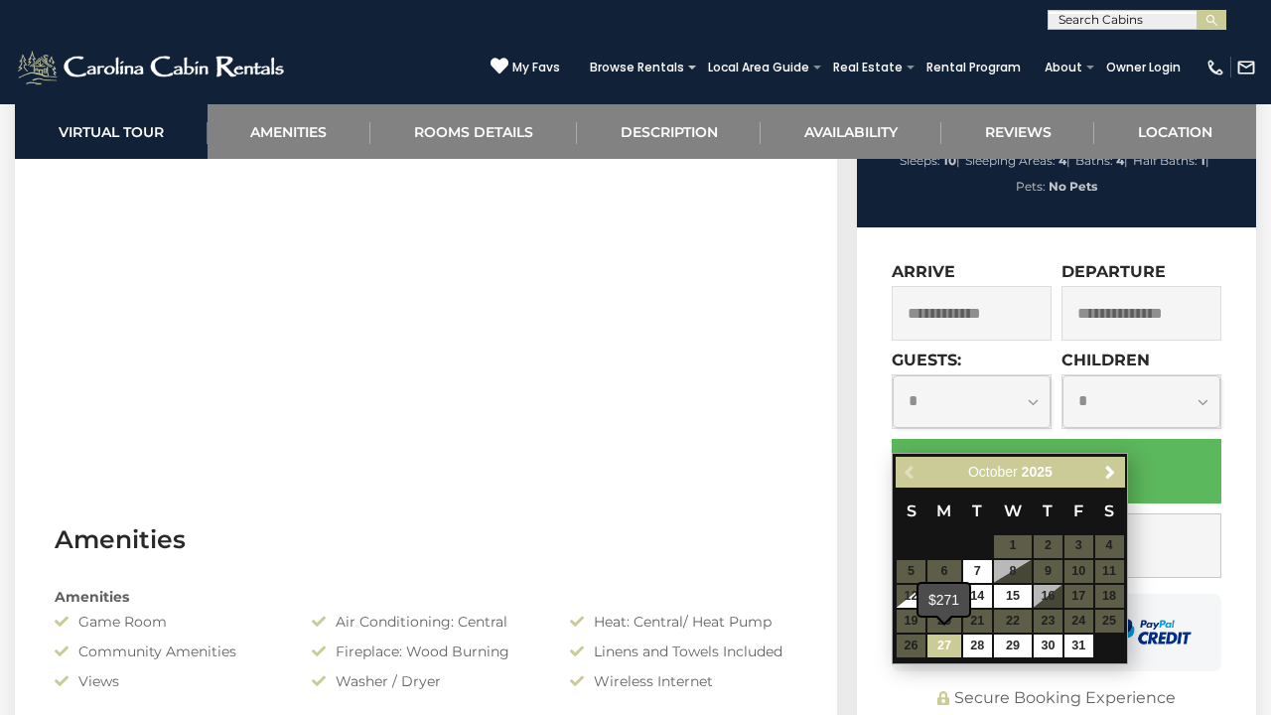
click at [949, 640] on link "27" at bounding box center [944, 645] width 34 height 23
type input "**********"
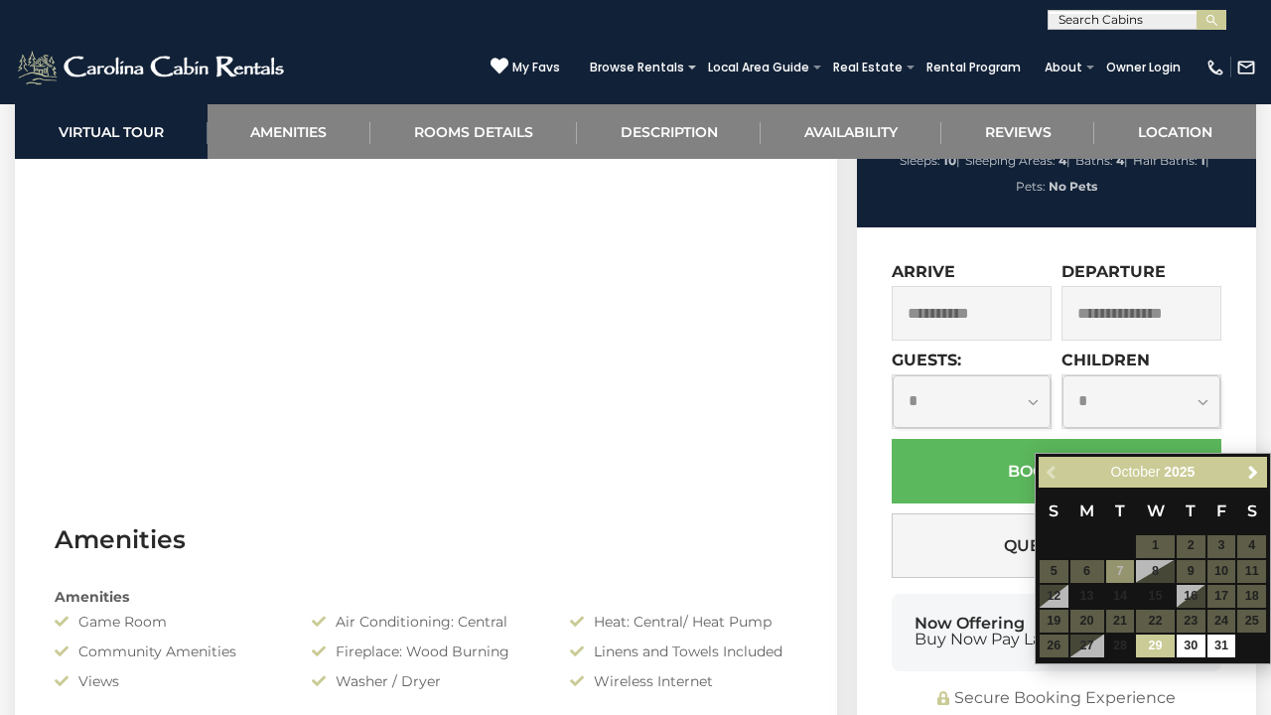
click at [1155, 341] on input "text" at bounding box center [1141, 313] width 160 height 55
click at [1218, 639] on link "31" at bounding box center [1221, 645] width 29 height 23
type input "**********"
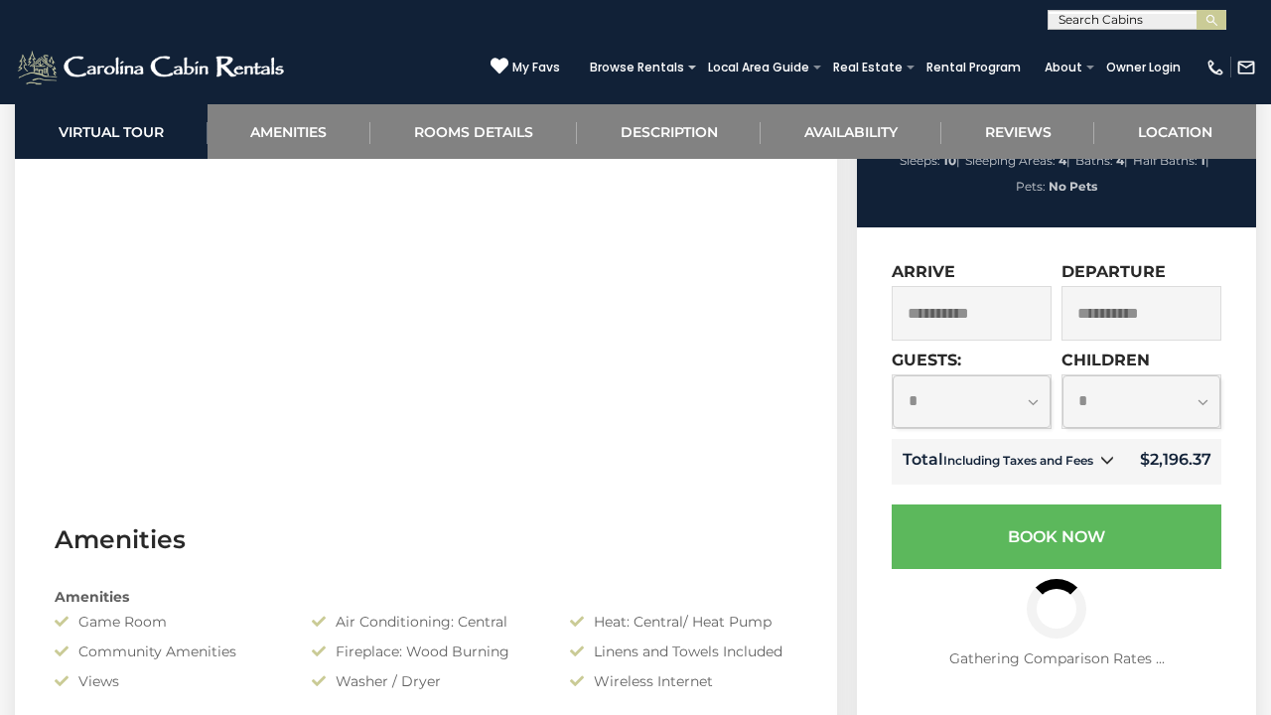
select select "*"
click at [1023, 341] on input "**********" at bounding box center [972, 313] width 160 height 55
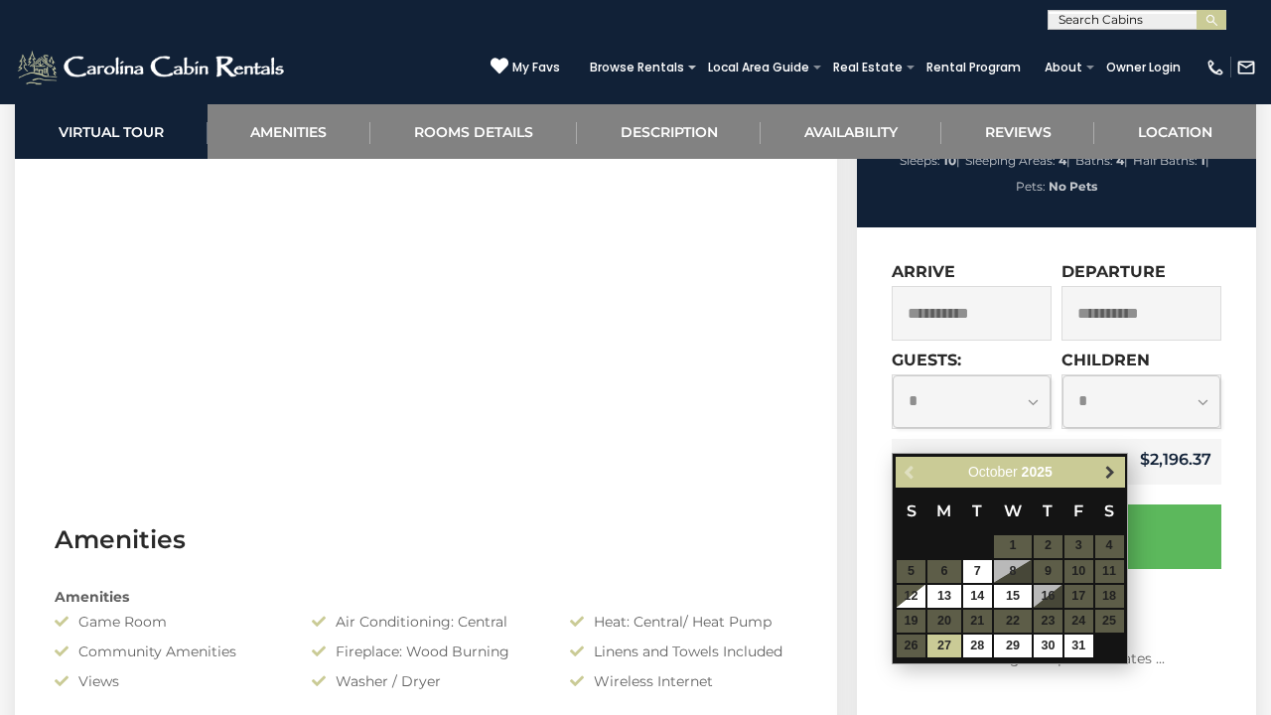
click at [1105, 480] on span "Next" at bounding box center [1110, 472] width 16 height 16
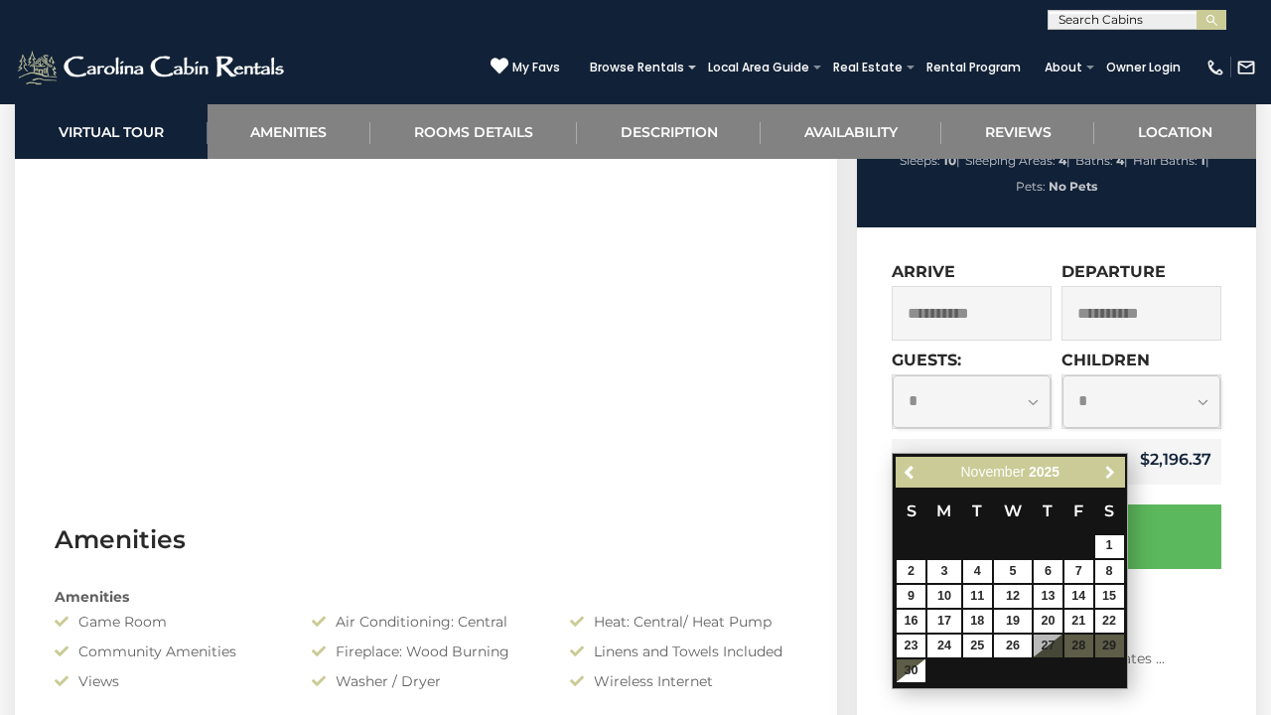
click at [1105, 480] on span "Next" at bounding box center [1110, 472] width 16 height 16
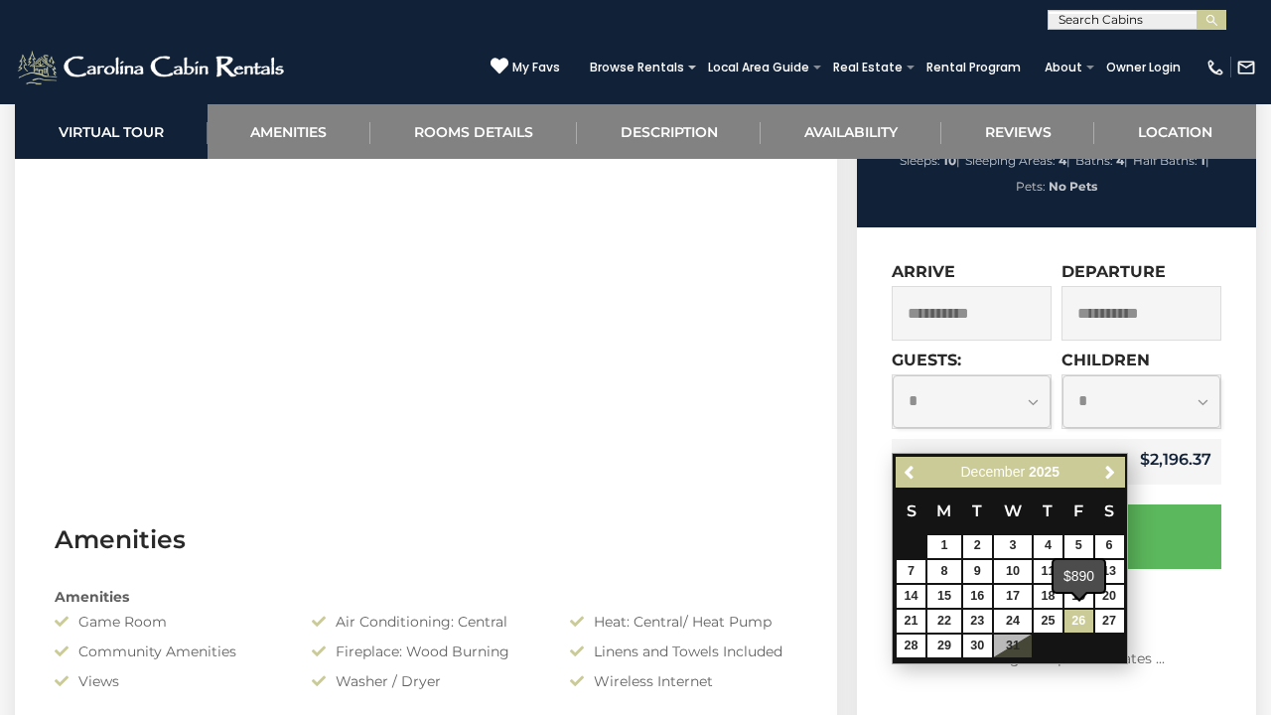
click at [1087, 610] on link "26" at bounding box center [1078, 621] width 29 height 23
type input "**********"
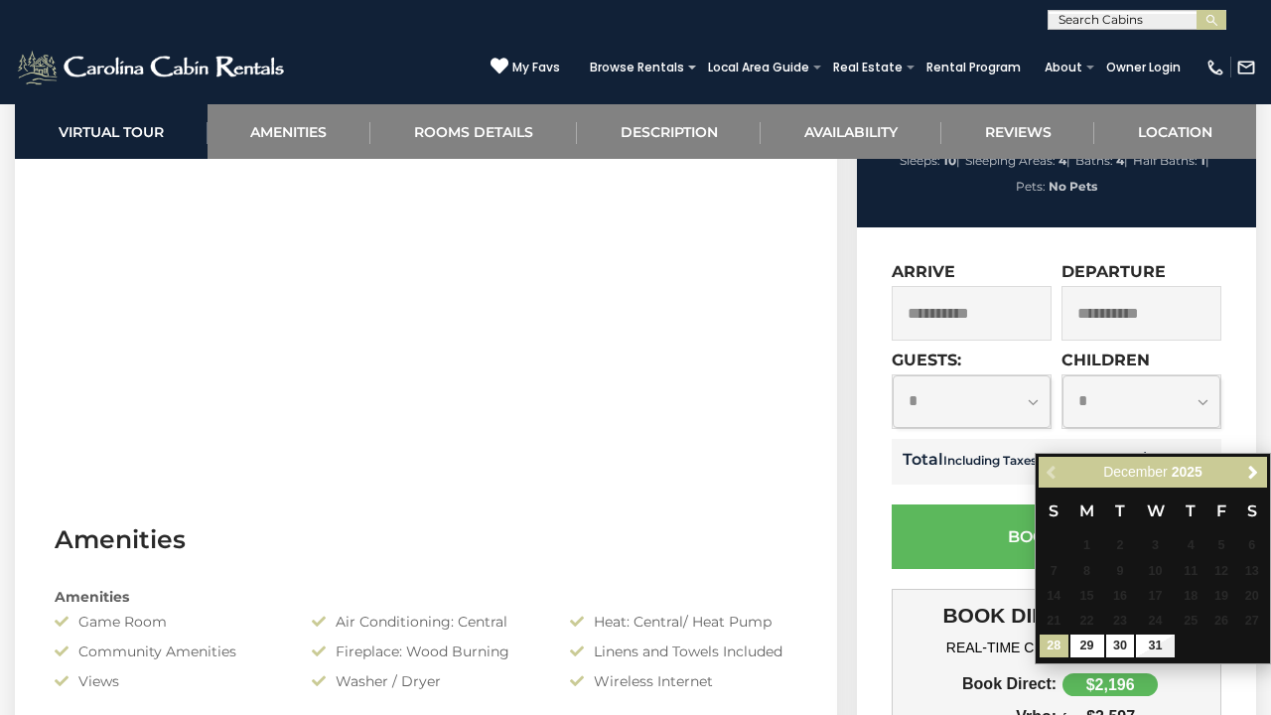
click at [1149, 341] on input "**********" at bounding box center [1141, 313] width 160 height 55
click at [1122, 640] on link "30" at bounding box center [1120, 645] width 29 height 23
type input "**********"
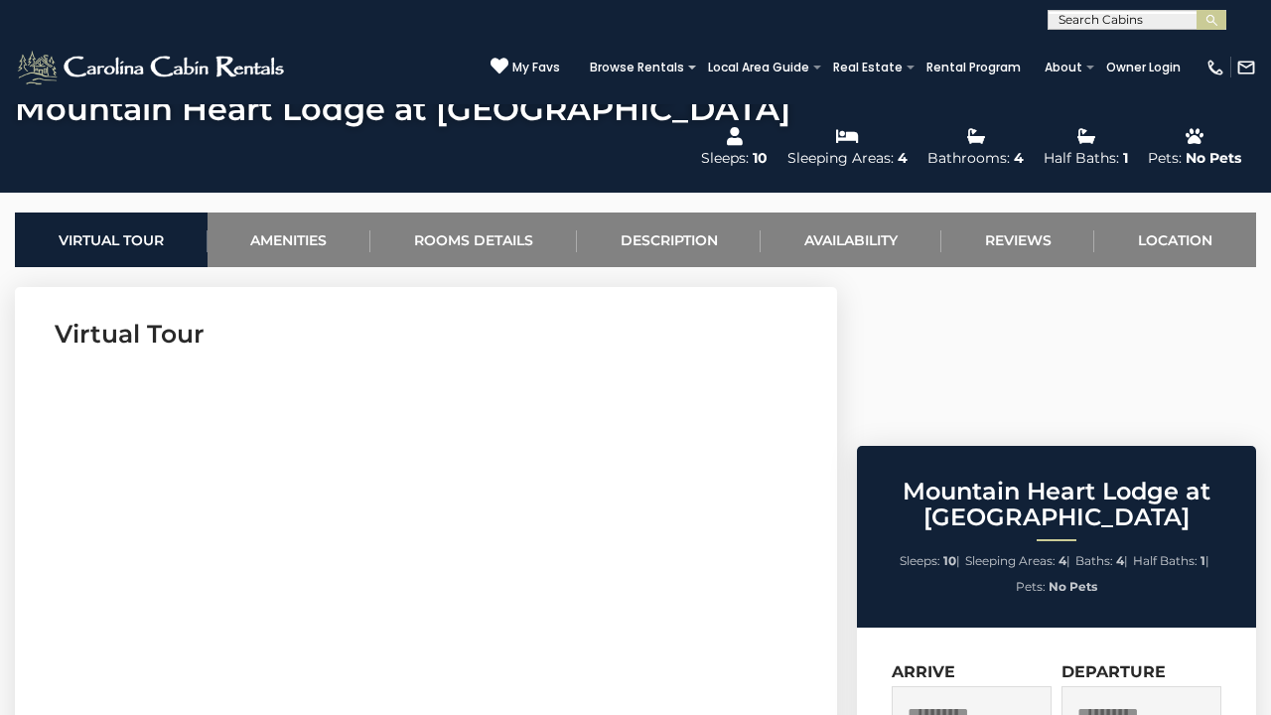
scroll to position [714, 0]
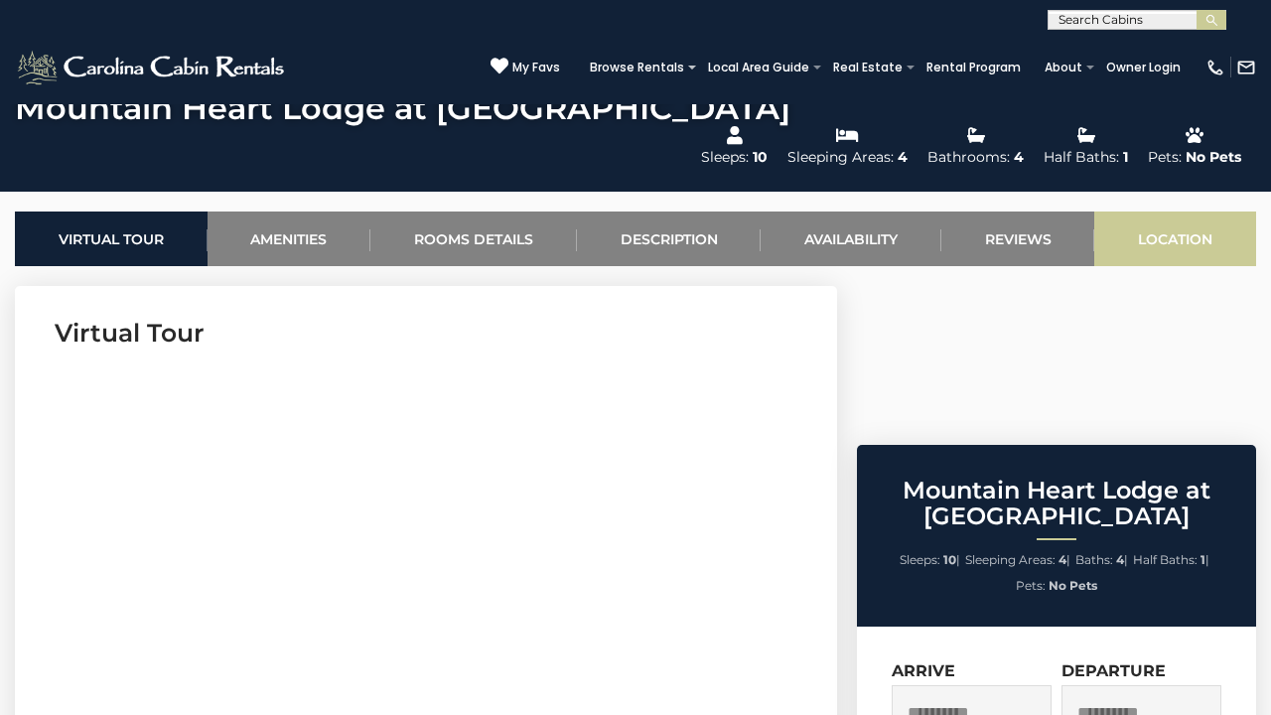
click at [1147, 211] on link "Location" at bounding box center [1175, 238] width 162 height 55
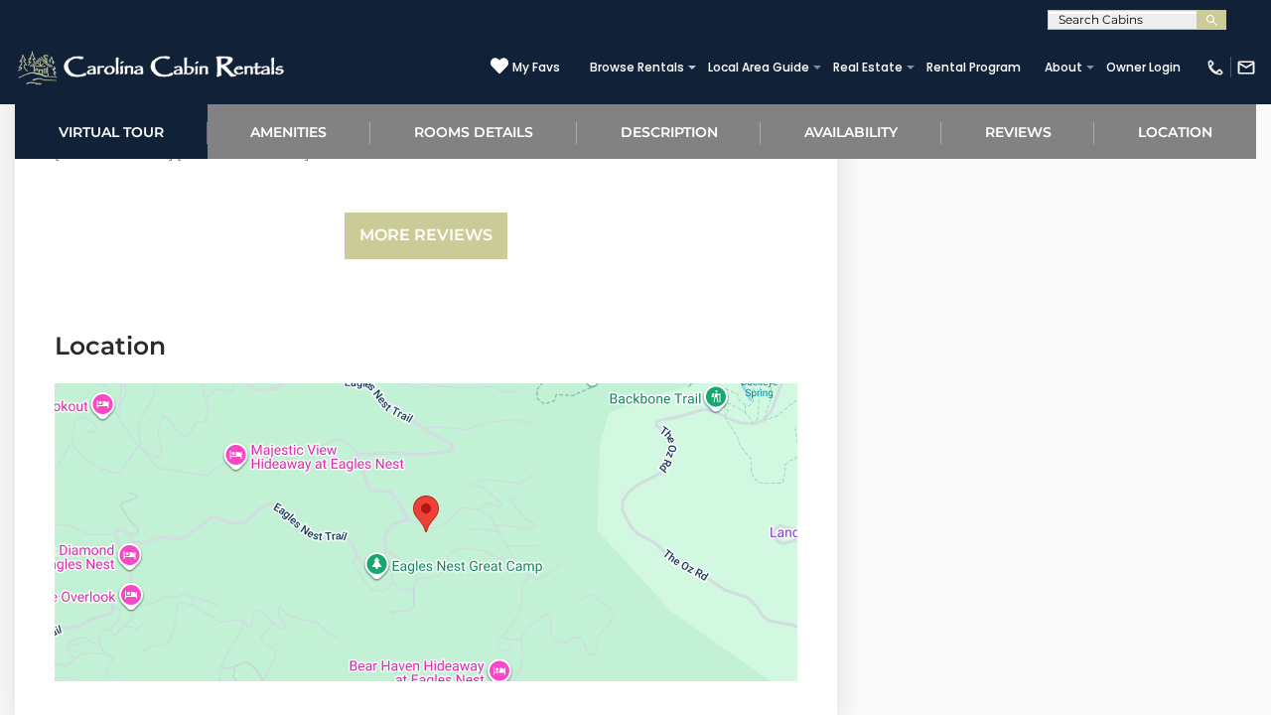
scroll to position [6790, 0]
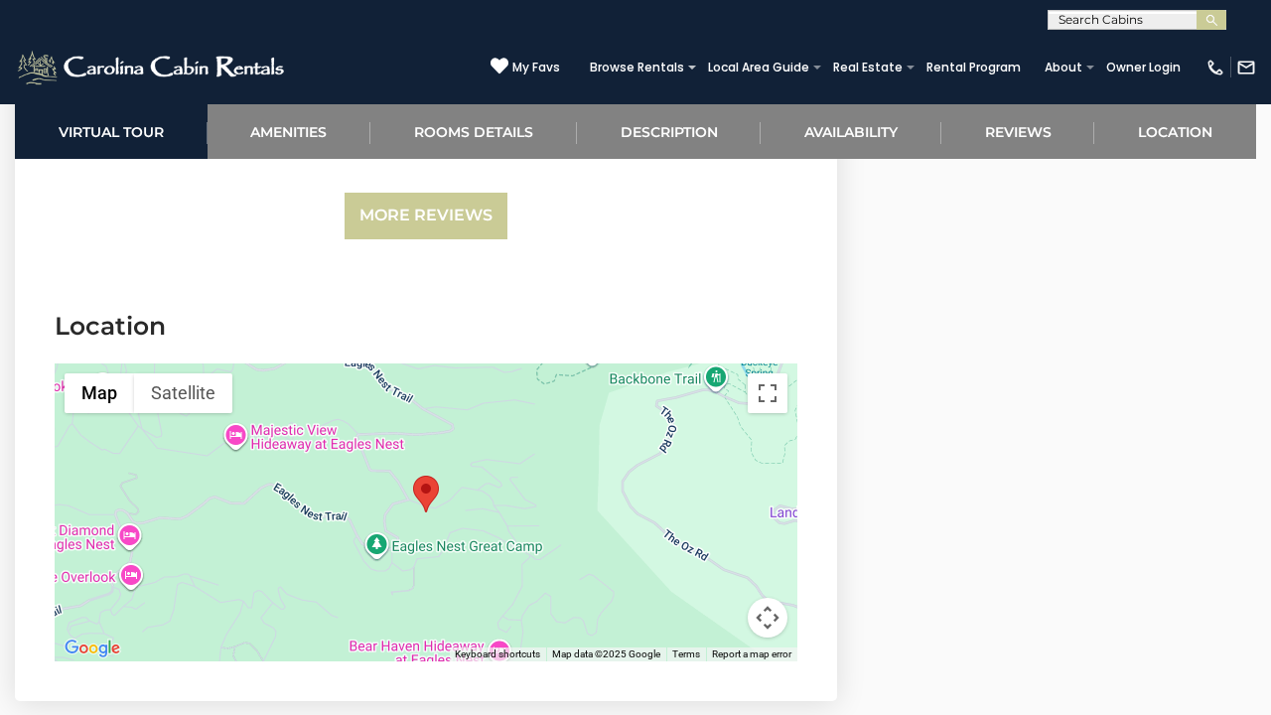
click at [772, 598] on button "Map camera controls" at bounding box center [768, 618] width 40 height 40
click at [529, 483] on div at bounding box center [426, 512] width 743 height 298
click at [719, 598] on button "Zoom out" at bounding box center [718, 618] width 40 height 40
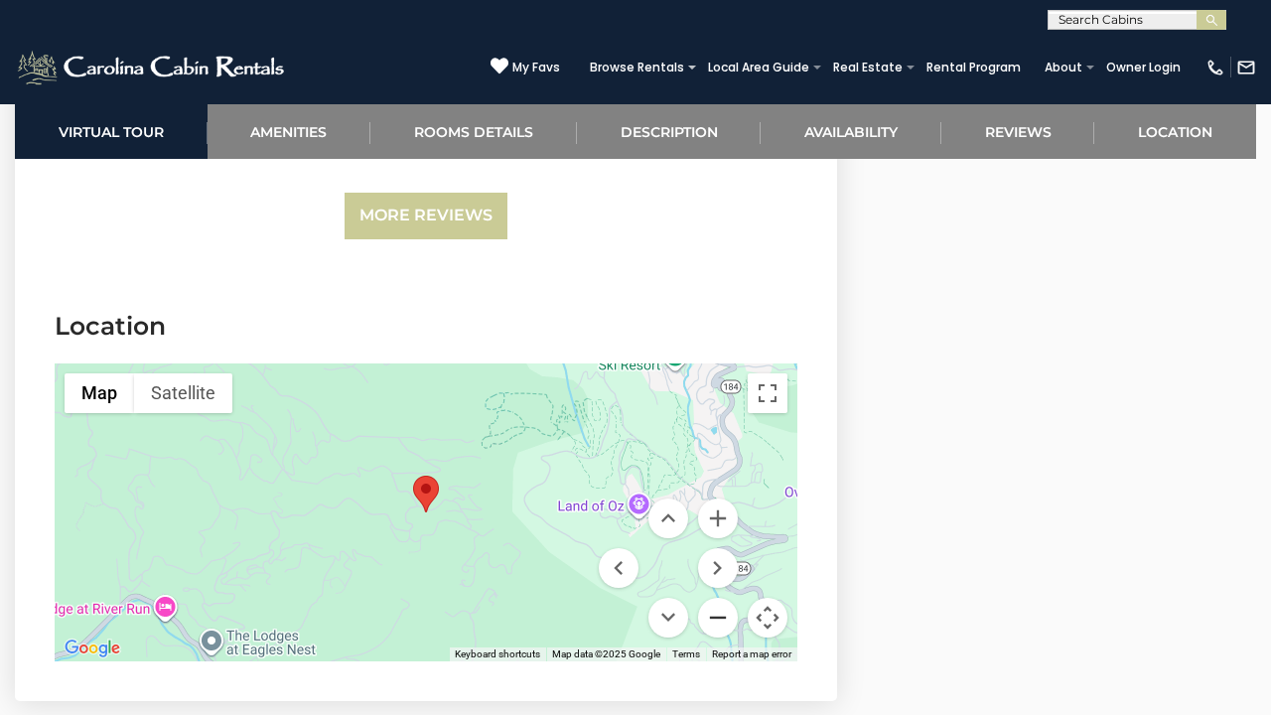
click at [719, 598] on button "Zoom out" at bounding box center [718, 618] width 40 height 40
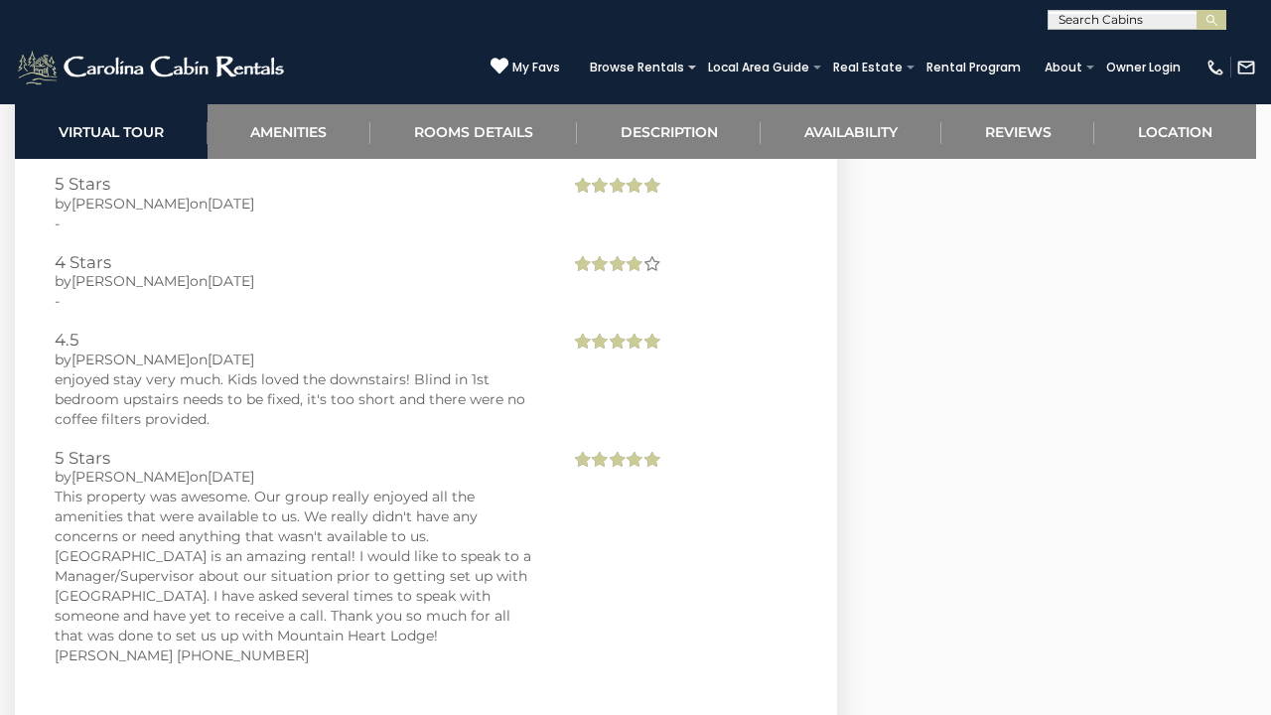
scroll to position [6286, 0]
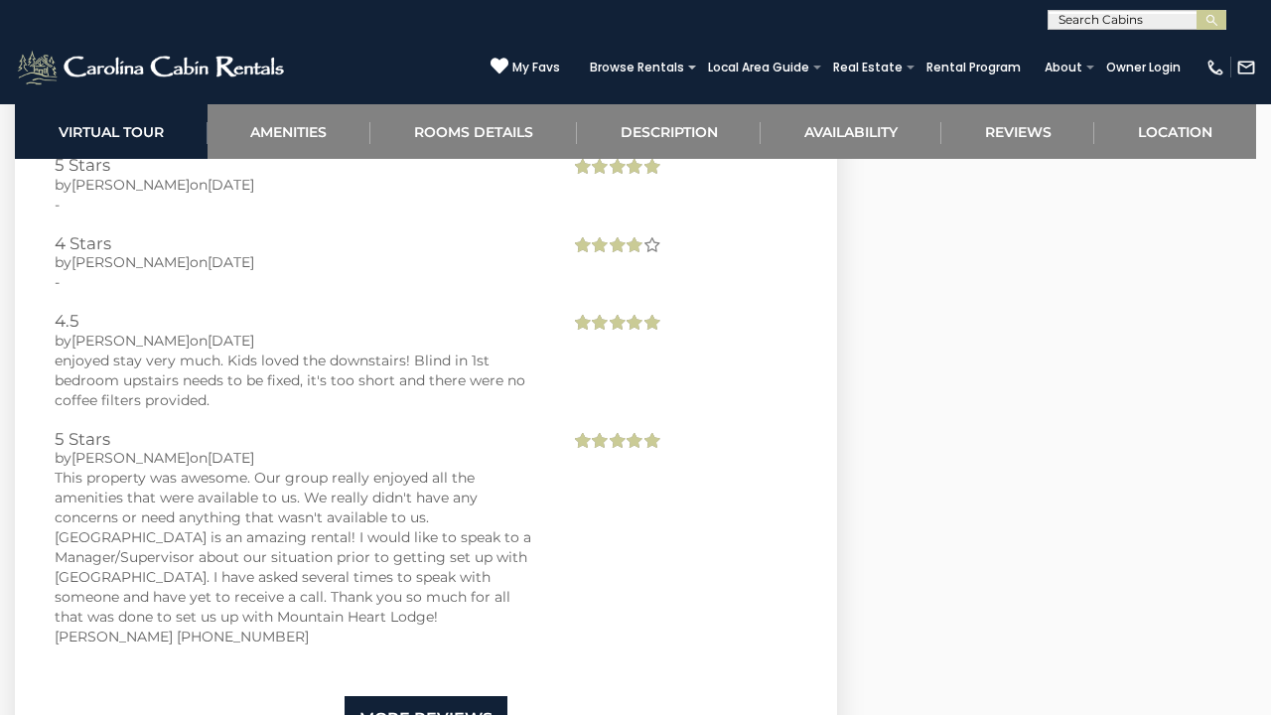
click at [422, 696] on link "More Reviews" at bounding box center [426, 719] width 163 height 47
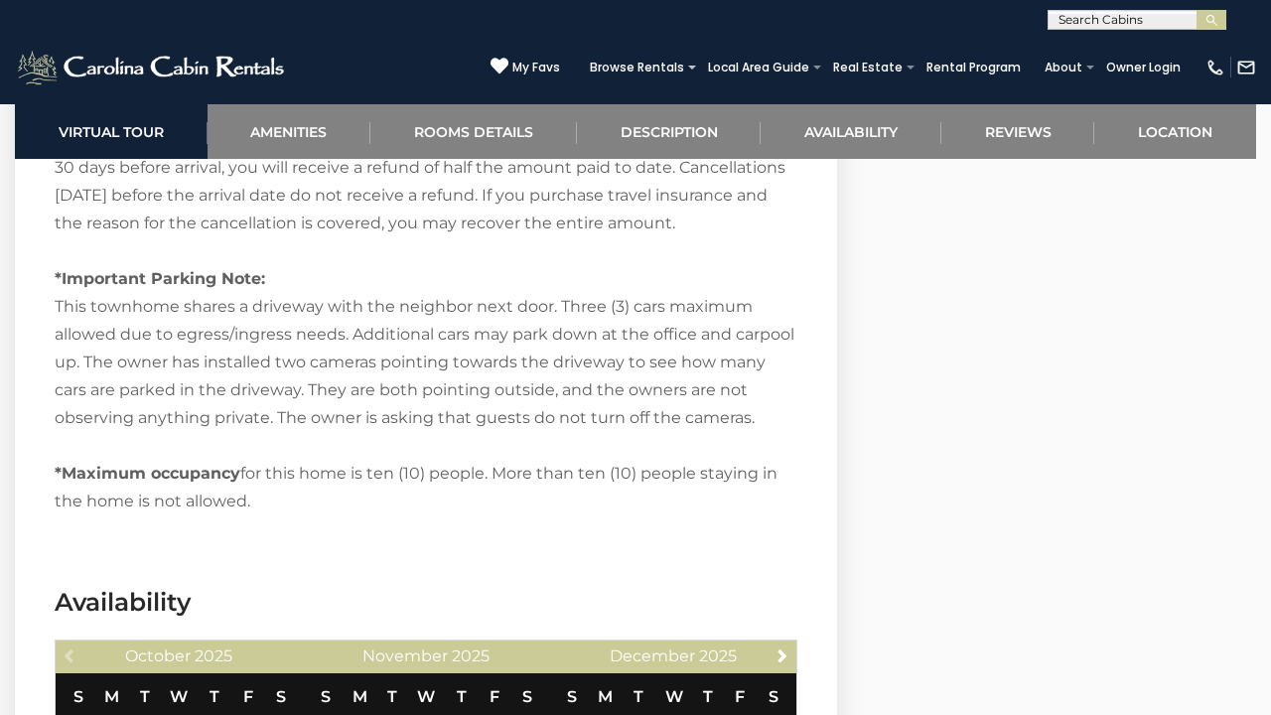
scroll to position [5411, 0]
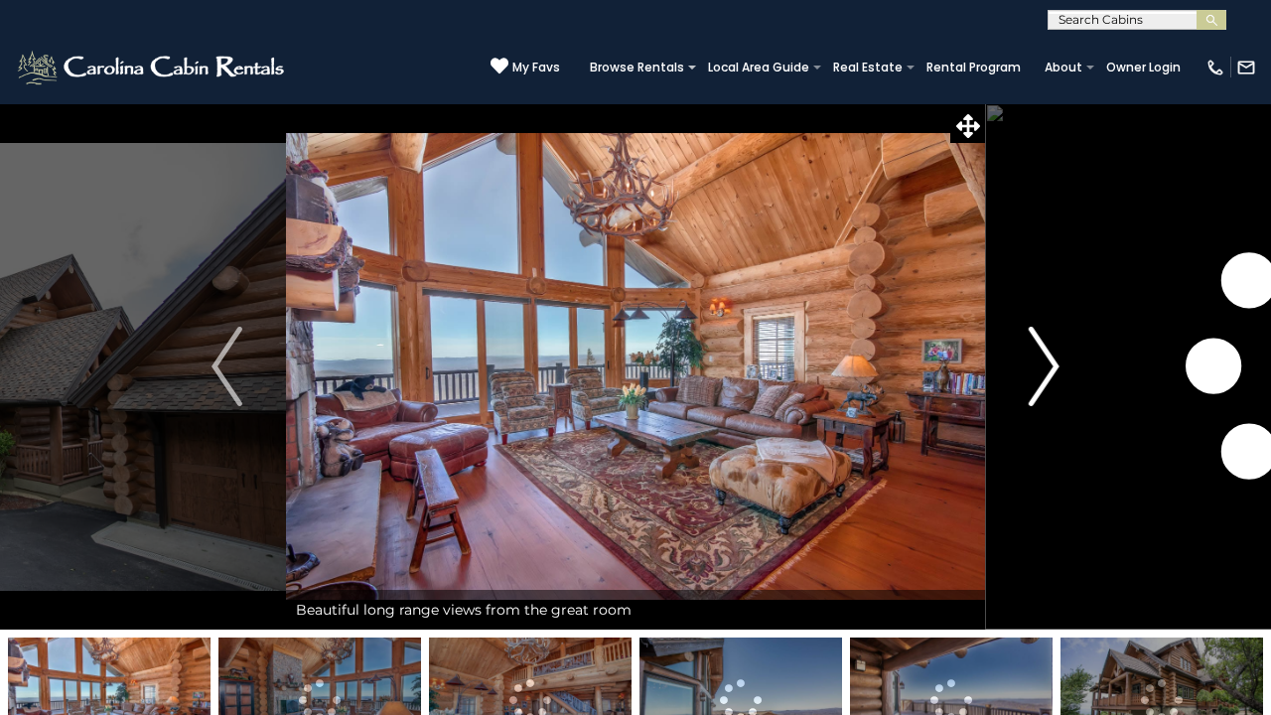
click at [1044, 378] on img "Next" at bounding box center [1044, 366] width 30 height 79
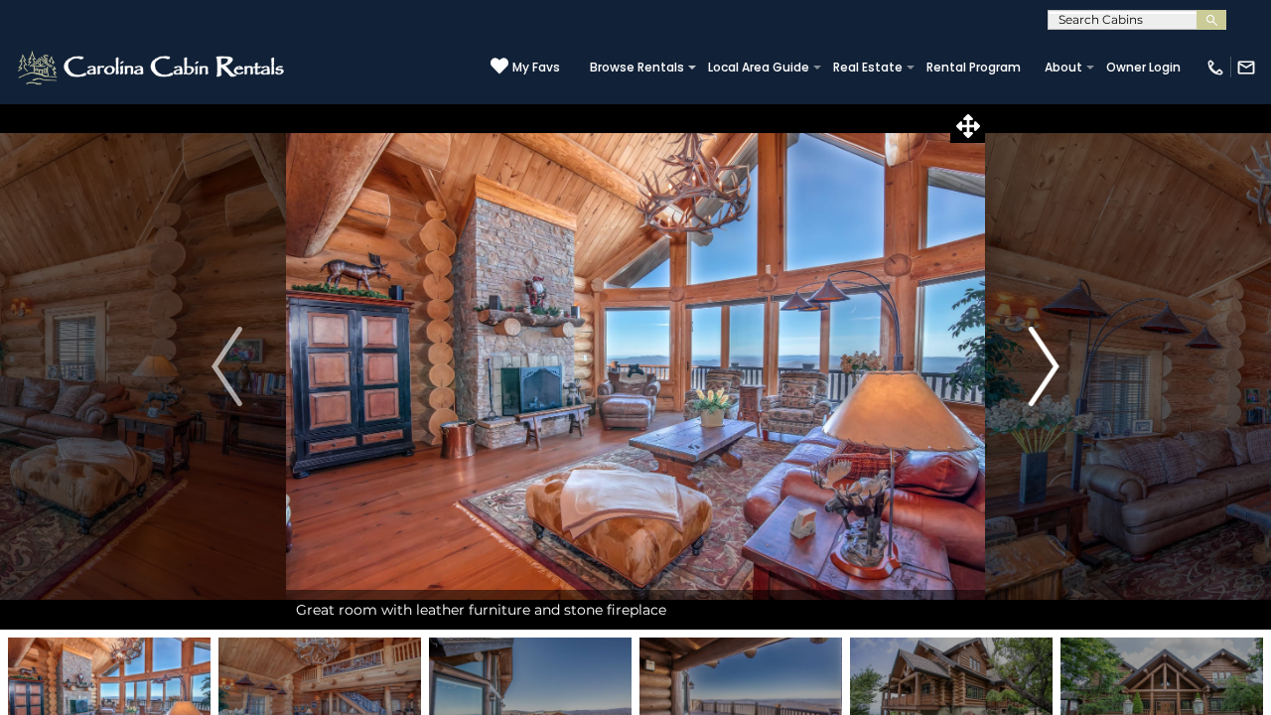
click at [1044, 377] on img "Next" at bounding box center [1044, 366] width 30 height 79
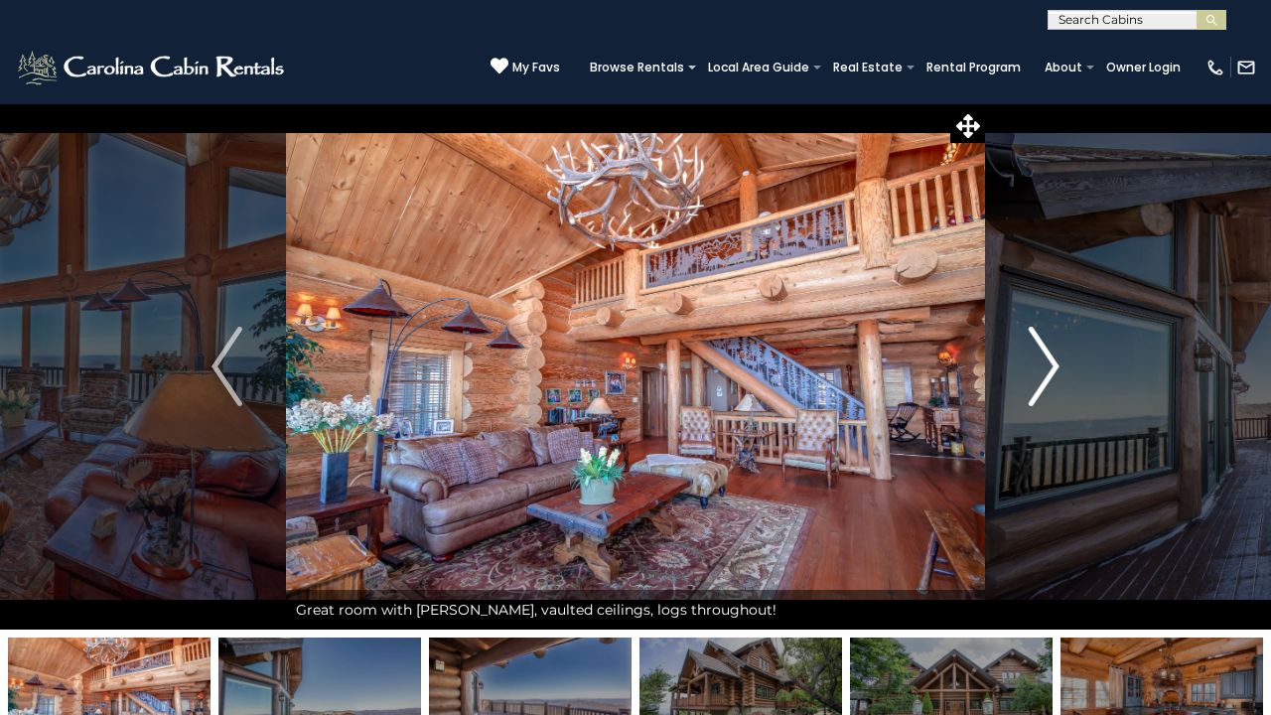
click at [1044, 377] on img "Next" at bounding box center [1044, 366] width 30 height 79
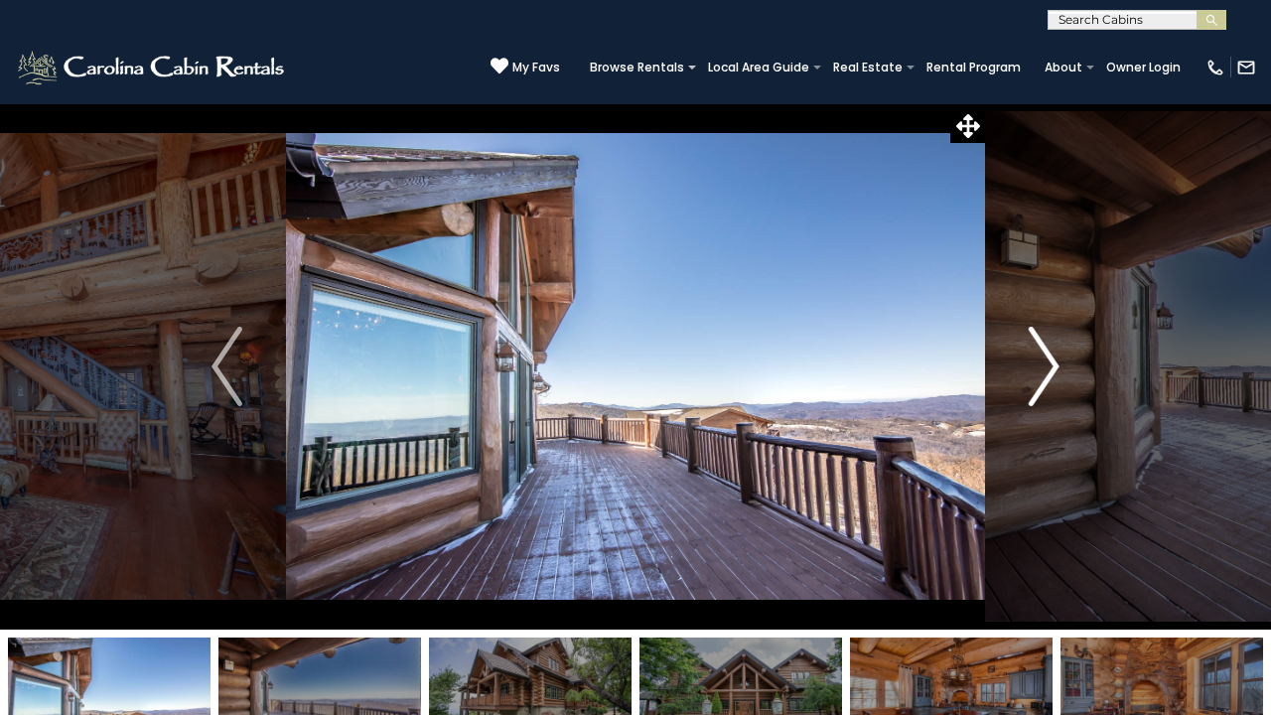
click at [1044, 377] on img "Next" at bounding box center [1044, 366] width 30 height 79
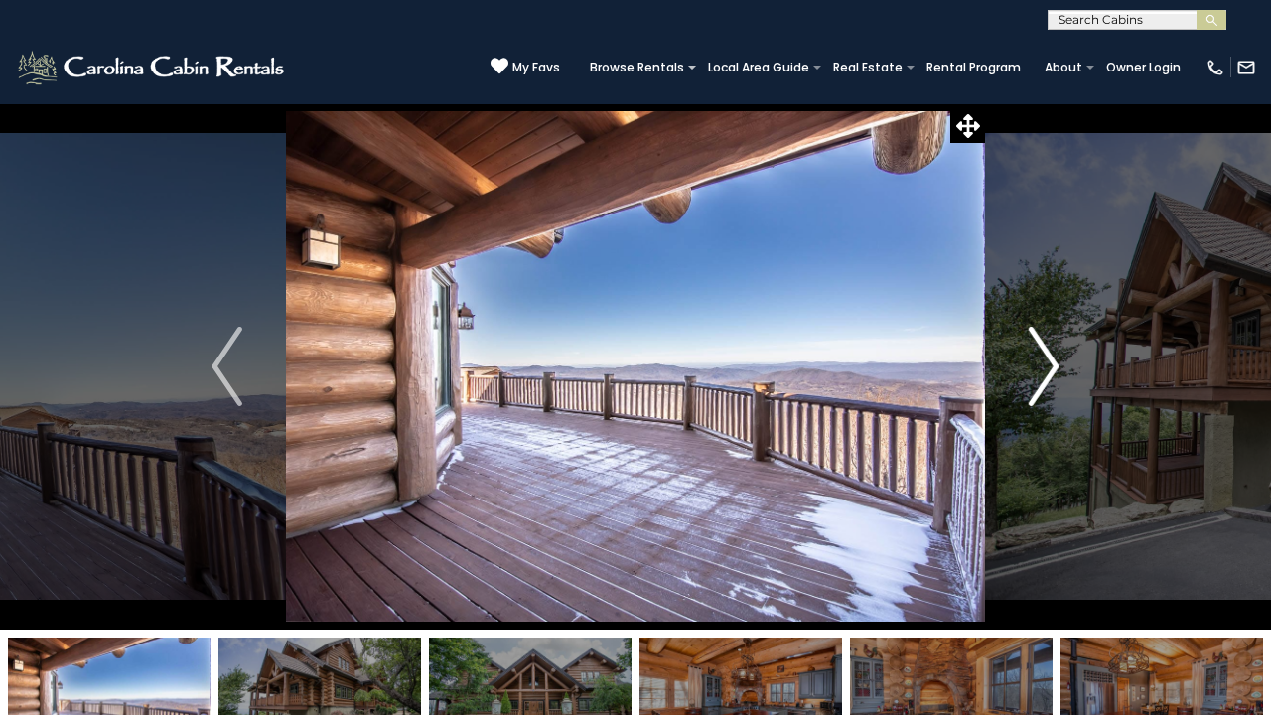
click at [1044, 377] on img "Next" at bounding box center [1044, 366] width 30 height 79
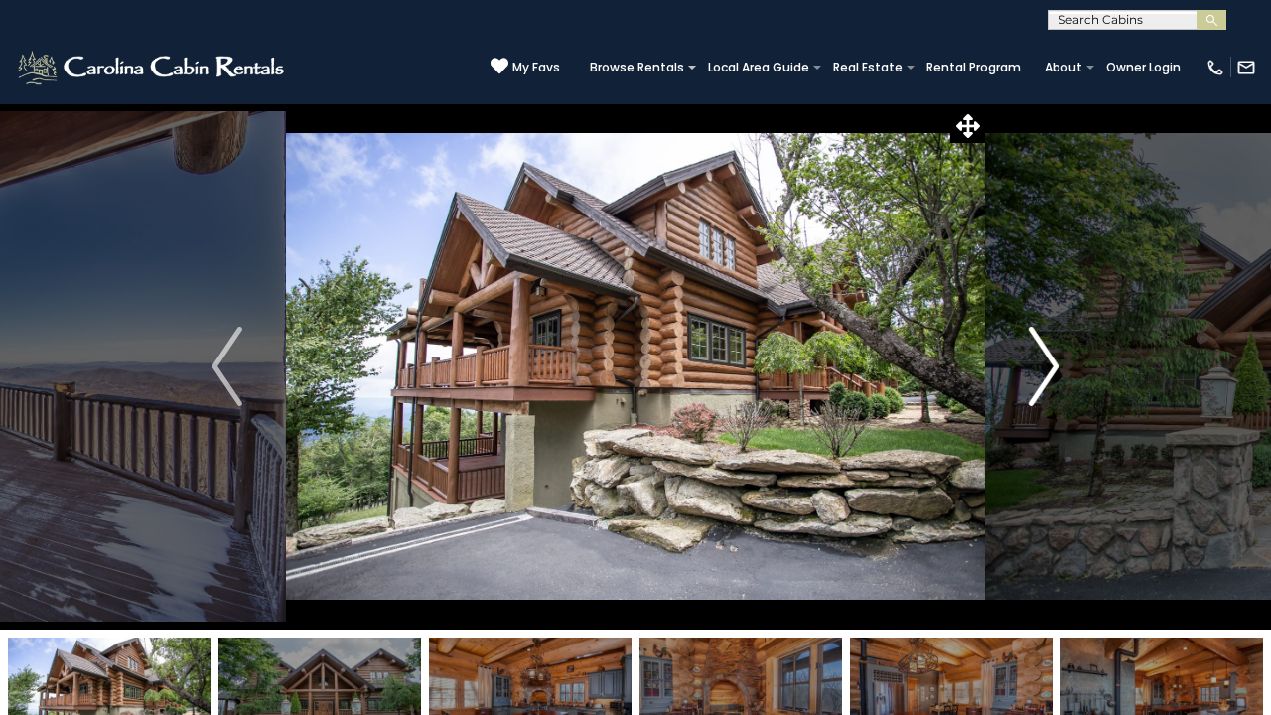
click at [1044, 377] on img "Next" at bounding box center [1044, 366] width 30 height 79
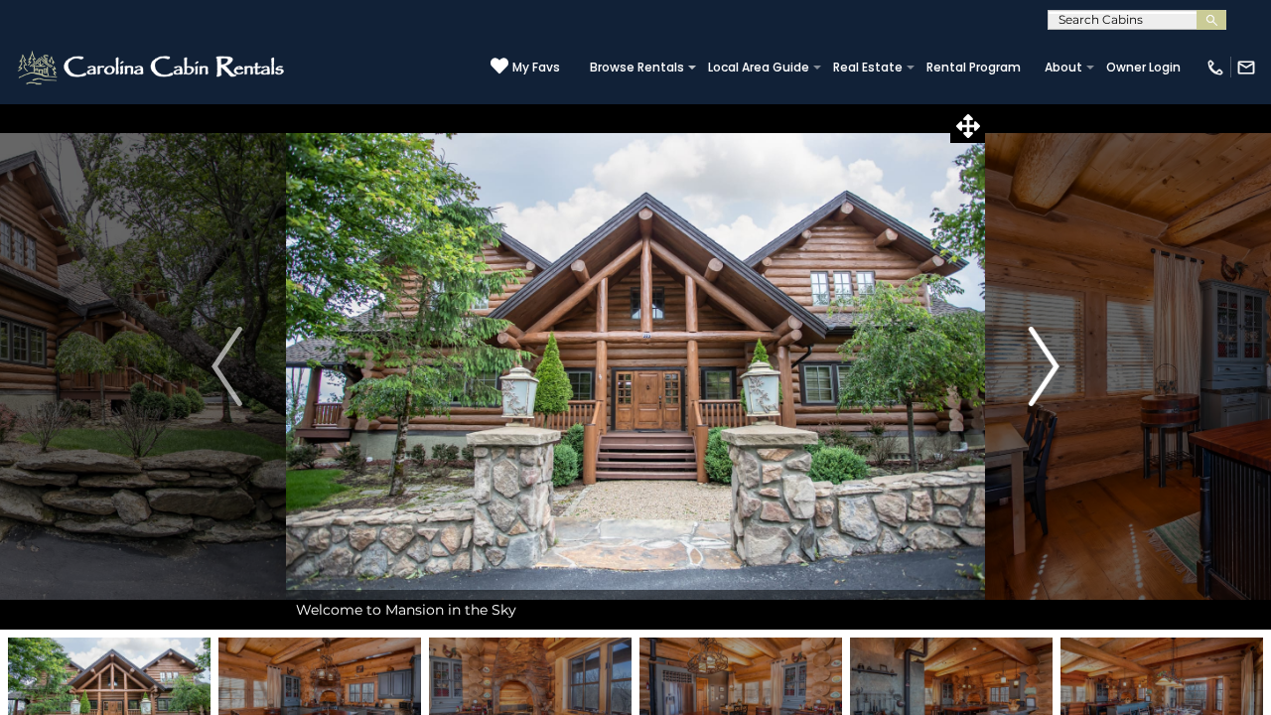
click at [1044, 377] on img "Next" at bounding box center [1044, 366] width 30 height 79
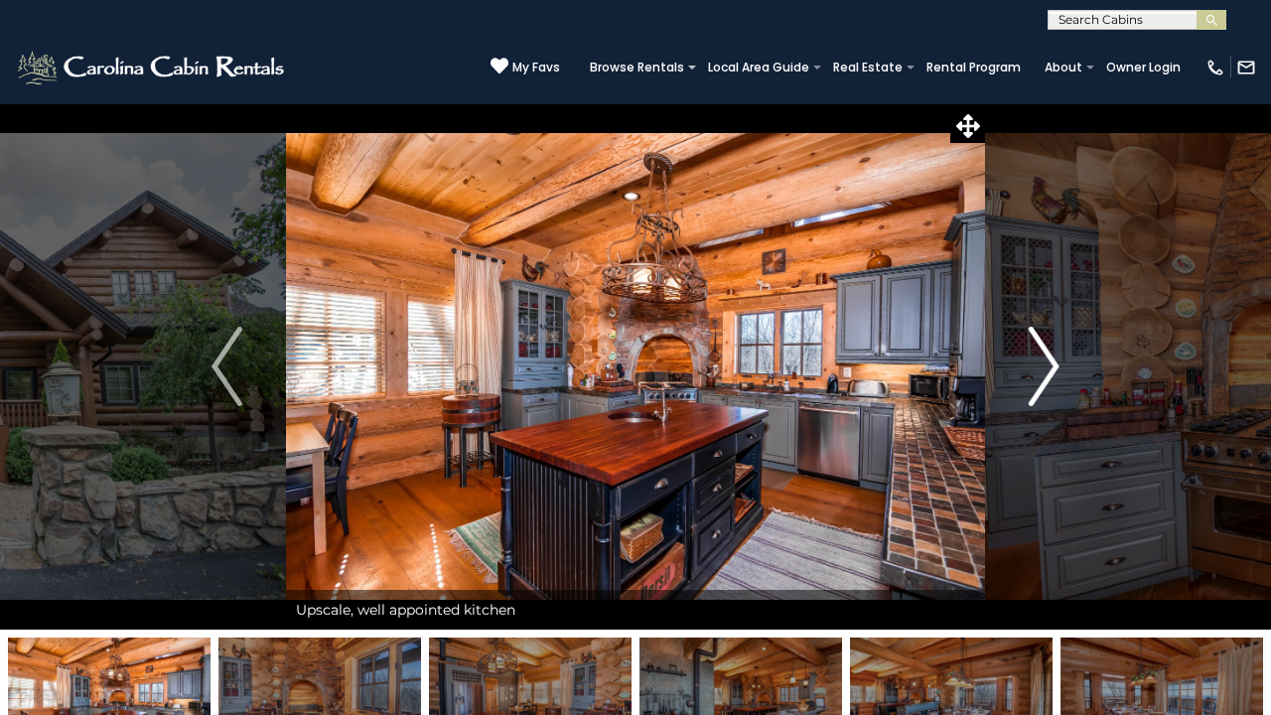
click at [1044, 377] on img "Next" at bounding box center [1044, 366] width 30 height 79
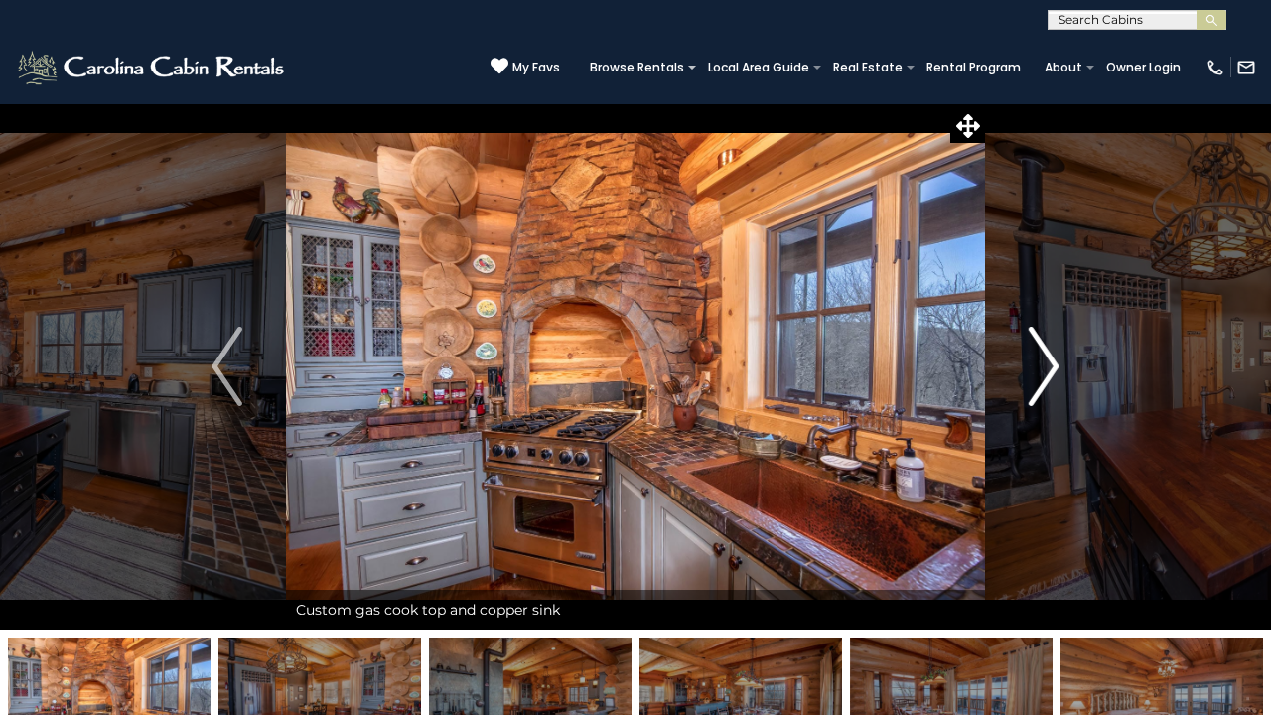
click at [1044, 377] on img "Next" at bounding box center [1044, 366] width 30 height 79
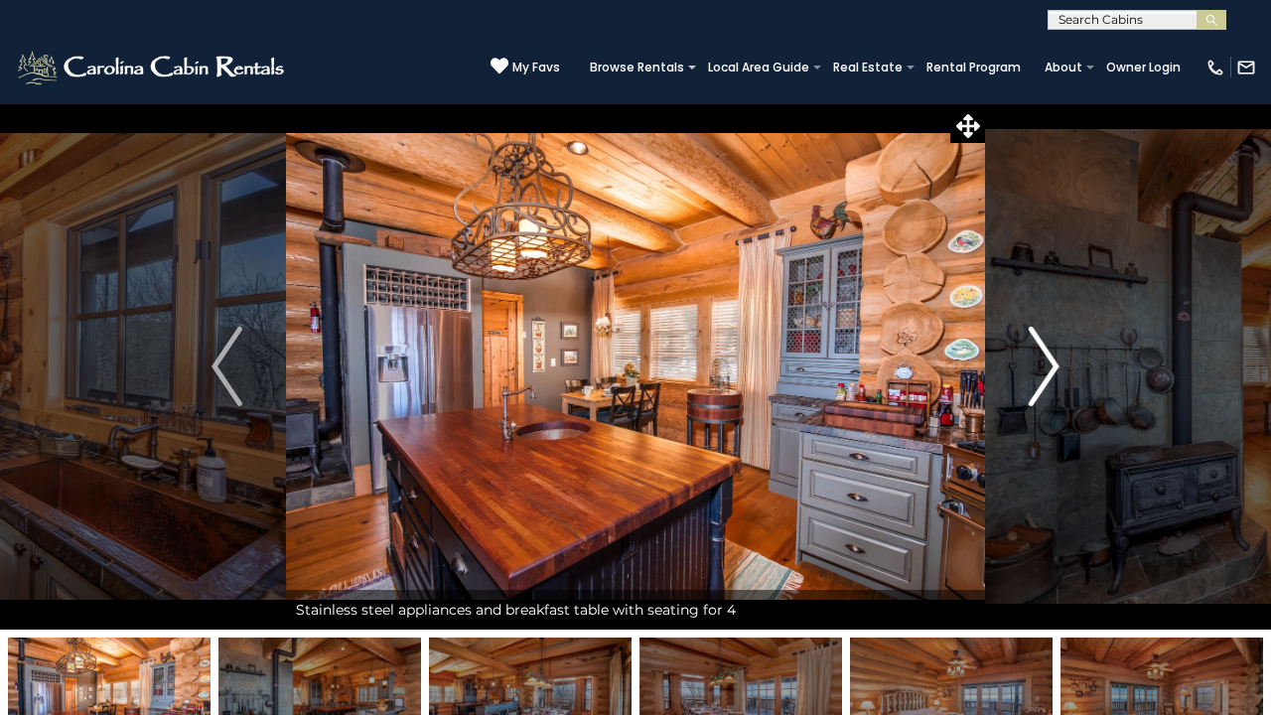
click at [1044, 377] on img "Next" at bounding box center [1044, 366] width 30 height 79
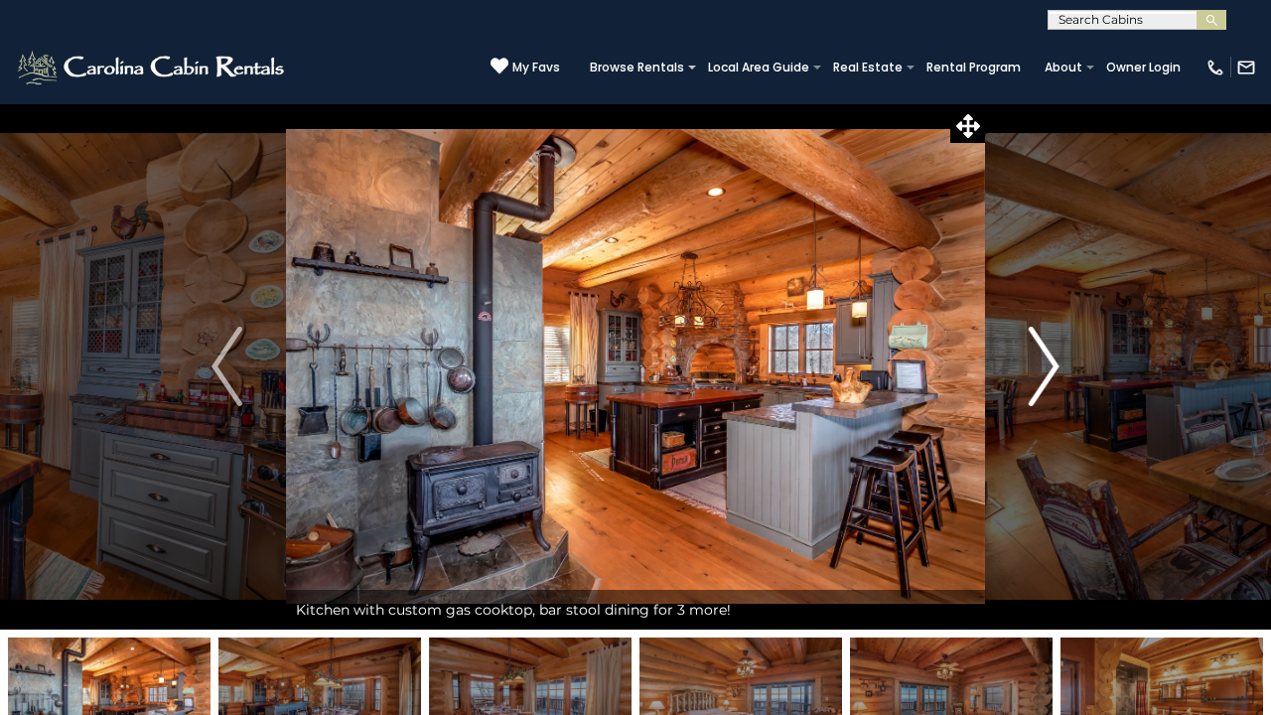
click at [1044, 377] on img "Next" at bounding box center [1044, 366] width 30 height 79
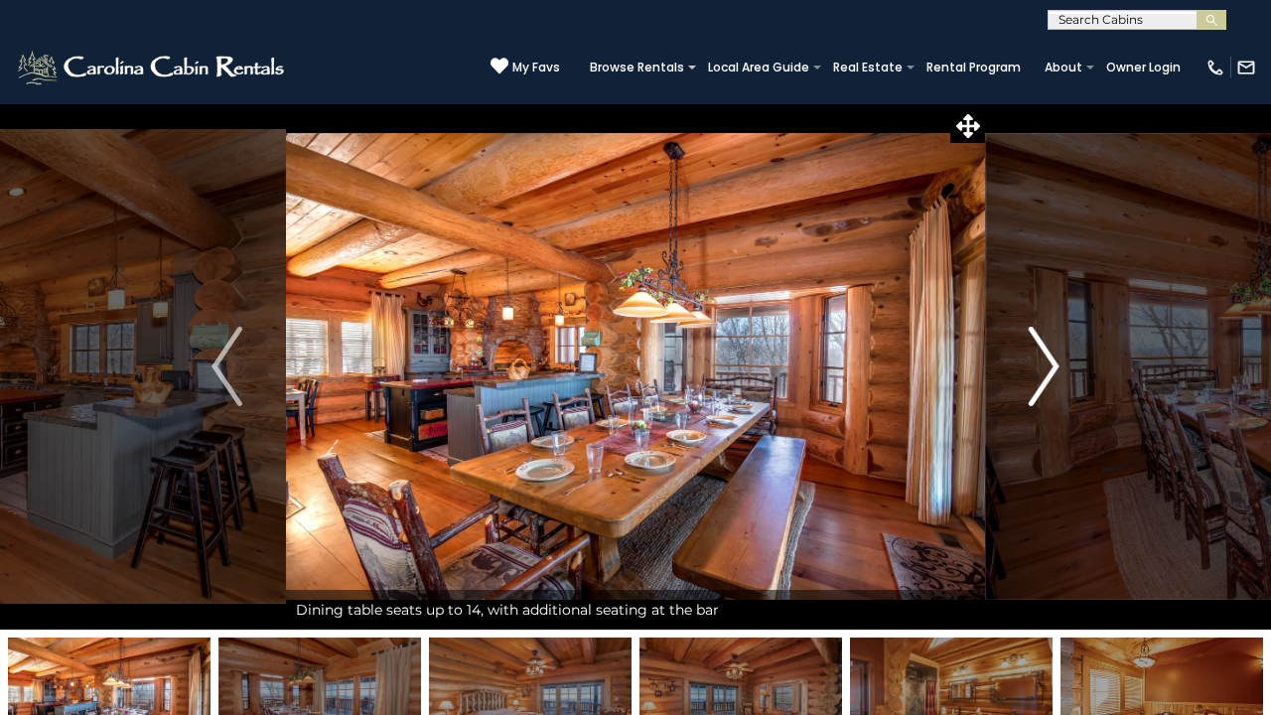
click at [1044, 377] on img "Next" at bounding box center [1044, 366] width 30 height 79
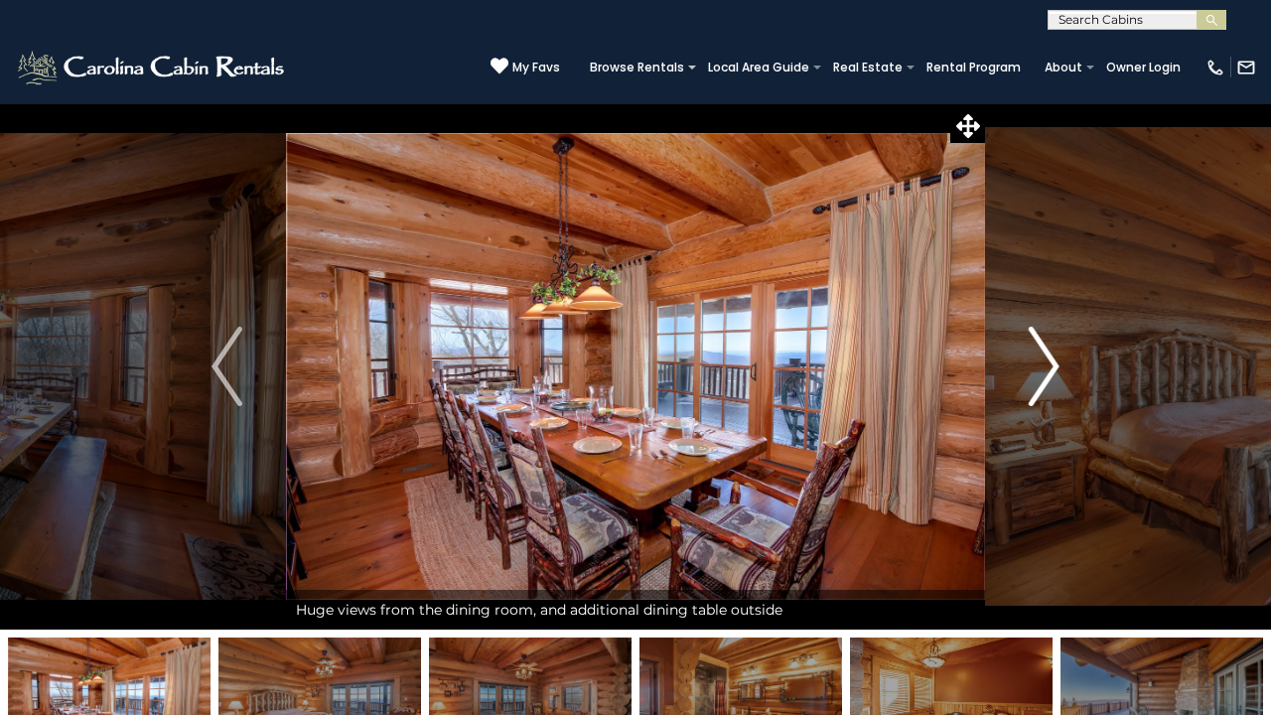
click at [1044, 377] on img "Next" at bounding box center [1044, 366] width 30 height 79
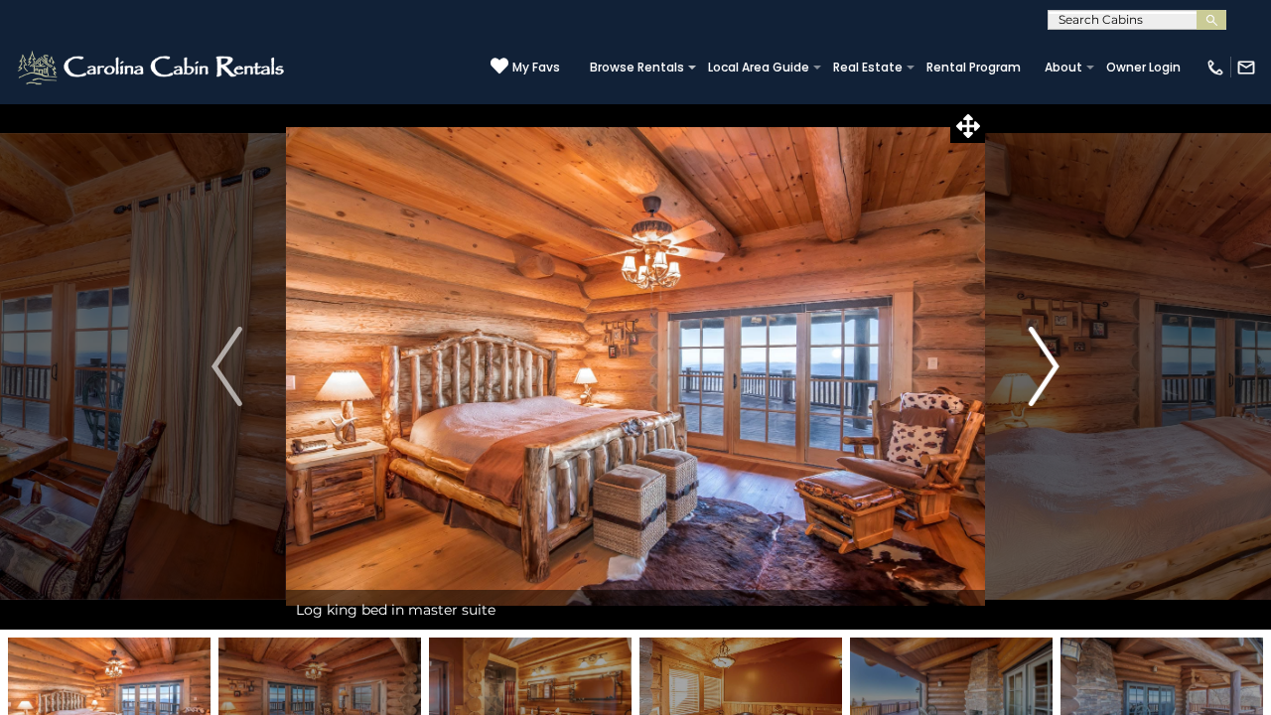
click at [1044, 377] on img "Next" at bounding box center [1044, 366] width 30 height 79
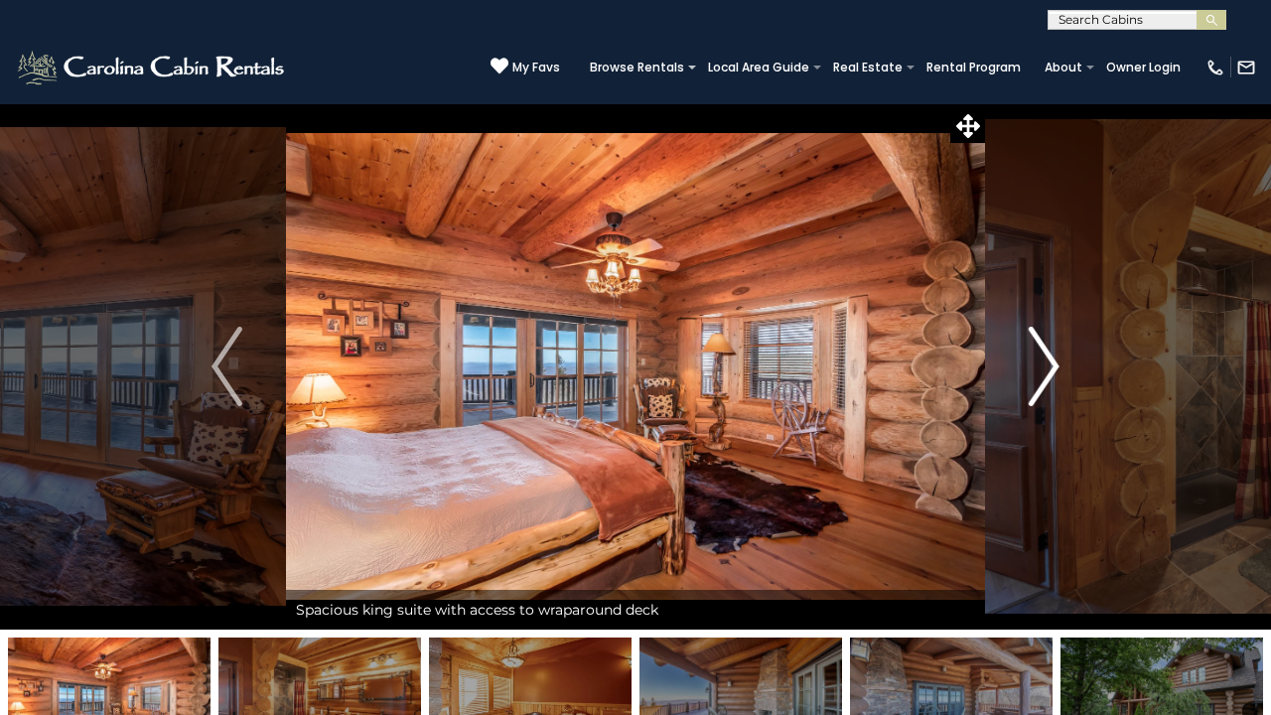
click at [1044, 377] on img "Next" at bounding box center [1044, 366] width 30 height 79
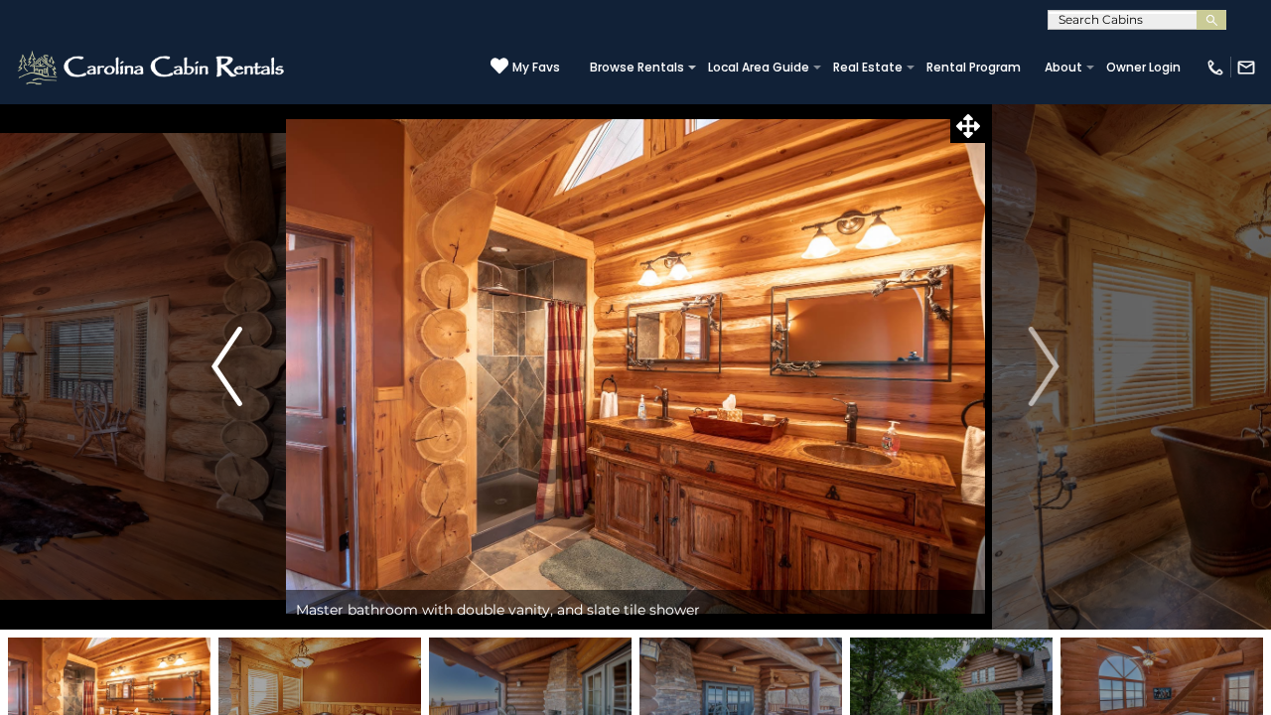
click at [226, 356] on img "Previous" at bounding box center [226, 366] width 30 height 79
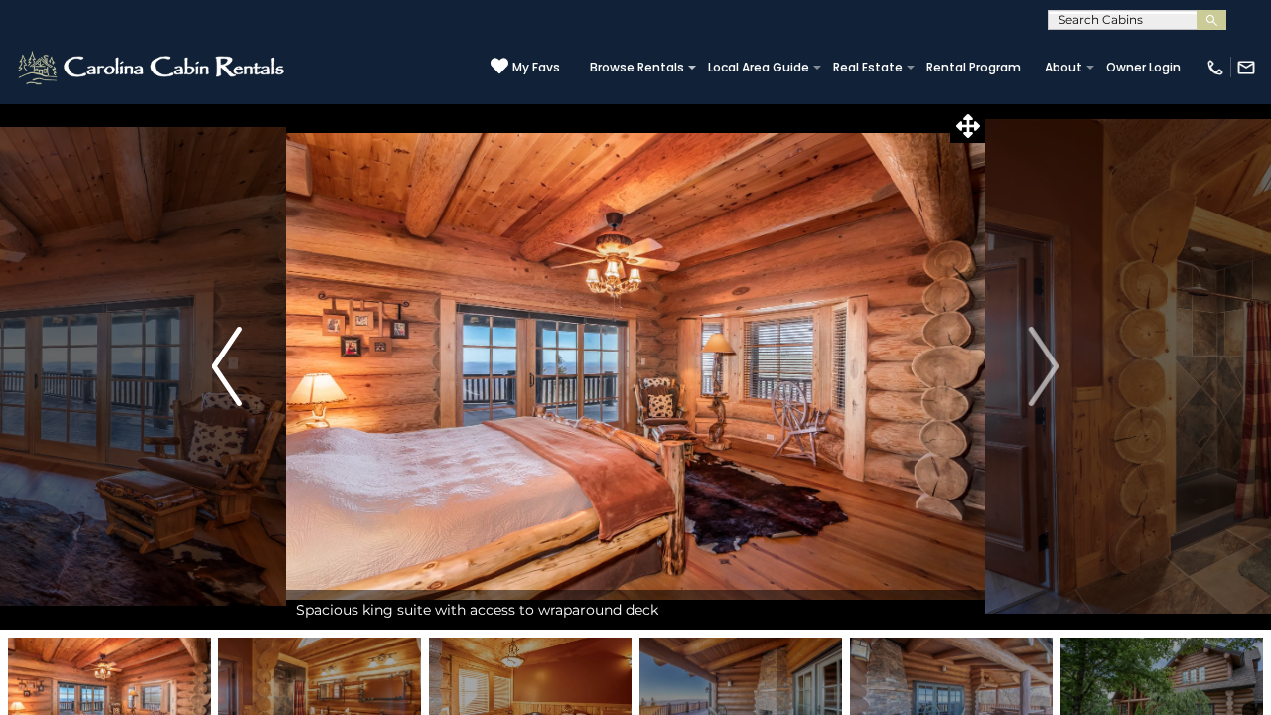
click at [226, 356] on img "Previous" at bounding box center [226, 366] width 30 height 79
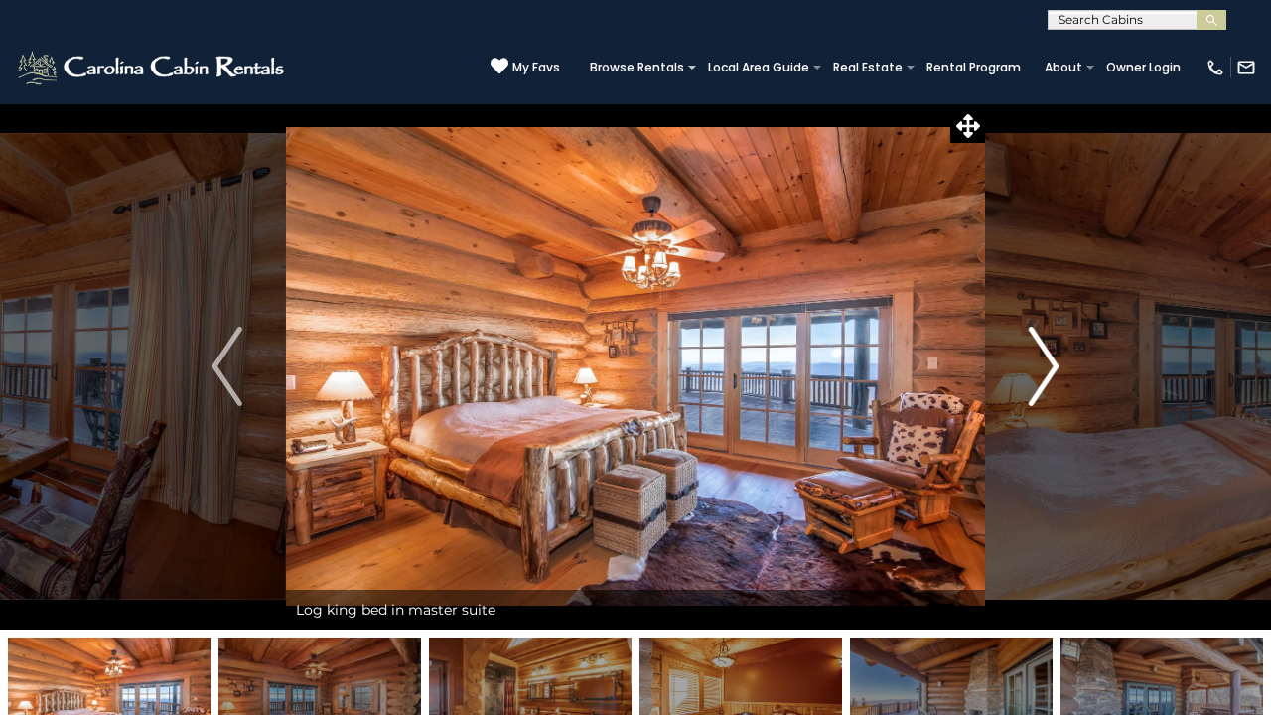
click at [1057, 367] on img "Next" at bounding box center [1044, 366] width 30 height 79
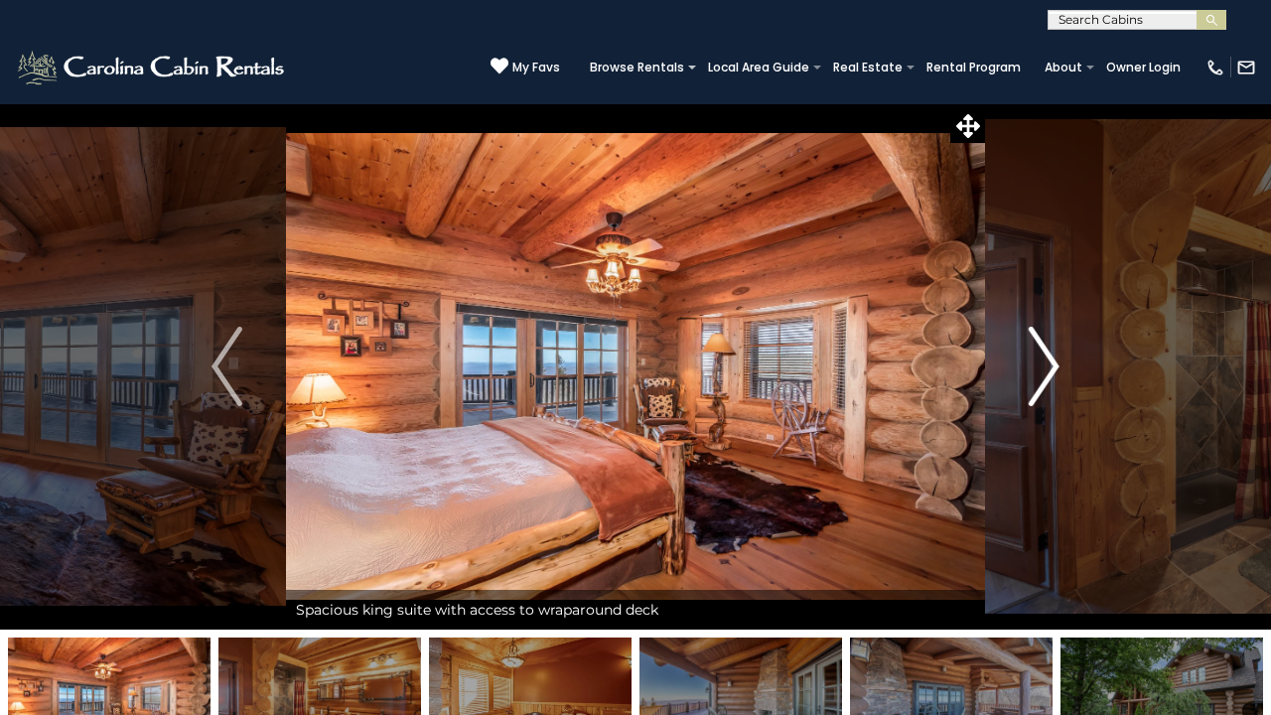
click at [1057, 367] on img "Next" at bounding box center [1044, 366] width 30 height 79
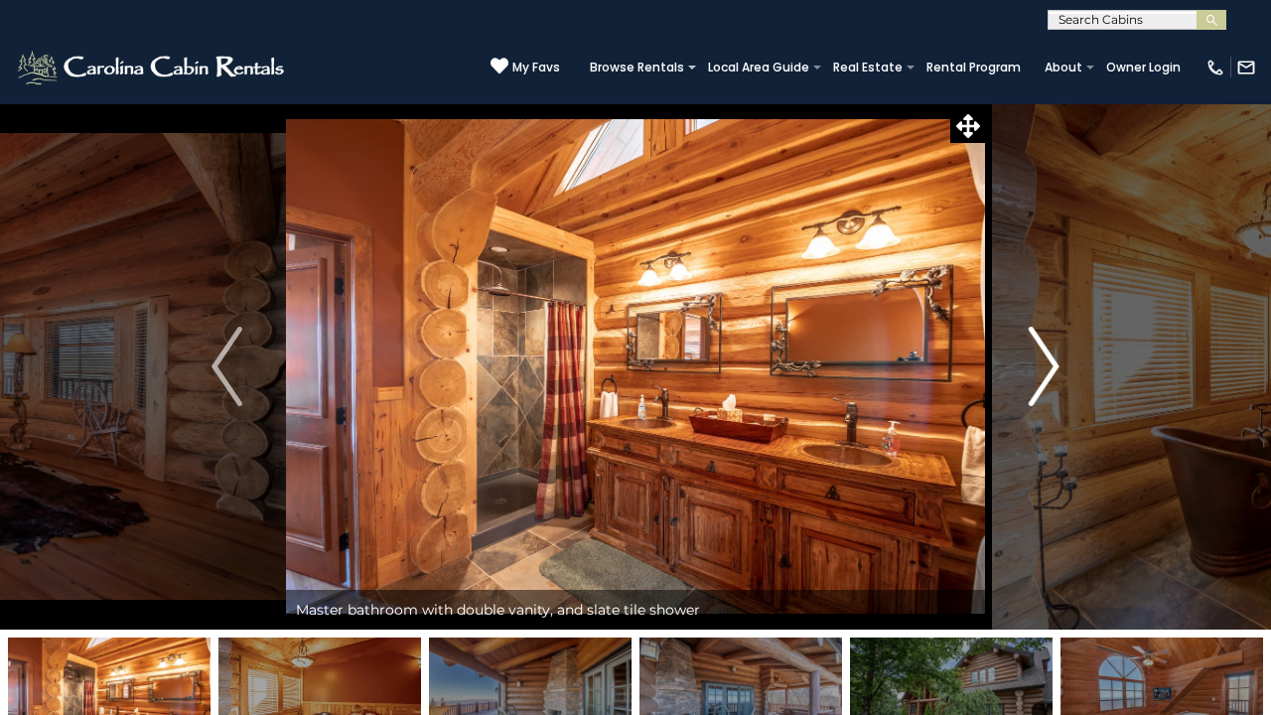
click at [1057, 367] on img "Next" at bounding box center [1044, 366] width 30 height 79
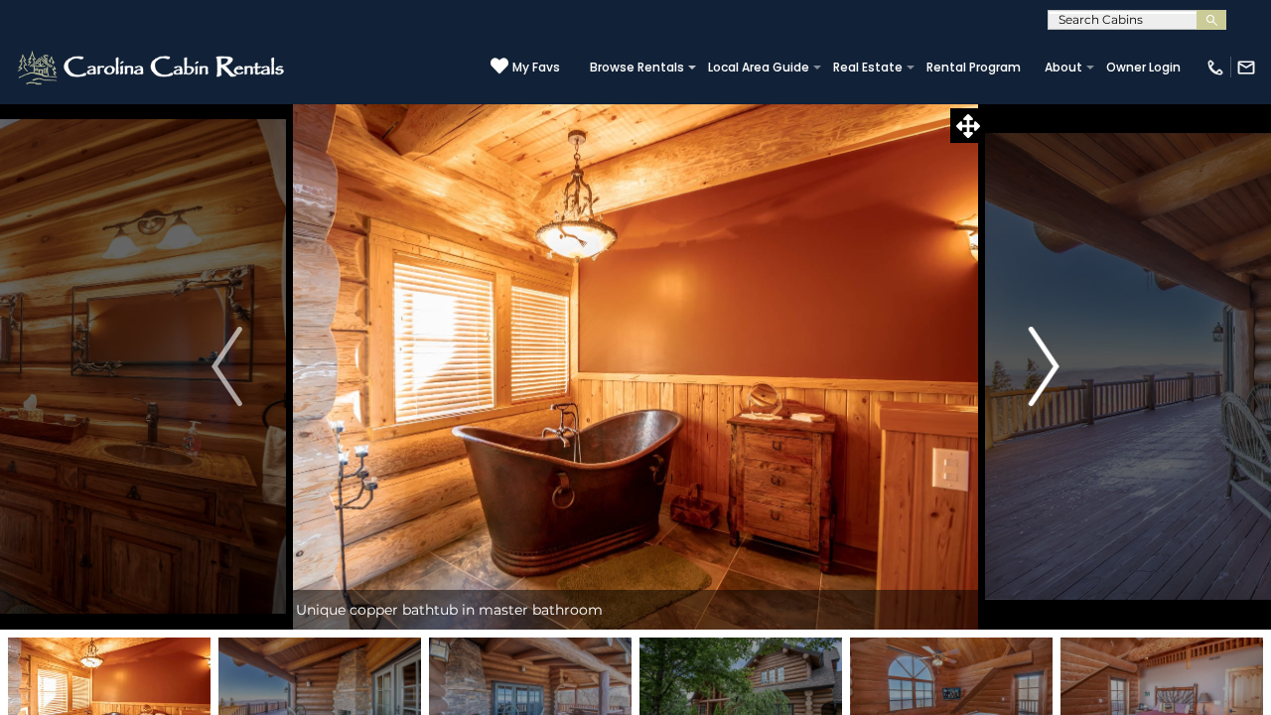
click at [1057, 366] on img "Next" at bounding box center [1044, 366] width 30 height 79
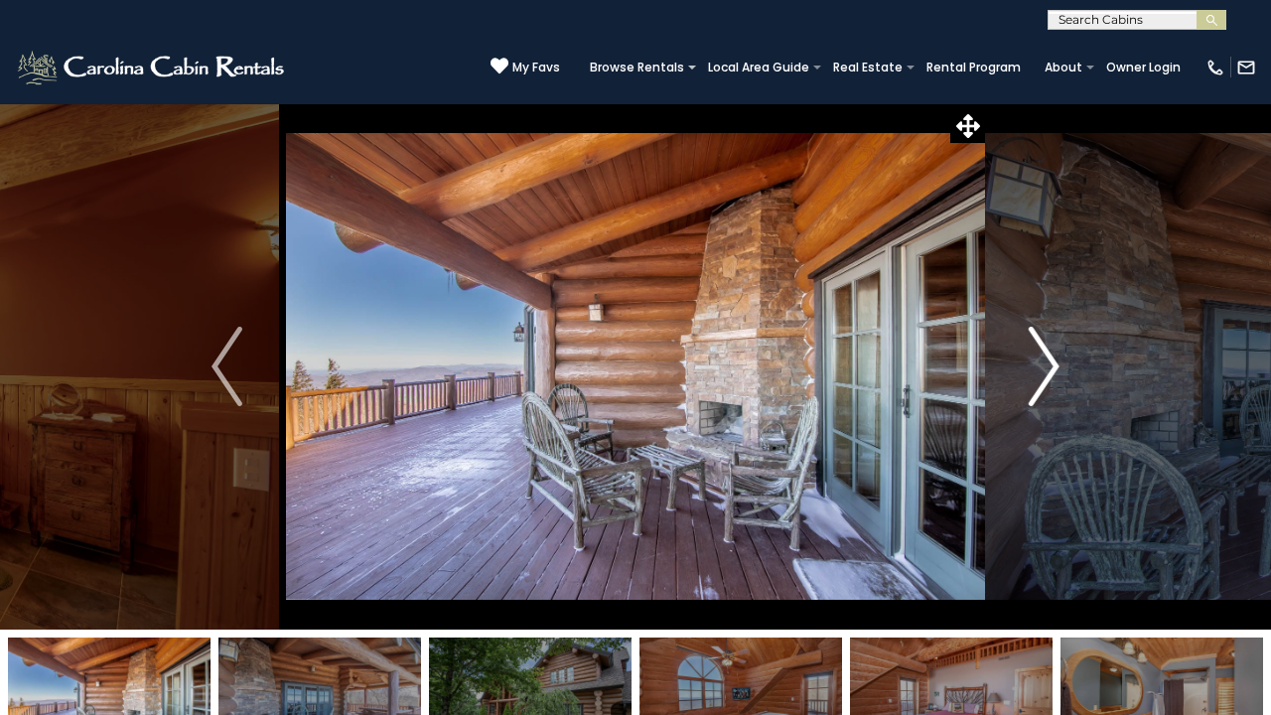
click at [1057, 365] on img "Next" at bounding box center [1044, 366] width 30 height 79
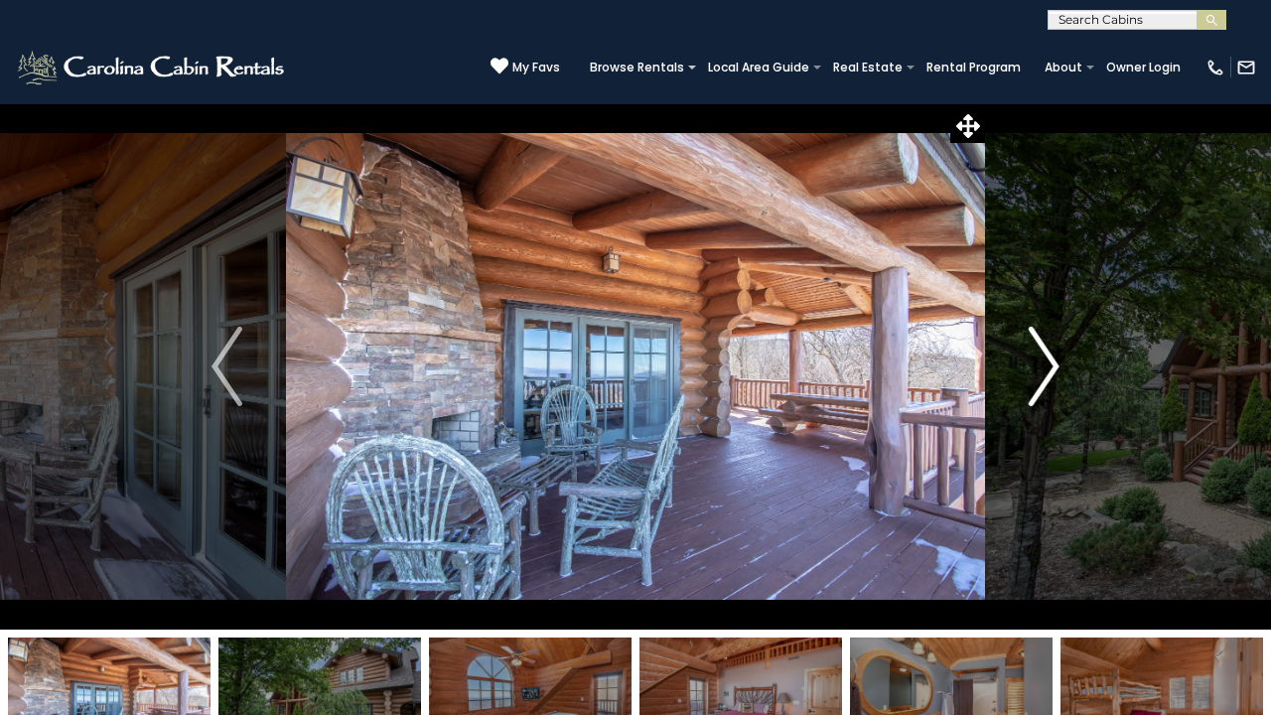
click at [1057, 365] on img "Next" at bounding box center [1044, 366] width 30 height 79
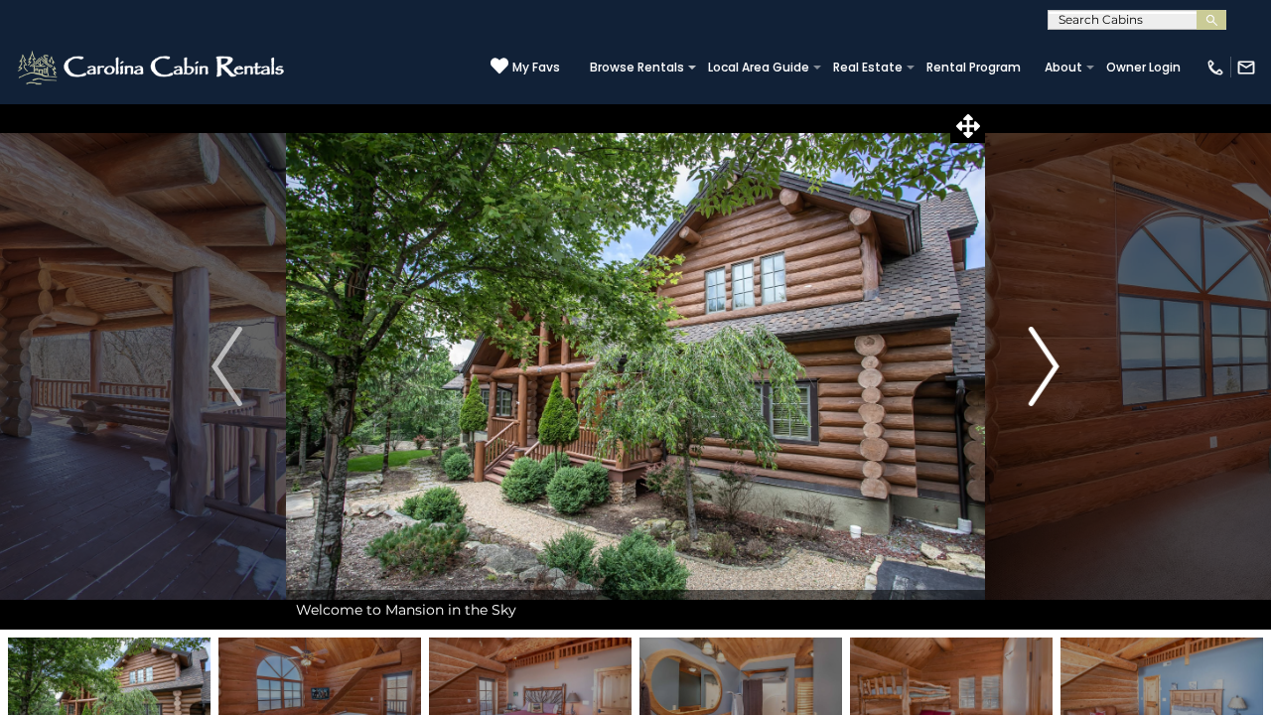
click at [1057, 365] on img "Next" at bounding box center [1044, 366] width 30 height 79
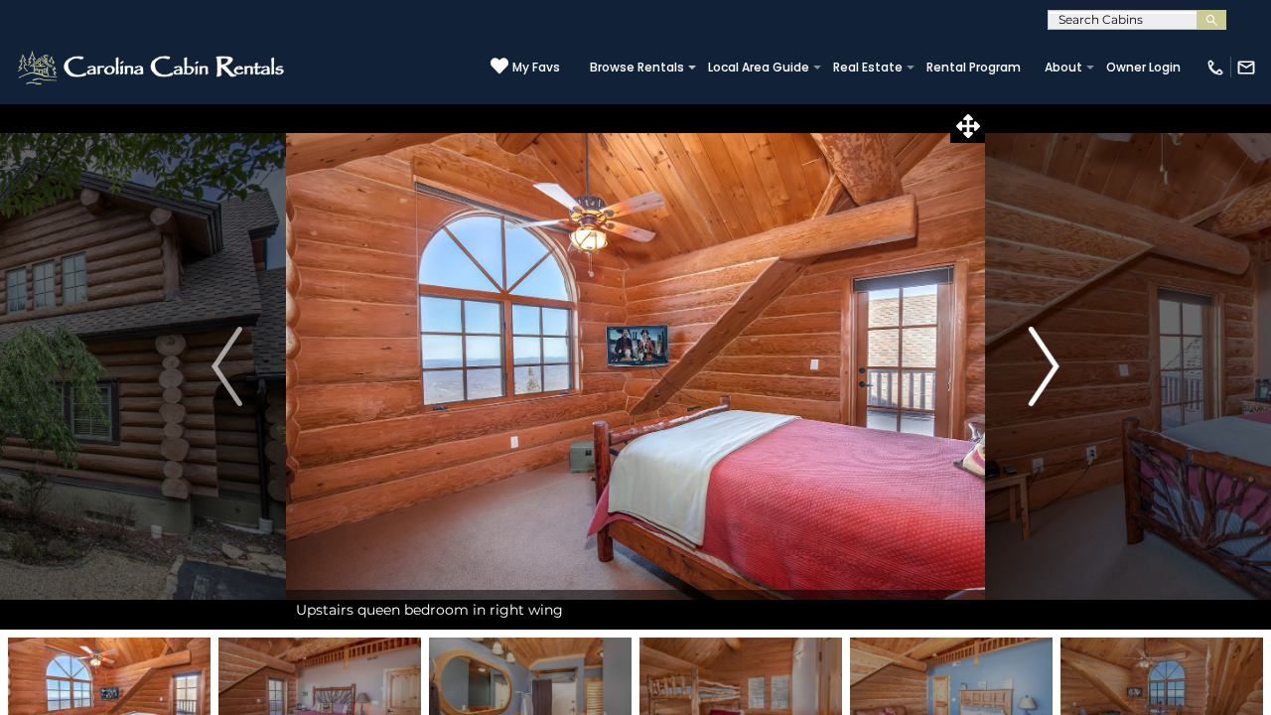
click at [1057, 365] on img "Next" at bounding box center [1044, 366] width 30 height 79
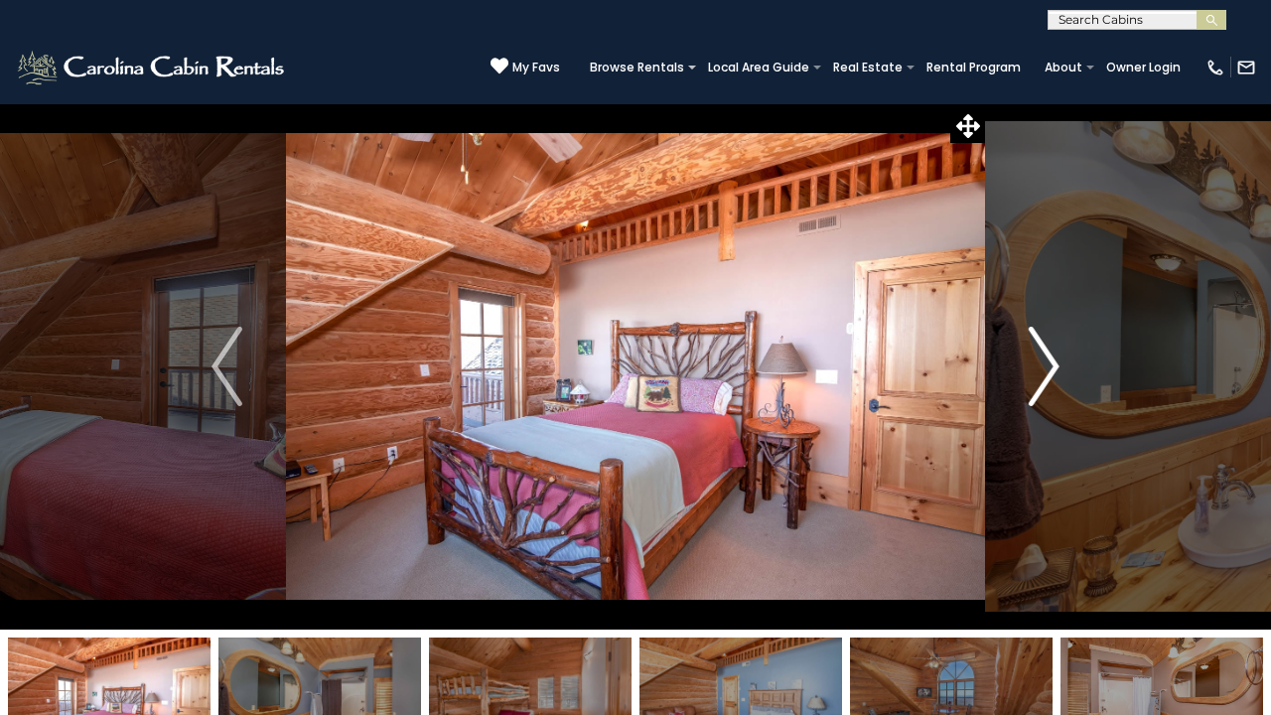
drag, startPoint x: 1057, startPoint y: 365, endPoint x: 1042, endPoint y: 365, distance: 15.9
click at [215, 363] on img "Previous" at bounding box center [226, 366] width 30 height 79
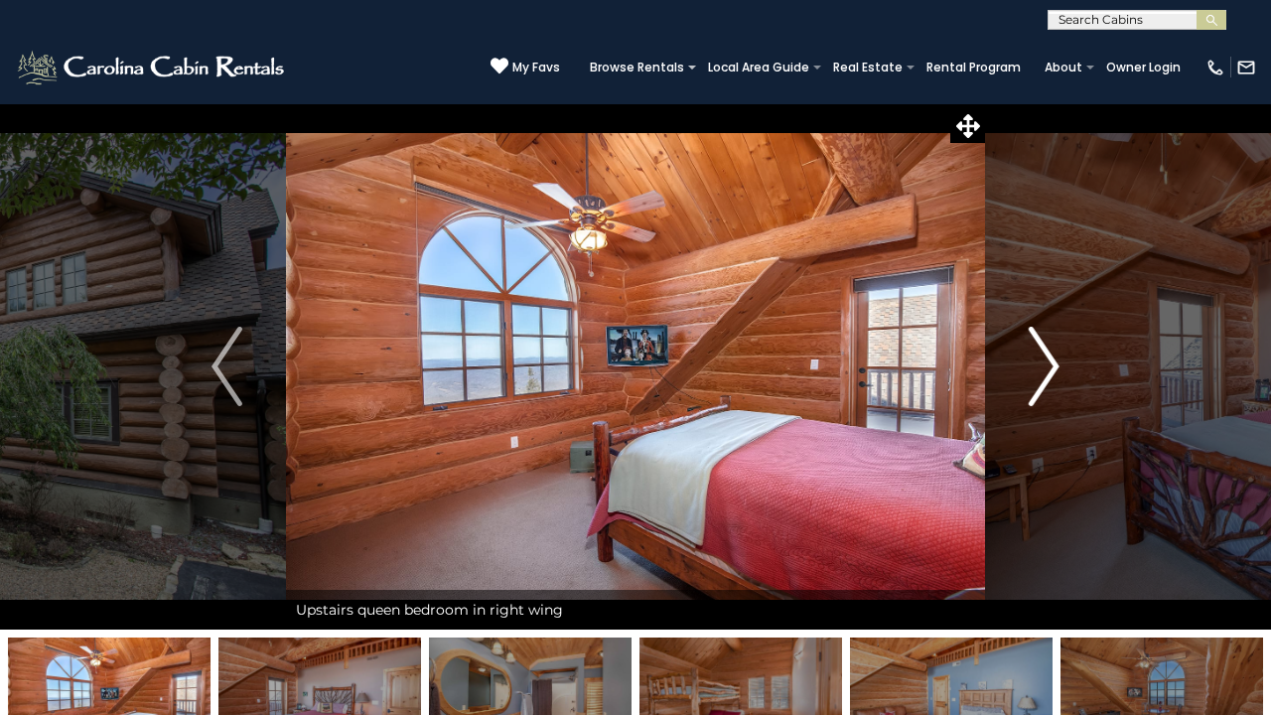
click at [1051, 363] on img "Next" at bounding box center [1044, 366] width 30 height 79
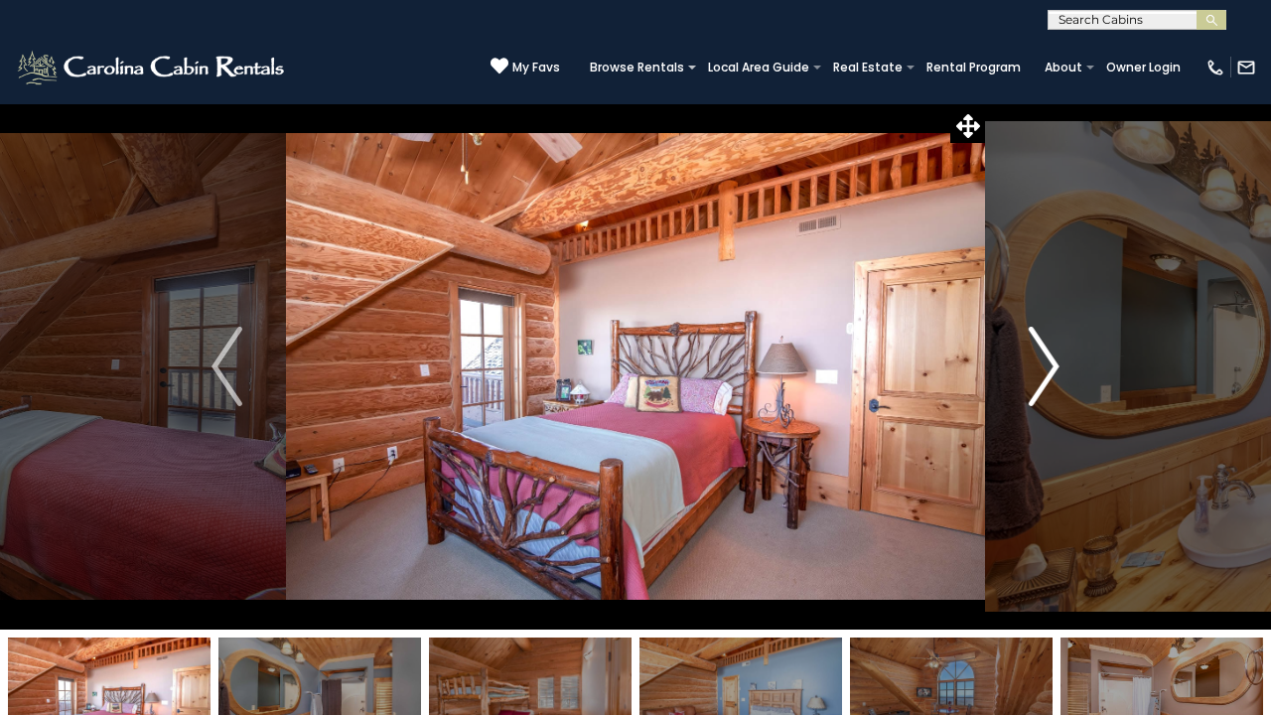
click at [1052, 363] on img "Next" at bounding box center [1044, 366] width 30 height 79
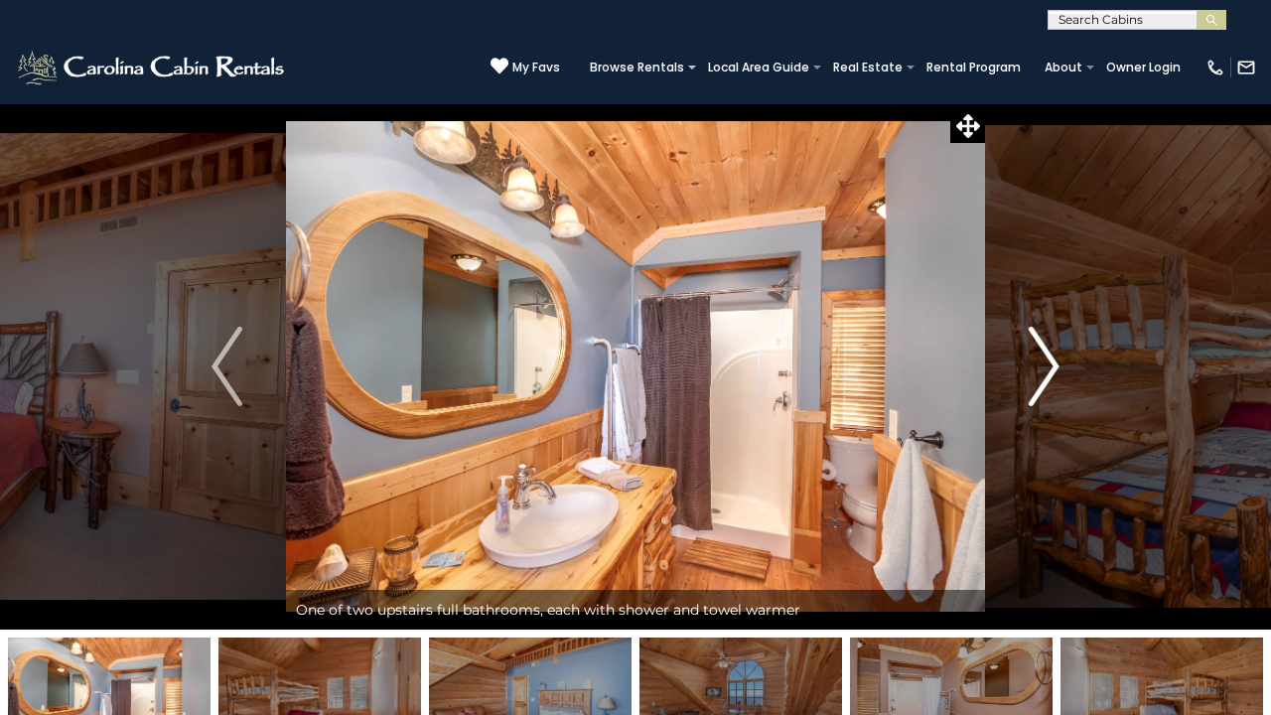
click at [1052, 362] on img "Next" at bounding box center [1044, 366] width 30 height 79
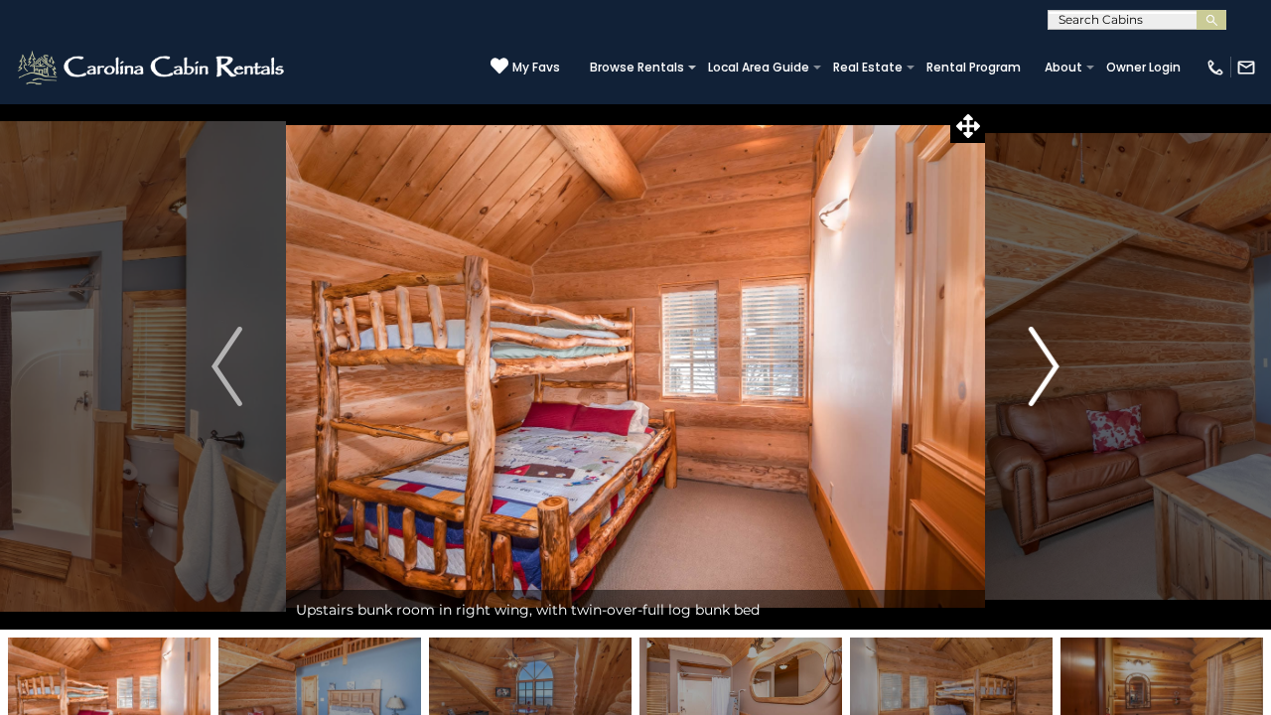
click at [1052, 362] on img "Next" at bounding box center [1044, 366] width 30 height 79
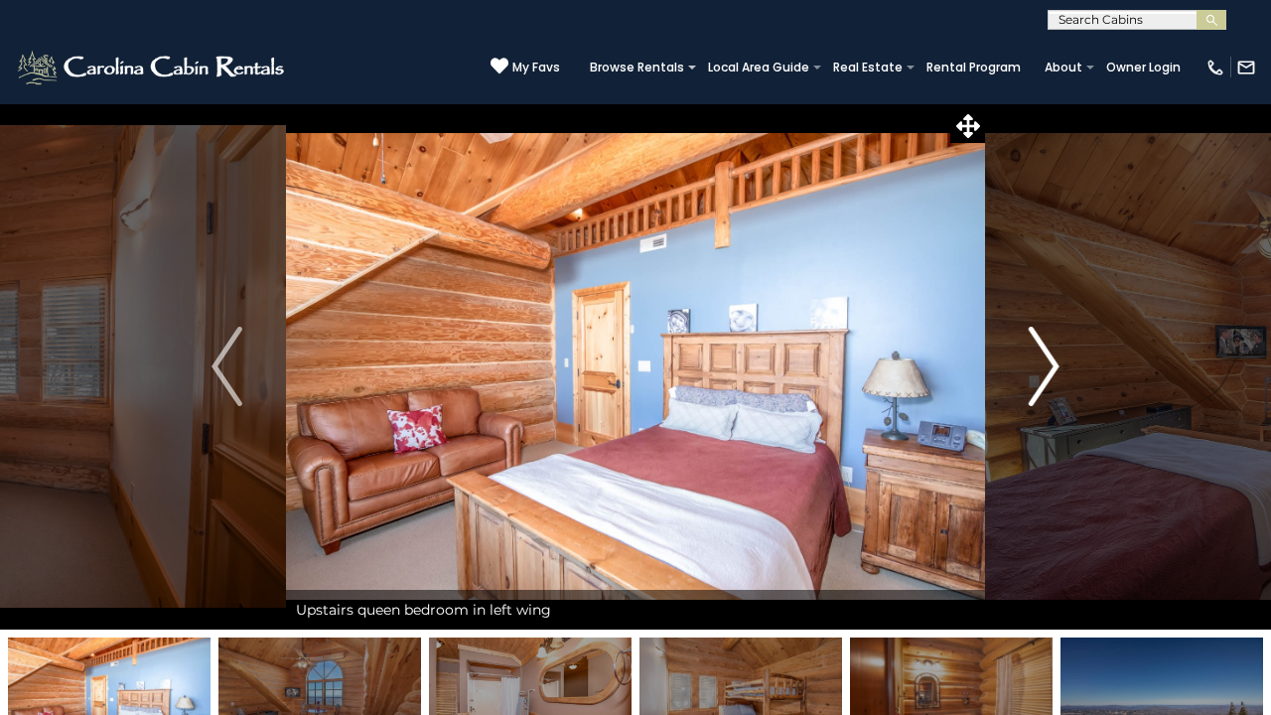
click at [1052, 362] on img "Next" at bounding box center [1044, 366] width 30 height 79
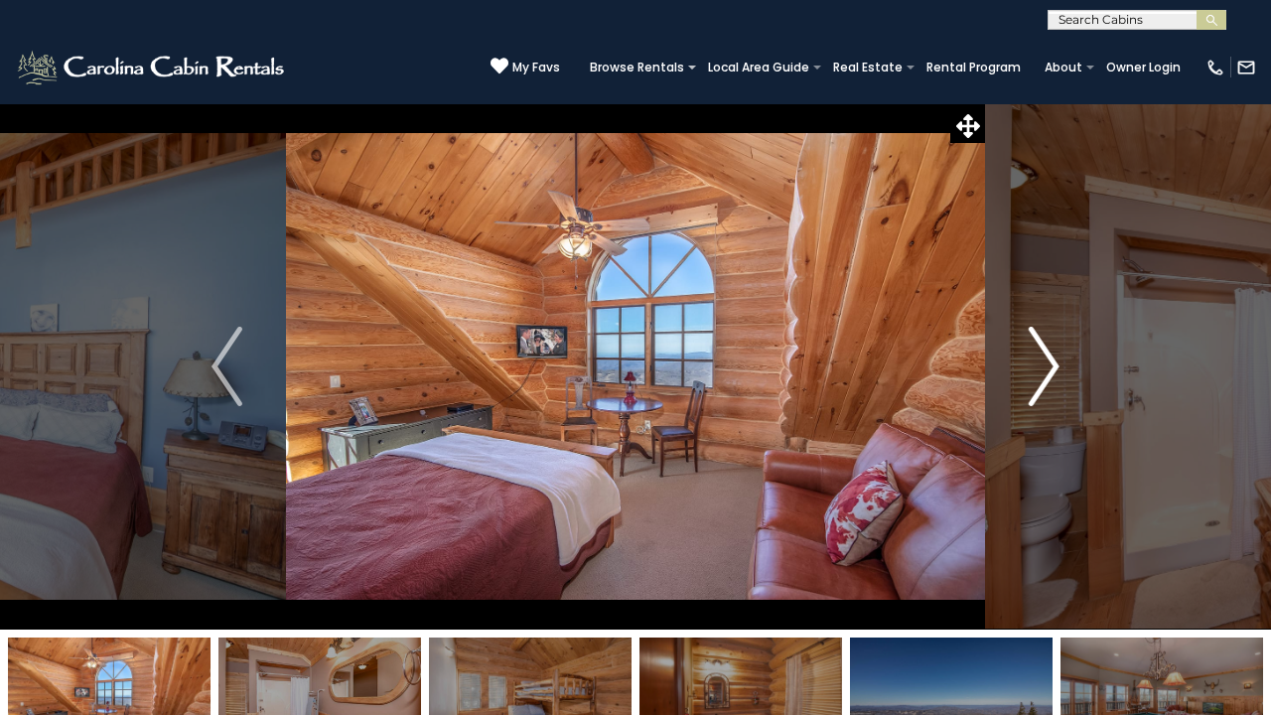
click at [1052, 362] on img "Next" at bounding box center [1044, 366] width 30 height 79
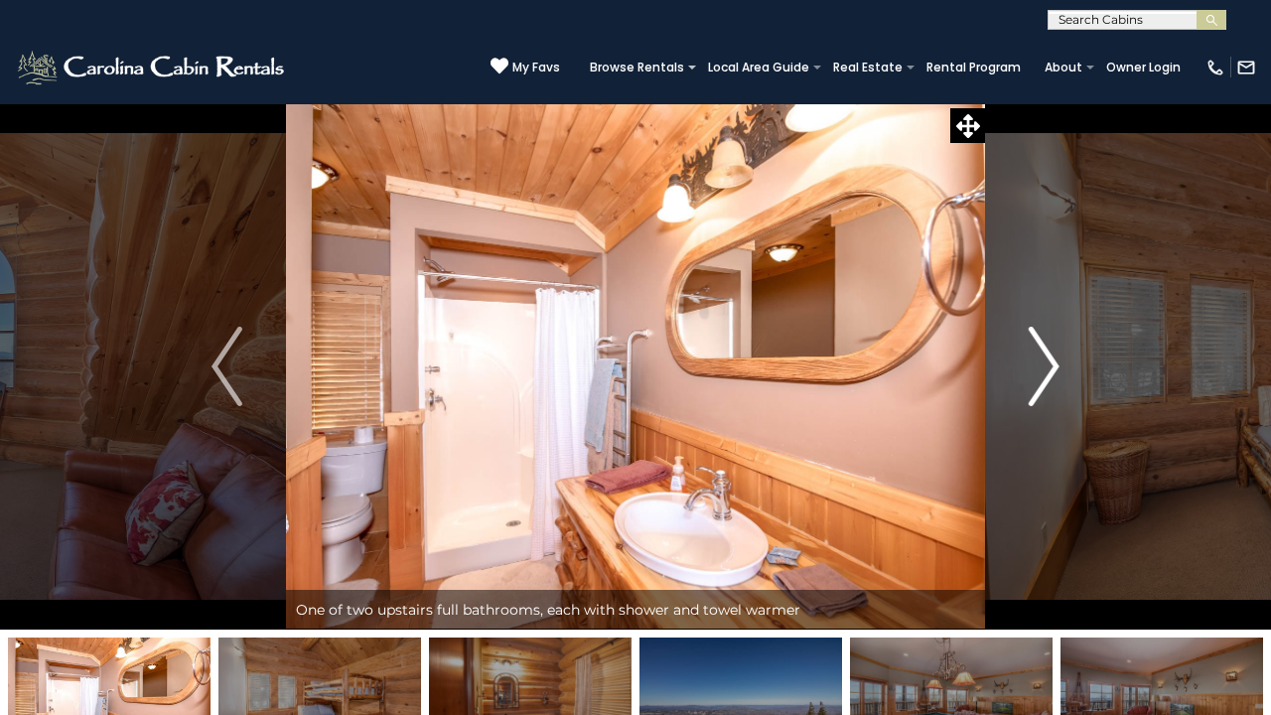
click at [1052, 362] on img "Next" at bounding box center [1044, 366] width 30 height 79
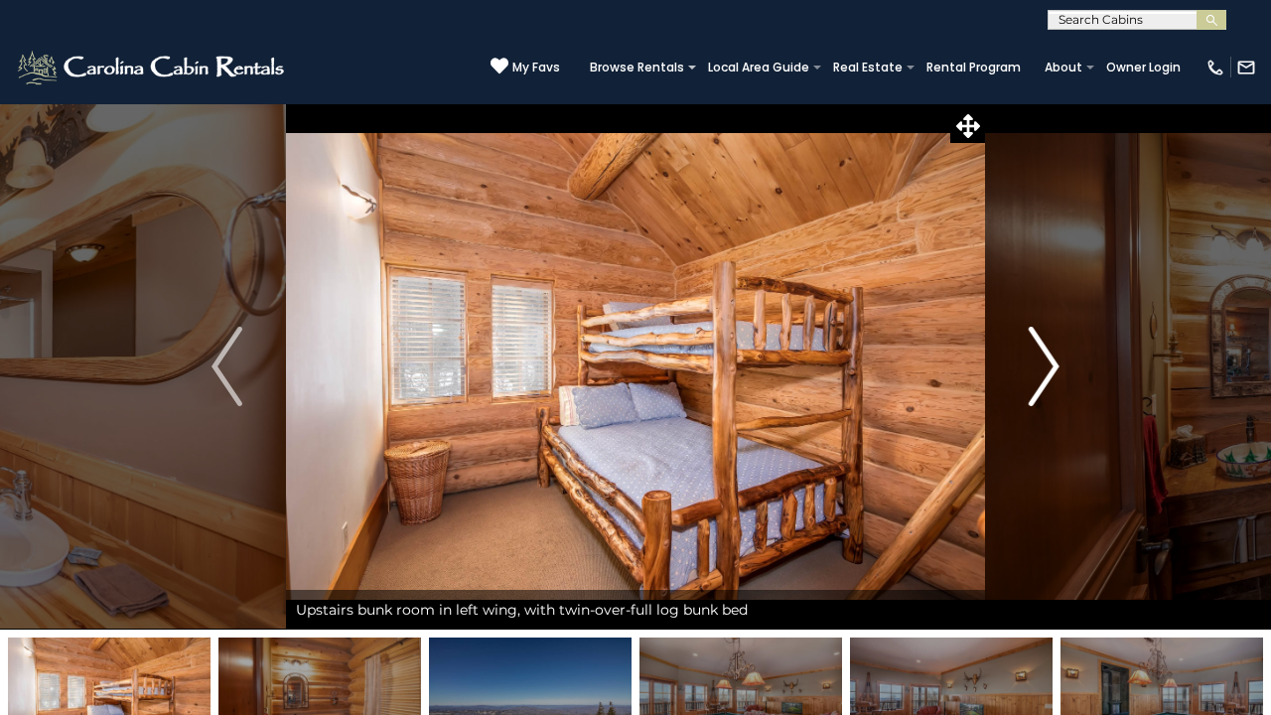
click at [1052, 362] on img "Next" at bounding box center [1044, 366] width 30 height 79
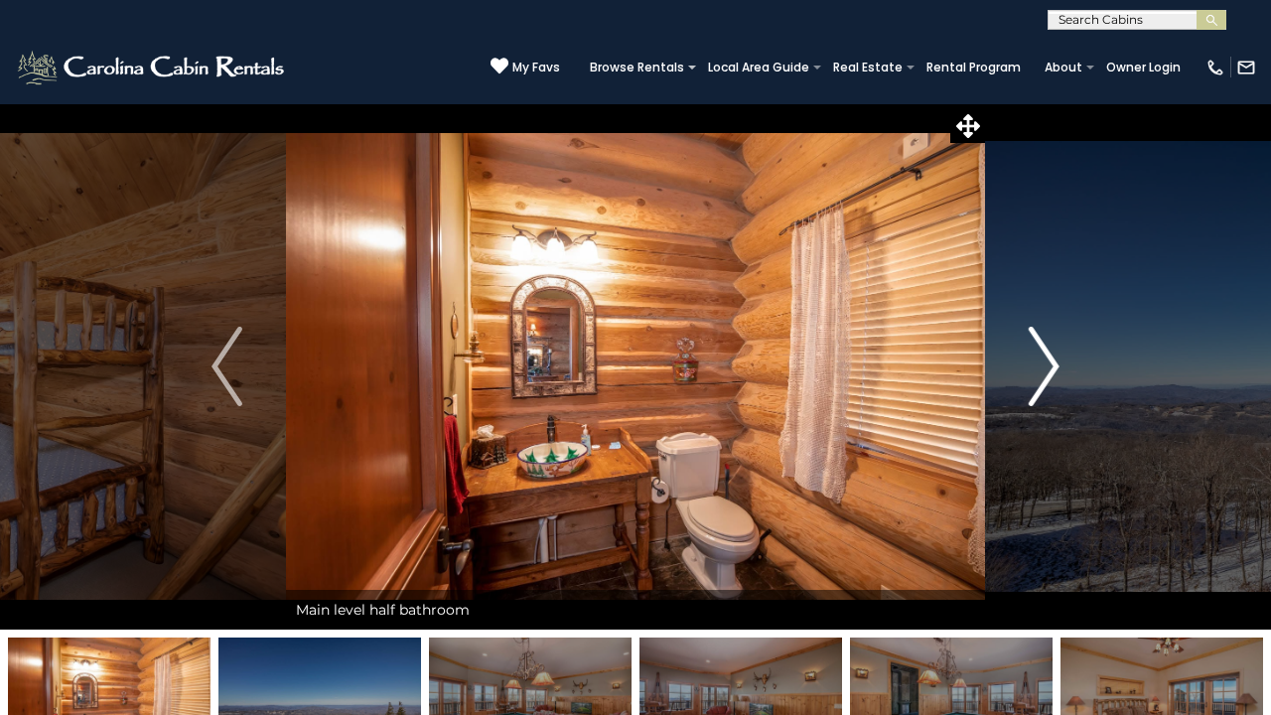
click at [1052, 362] on img "Next" at bounding box center [1044, 366] width 30 height 79
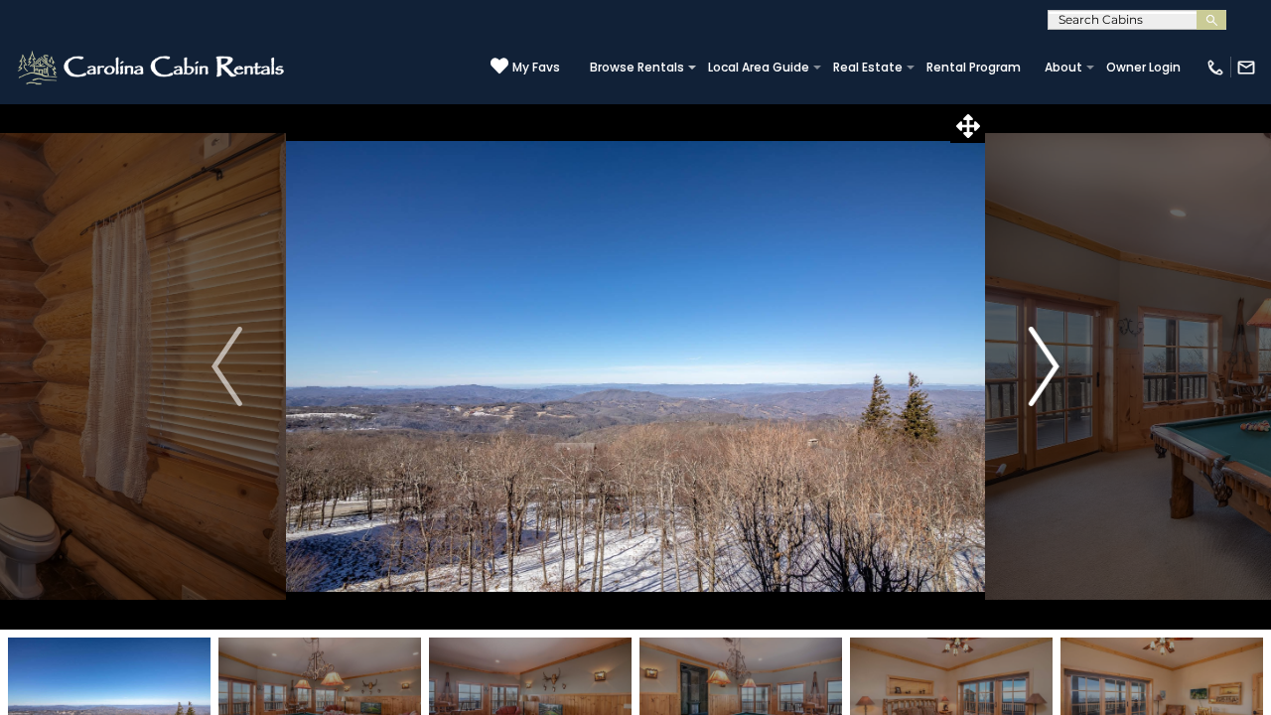
click at [1052, 362] on img "Next" at bounding box center [1044, 366] width 30 height 79
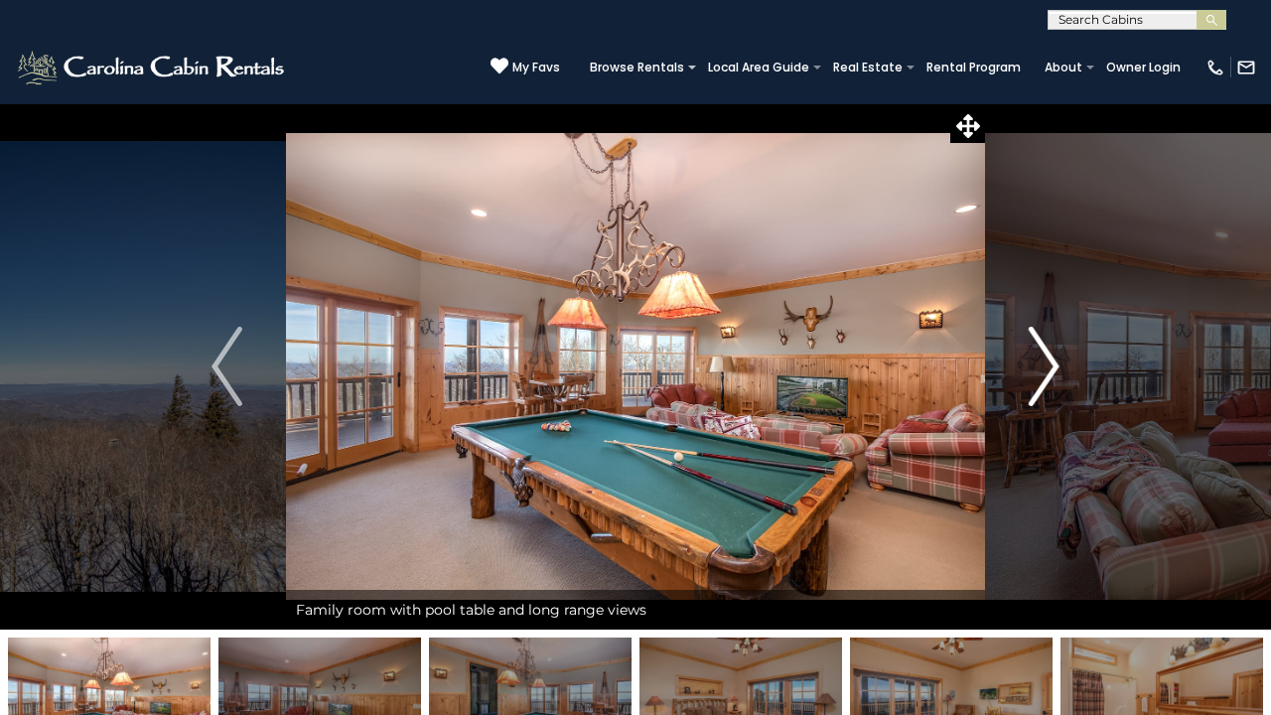
click at [1037, 370] on img "Next" at bounding box center [1044, 366] width 30 height 79
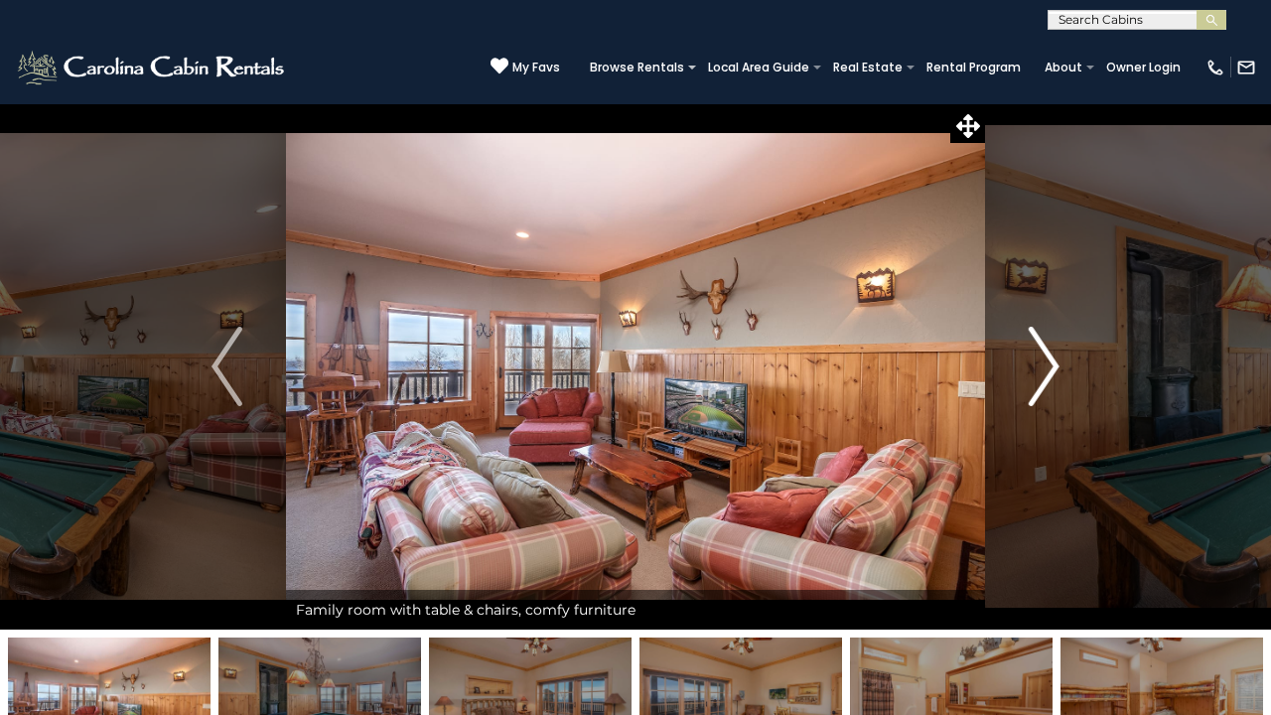
click at [1037, 370] on img "Next" at bounding box center [1044, 366] width 30 height 79
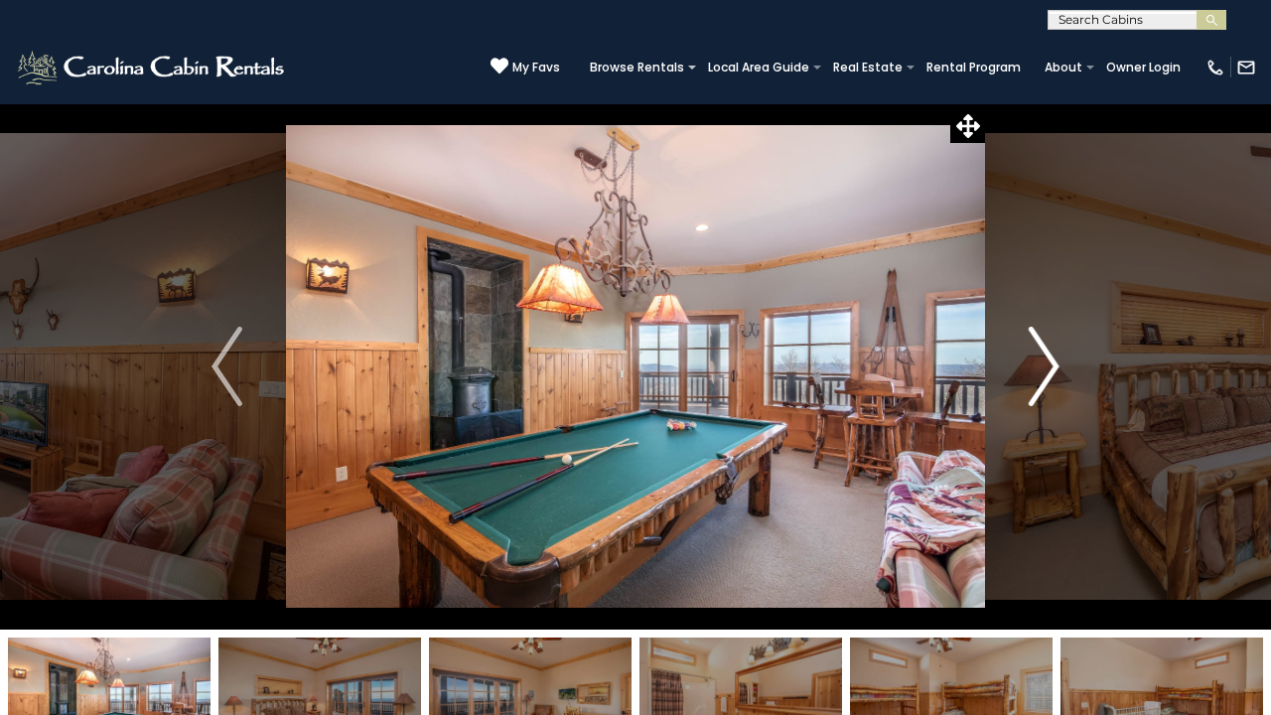
click at [1037, 370] on img "Next" at bounding box center [1044, 366] width 30 height 79
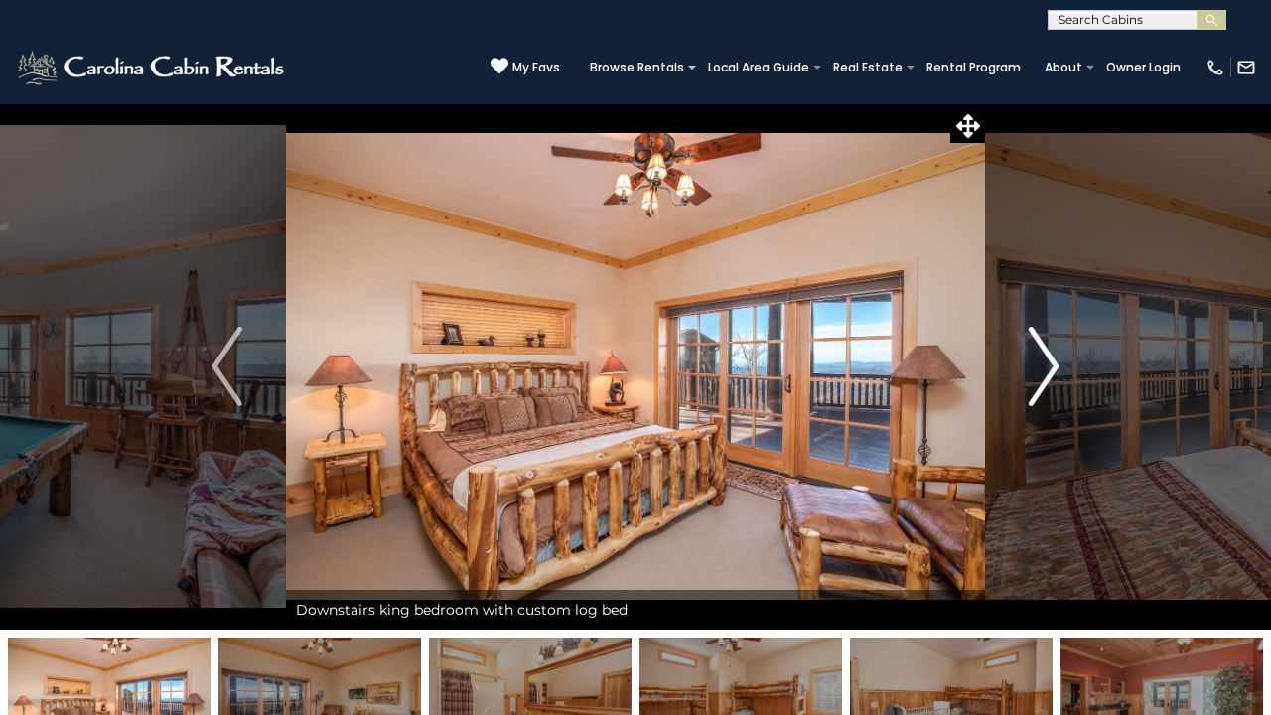
click at [1037, 370] on img "Next" at bounding box center [1044, 366] width 30 height 79
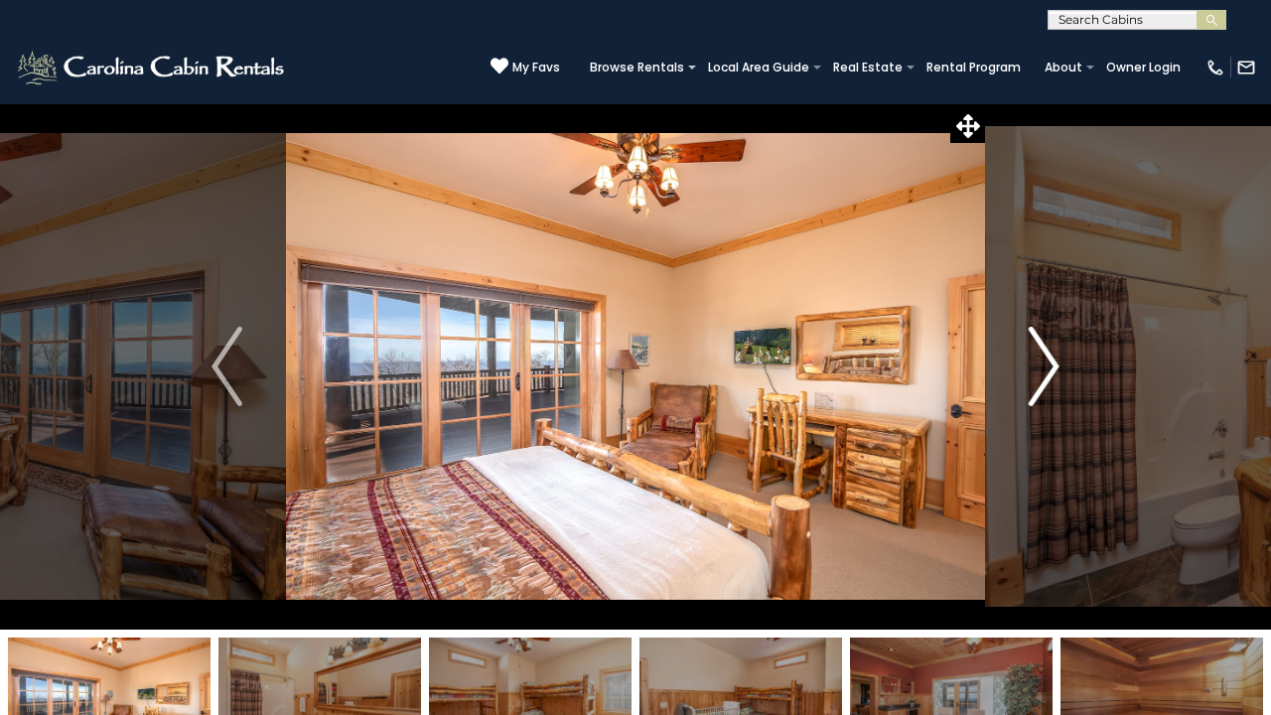
click at [1037, 370] on img "Next" at bounding box center [1044, 366] width 30 height 79
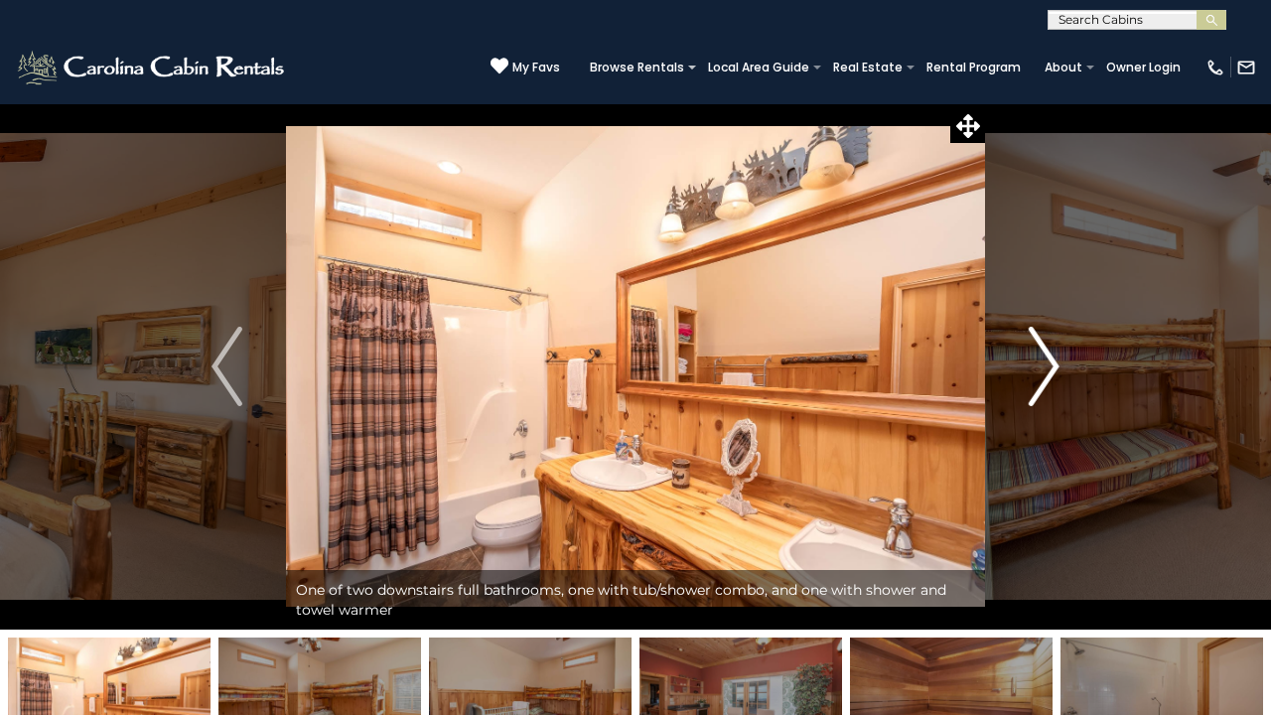
click at [1037, 370] on img "Next" at bounding box center [1044, 366] width 30 height 79
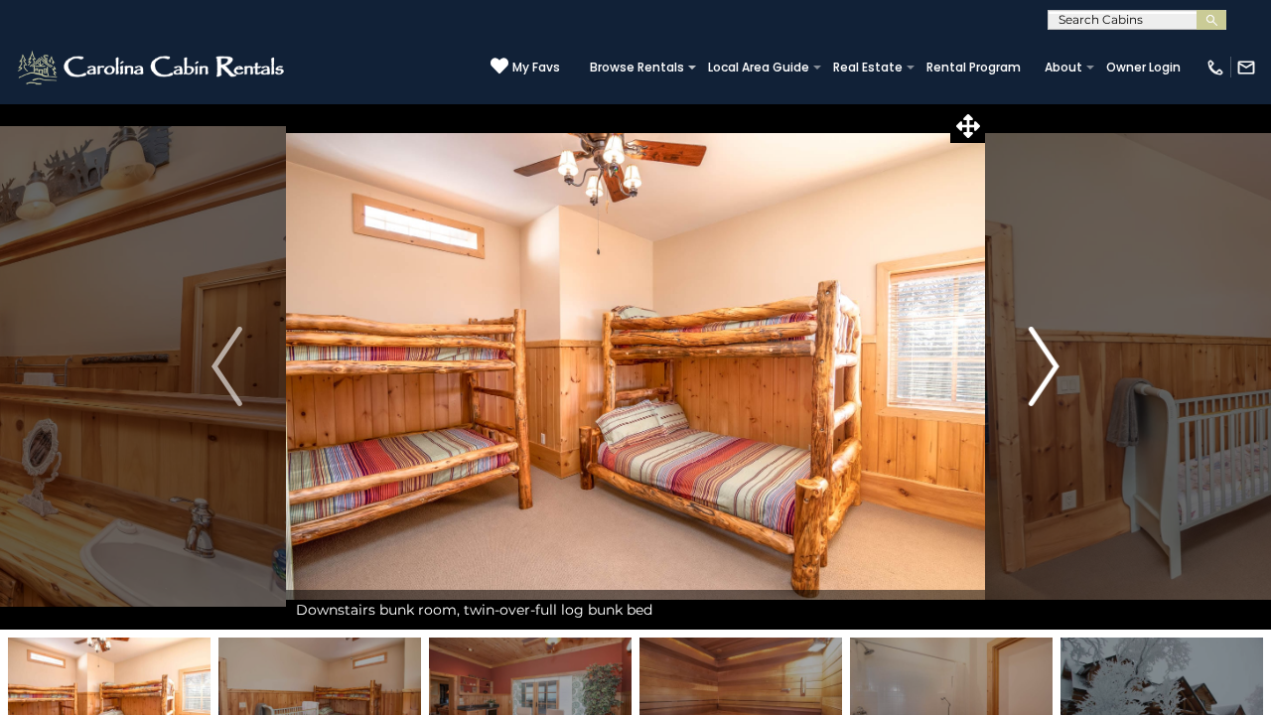
click at [1037, 370] on img "Next" at bounding box center [1044, 366] width 30 height 79
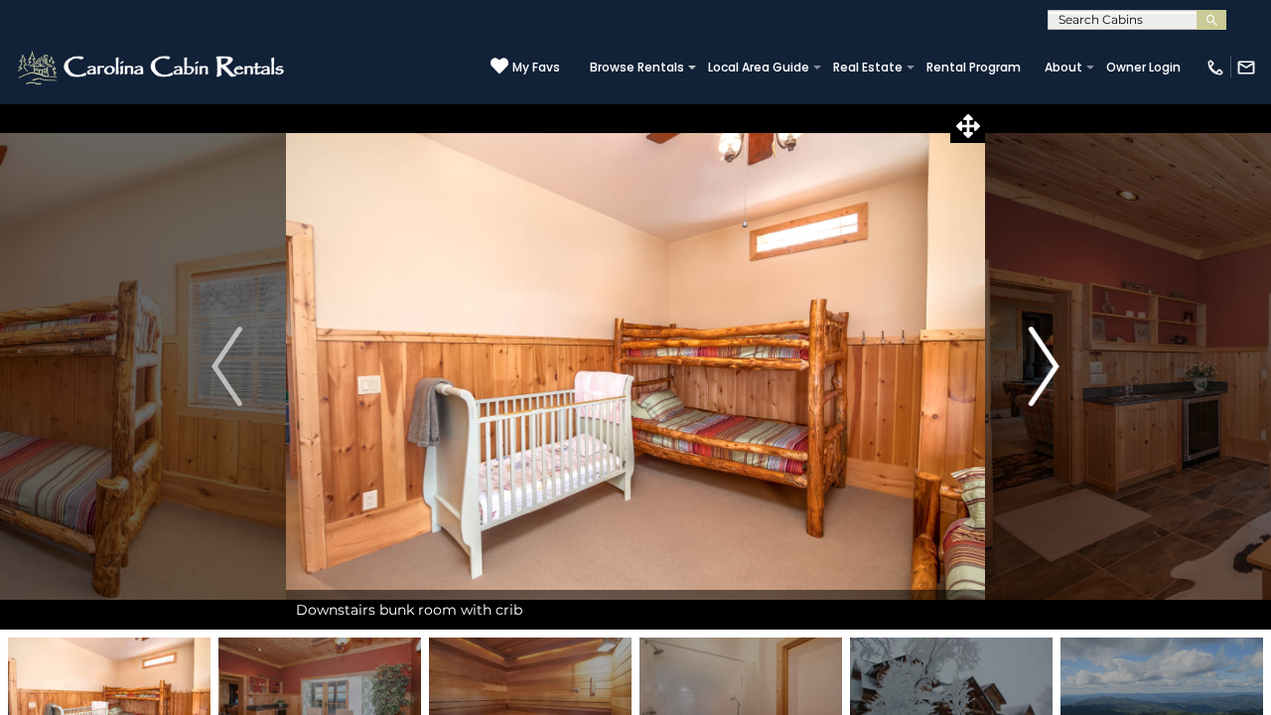
click at [1037, 370] on img "Next" at bounding box center [1044, 366] width 30 height 79
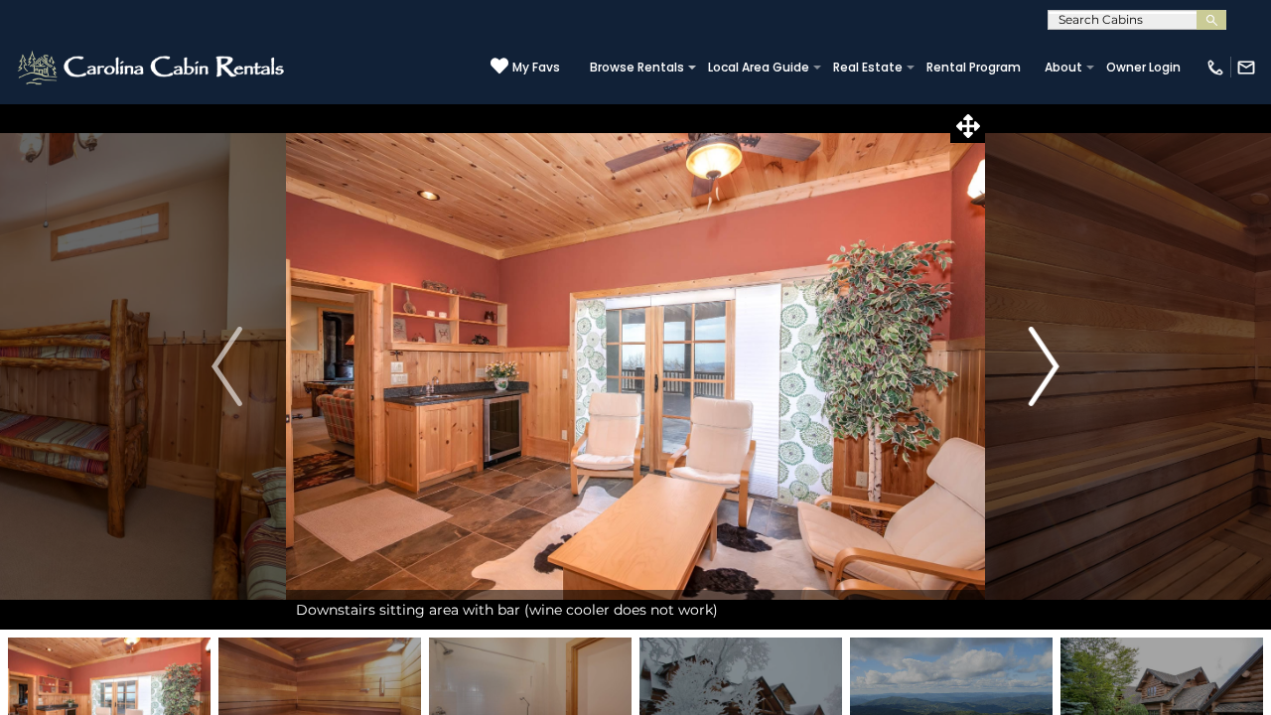
click at [1037, 370] on img "Next" at bounding box center [1044, 366] width 30 height 79
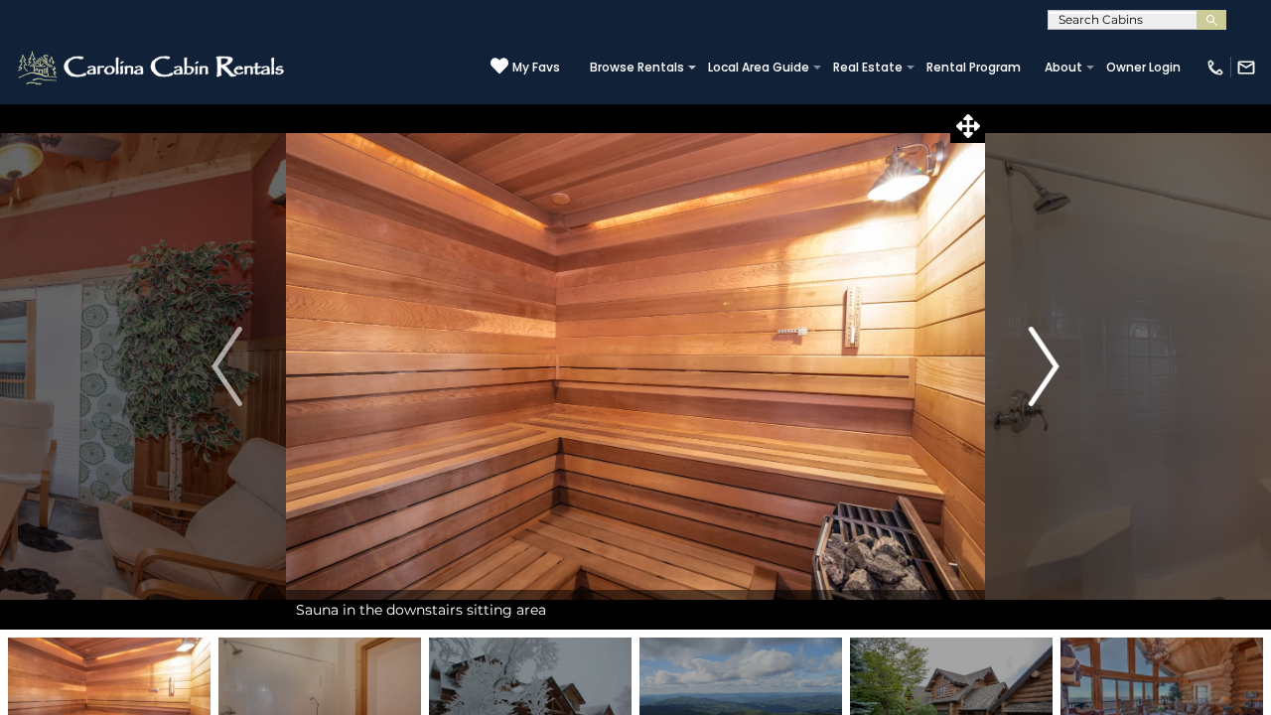
click at [1037, 370] on img "Next" at bounding box center [1044, 366] width 30 height 79
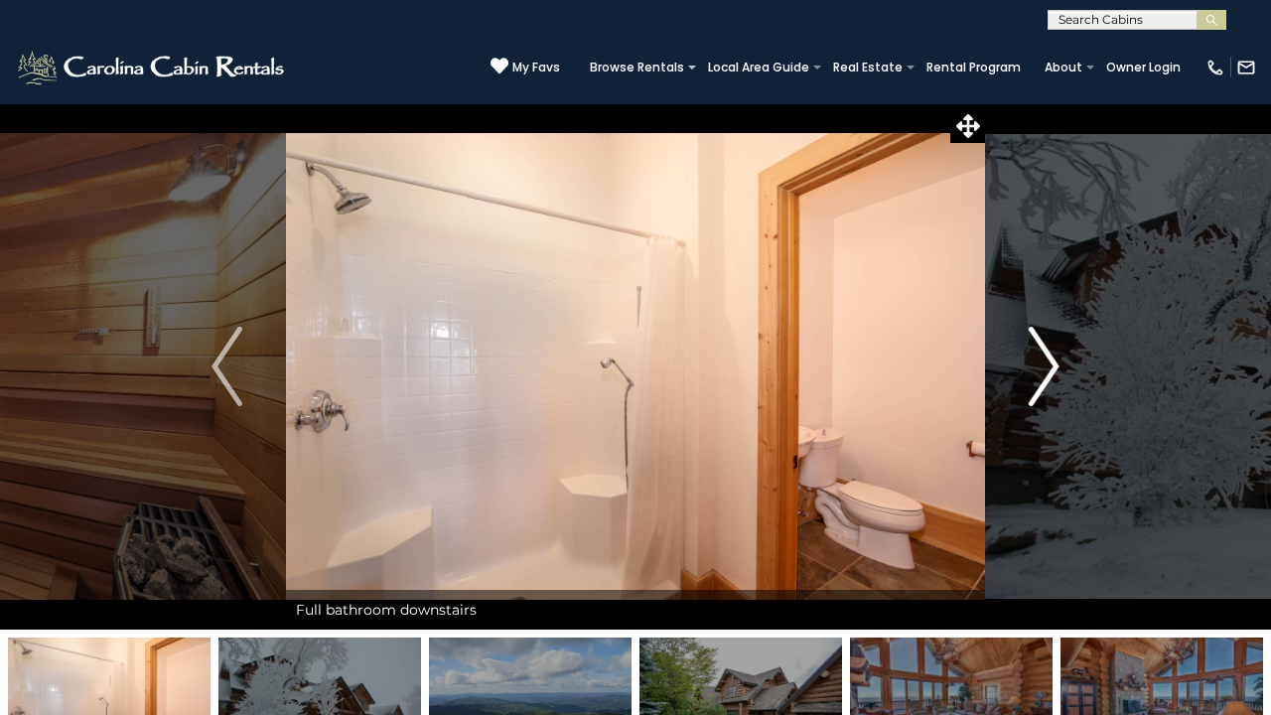
click at [1037, 370] on img "Next" at bounding box center [1044, 366] width 30 height 79
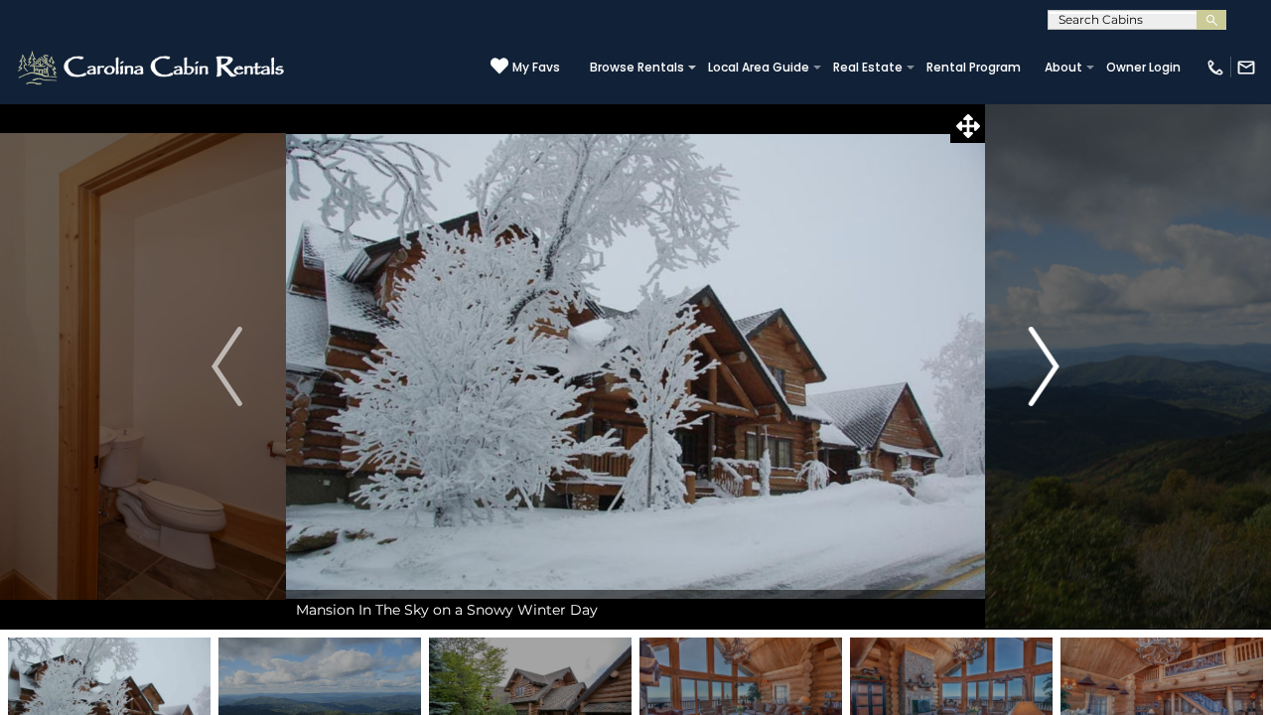
click at [1037, 370] on img "Next" at bounding box center [1044, 366] width 30 height 79
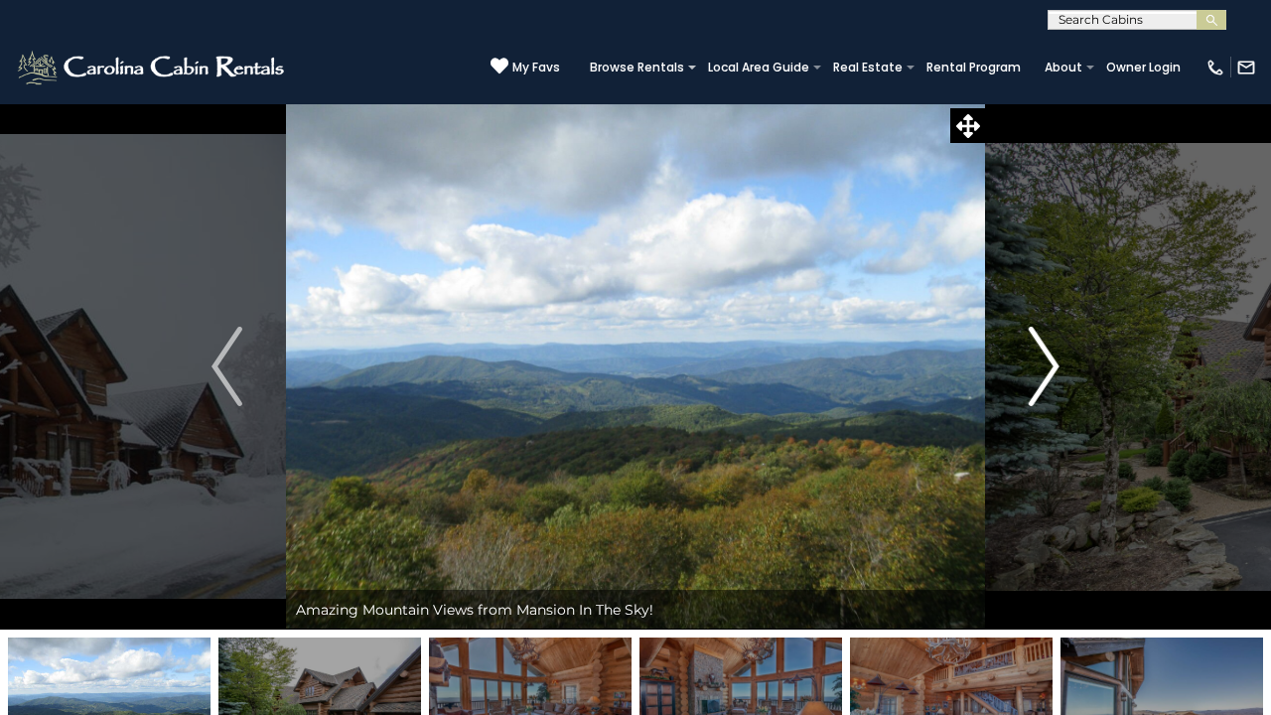
click at [1039, 361] on img "Next" at bounding box center [1044, 366] width 30 height 79
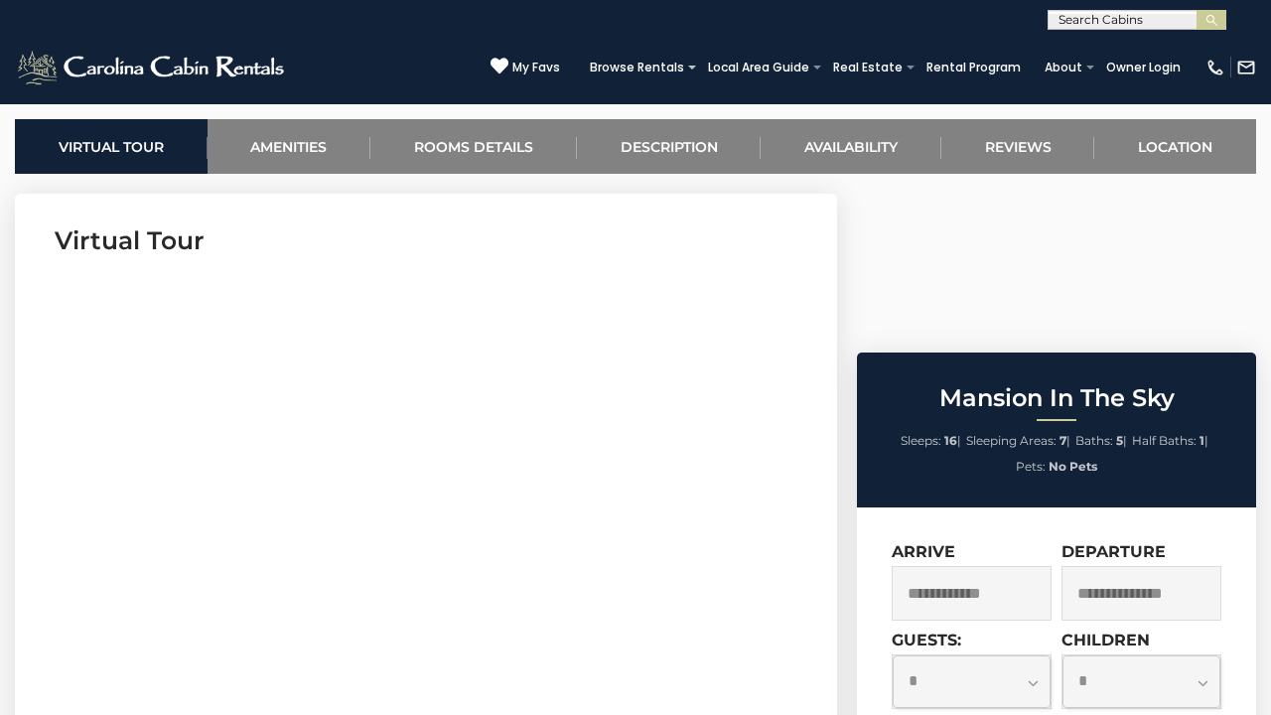
scroll to position [785, 0]
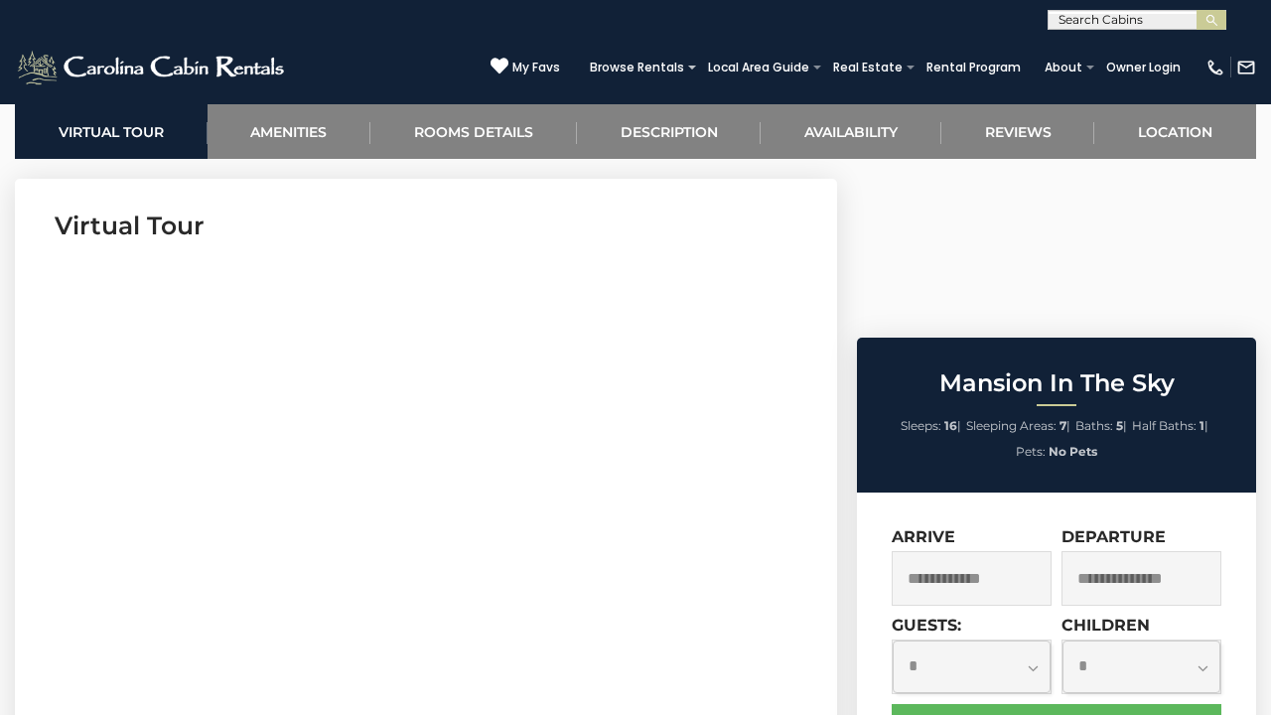
click at [997, 551] on input "text" at bounding box center [972, 578] width 160 height 55
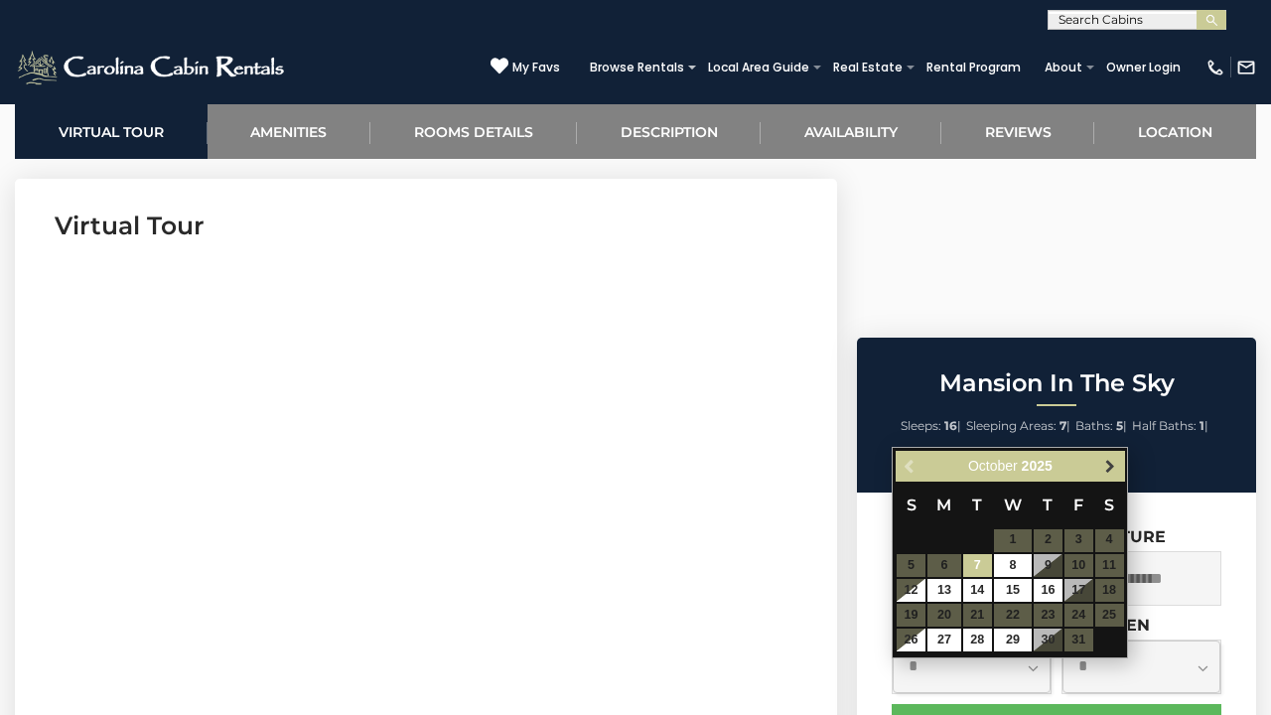
click at [1111, 463] on span "Next" at bounding box center [1110, 466] width 16 height 16
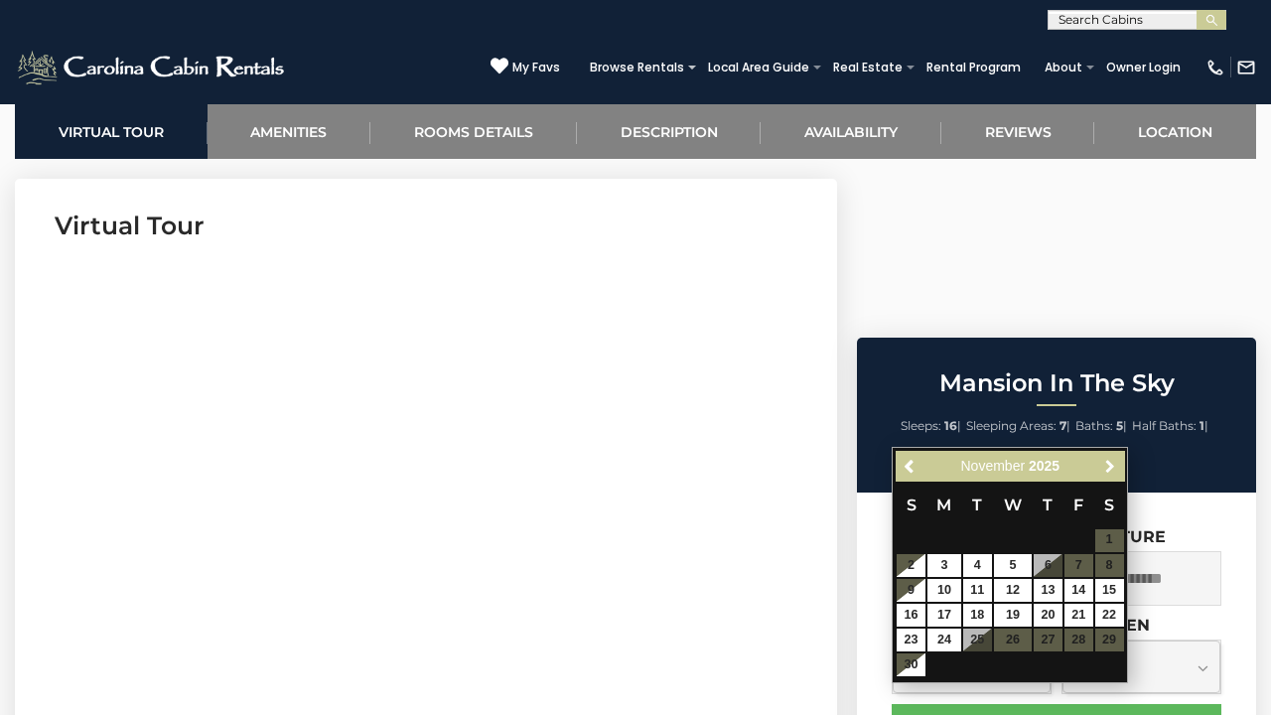
click at [1111, 463] on span "Next" at bounding box center [1110, 466] width 16 height 16
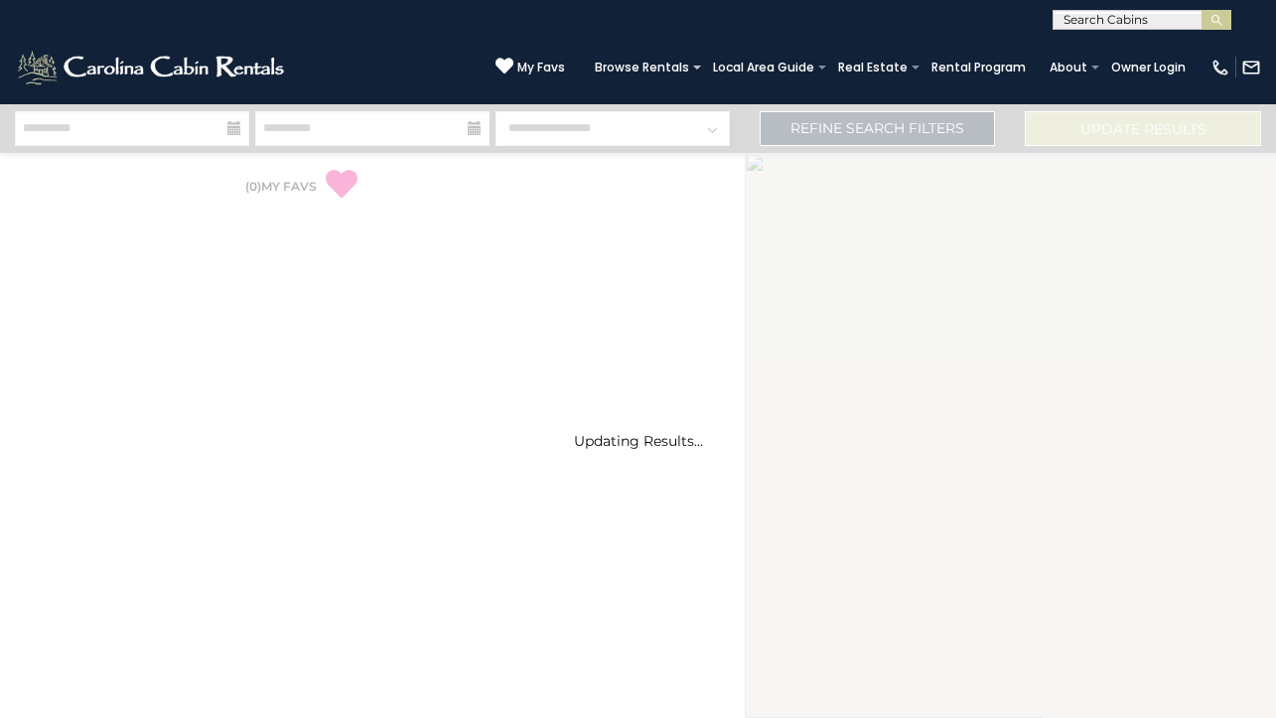
select select "*"
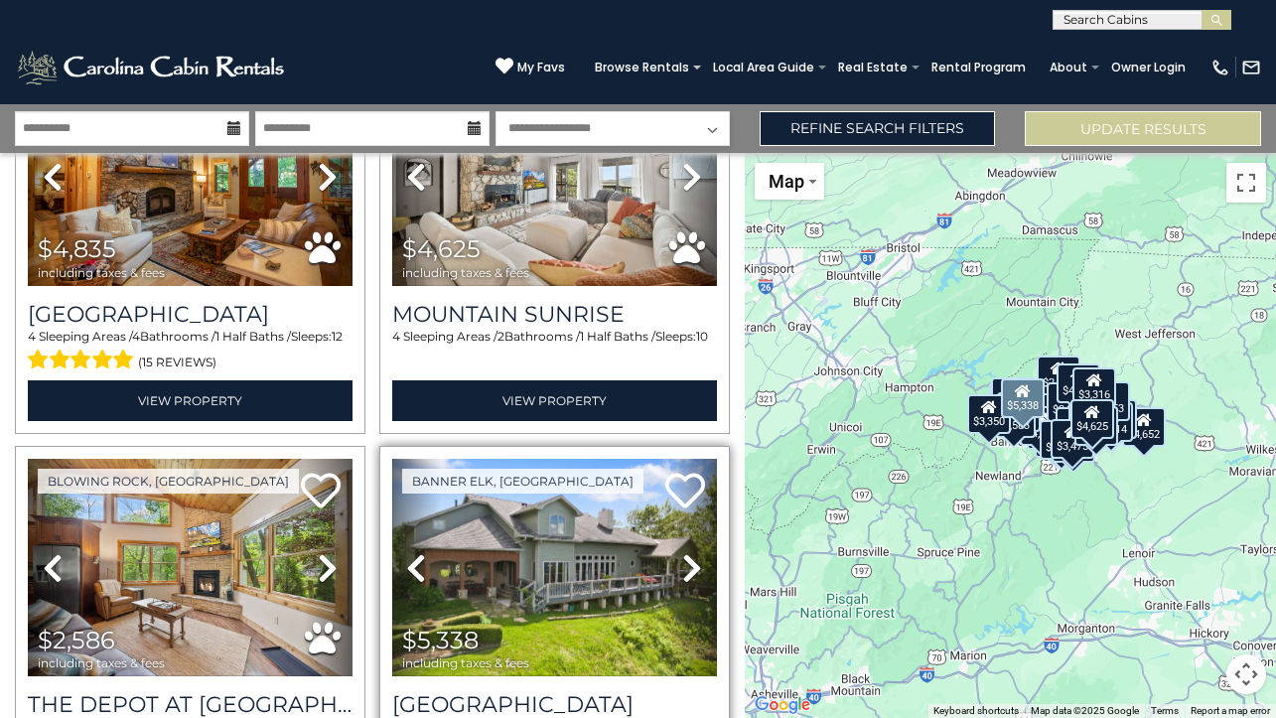
scroll to position [164, 0]
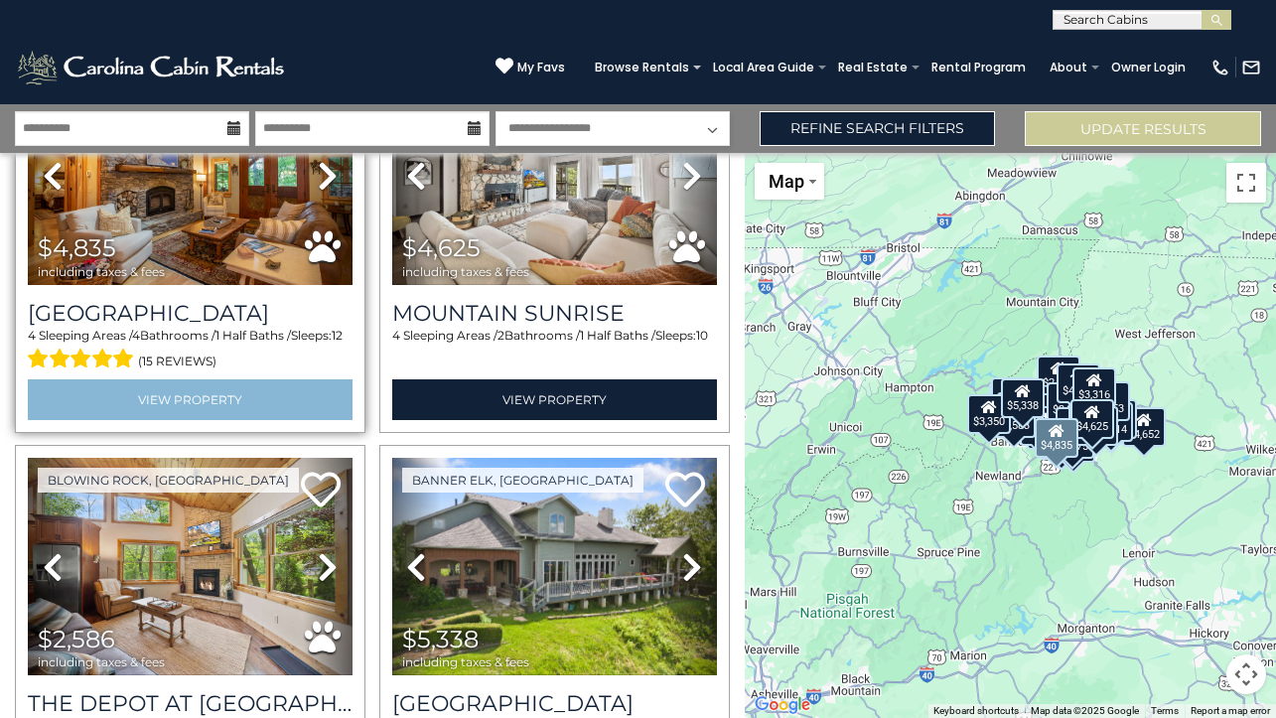
click at [228, 390] on link "View Property" at bounding box center [190, 399] width 325 height 41
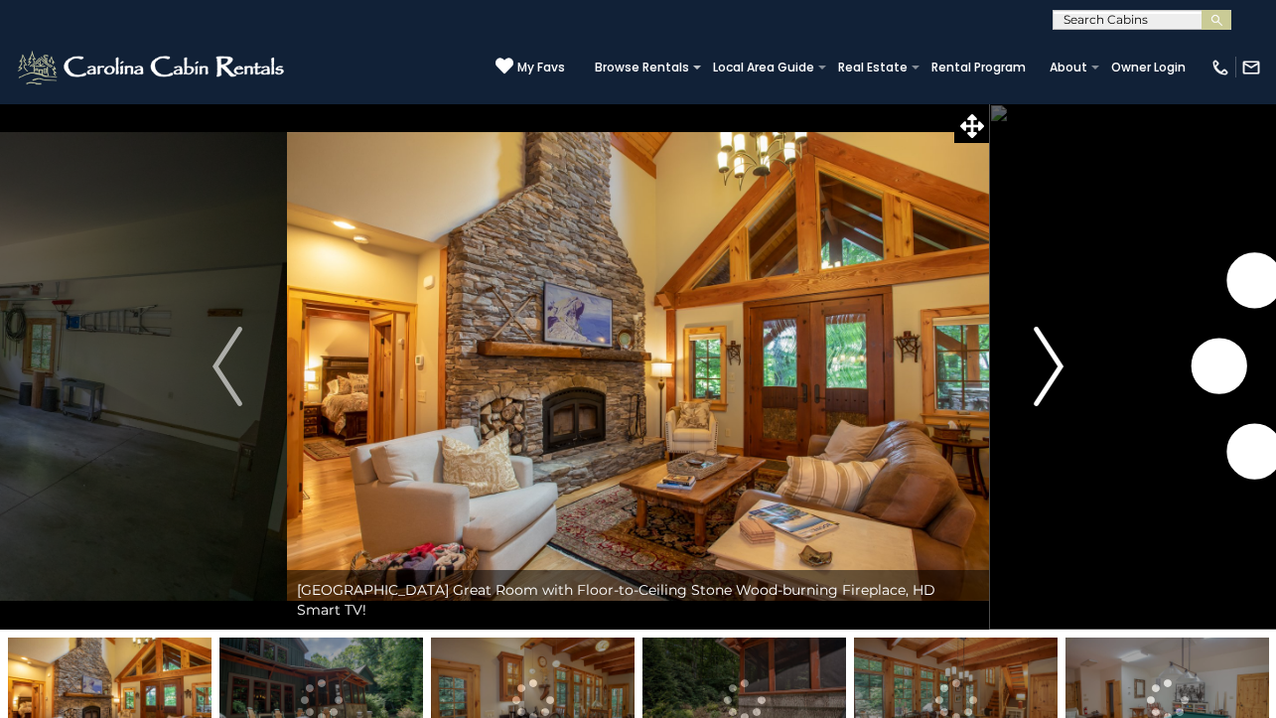
click at [1046, 354] on img "Next" at bounding box center [1049, 366] width 30 height 79
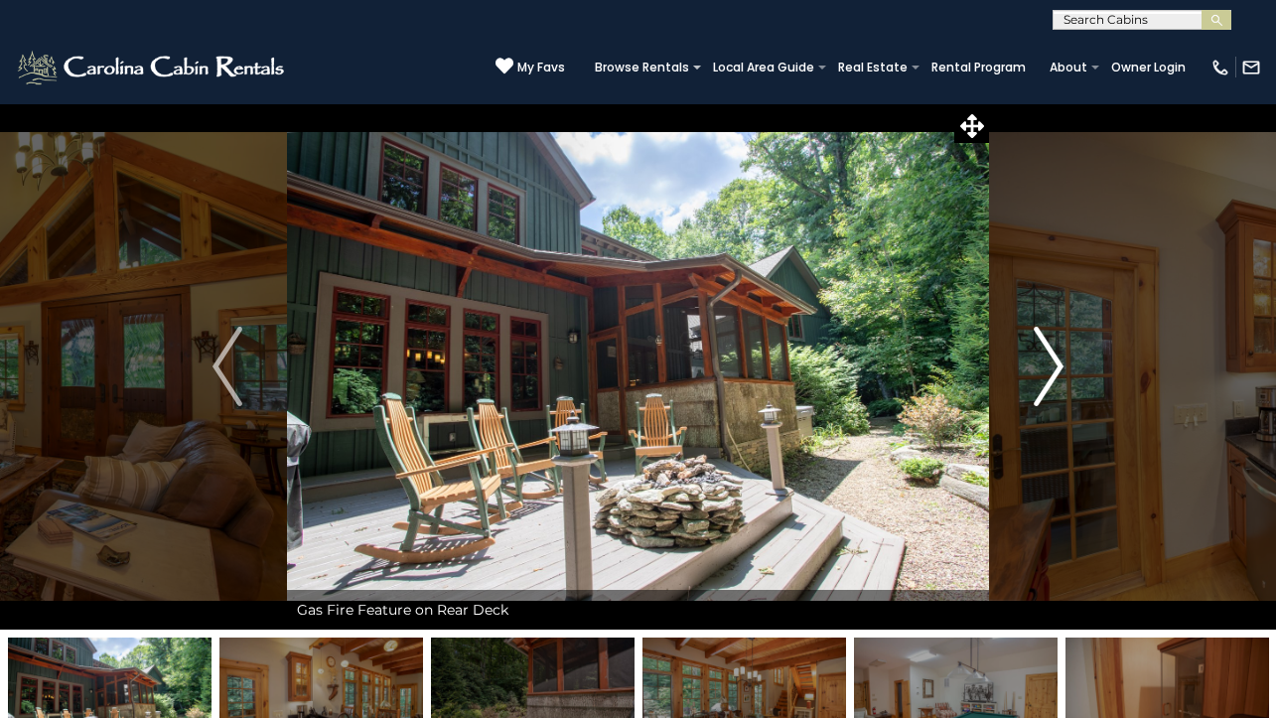
click at [1037, 354] on img "Next" at bounding box center [1049, 366] width 30 height 79
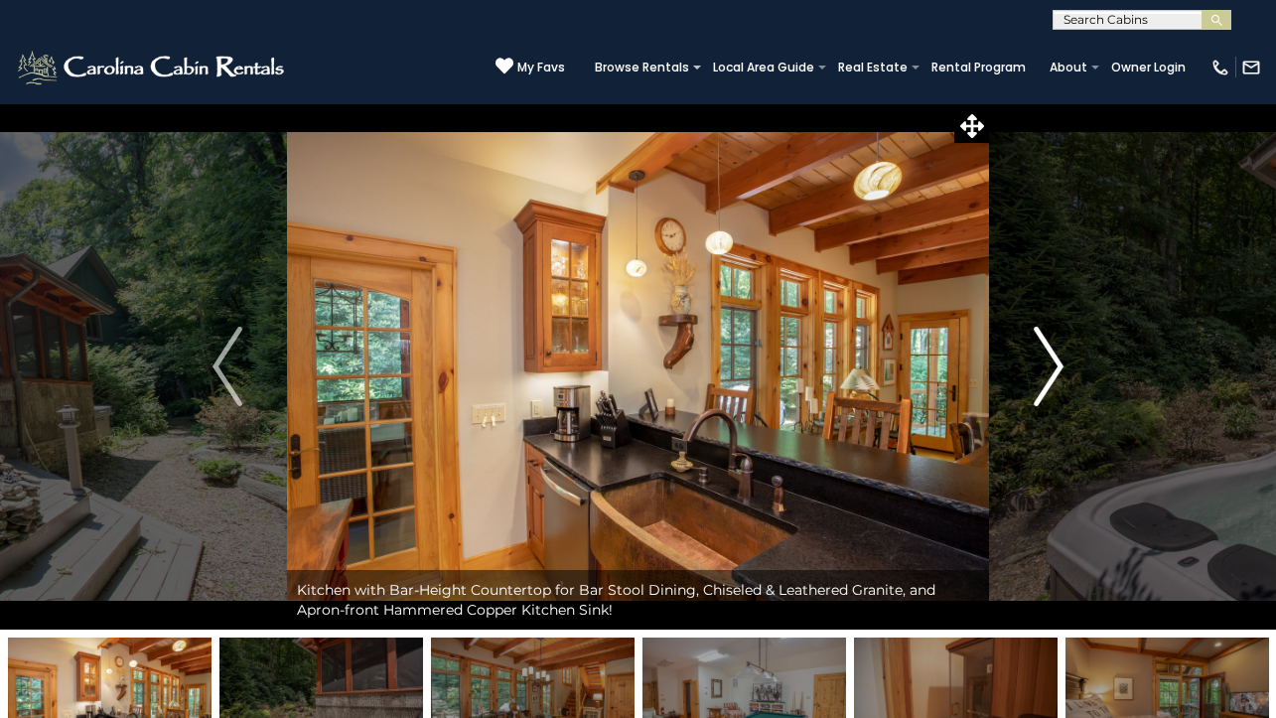
click at [1037, 354] on img "Next" at bounding box center [1049, 366] width 30 height 79
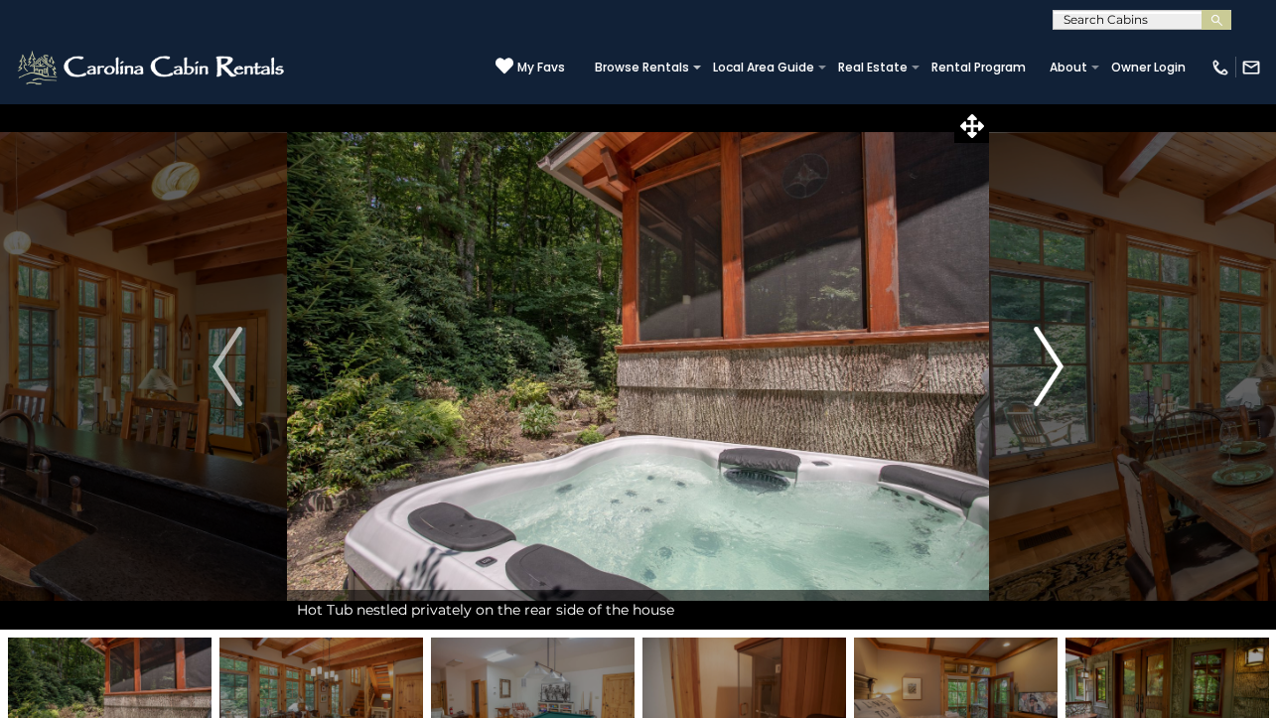
click at [1037, 354] on img "Next" at bounding box center [1049, 366] width 30 height 79
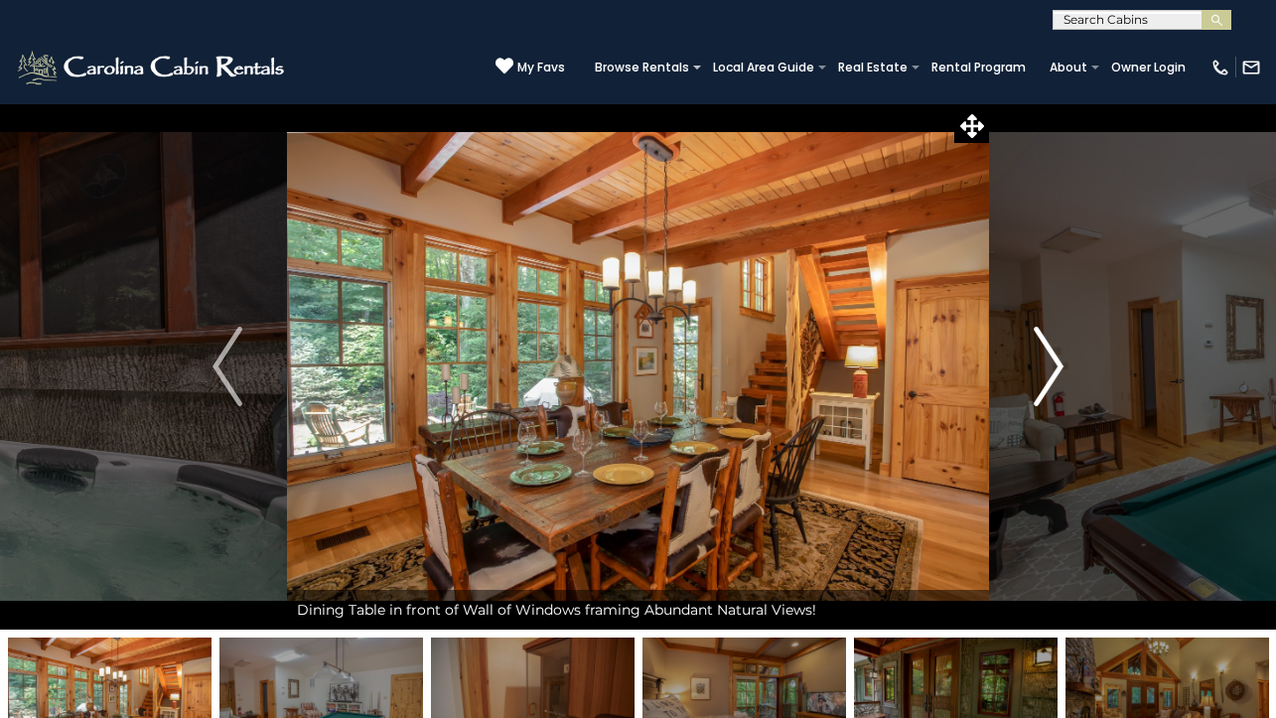
click at [1037, 354] on img "Next" at bounding box center [1049, 366] width 30 height 79
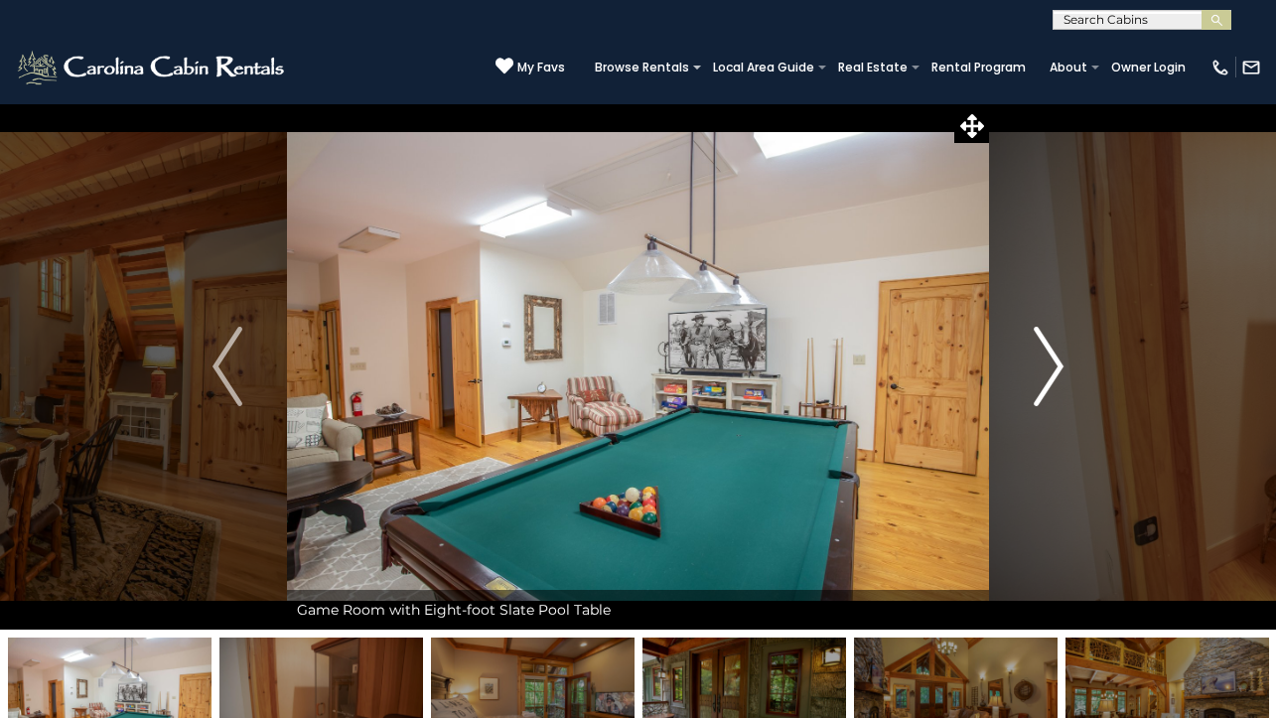
click at [1037, 354] on img "Next" at bounding box center [1049, 366] width 30 height 79
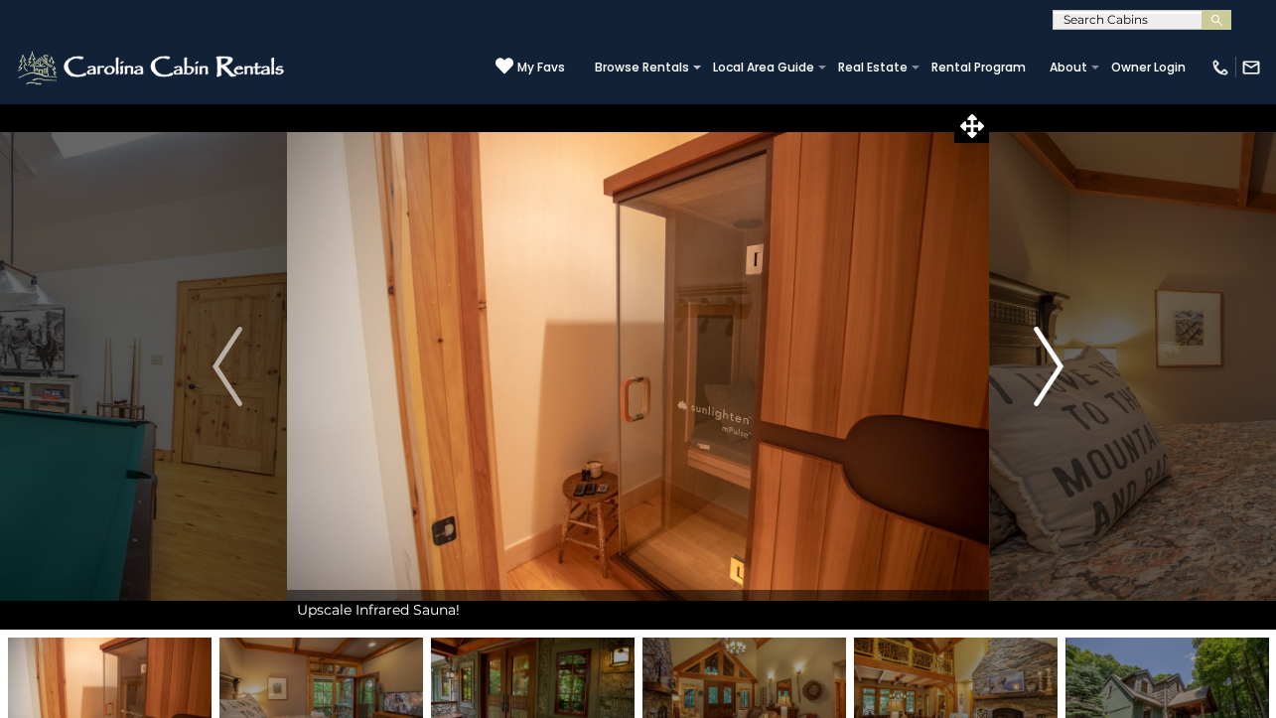
click at [1037, 354] on img "Next" at bounding box center [1049, 366] width 30 height 79
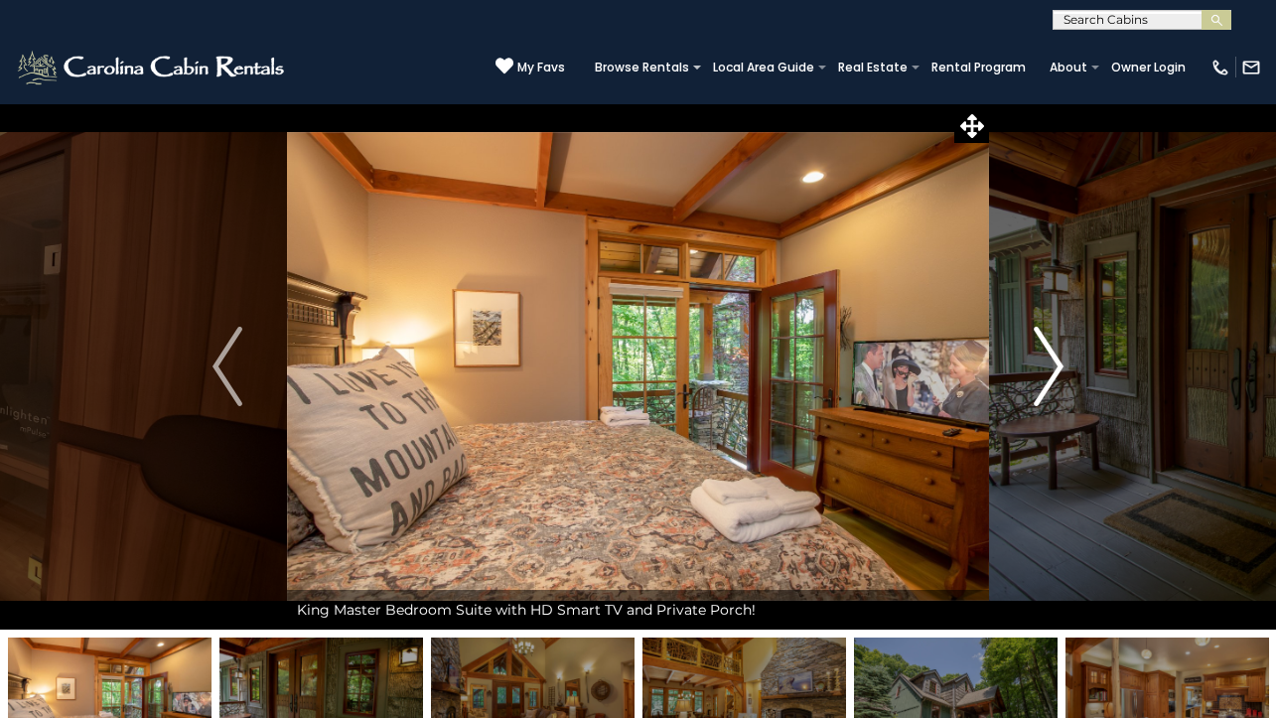
click at [1037, 354] on img "Next" at bounding box center [1049, 366] width 30 height 79
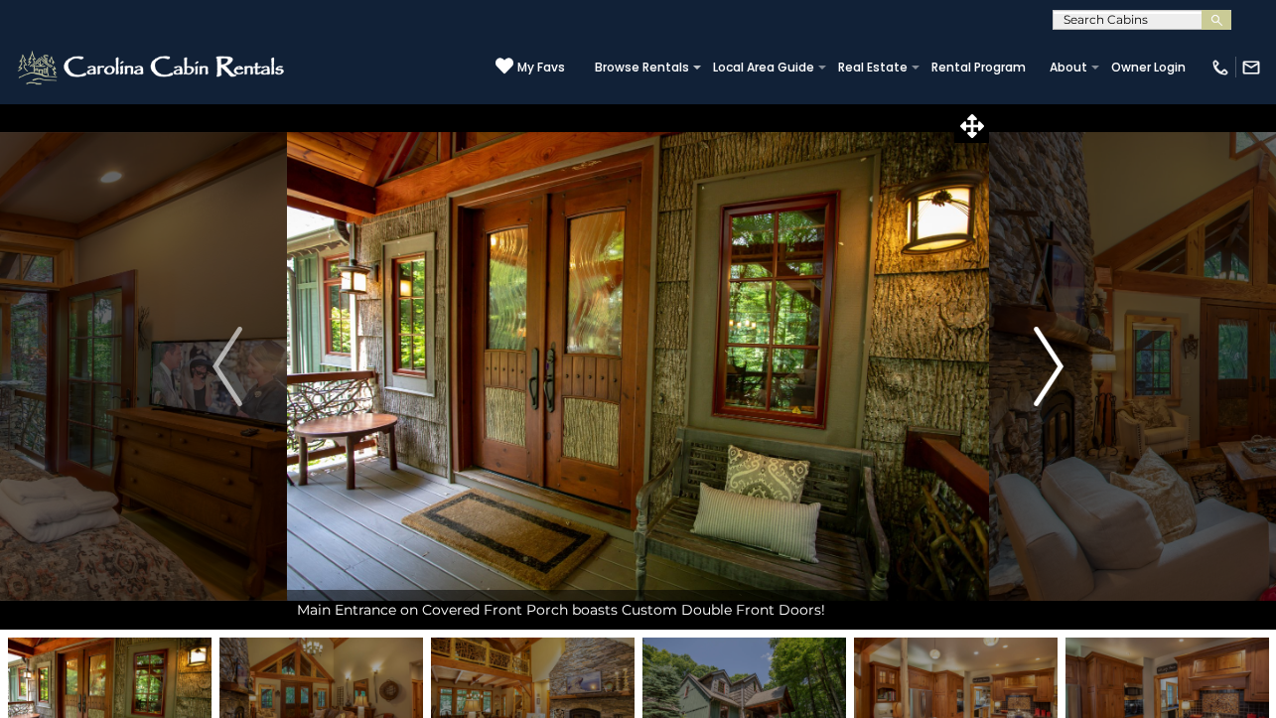
click at [1037, 354] on img "Next" at bounding box center [1049, 366] width 30 height 79
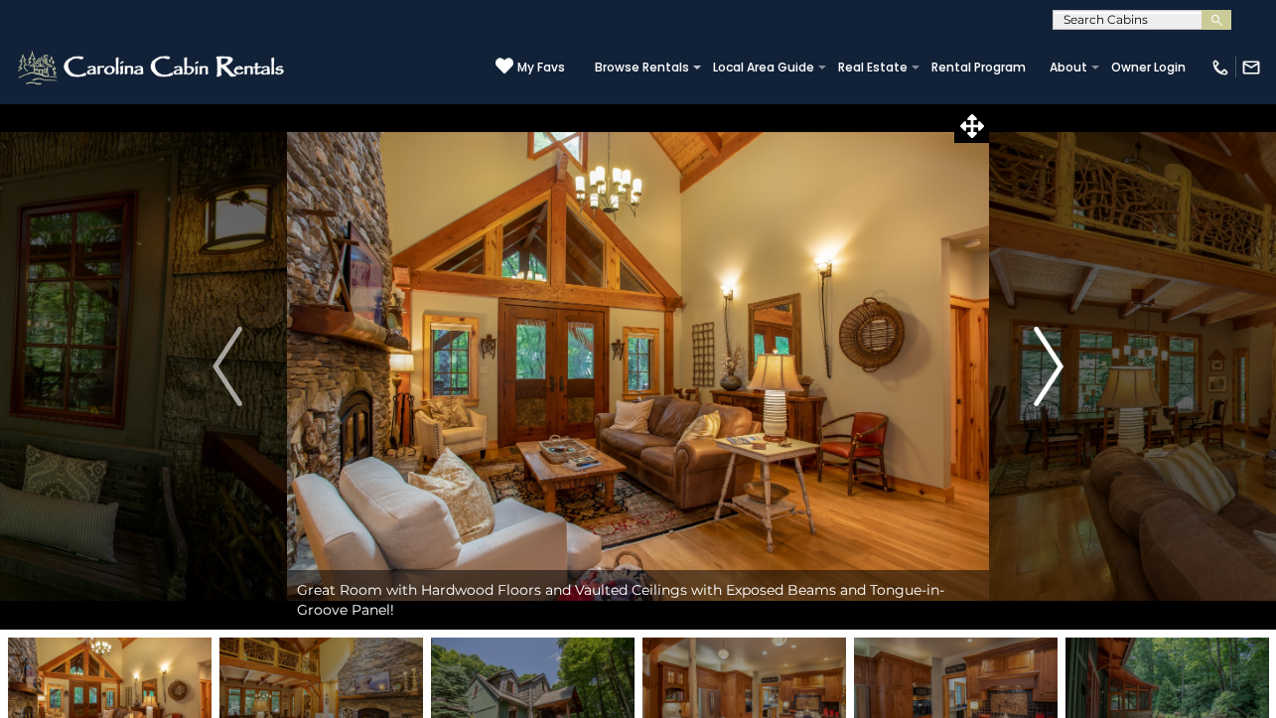
click at [1037, 354] on img "Next" at bounding box center [1049, 366] width 30 height 79
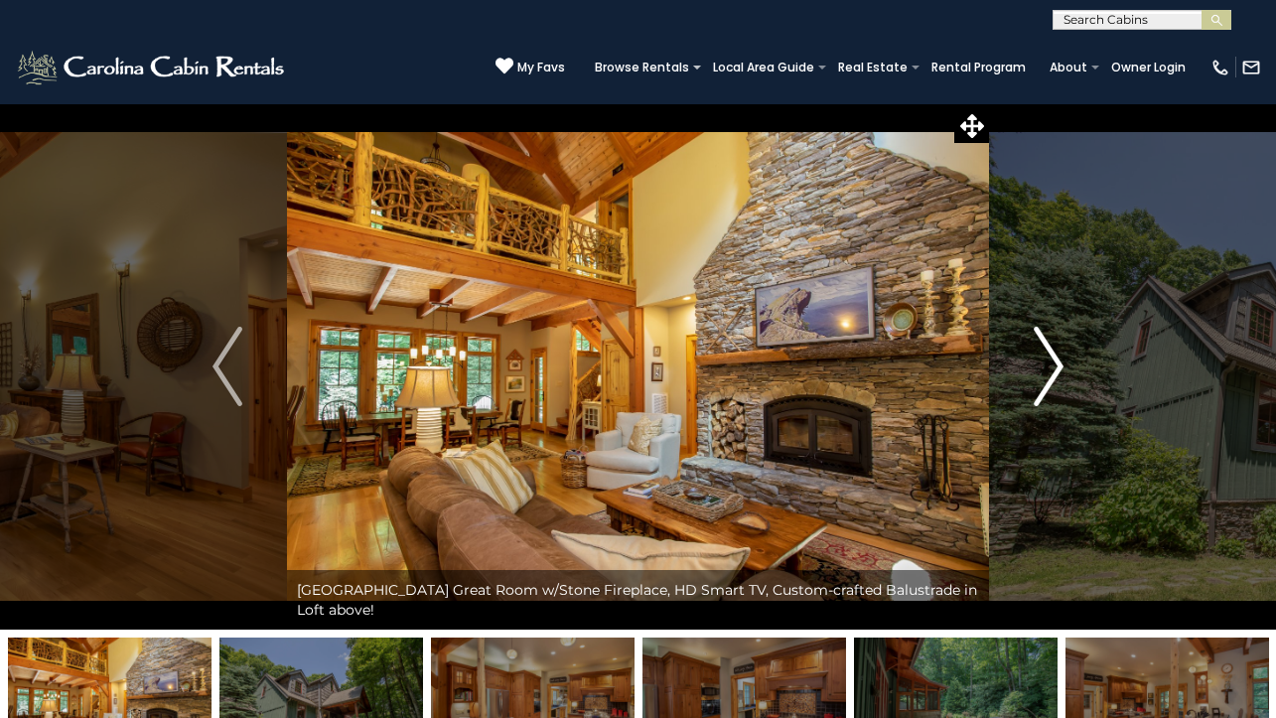
click at [1037, 354] on img "Next" at bounding box center [1049, 366] width 30 height 79
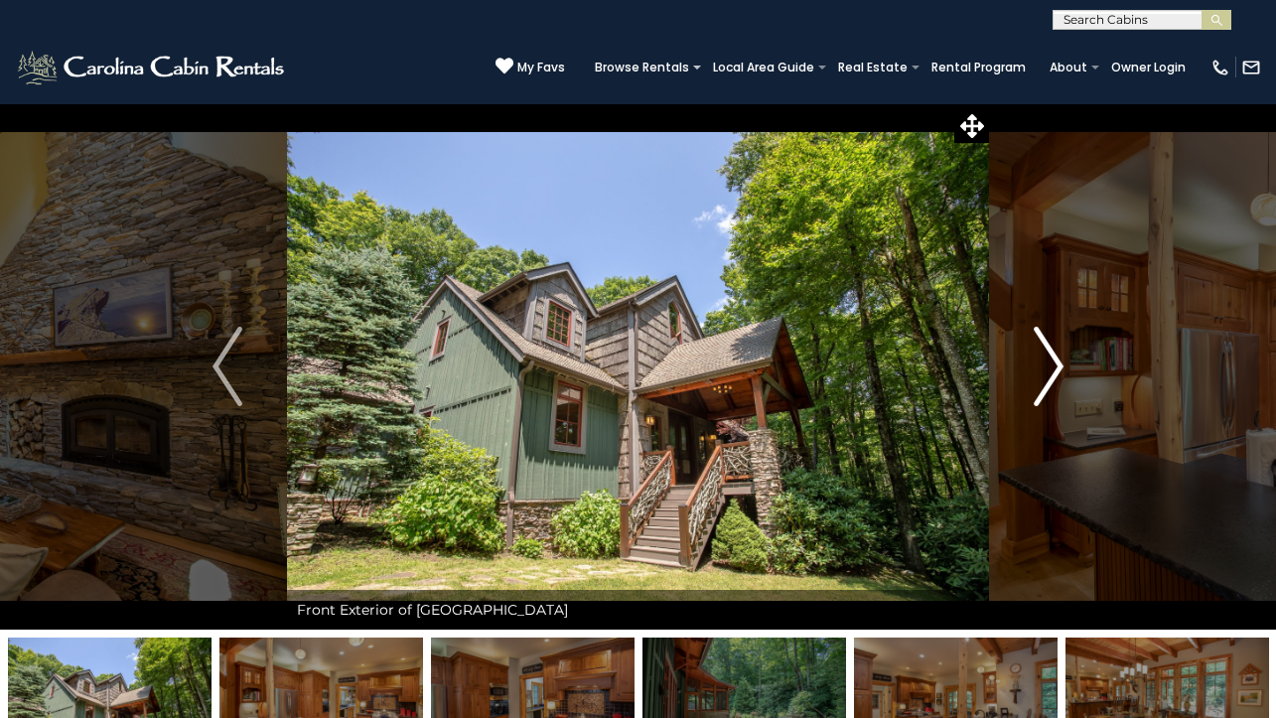
click at [1037, 354] on img "Next" at bounding box center [1049, 366] width 30 height 79
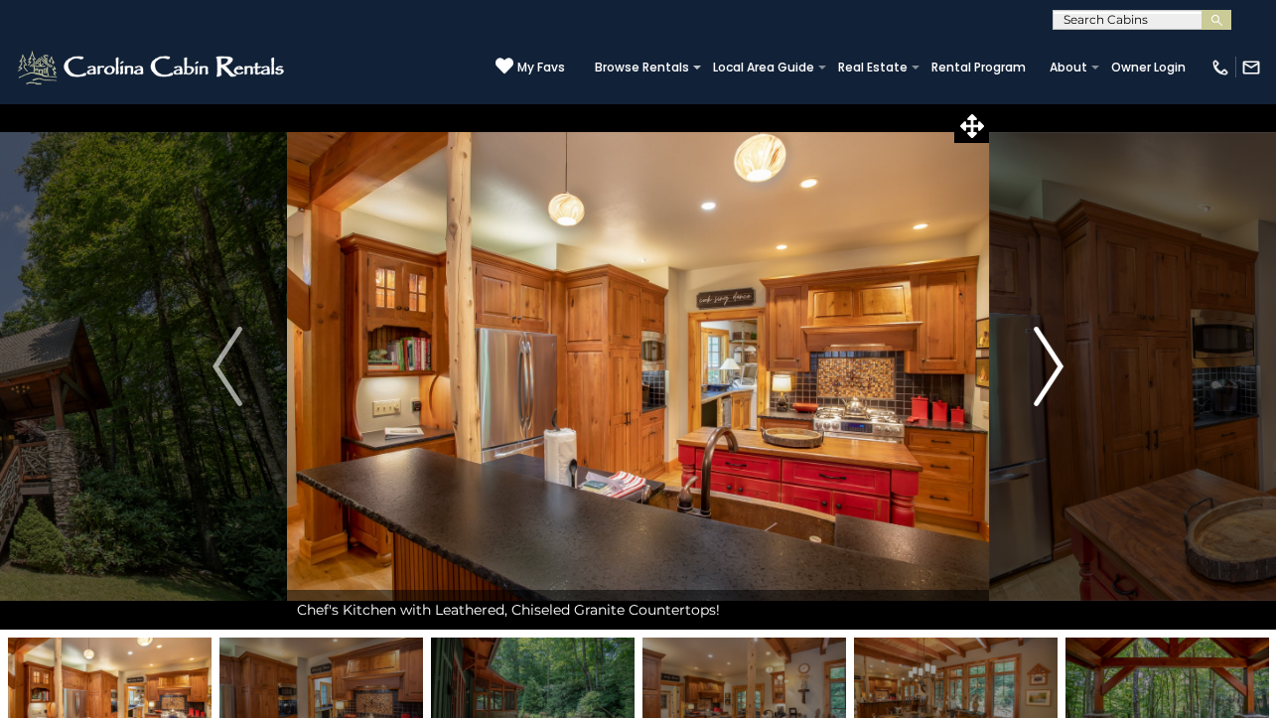
click at [1037, 354] on img "Next" at bounding box center [1049, 366] width 30 height 79
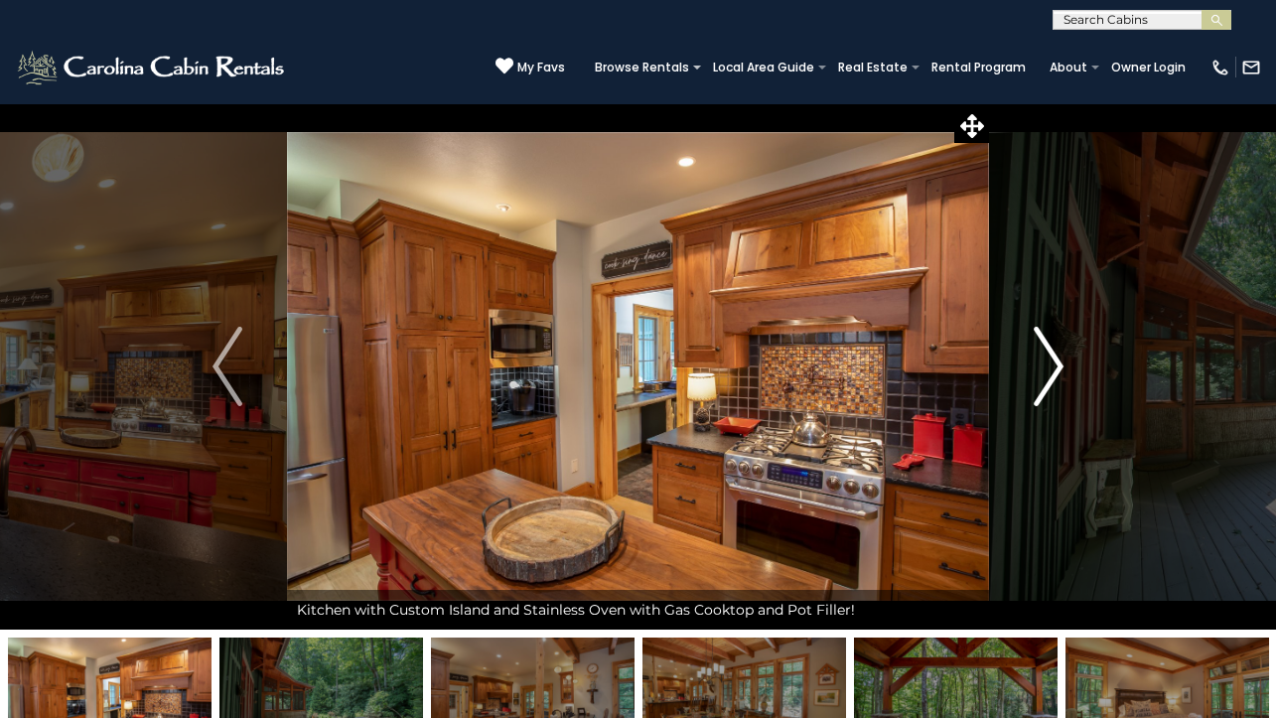
click at [1037, 354] on img "Next" at bounding box center [1049, 366] width 30 height 79
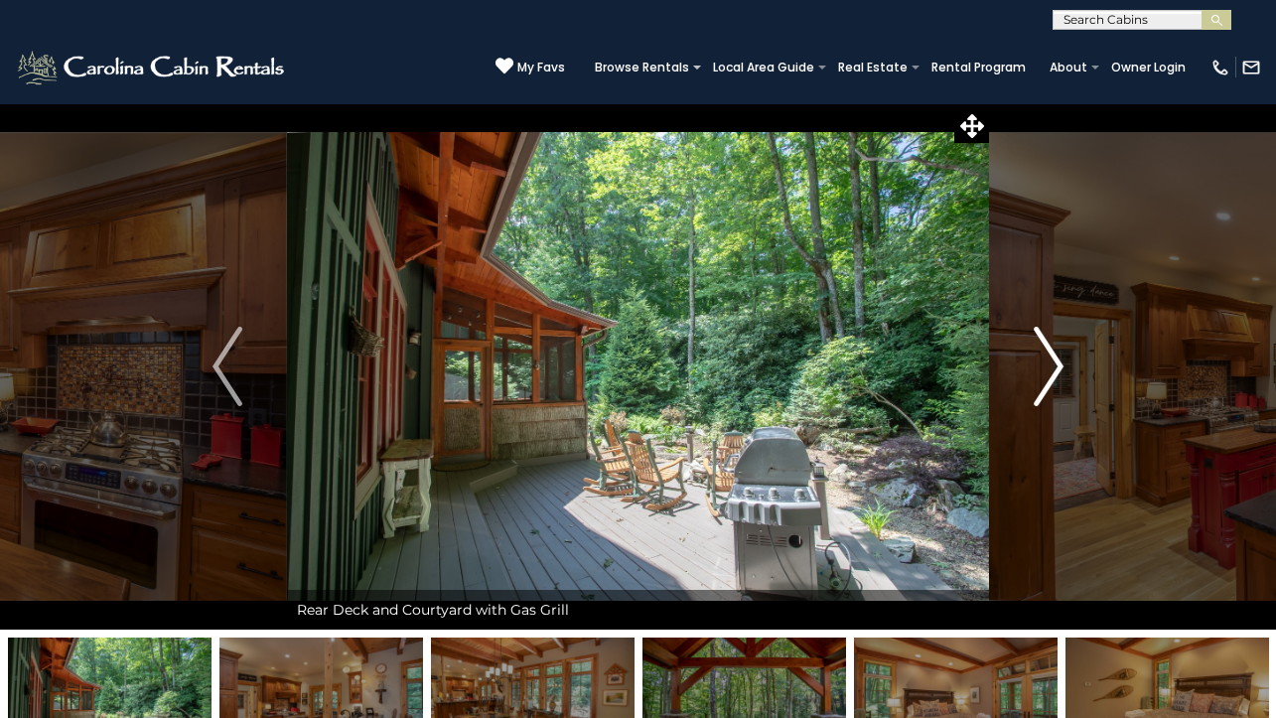
click at [1037, 354] on img "Next" at bounding box center [1049, 366] width 30 height 79
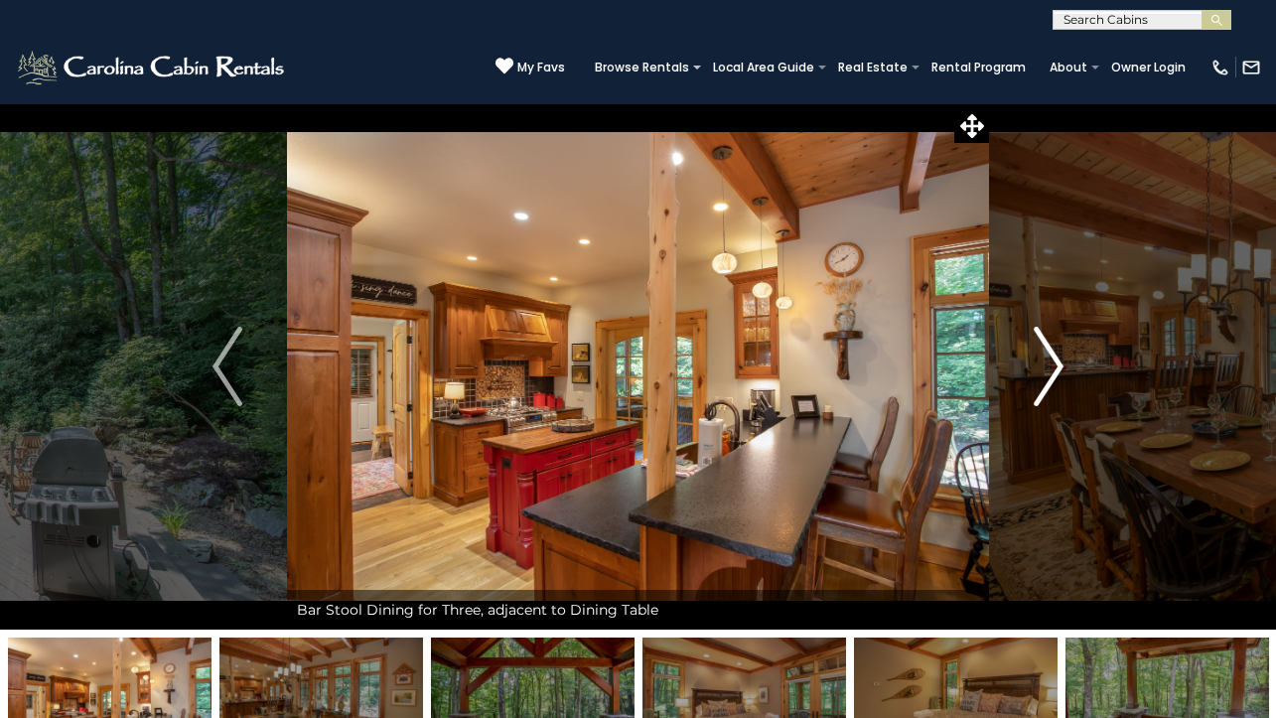
click at [1037, 354] on img "Next" at bounding box center [1049, 366] width 30 height 79
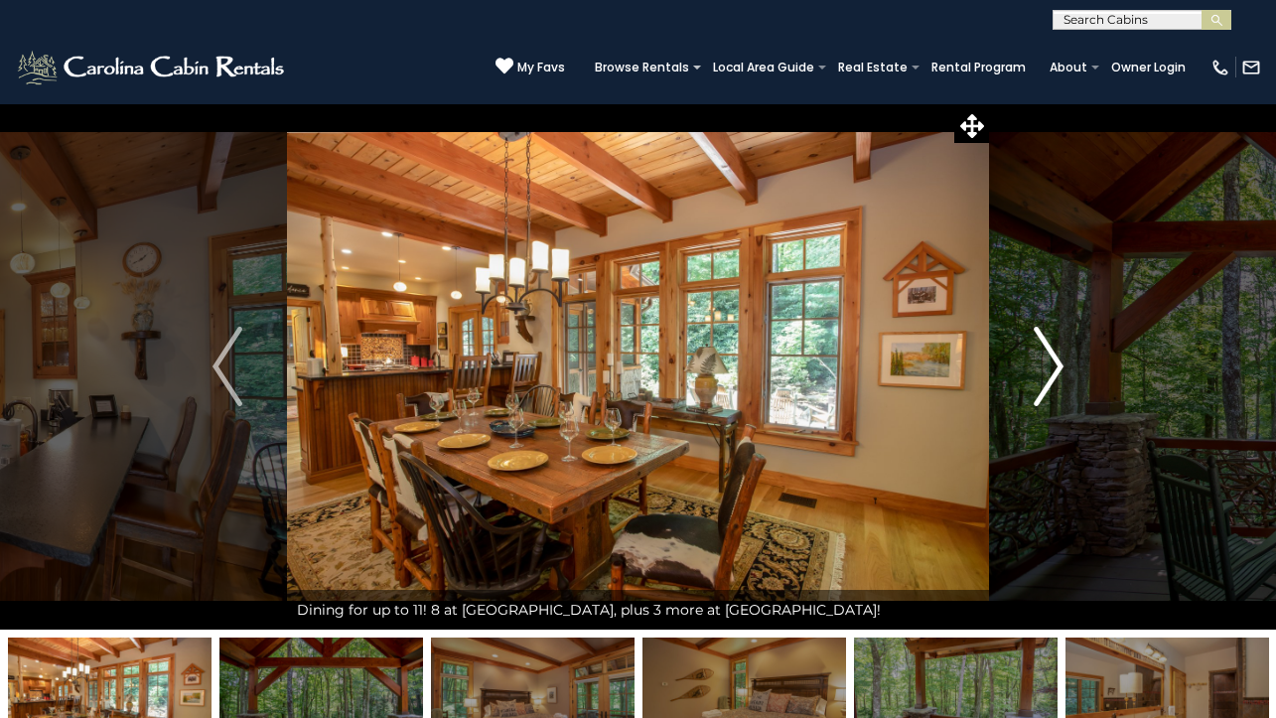
click at [1037, 354] on img "Next" at bounding box center [1049, 366] width 30 height 79
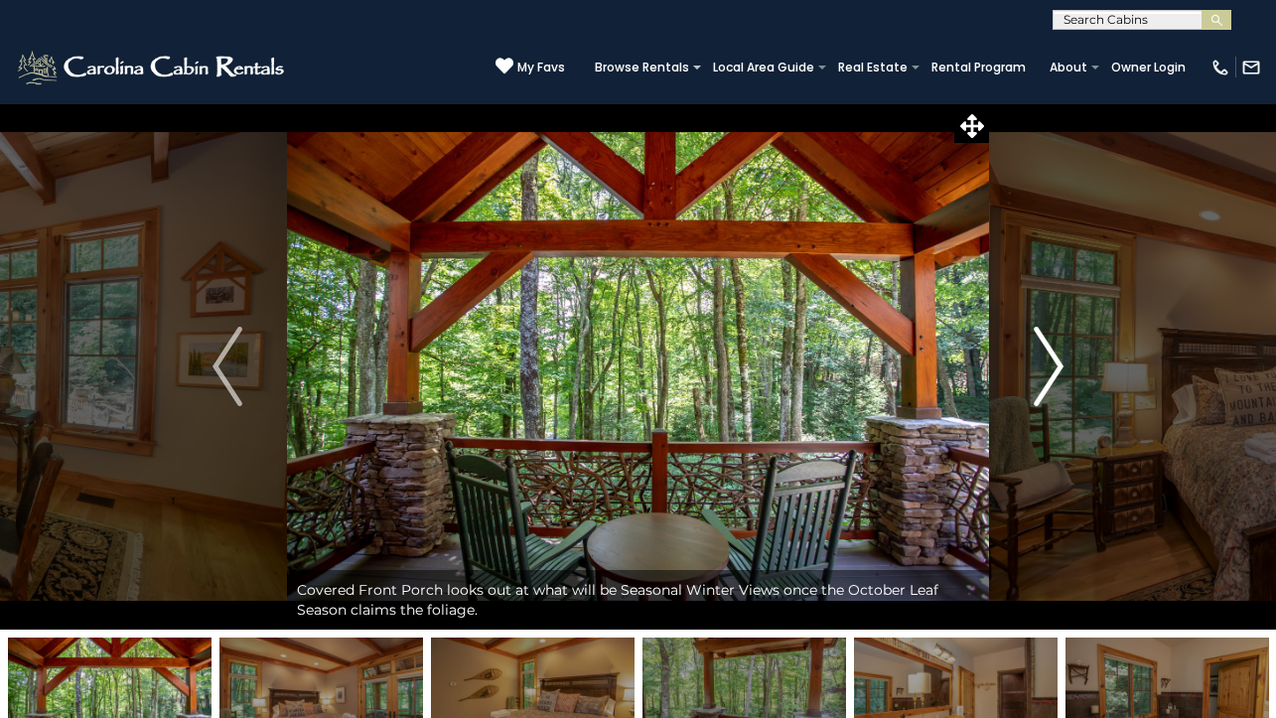
click at [1037, 354] on img "Next" at bounding box center [1049, 366] width 30 height 79
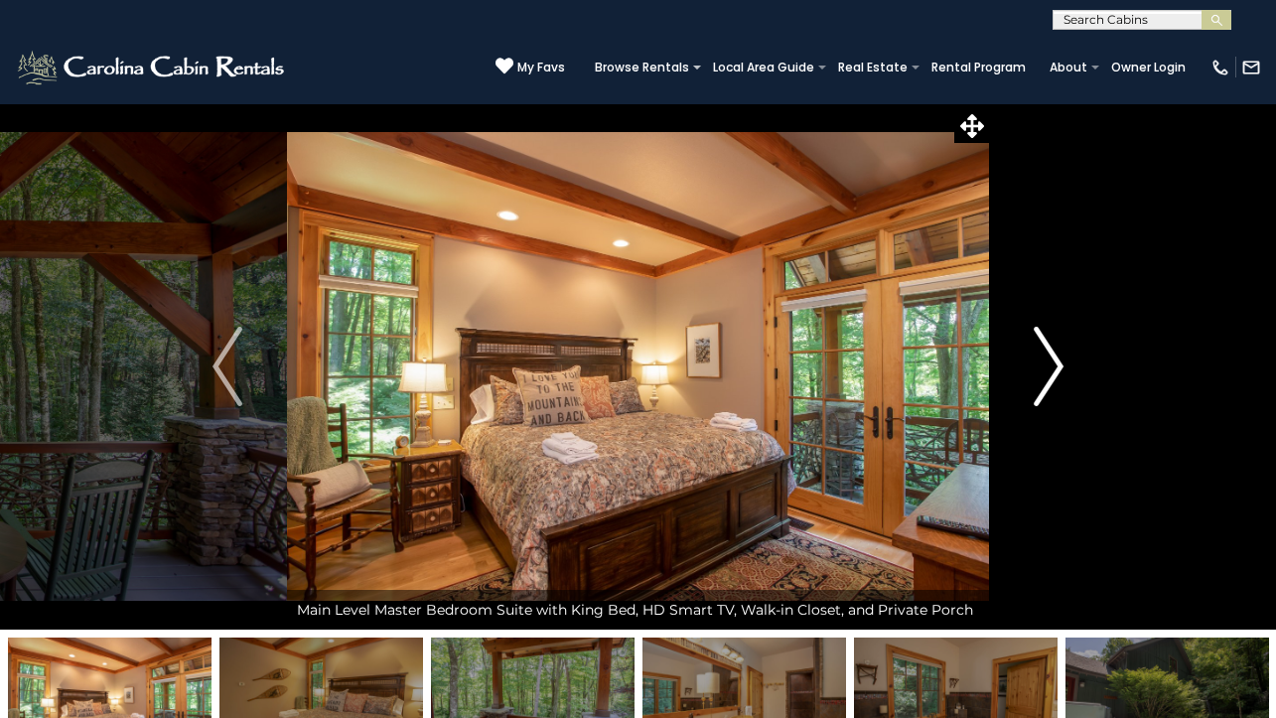
click at [1037, 354] on img "Next" at bounding box center [1049, 366] width 30 height 79
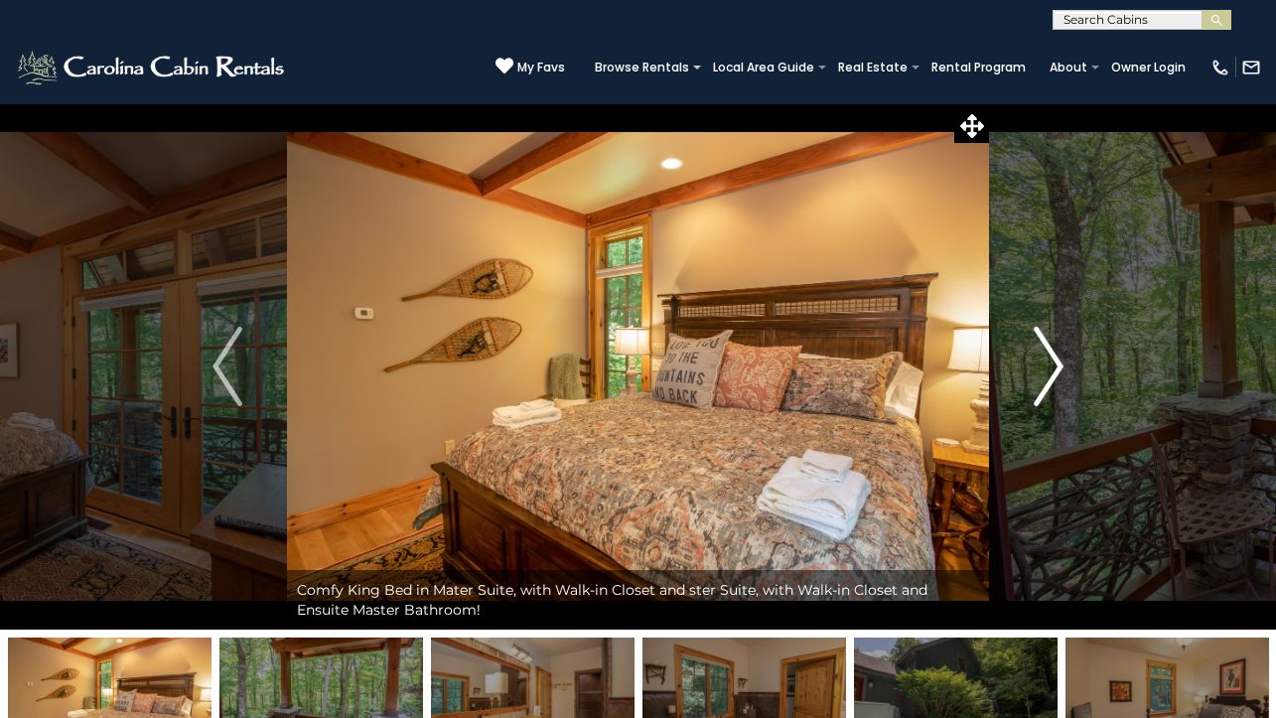
click at [1037, 354] on img "Next" at bounding box center [1049, 366] width 30 height 79
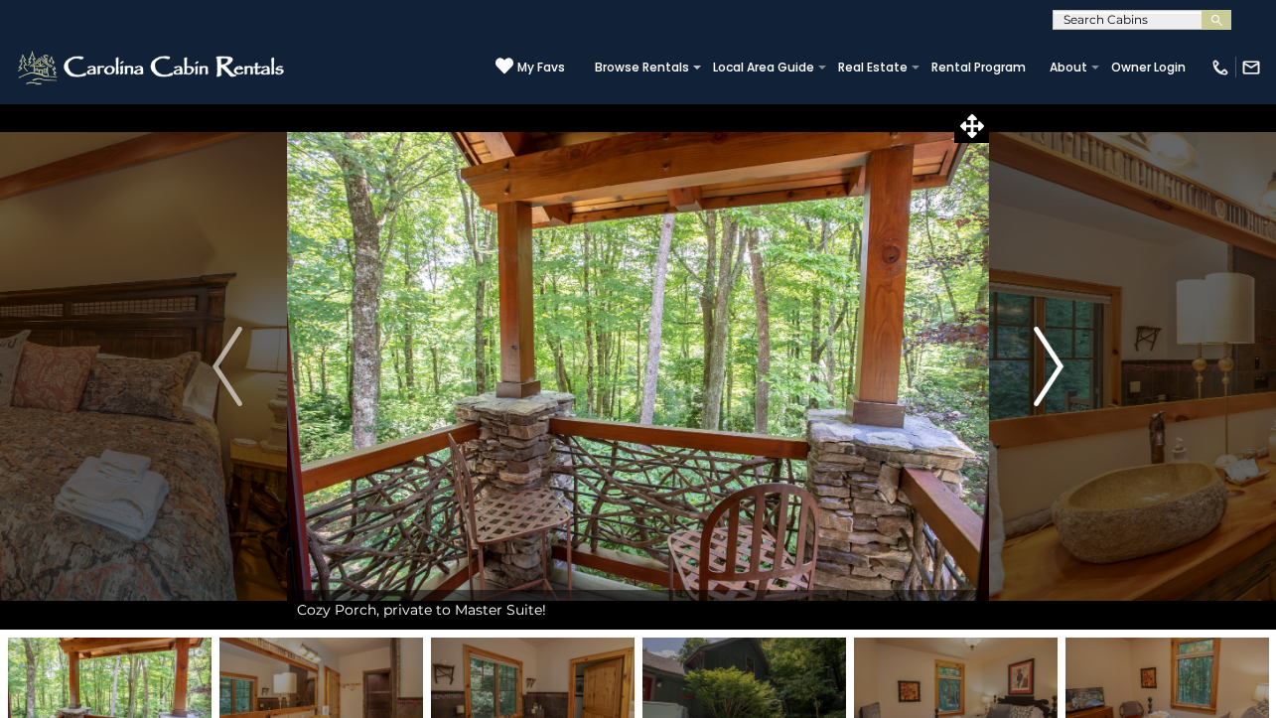
click at [1037, 354] on img "Next" at bounding box center [1049, 366] width 30 height 79
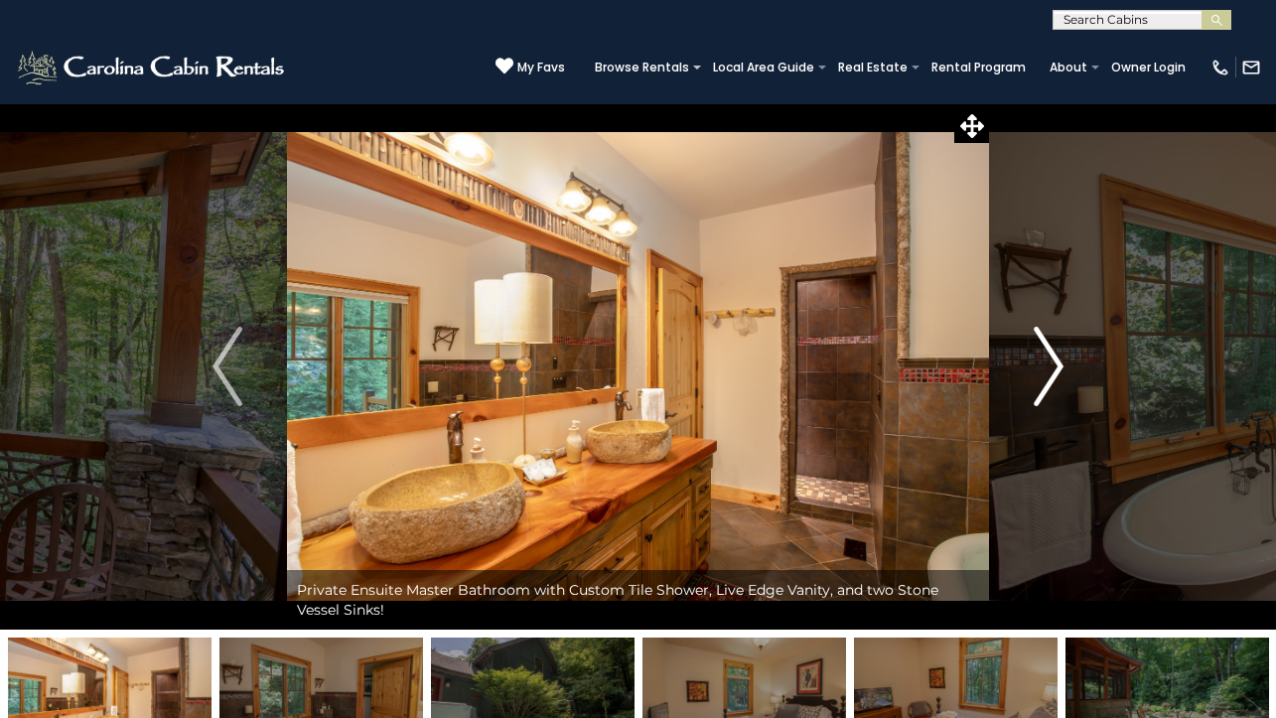
click at [1037, 354] on img "Next" at bounding box center [1049, 366] width 30 height 79
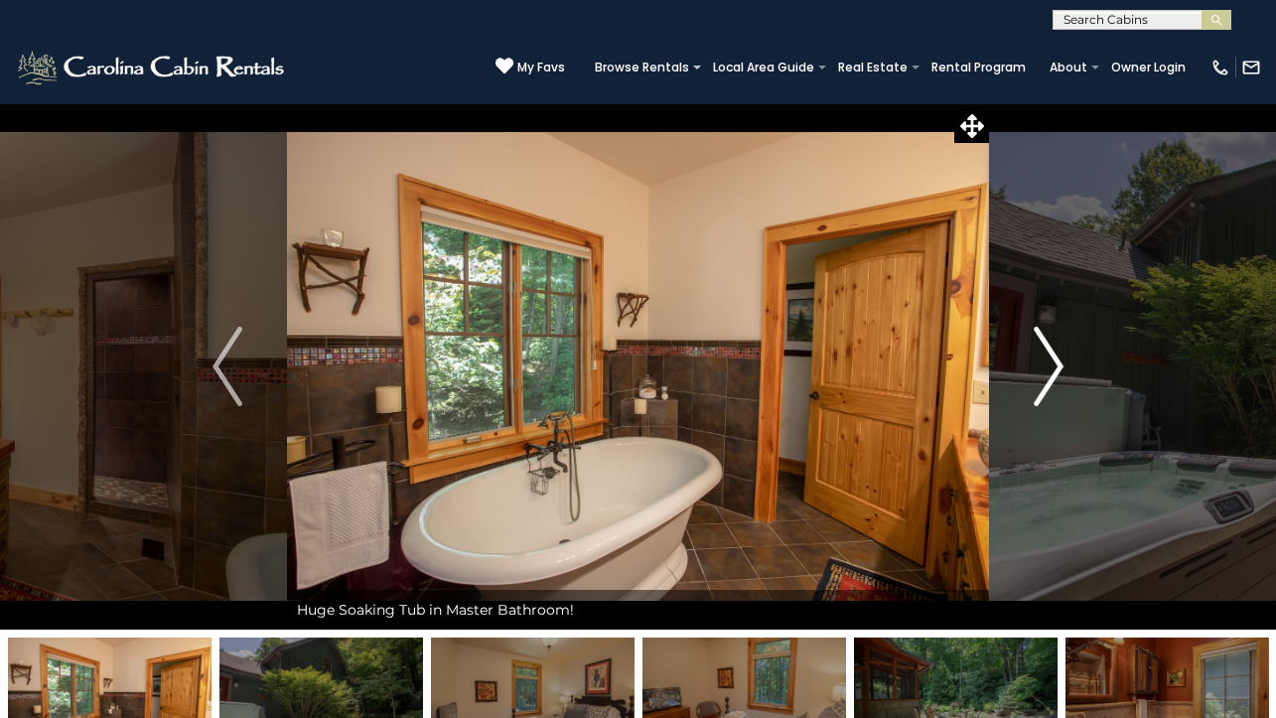
click at [1037, 354] on img "Next" at bounding box center [1049, 366] width 30 height 79
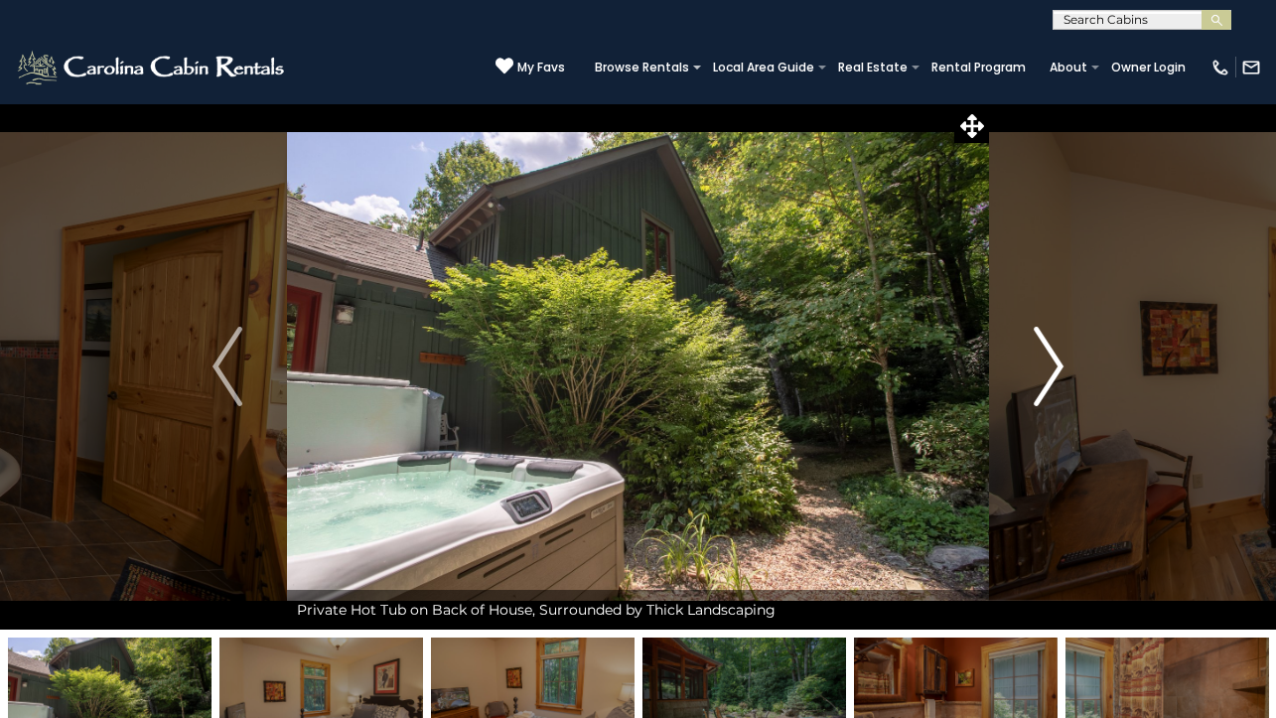
click at [1037, 354] on img "Next" at bounding box center [1049, 366] width 30 height 79
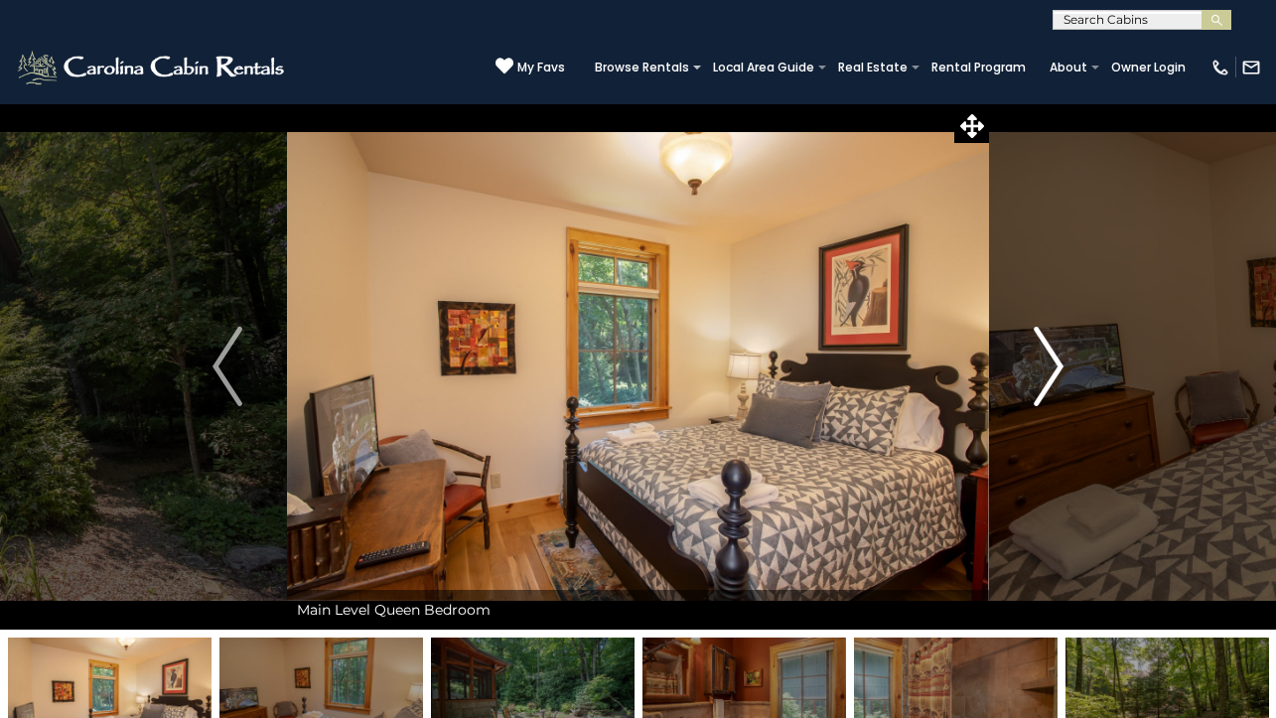
click at [1037, 354] on img "Next" at bounding box center [1049, 366] width 30 height 79
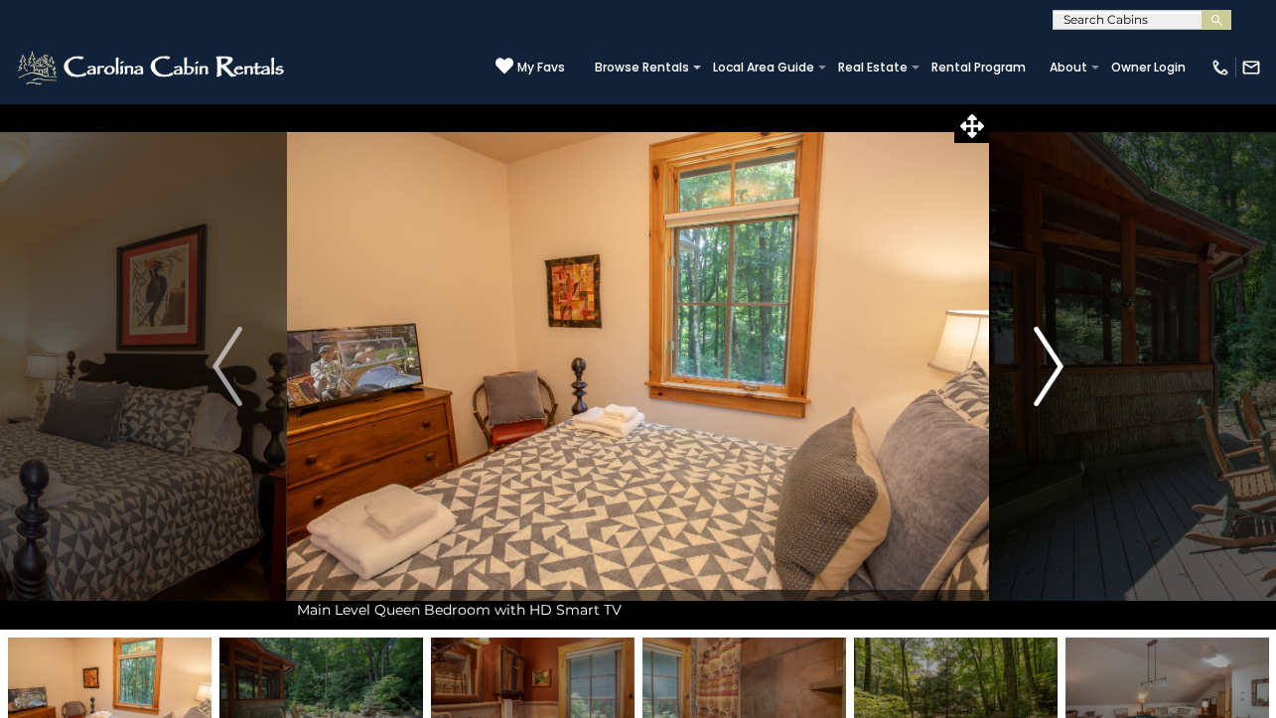
click at [1037, 354] on img "Next" at bounding box center [1049, 366] width 30 height 79
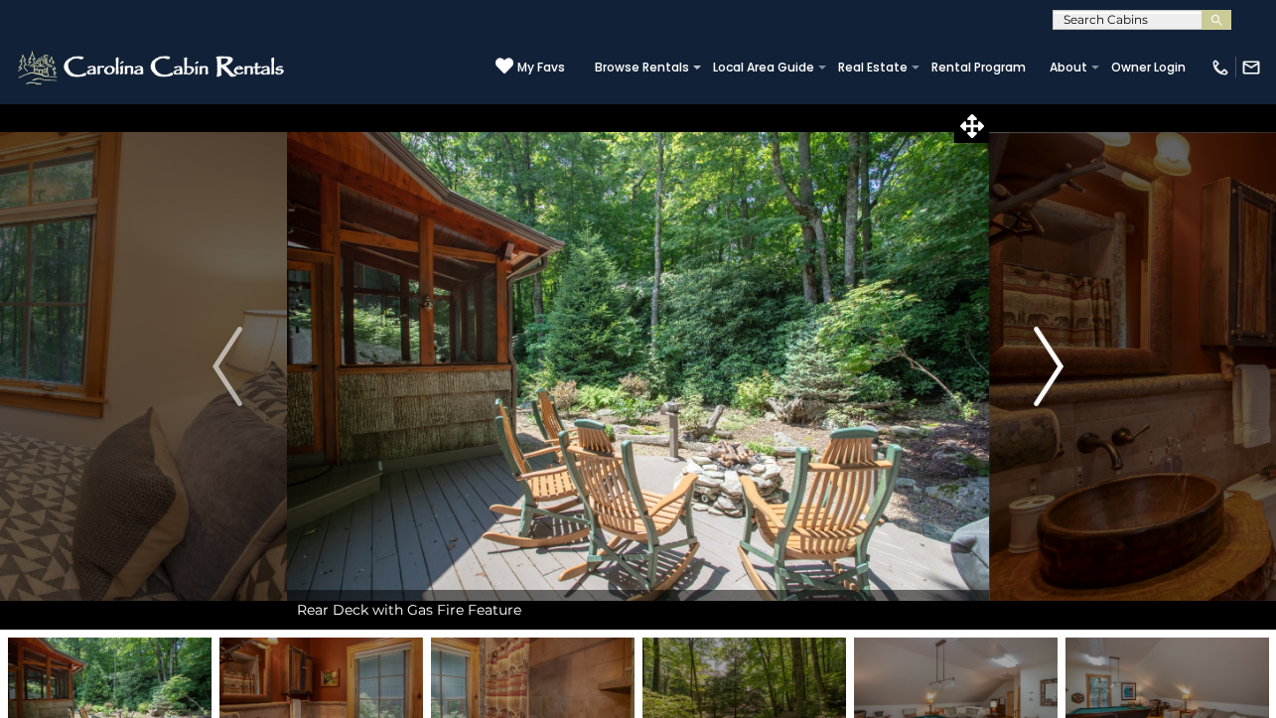
click at [1037, 354] on img "Next" at bounding box center [1049, 366] width 30 height 79
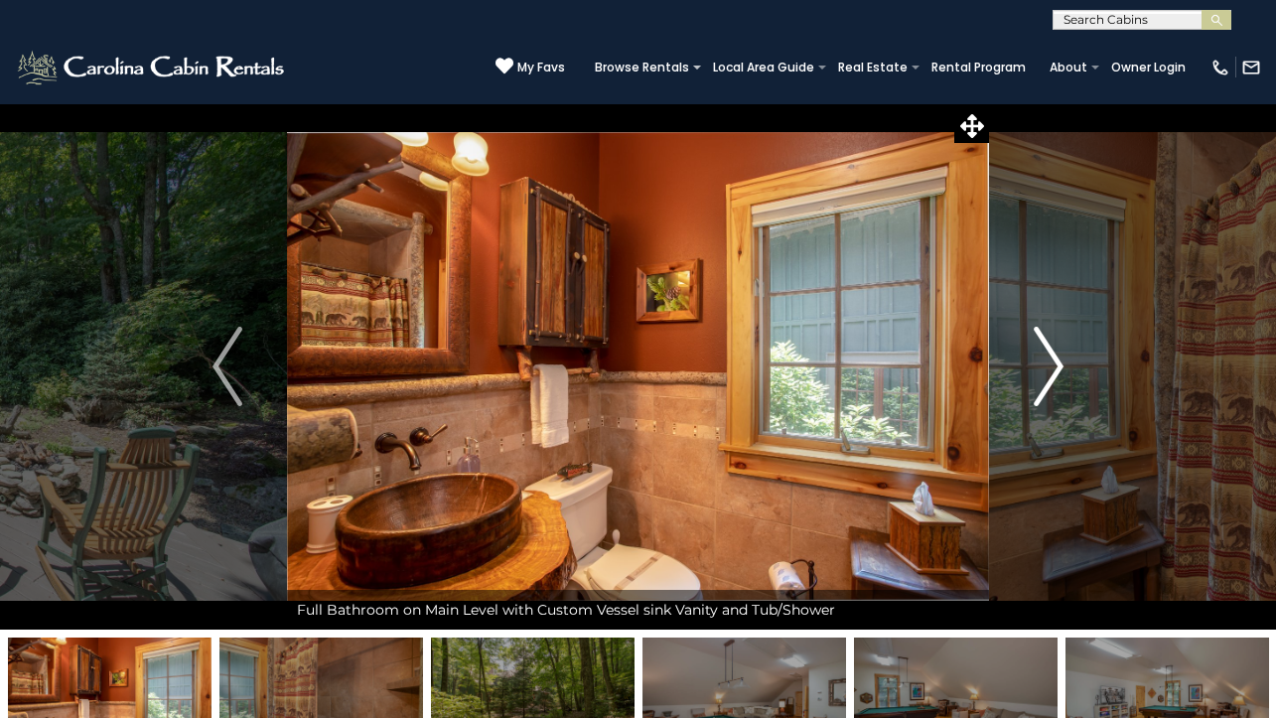
click at [1037, 354] on img "Next" at bounding box center [1049, 366] width 30 height 79
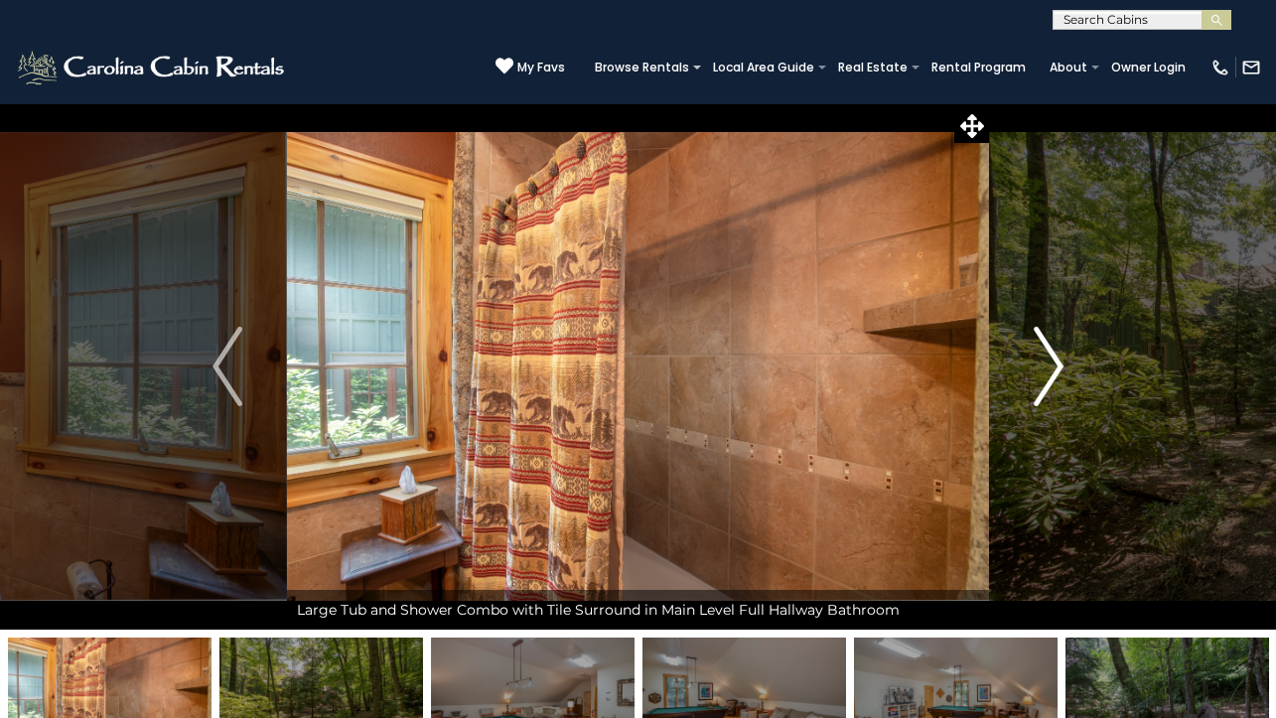
click at [1037, 354] on img "Next" at bounding box center [1049, 366] width 30 height 79
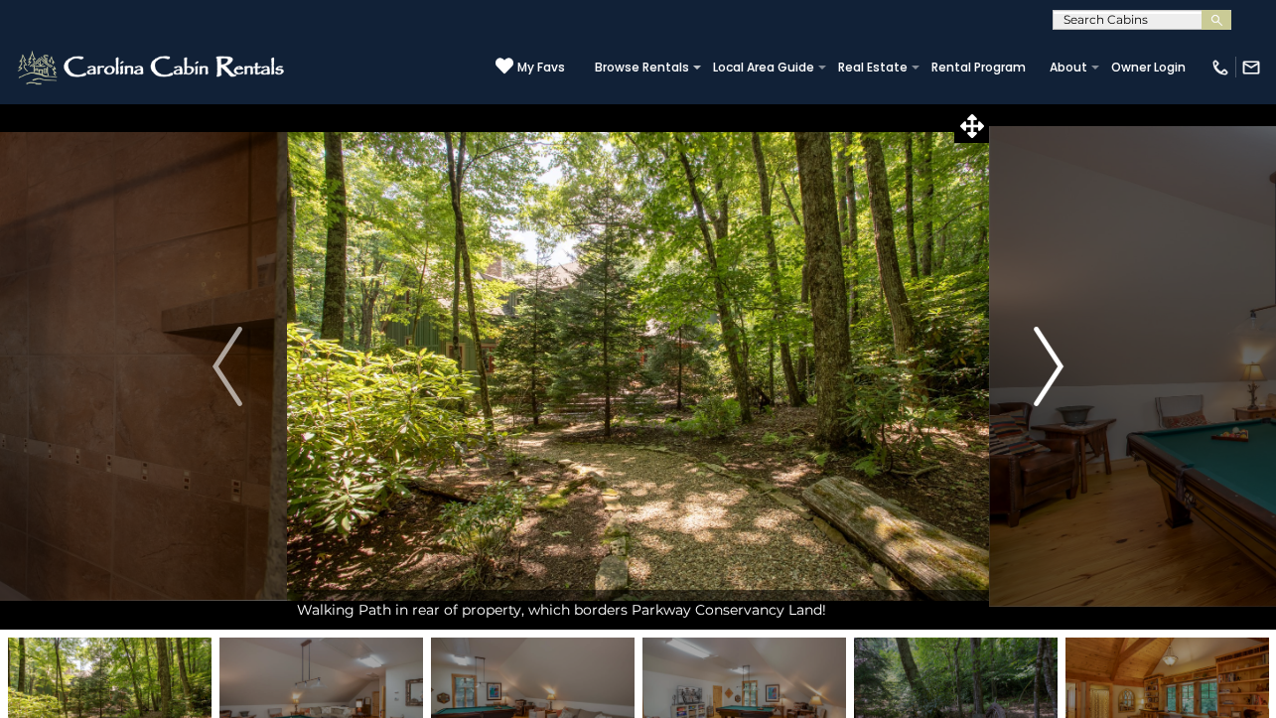
click at [1037, 354] on img "Next" at bounding box center [1049, 366] width 30 height 79
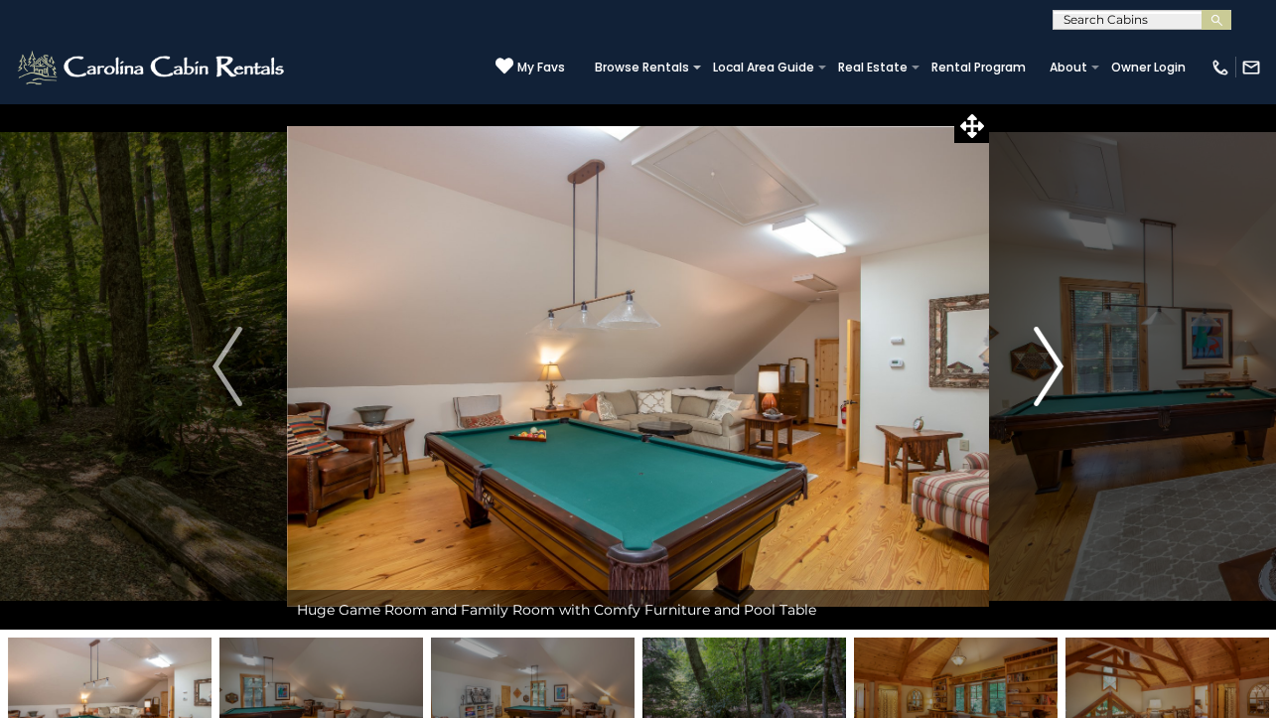
click at [1037, 354] on img "Next" at bounding box center [1049, 366] width 30 height 79
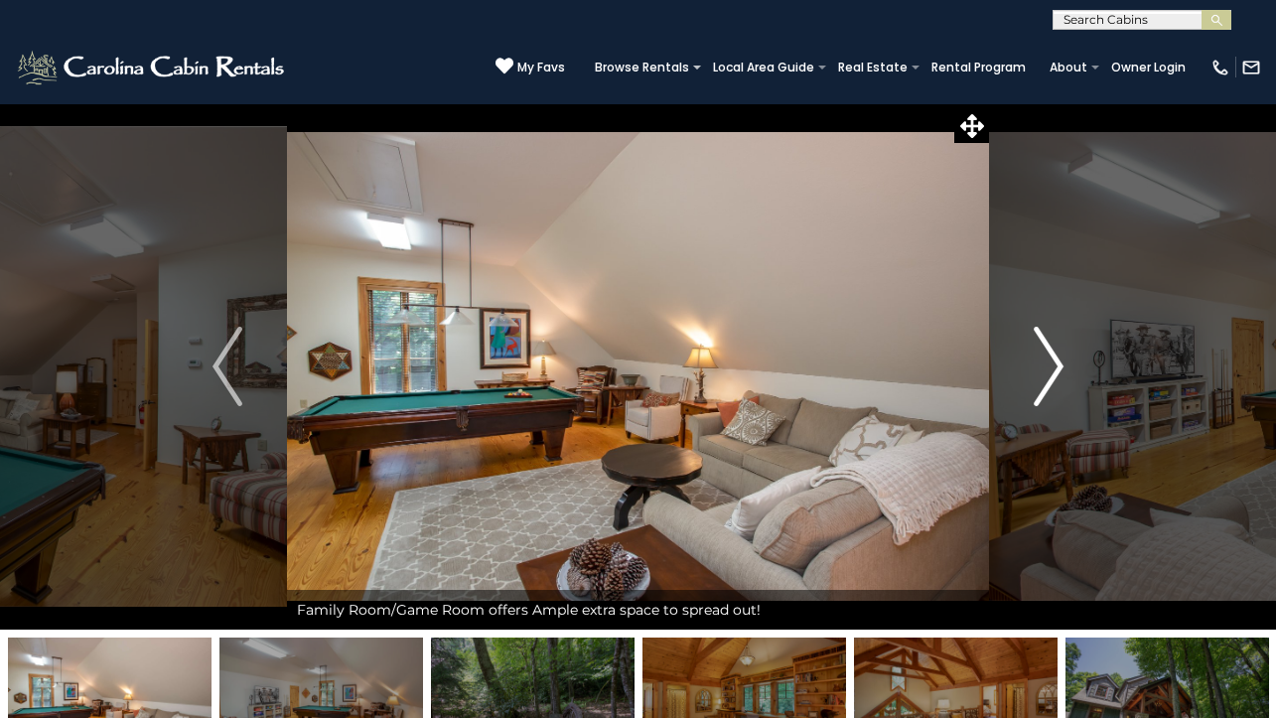
click at [1037, 354] on img "Next" at bounding box center [1049, 366] width 30 height 79
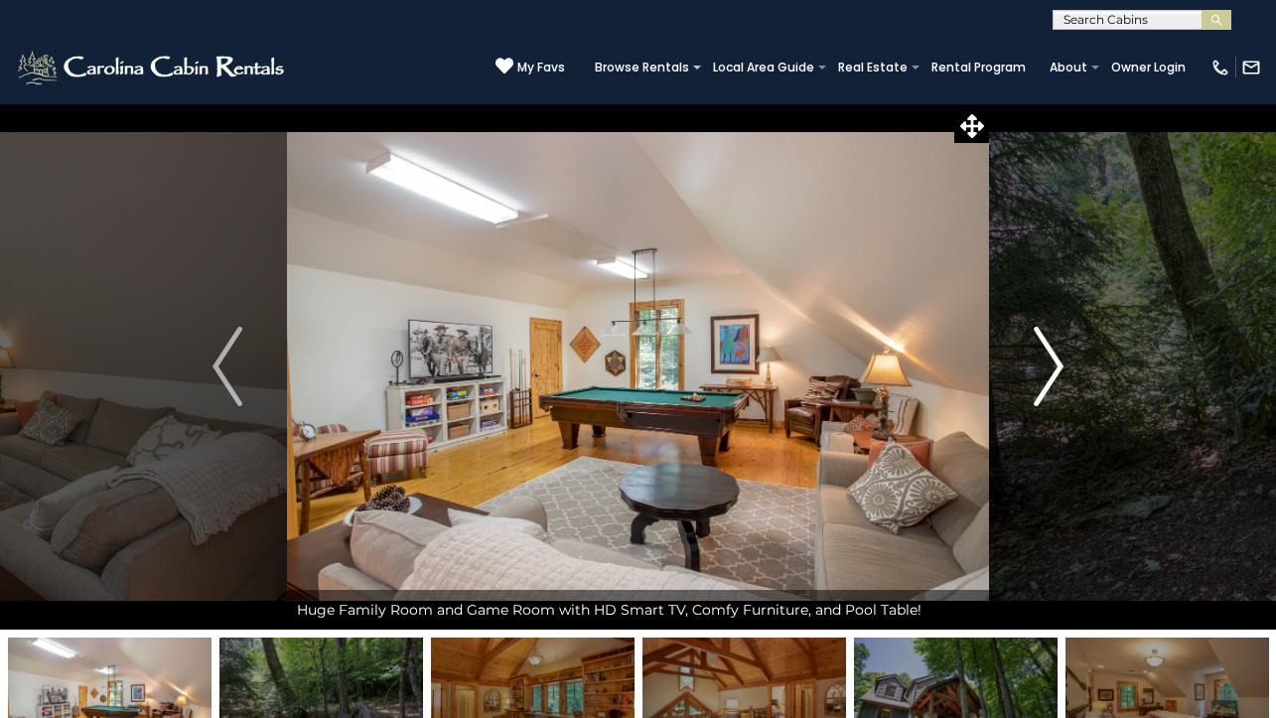
click at [1037, 354] on img "Next" at bounding box center [1049, 366] width 30 height 79
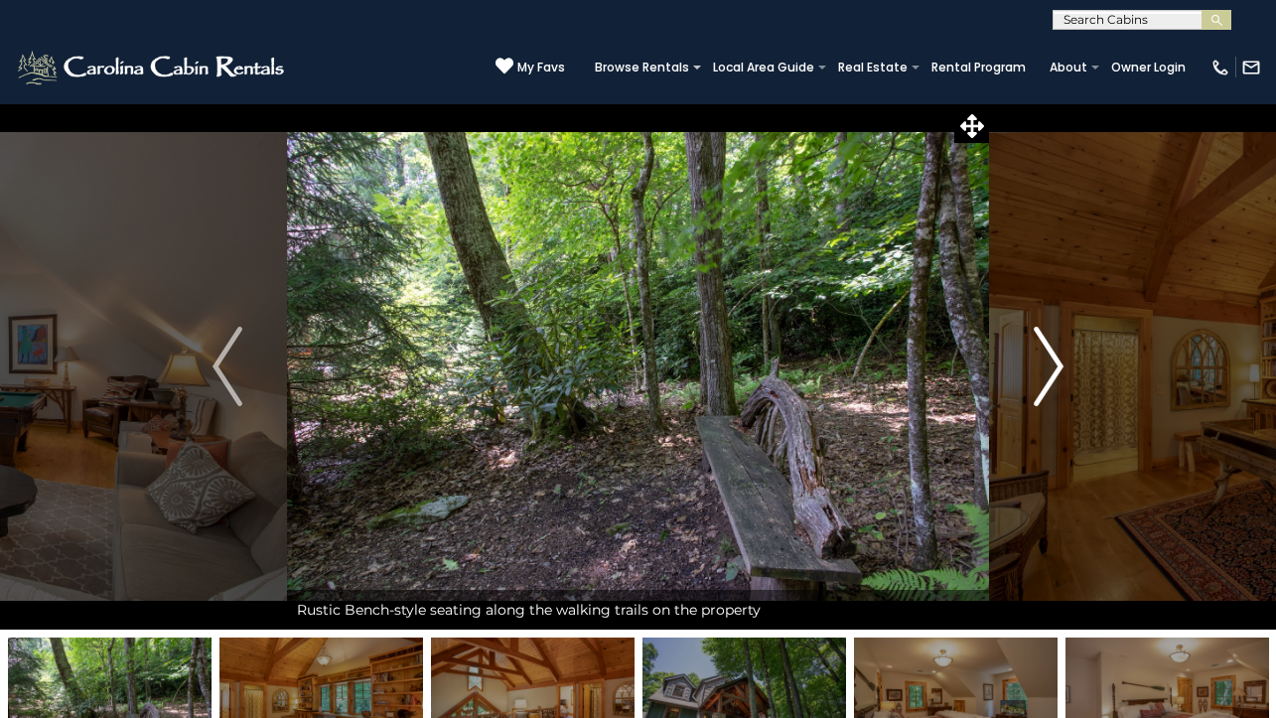
click at [1037, 354] on img "Next" at bounding box center [1049, 366] width 30 height 79
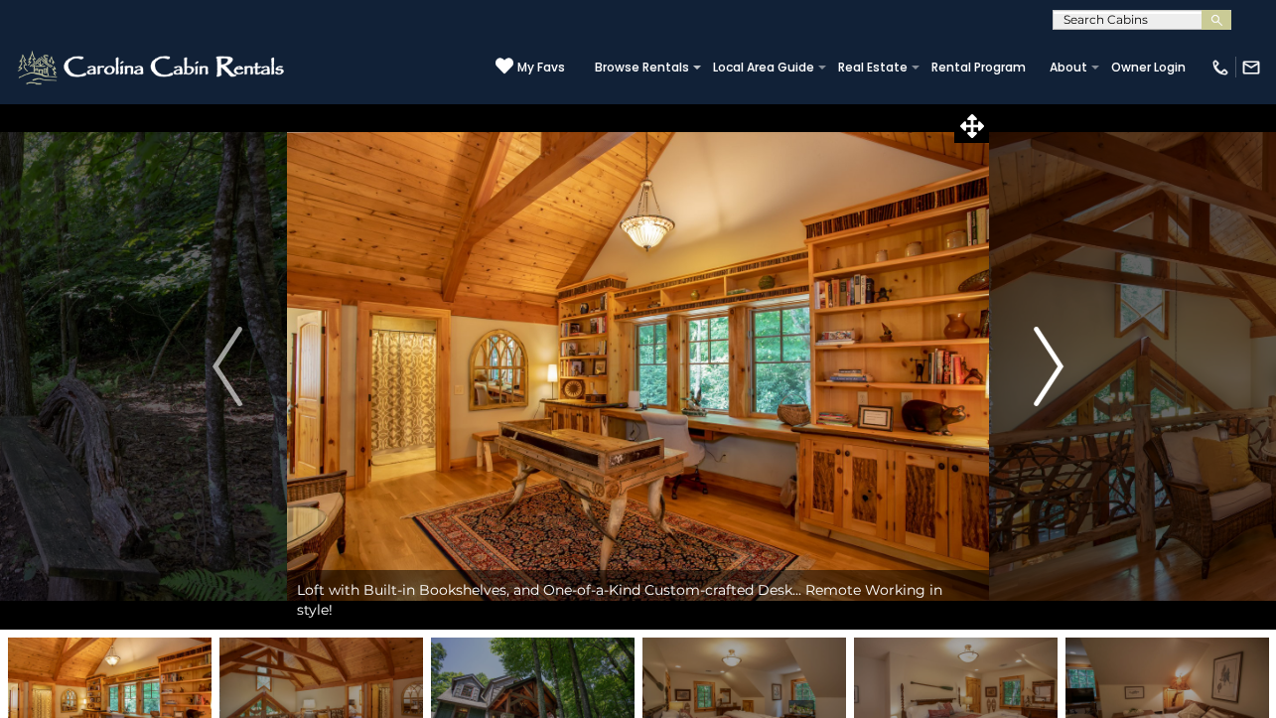
click at [1037, 354] on img "Next" at bounding box center [1049, 366] width 30 height 79
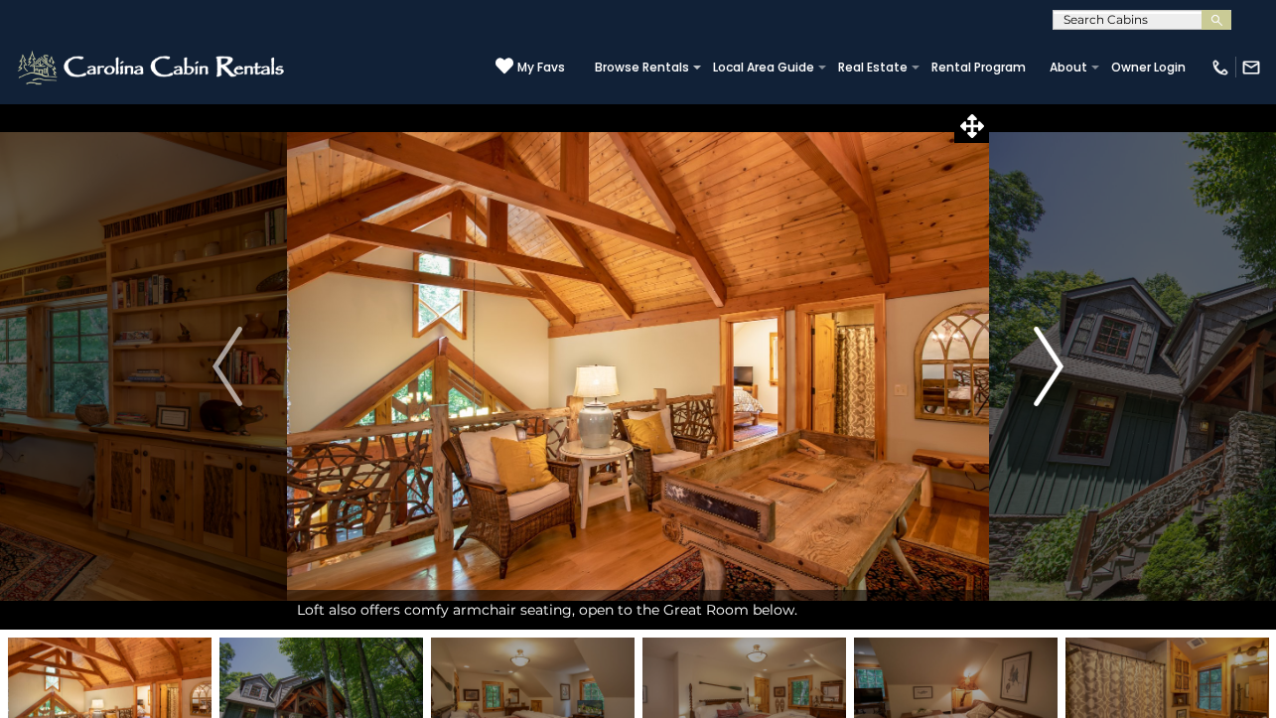
click at [1037, 354] on img "Next" at bounding box center [1049, 366] width 30 height 79
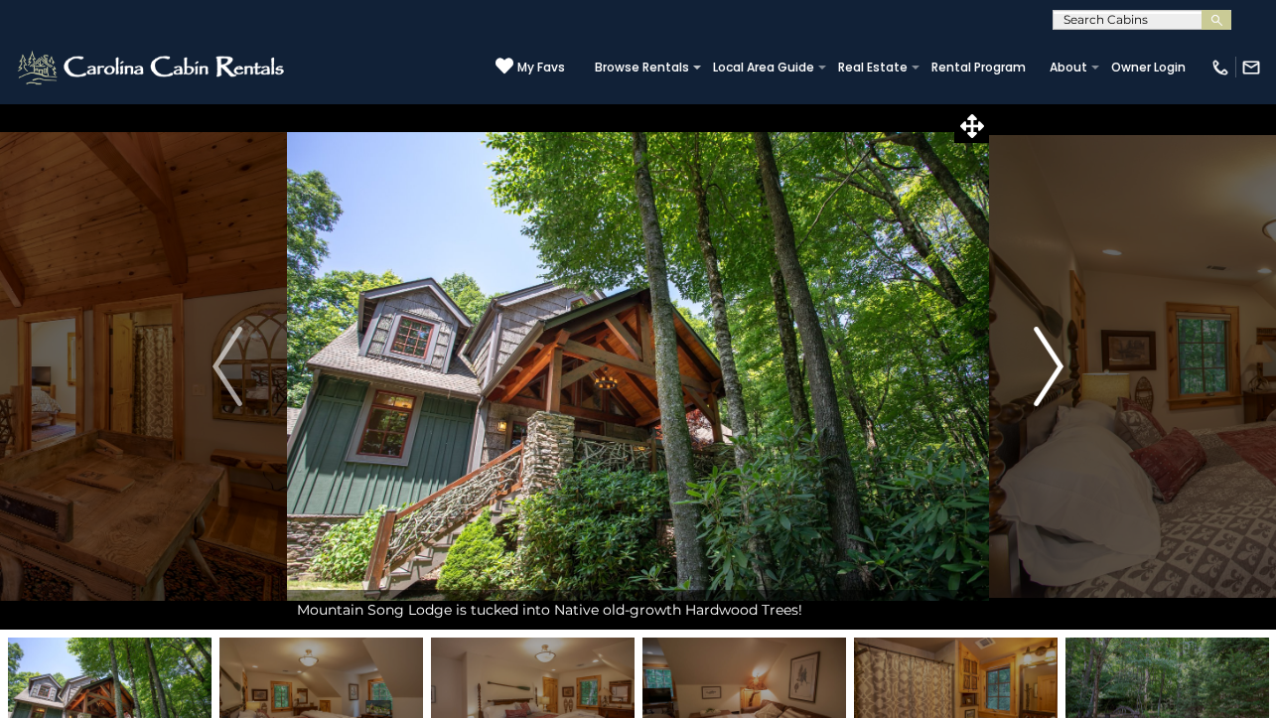
click at [1037, 354] on img "Next" at bounding box center [1049, 366] width 30 height 79
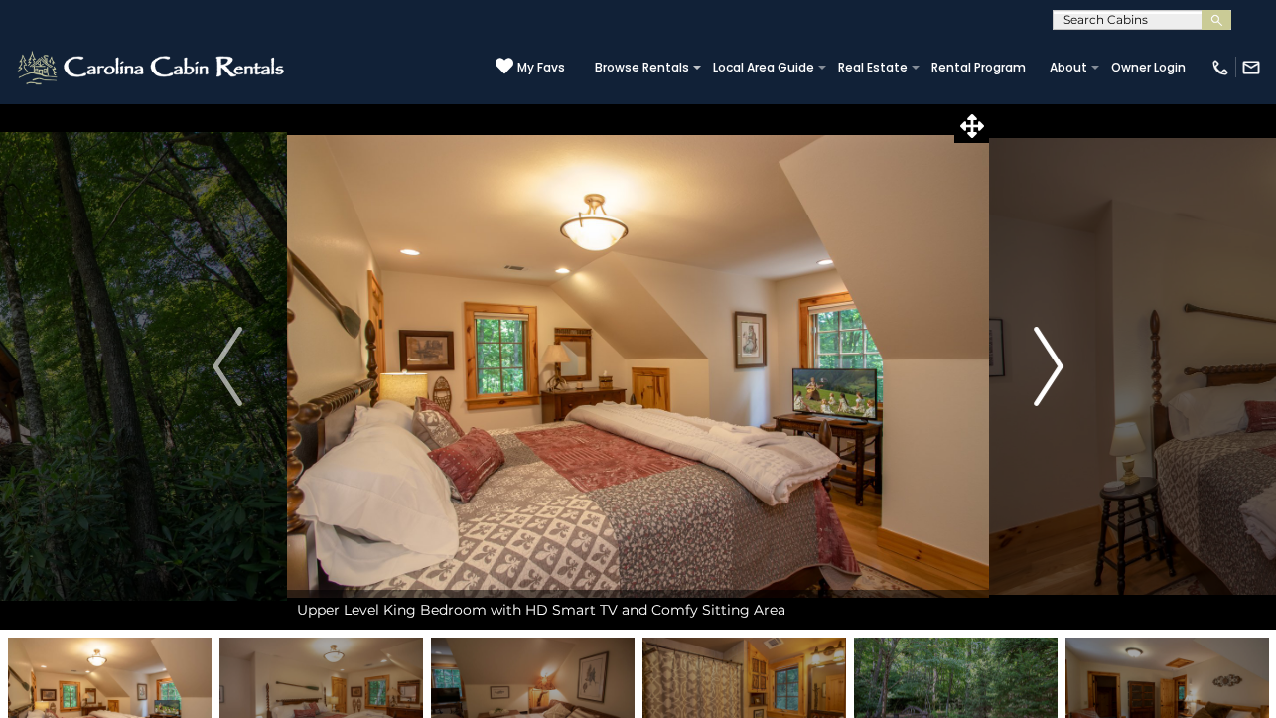
click at [1046, 360] on img "Next" at bounding box center [1049, 366] width 30 height 79
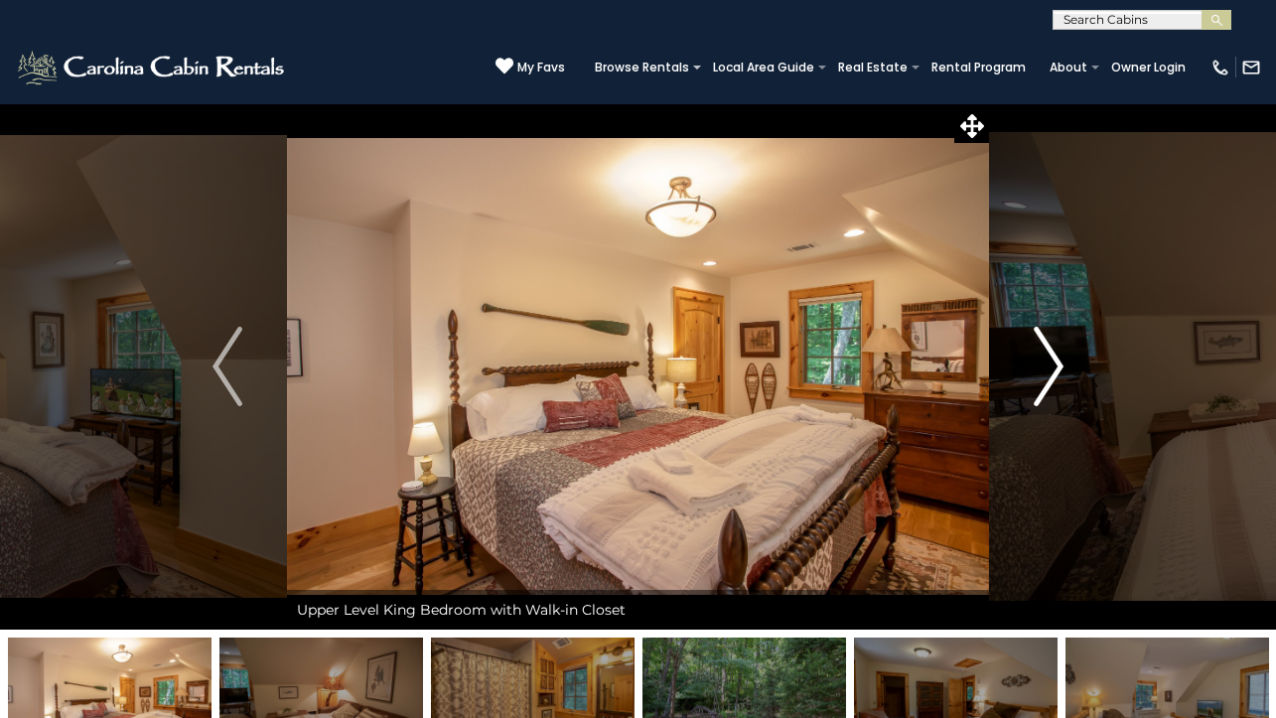
click at [1046, 361] on img "Next" at bounding box center [1049, 366] width 30 height 79
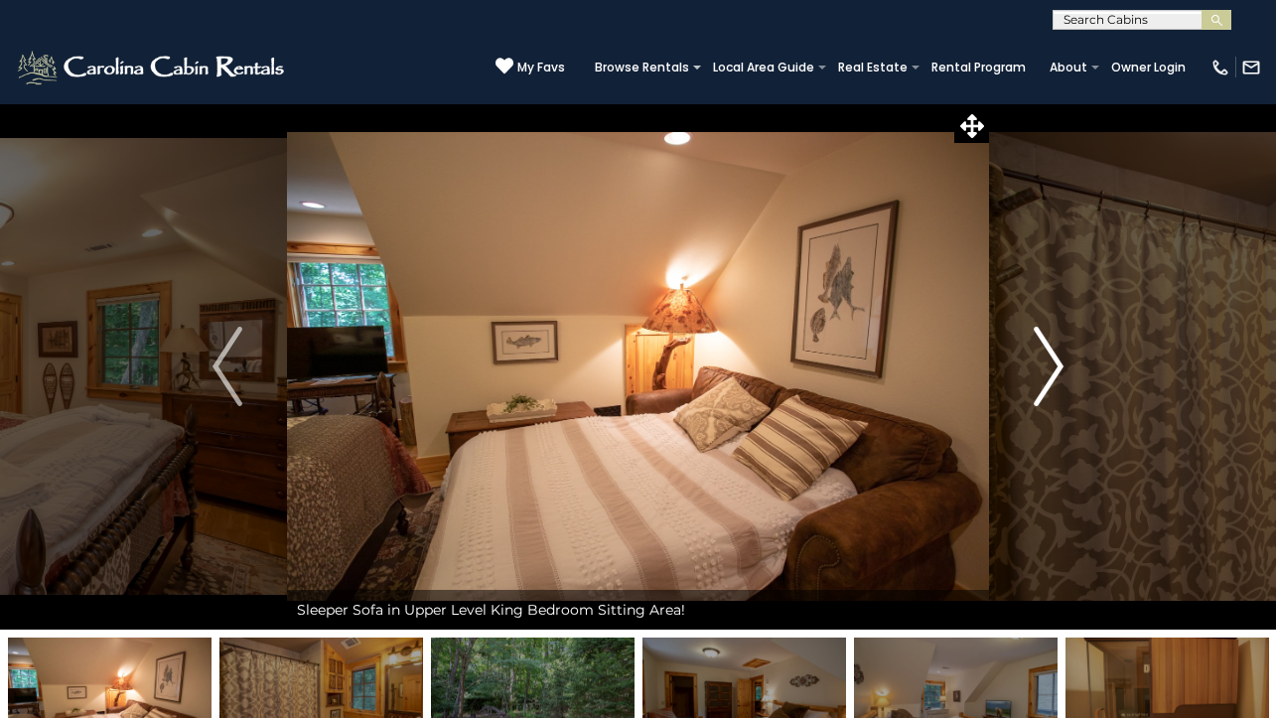
click at [1046, 362] on img "Next" at bounding box center [1049, 366] width 30 height 79
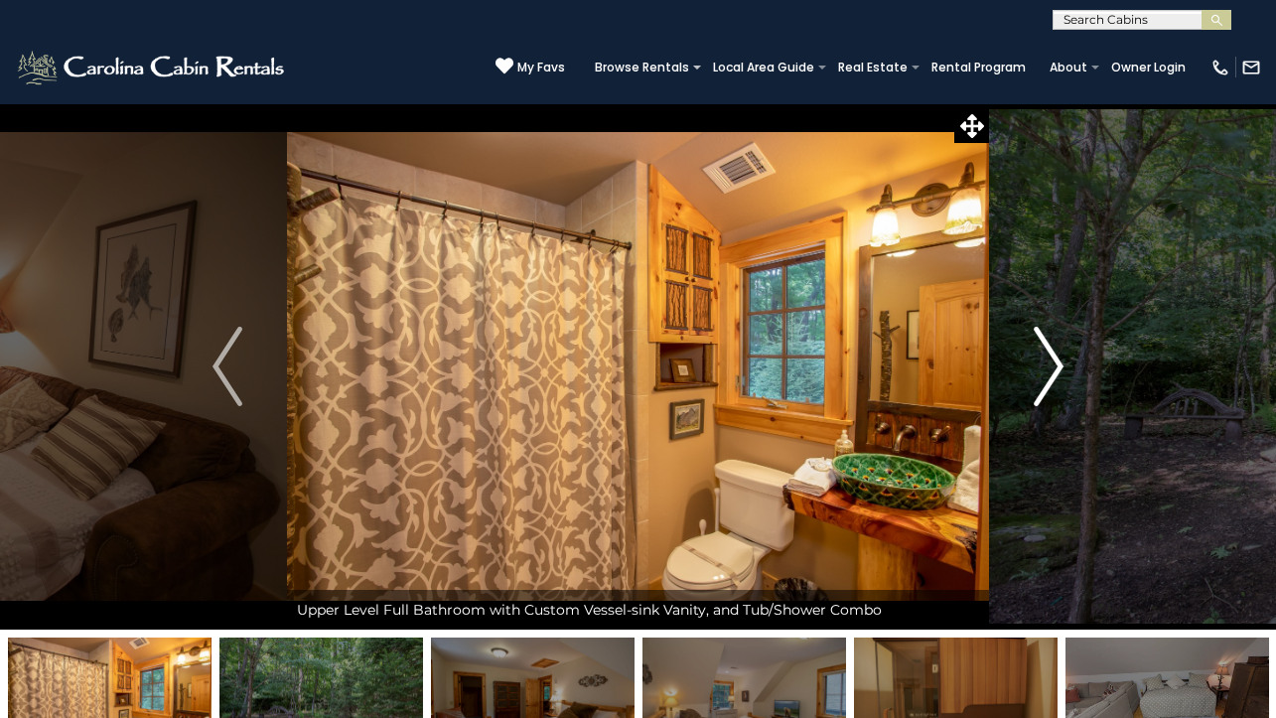
click at [1069, 235] on button "Next" at bounding box center [1048, 366] width 119 height 526
